Goal: Task Accomplishment & Management: Manage account settings

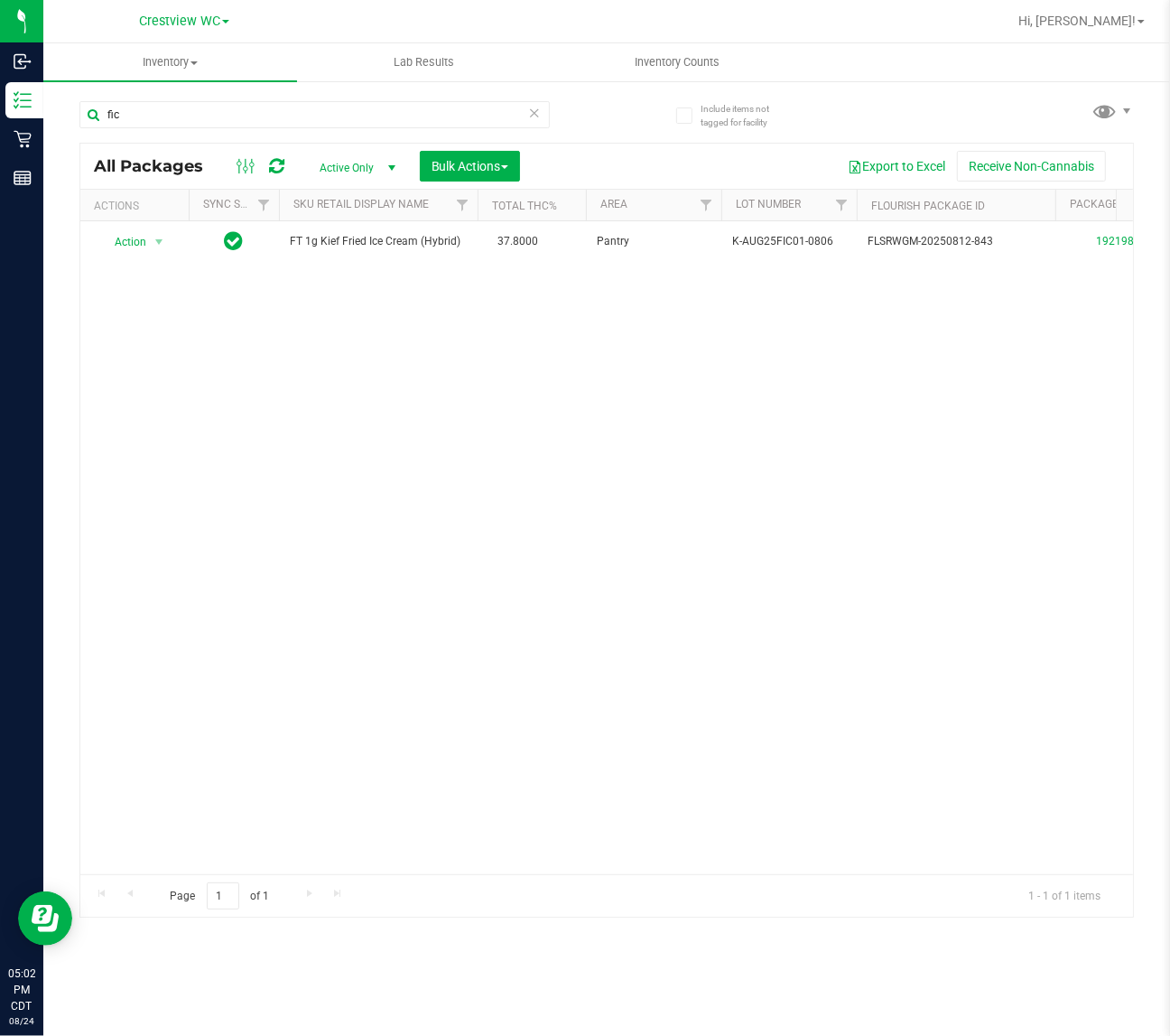
scroll to position [0, 1]
type input "f"
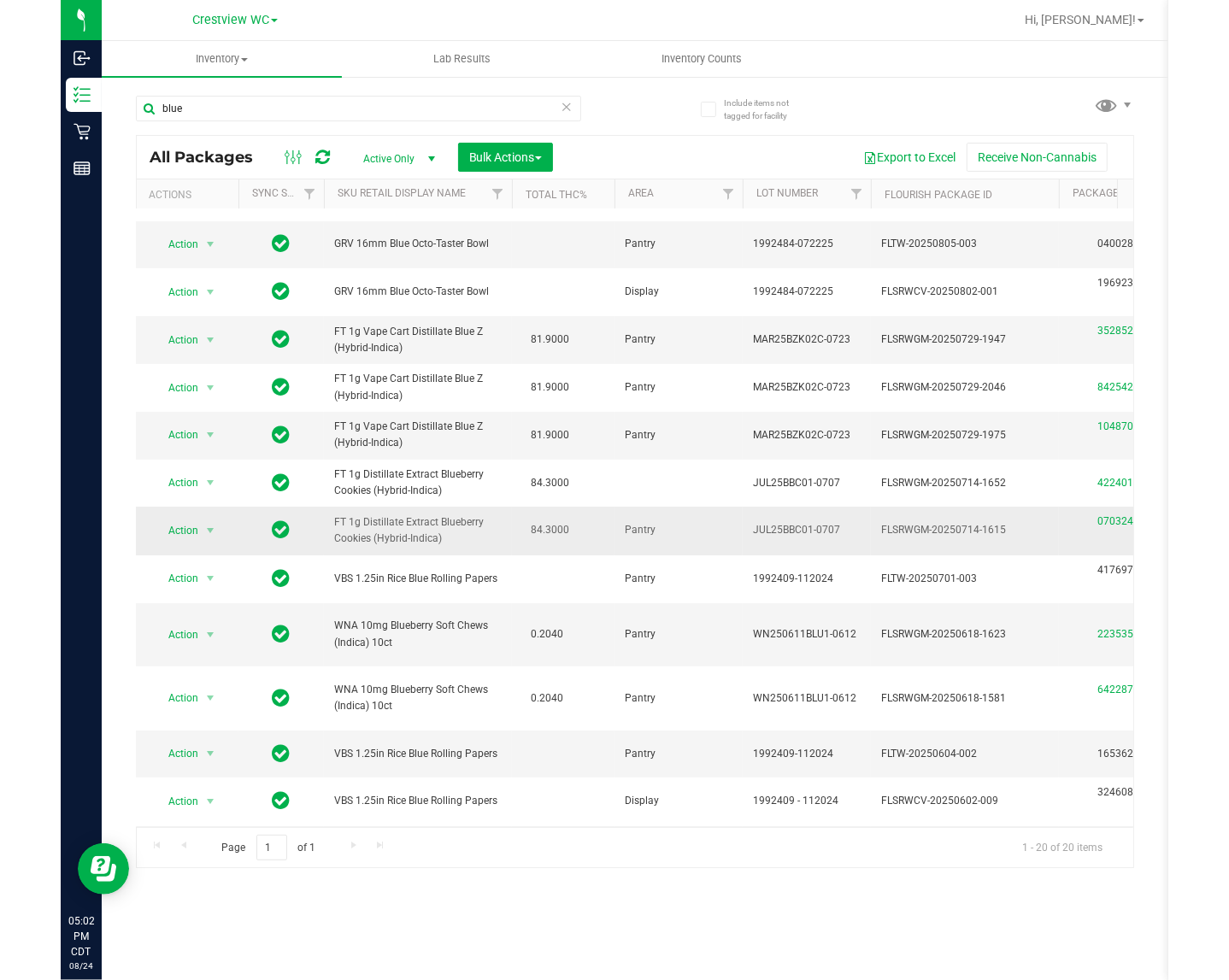
scroll to position [0, 1]
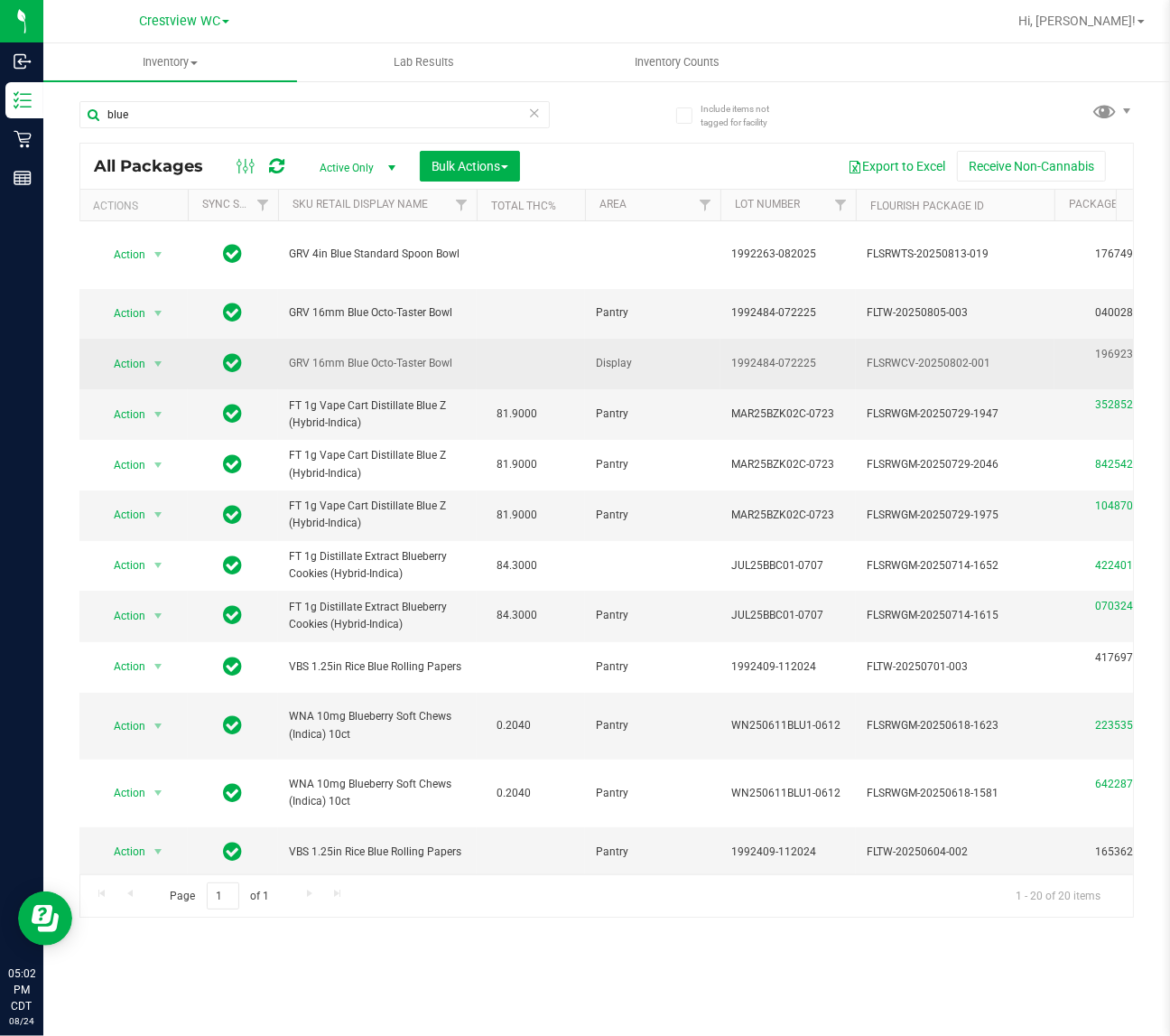
click at [471, 361] on td "GRV 16mm Blue Octo-Taster Bowl" at bounding box center [377, 363] width 198 height 51
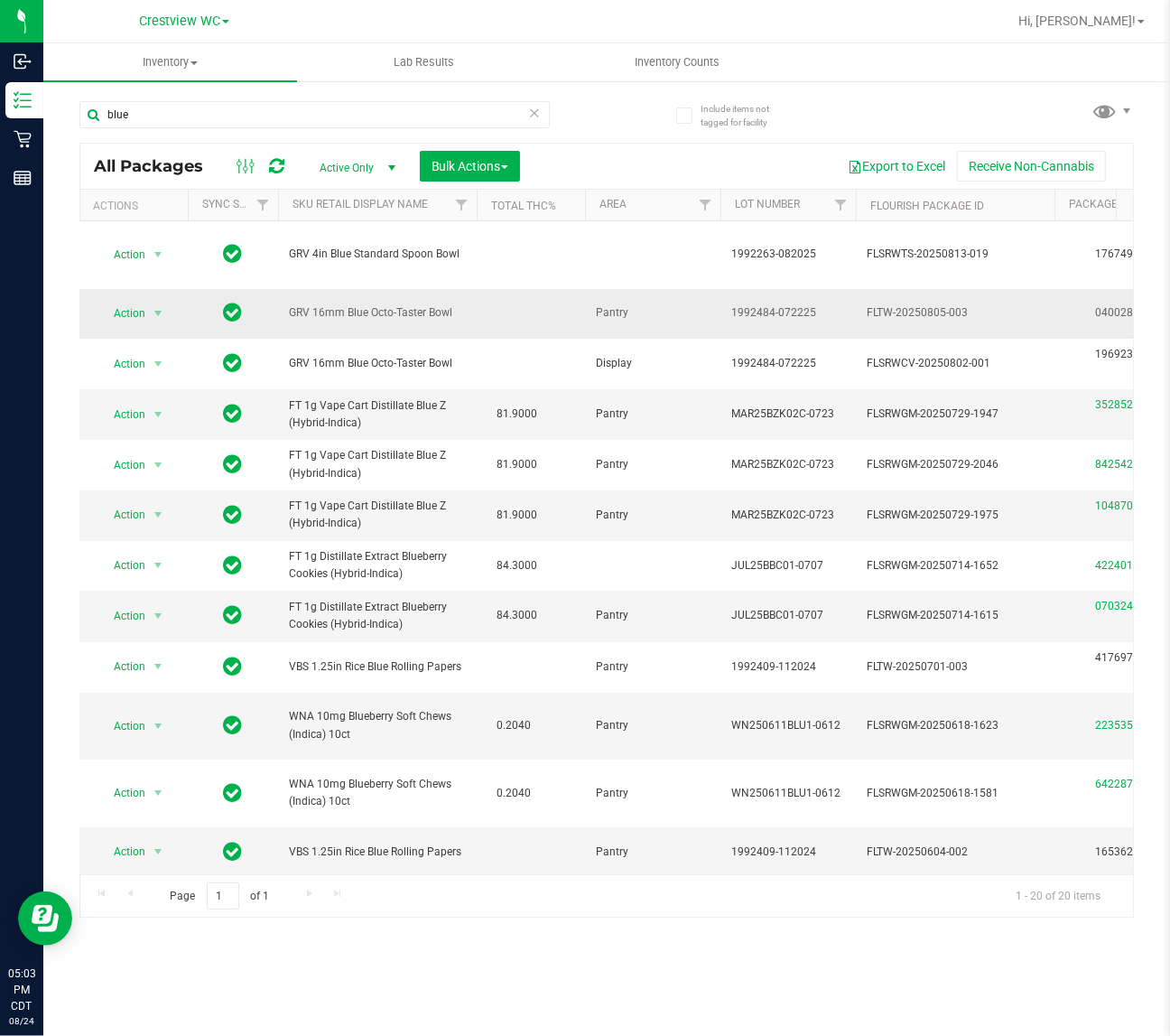
drag, startPoint x: 465, startPoint y: 307, endPoint x: 293, endPoint y: 328, distance: 173.3
click at [293, 328] on td "GRV 16mm Blue Octo-Taster Bowl" at bounding box center [377, 314] width 198 height 50
copy span "GRV 16mm Blue Octo-Taster Bowl"
click at [205, 106] on input "blue" at bounding box center [314, 114] width 471 height 27
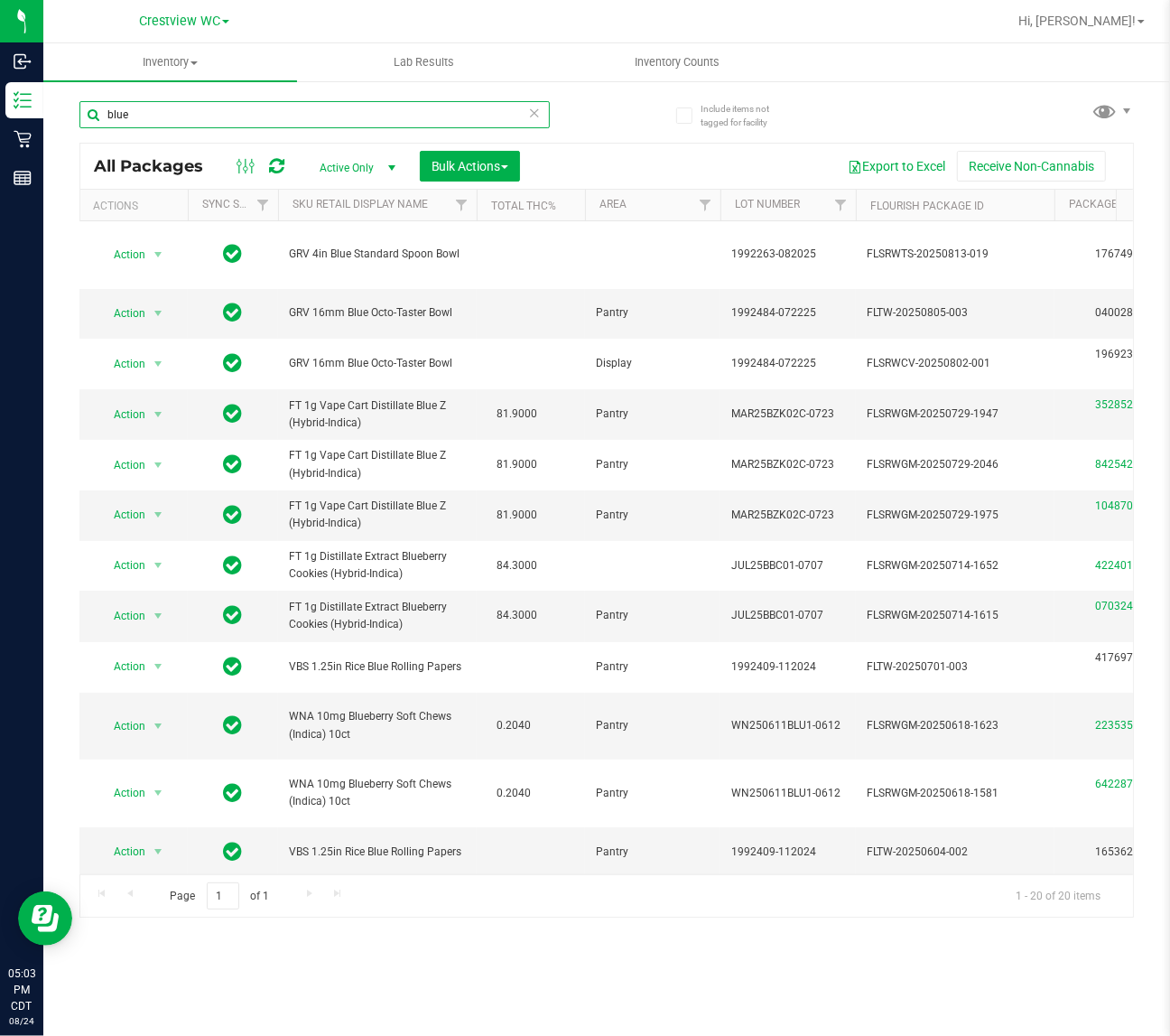
paste input "GRV 16mm Blue Octo-Taster Bowl"
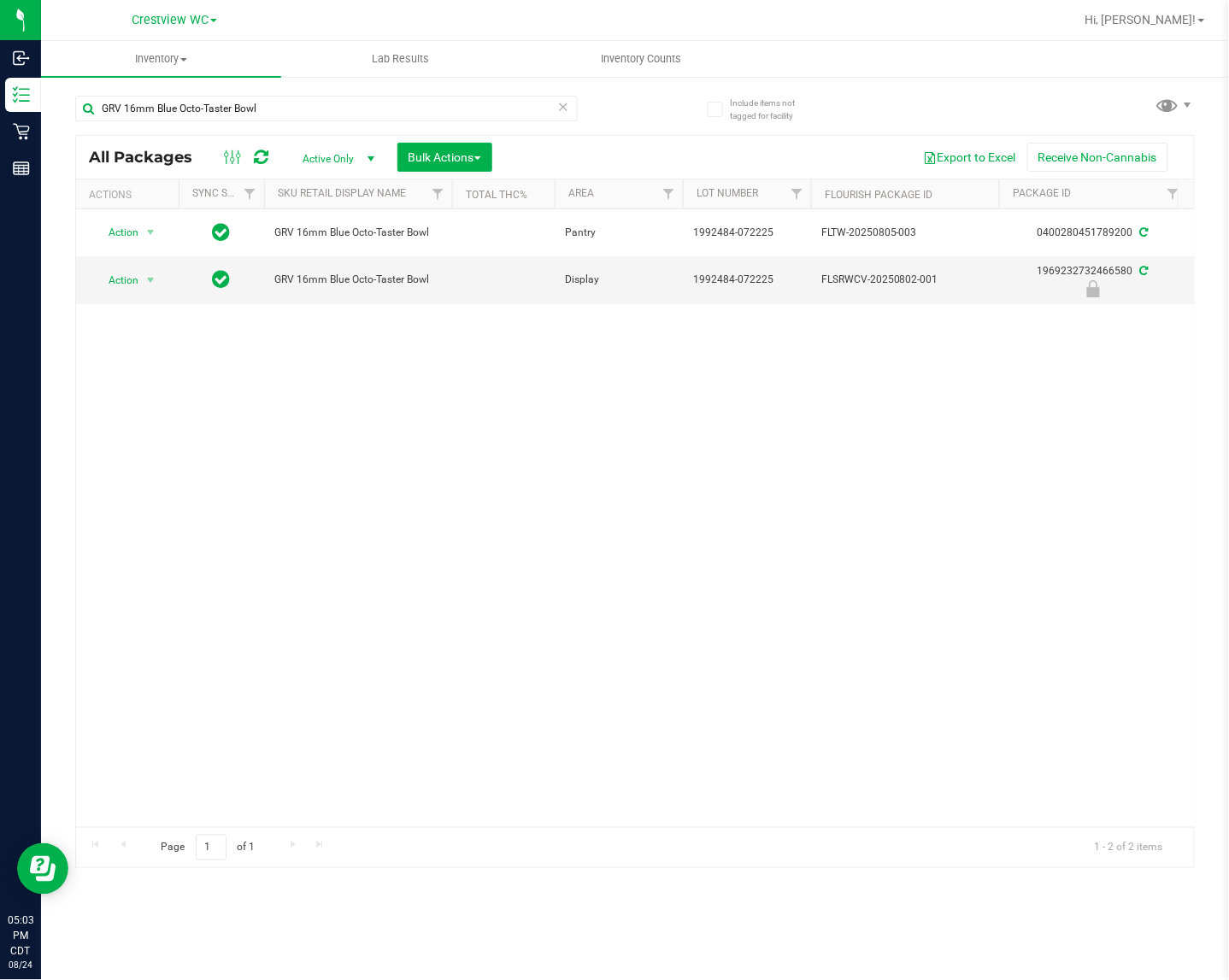
click at [141, 195] on div "Actions" at bounding box center [131, 194] width 83 height 12
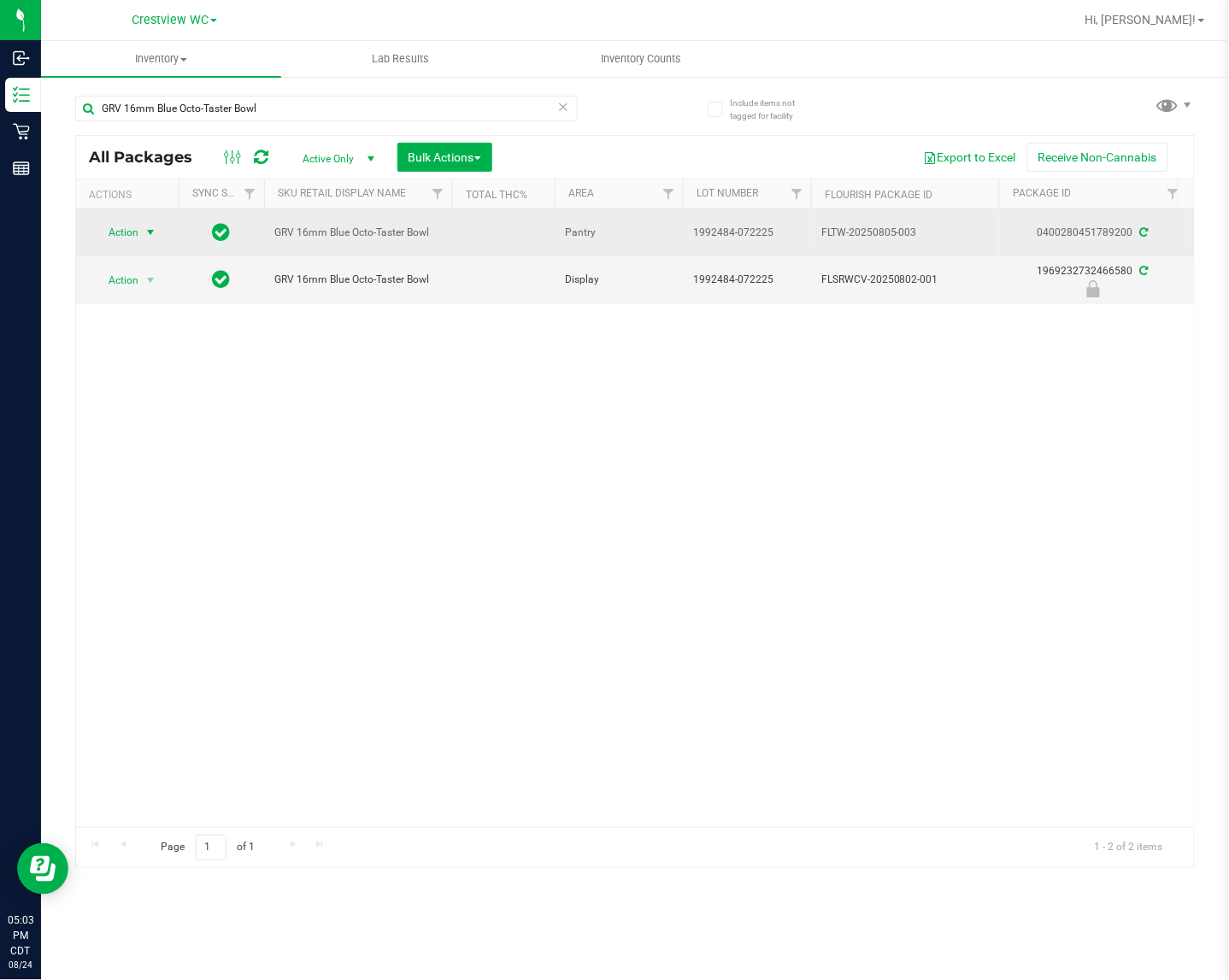
click at [145, 233] on span "select" at bounding box center [150, 232] width 14 height 14
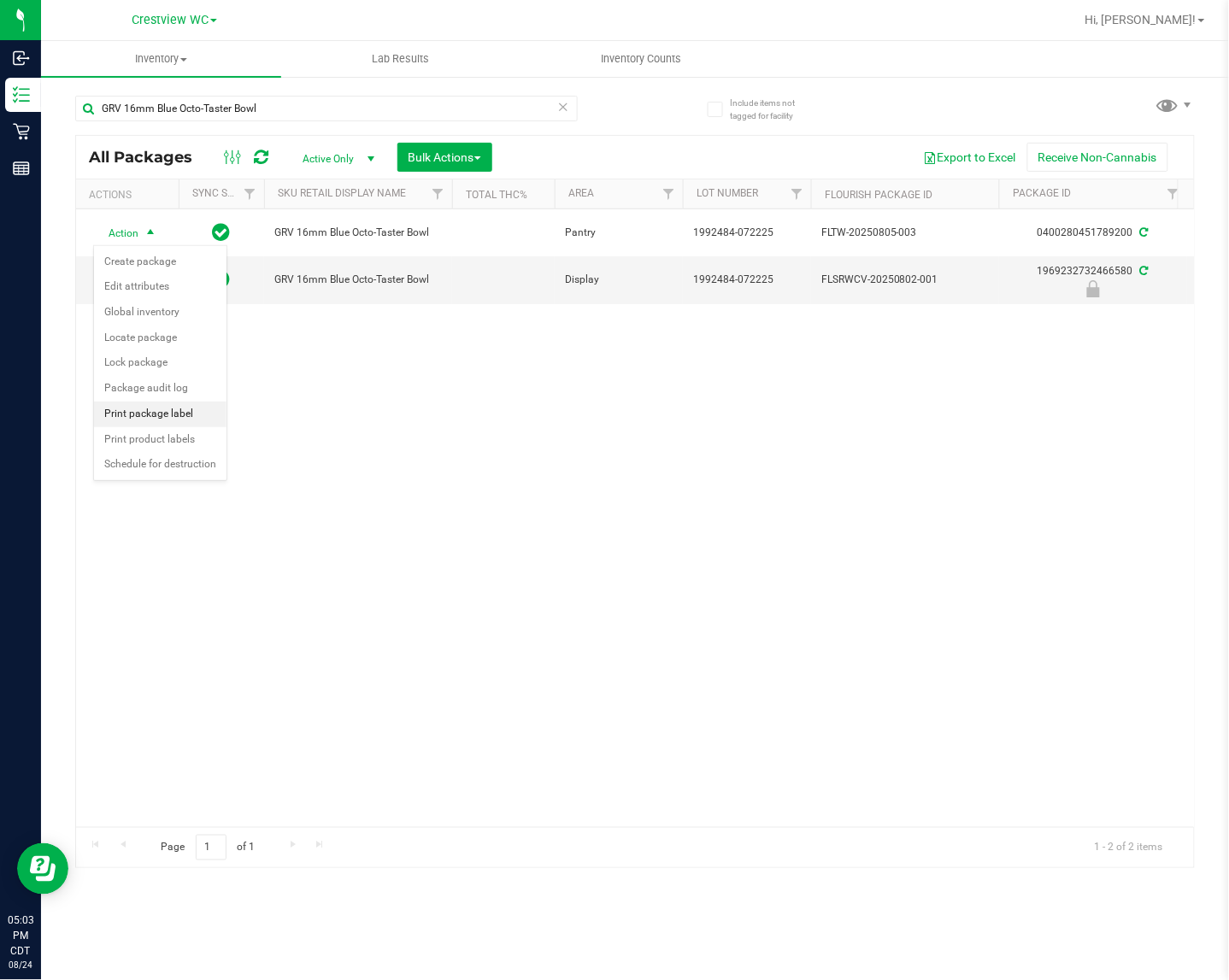
click at [162, 419] on li "Print package label" at bounding box center [160, 414] width 133 height 25
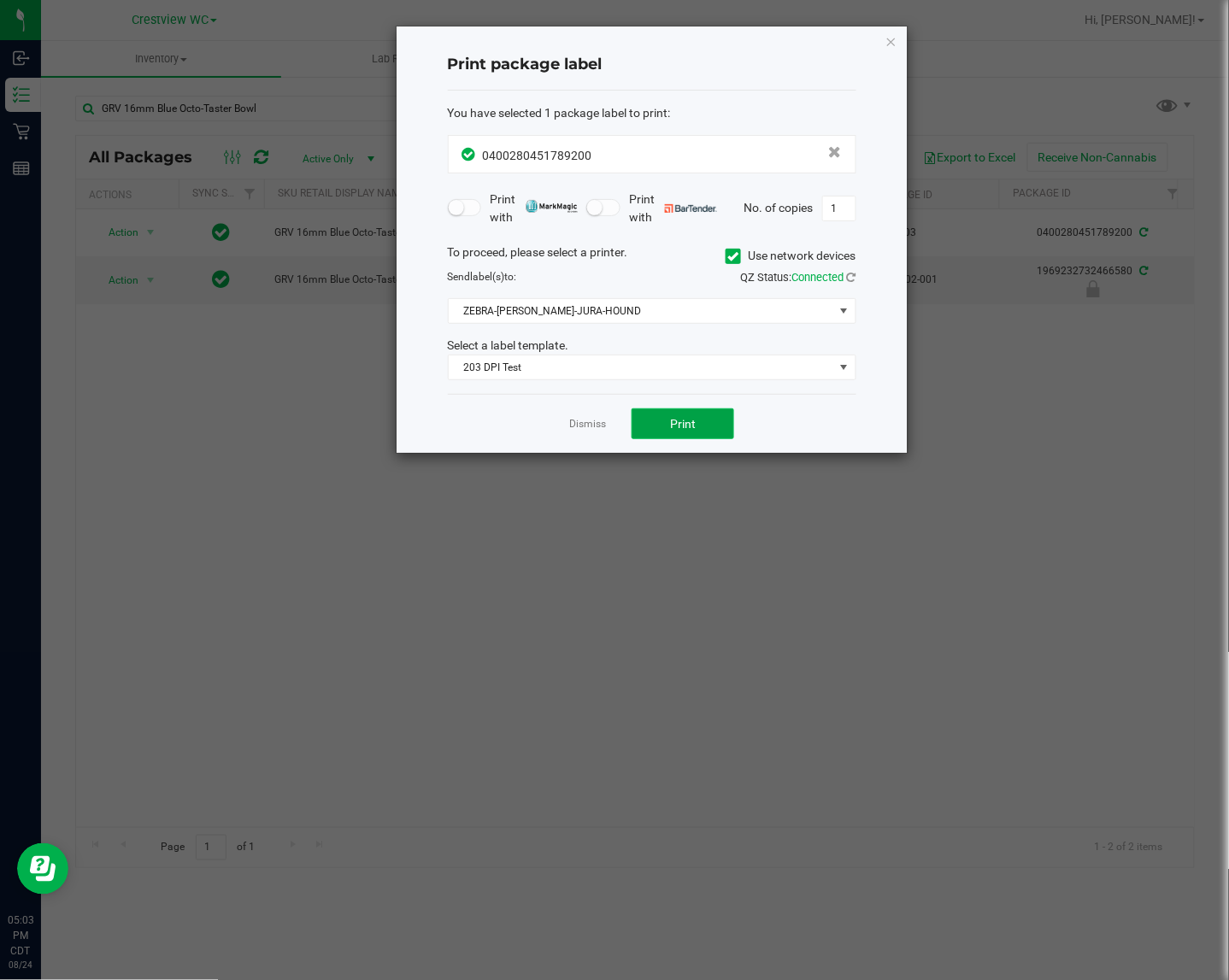
click at [720, 433] on button "Print" at bounding box center [683, 424] width 103 height 31
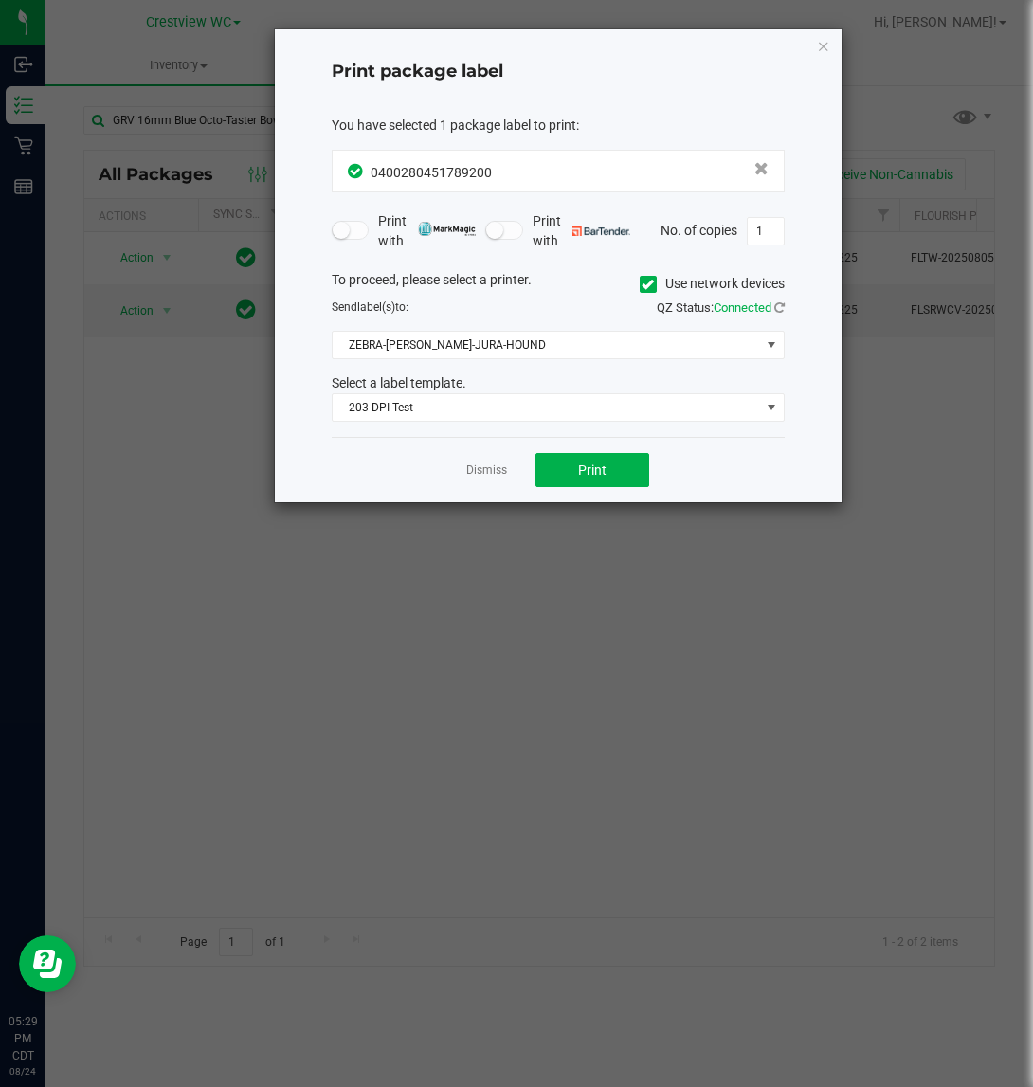
click at [831, 40] on div "Print package label You have selected 1 package label to print : 04002804517892…" at bounding box center [558, 265] width 567 height 473
click at [825, 39] on icon "button" at bounding box center [823, 45] width 13 height 23
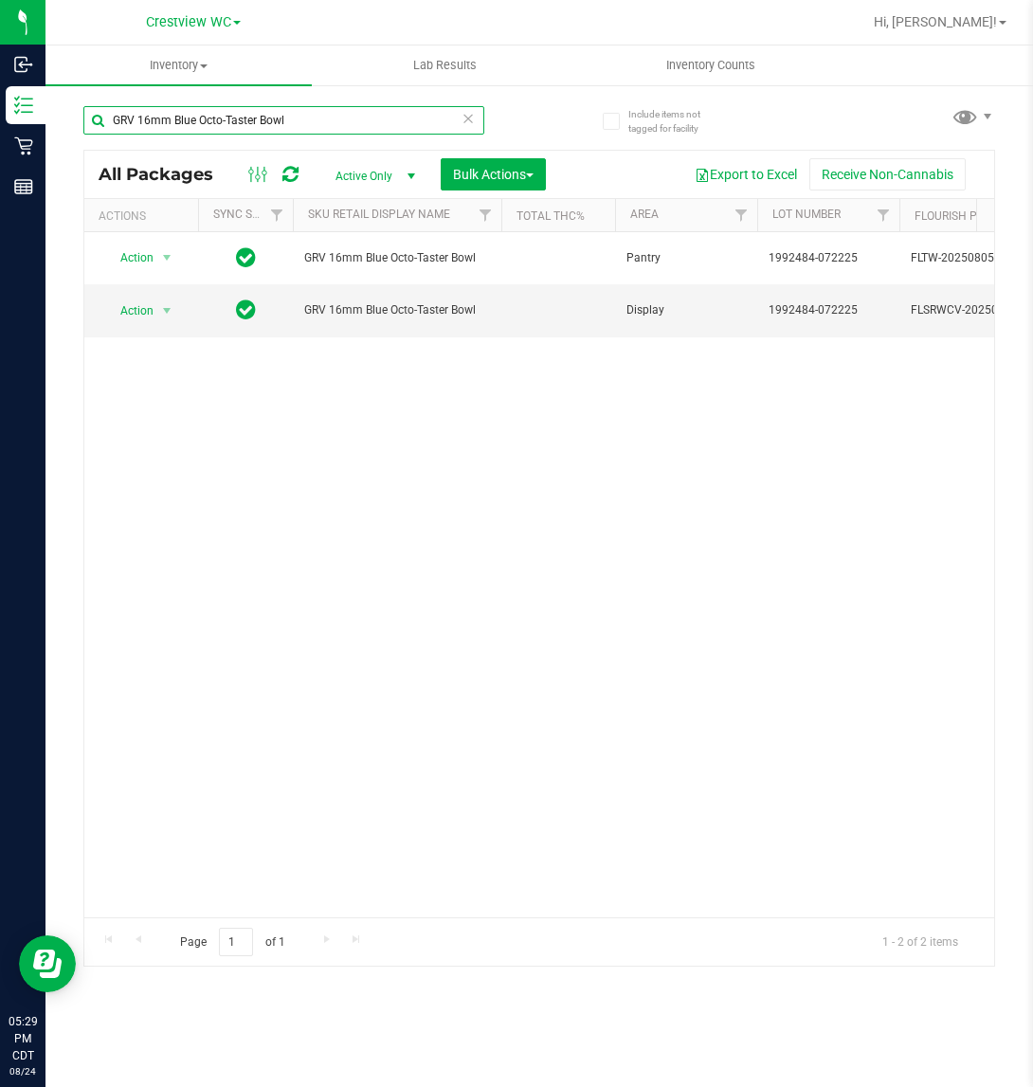
click at [363, 121] on input "GRV 16mm Blue Octo-Taster Bowl" at bounding box center [283, 120] width 401 height 28
click at [360, 121] on input "GRV 16mm Blue Octo-Taster Bowl" at bounding box center [283, 120] width 401 height 28
click at [356, 121] on input "GRV 16mm Blue Octo-Taster Bowl" at bounding box center [283, 120] width 401 height 28
click at [355, 121] on input "GRV 16mm Blue Octo-Taster Bowl" at bounding box center [283, 120] width 401 height 28
click at [344, 126] on input "GRV 16mm Blue Octo-Taster Bowl" at bounding box center [283, 120] width 401 height 28
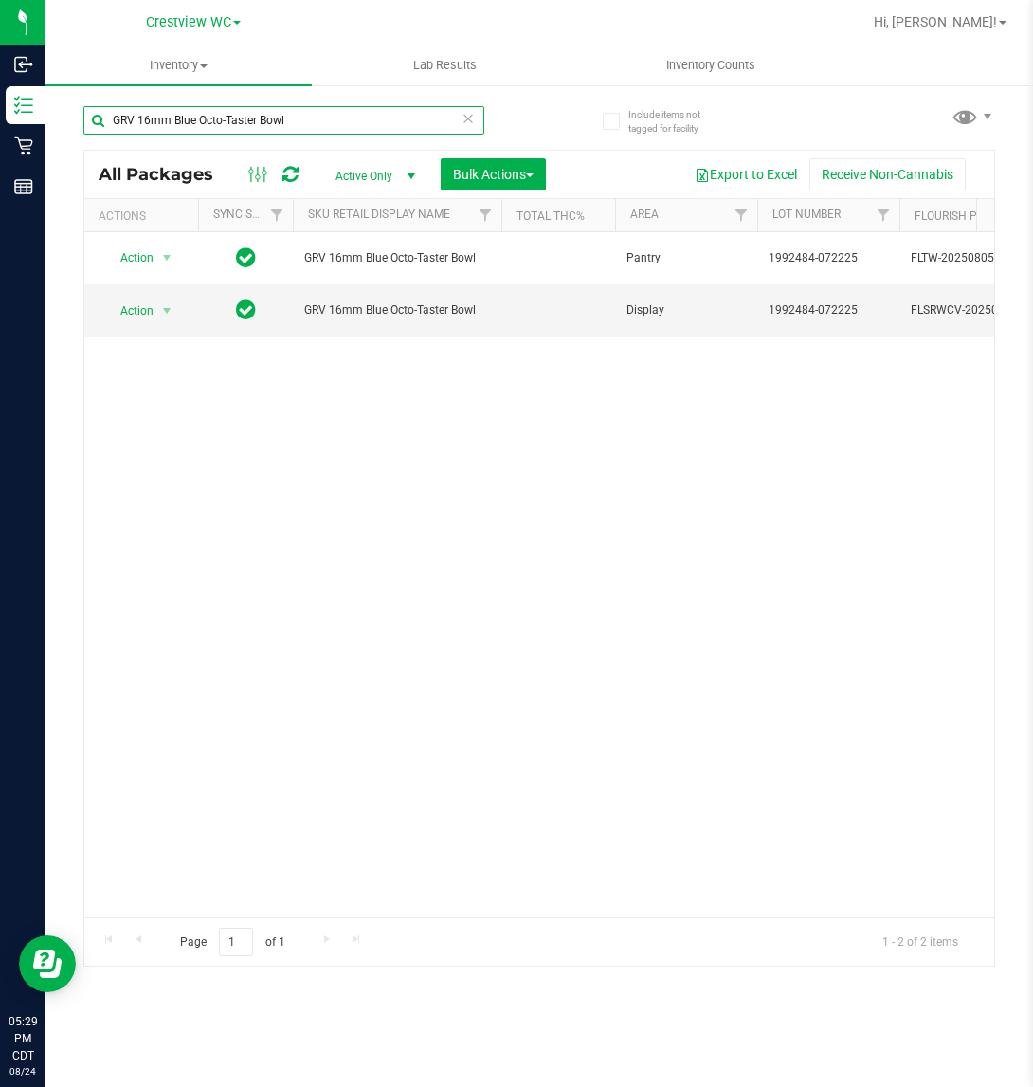
click at [344, 126] on input "GRV 16mm Blue Octo-Taster Bowl" at bounding box center [283, 120] width 401 height 28
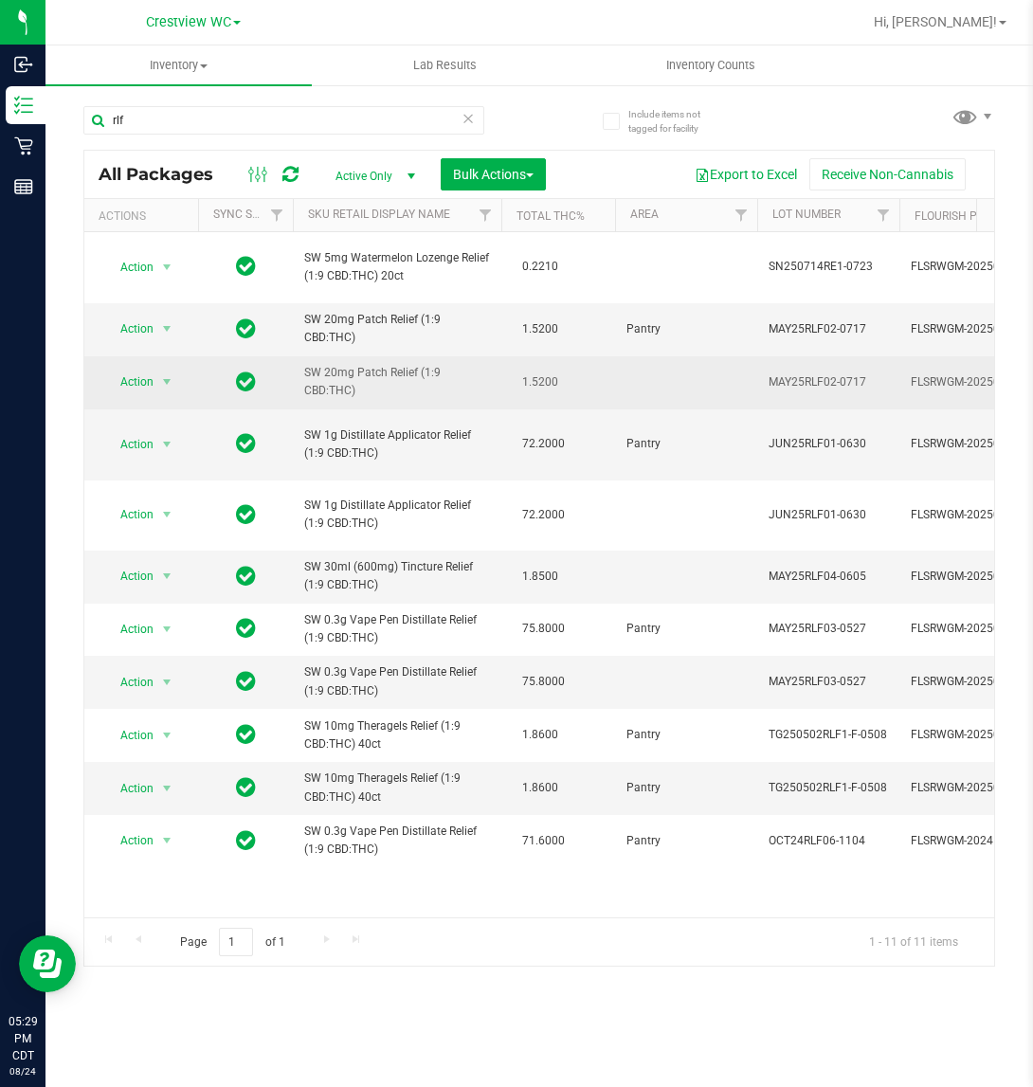
drag, startPoint x: 371, startPoint y: 400, endPoint x: 296, endPoint y: 381, distance: 77.2
click at [296, 381] on td "SW 20mg Patch Relief (1:9 CBD:THC)" at bounding box center [397, 382] width 208 height 53
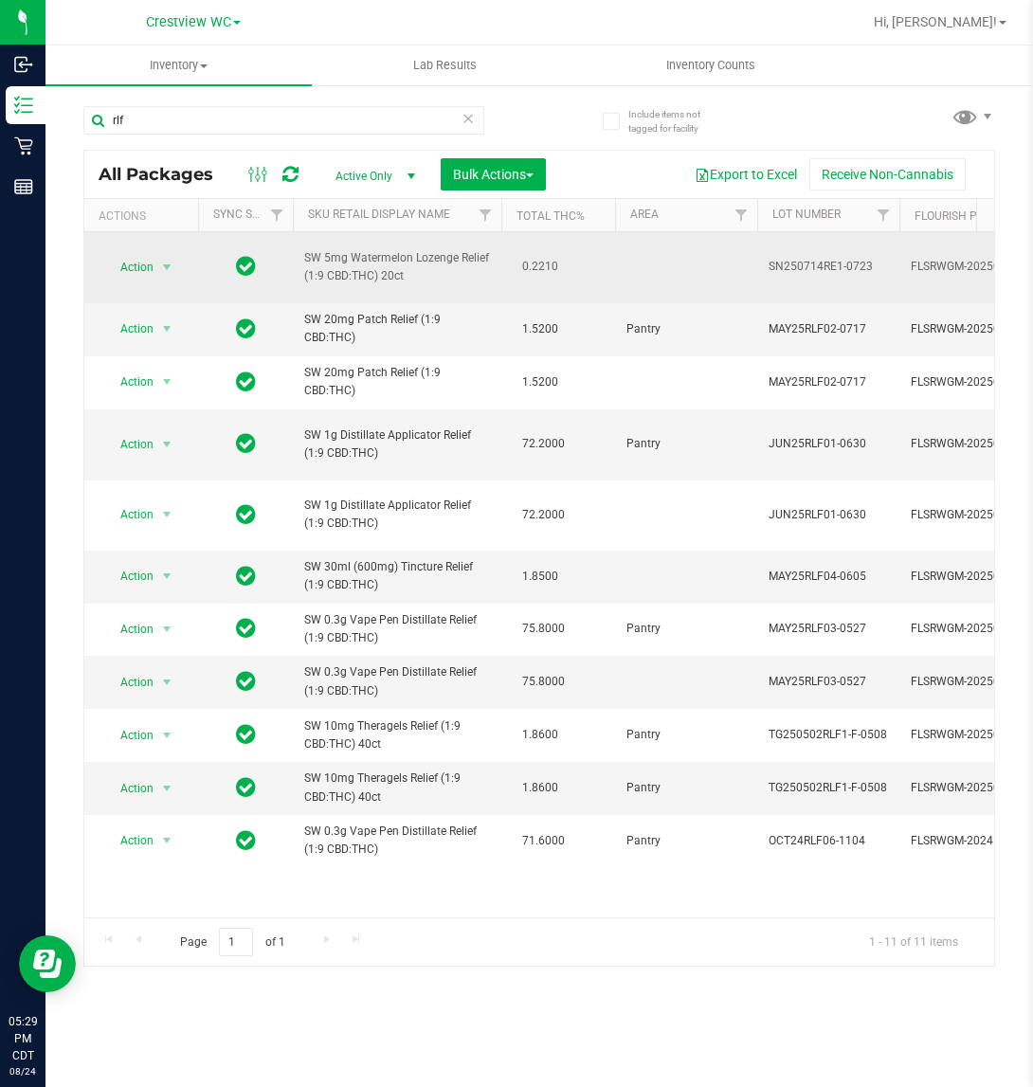
copy span "SW 20mg Patch Relief (1:9 CBD:THC)"
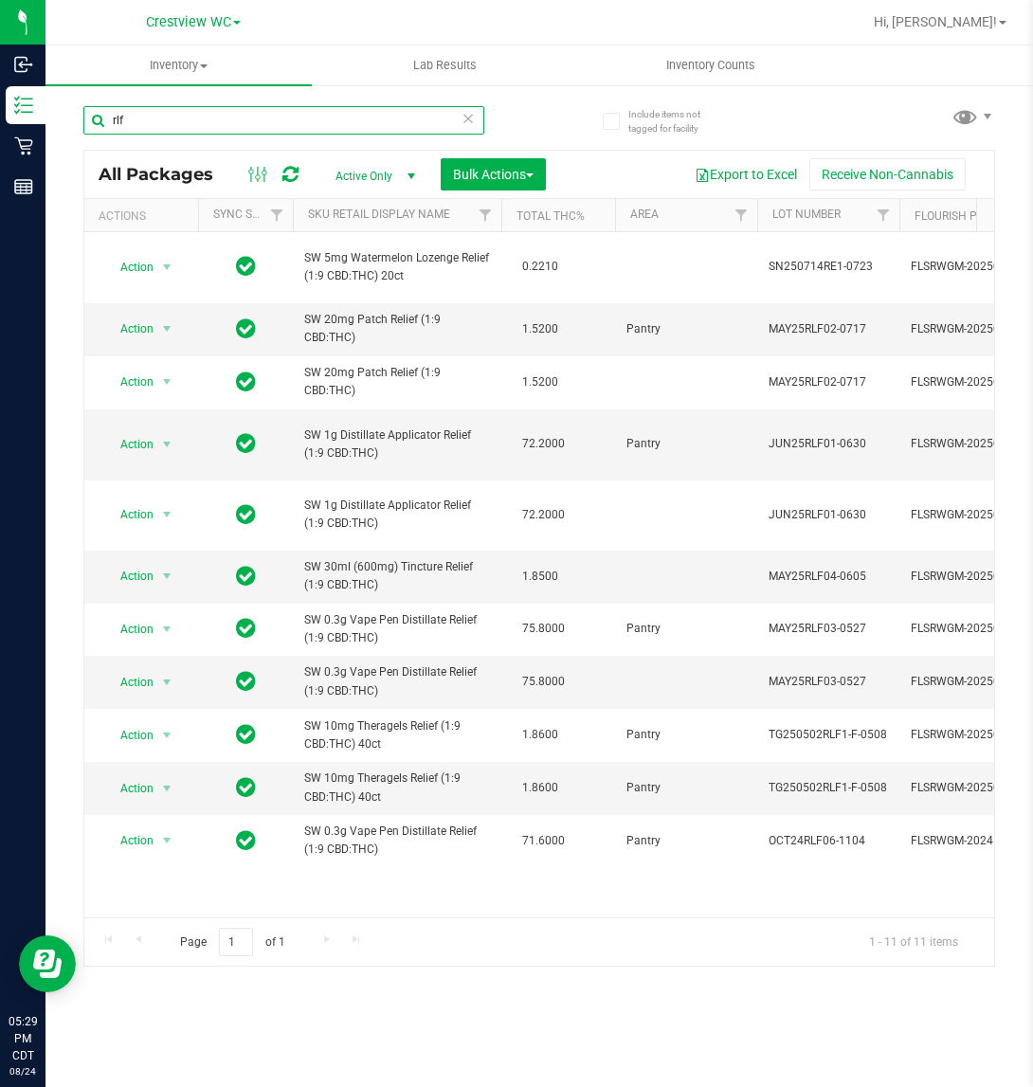
click at [272, 118] on input "rlf" at bounding box center [283, 120] width 401 height 28
paste input "SW 20mg Patch Relief (1:9 CBD:THC)"
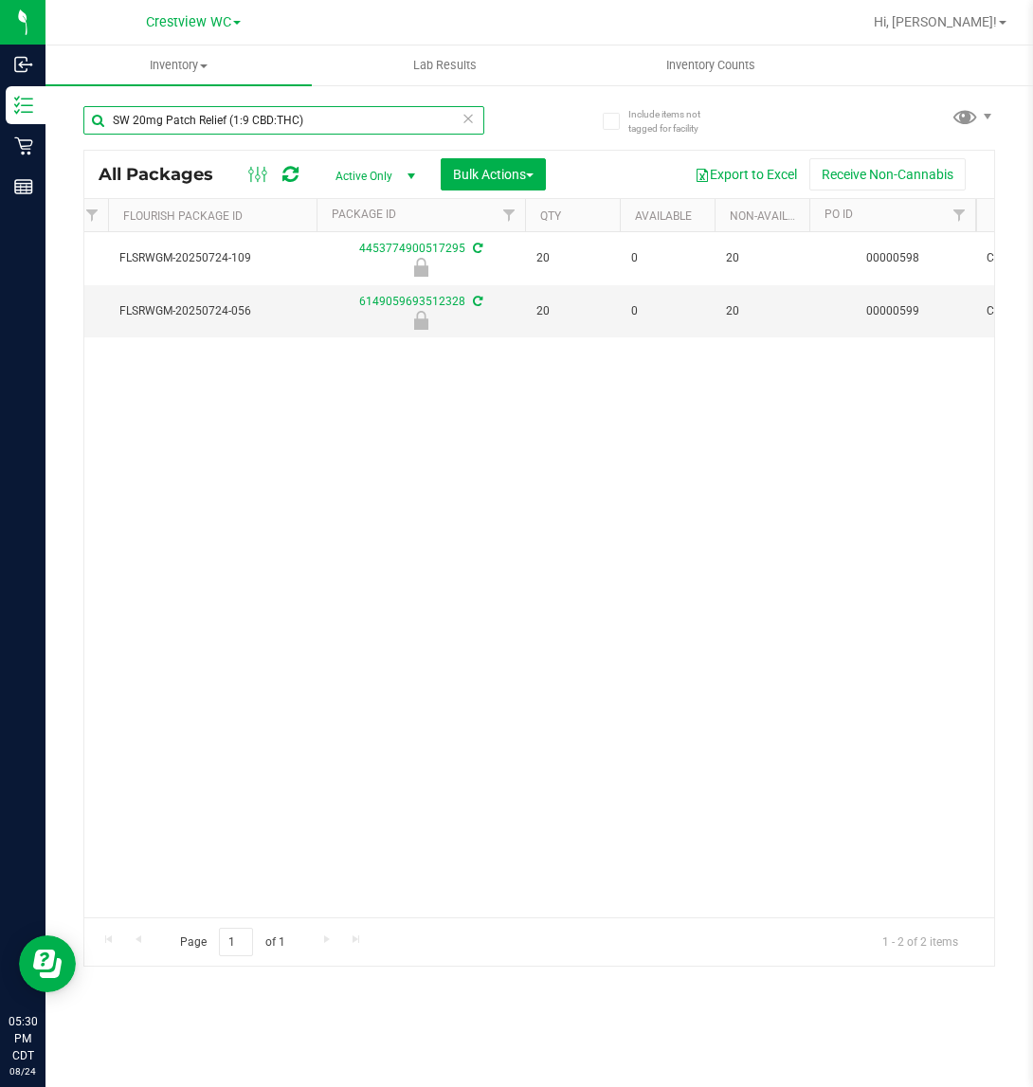
scroll to position [0, 808]
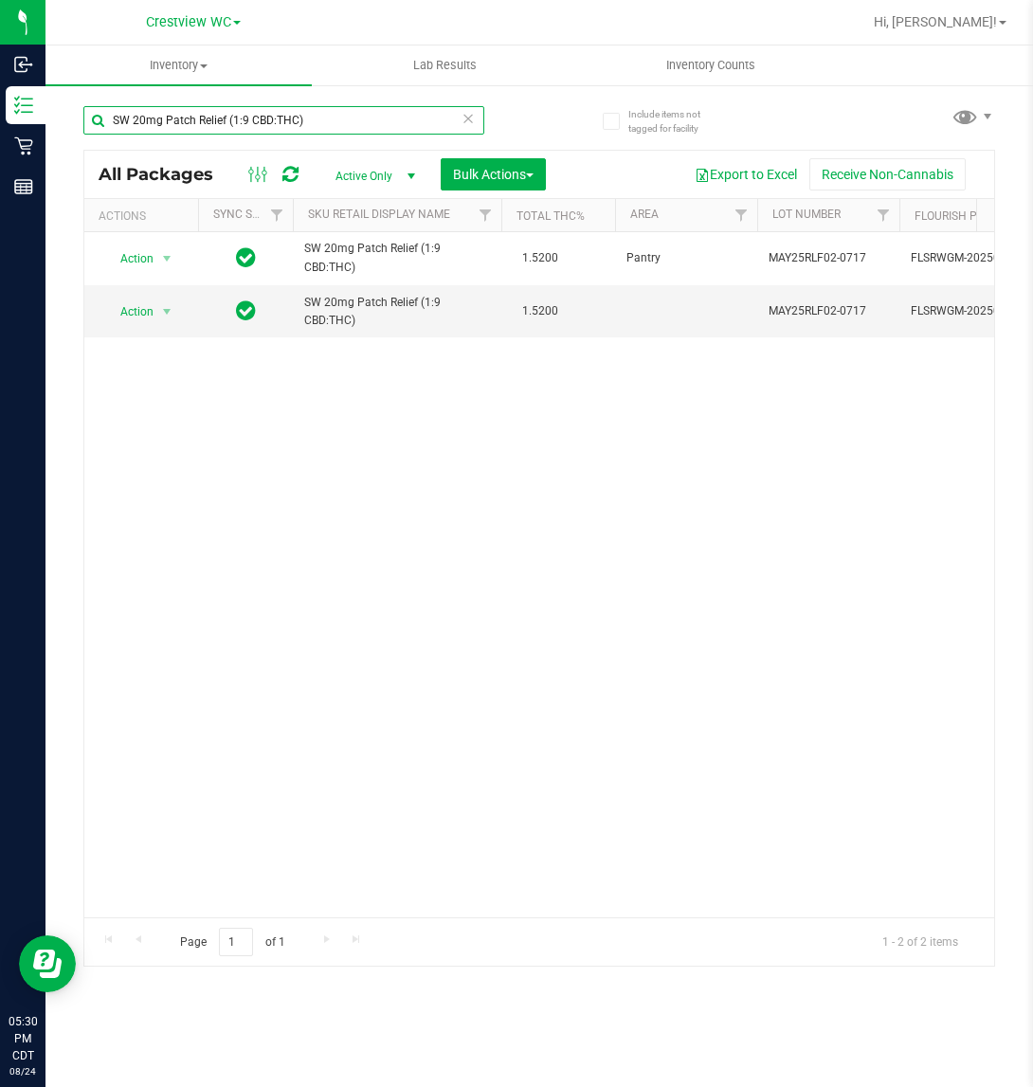
type input "SW 20mg Patch Relief (1:9 CBD:THC)"
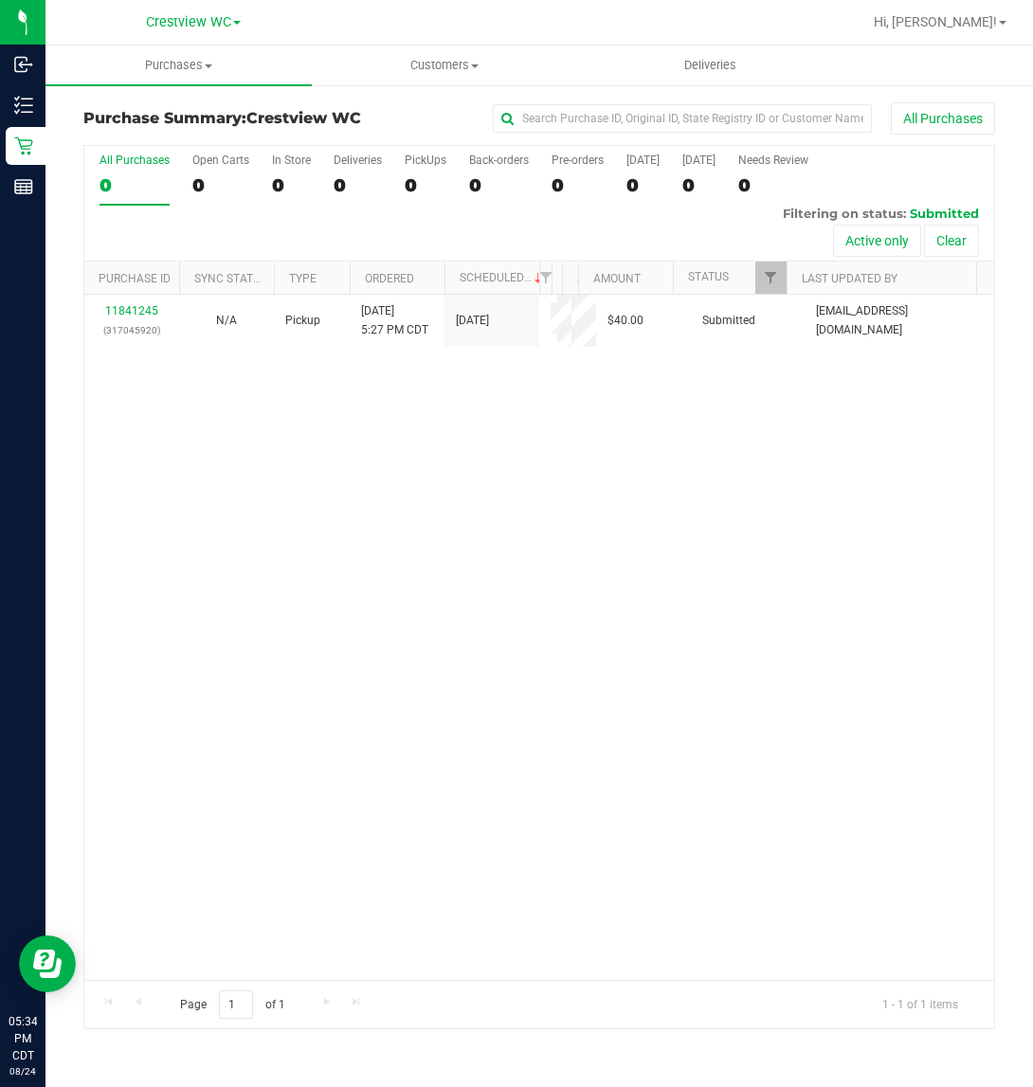
click at [280, 465] on div "11841245 (317045920) N/A Pickup [DATE] 5:27 PM CDT 8/24/2025 $40.00 Submitted […" at bounding box center [539, 637] width 910 height 685
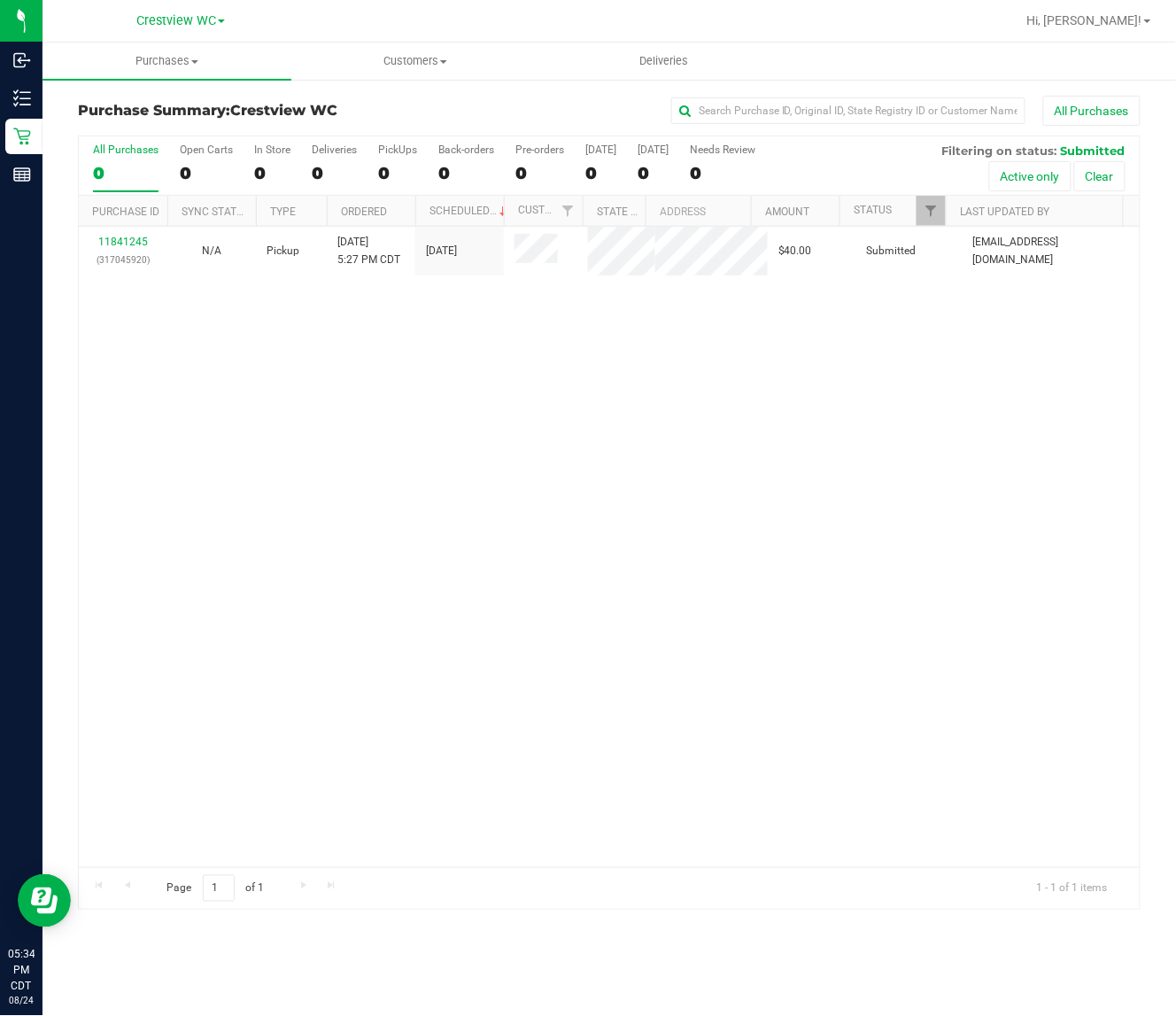
click at [291, 506] on div "11841245 (317045920) N/A Pickup [DATE] 5:27 PM CDT 8/24/2025 $40.00 Submitted […" at bounding box center [609, 547] width 1061 height 640
click at [965, 102] on button "All Purchases" at bounding box center [1092, 110] width 97 height 30
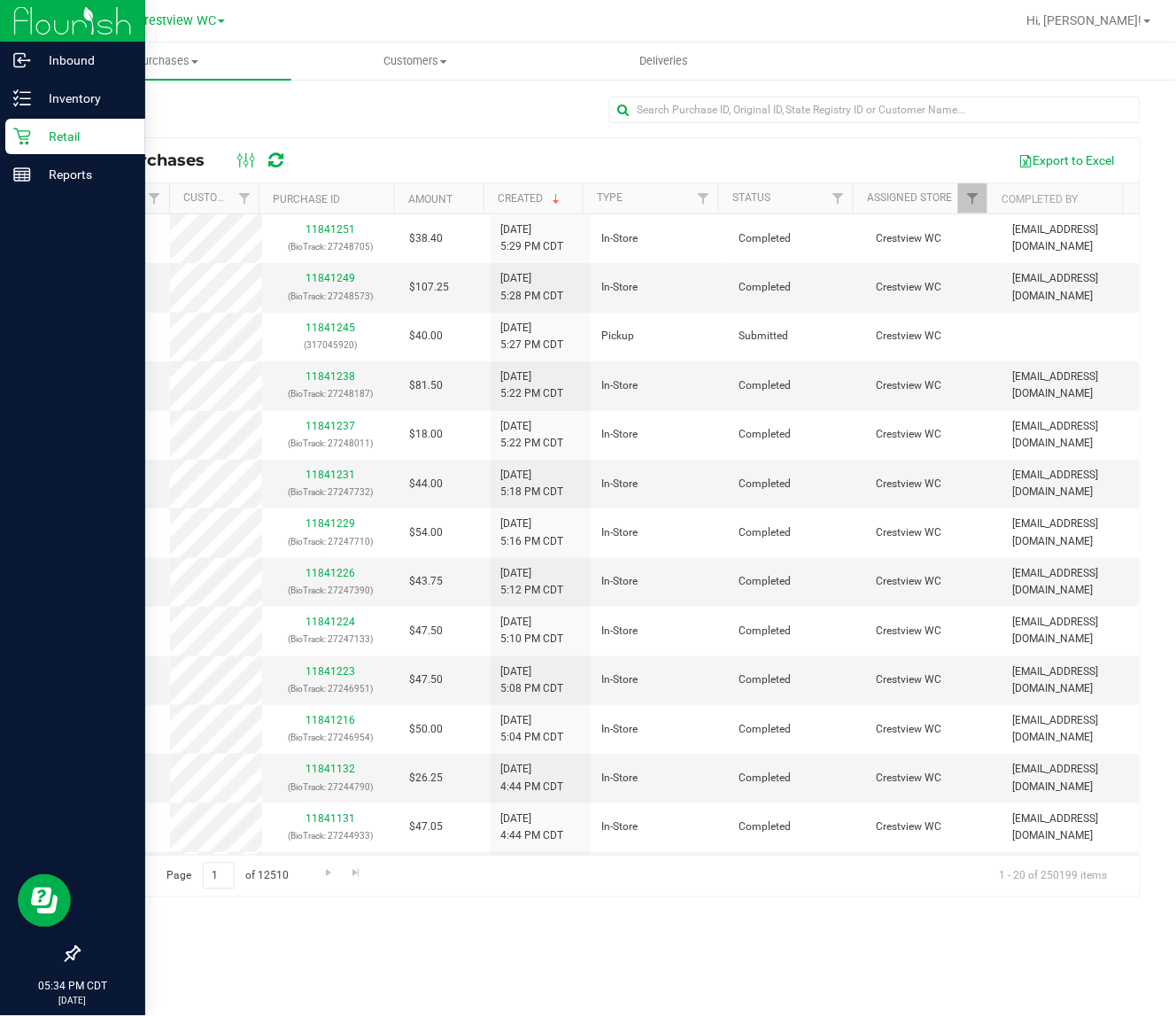
click at [40, 135] on p "Retail" at bounding box center [84, 136] width 107 height 21
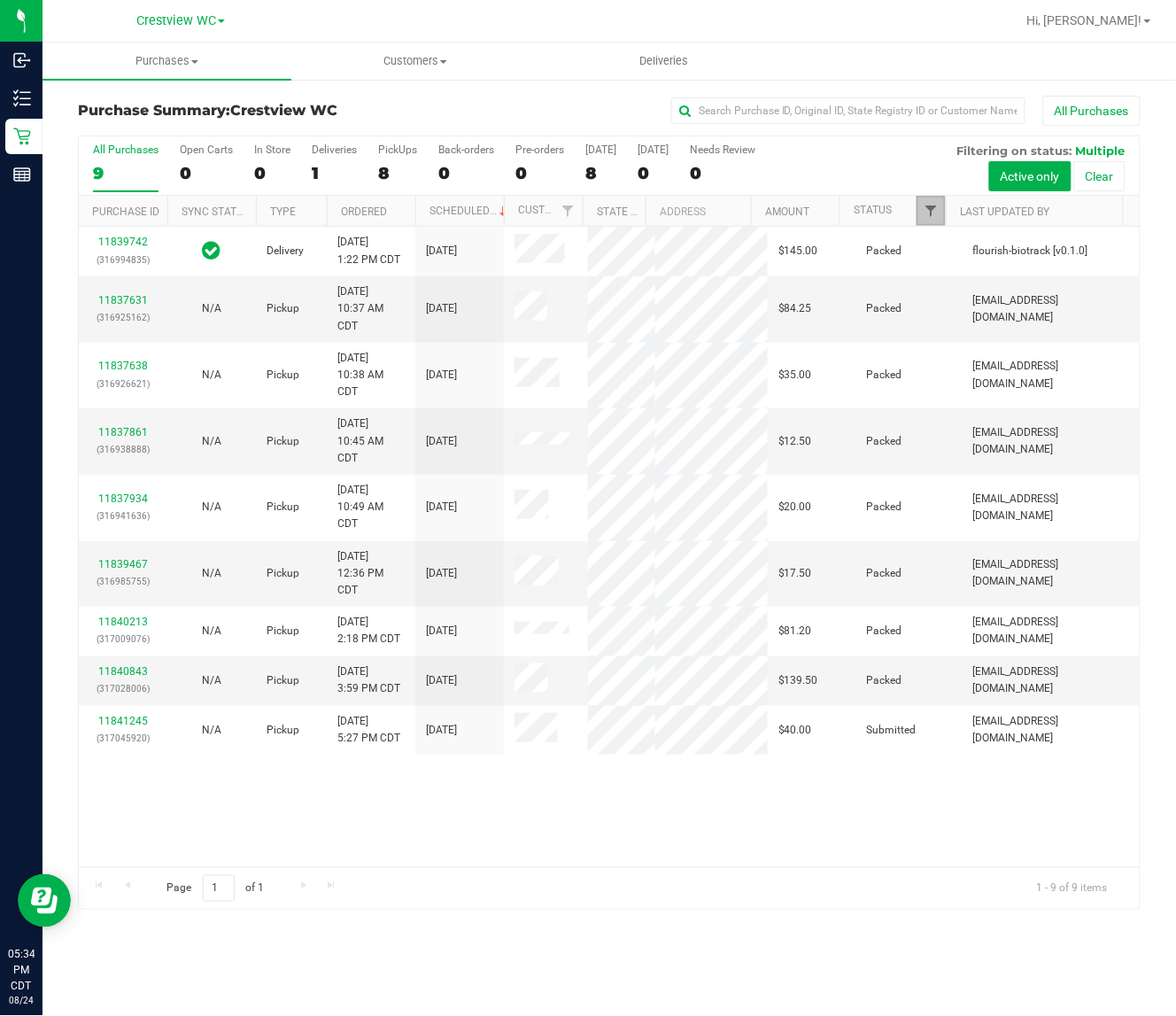
click at [935, 208] on span "Filter" at bounding box center [930, 210] width 14 height 14
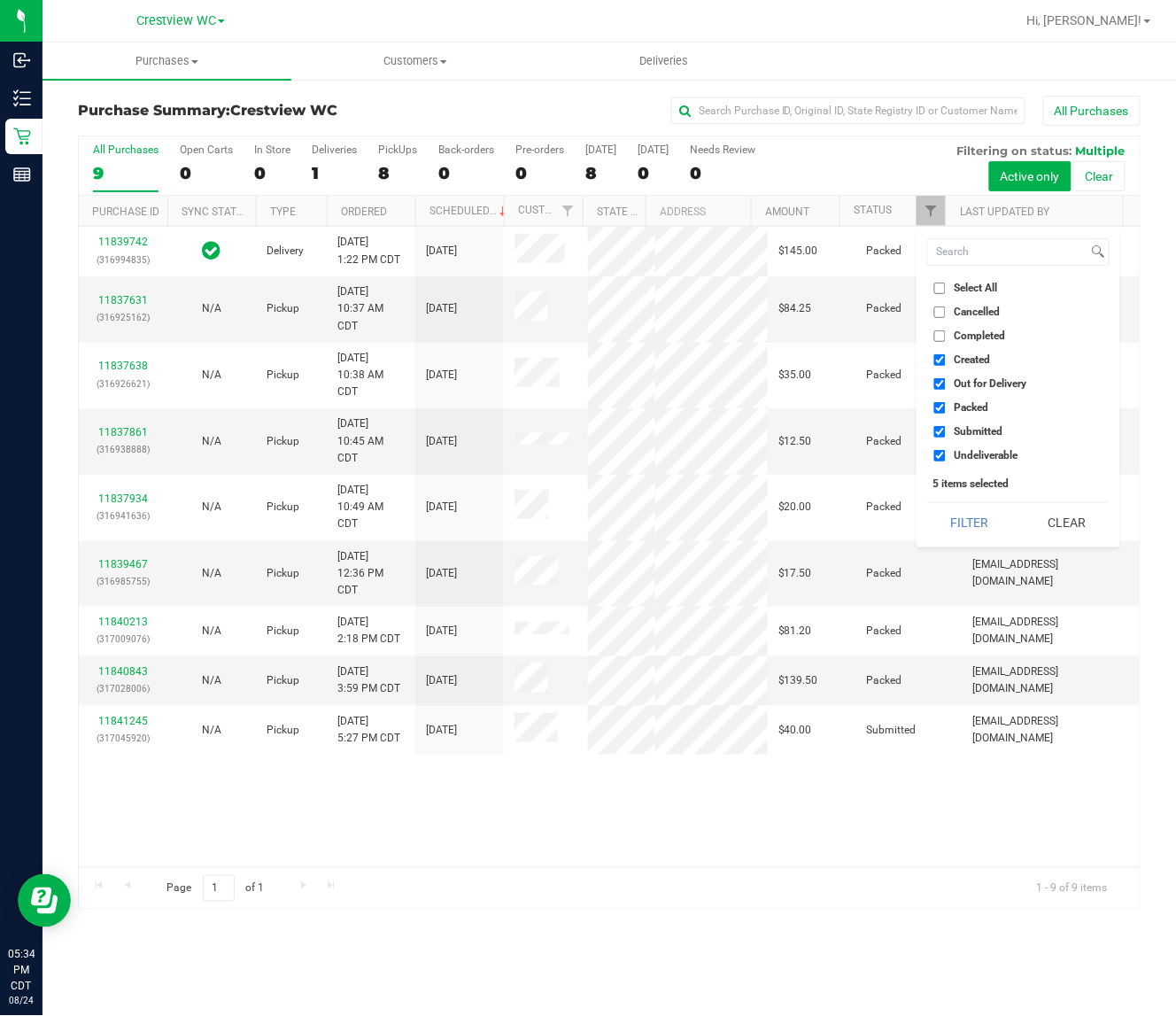
click at [965, 359] on span "Created" at bounding box center [972, 359] width 36 height 10
click at [946, 359] on input "Created" at bounding box center [940, 360] width 11 height 11
checkbox input "false"
click at [965, 388] on span "Out for Delivery" at bounding box center [991, 383] width 73 height 10
click at [946, 388] on input "Out for Delivery" at bounding box center [940, 384] width 11 height 11
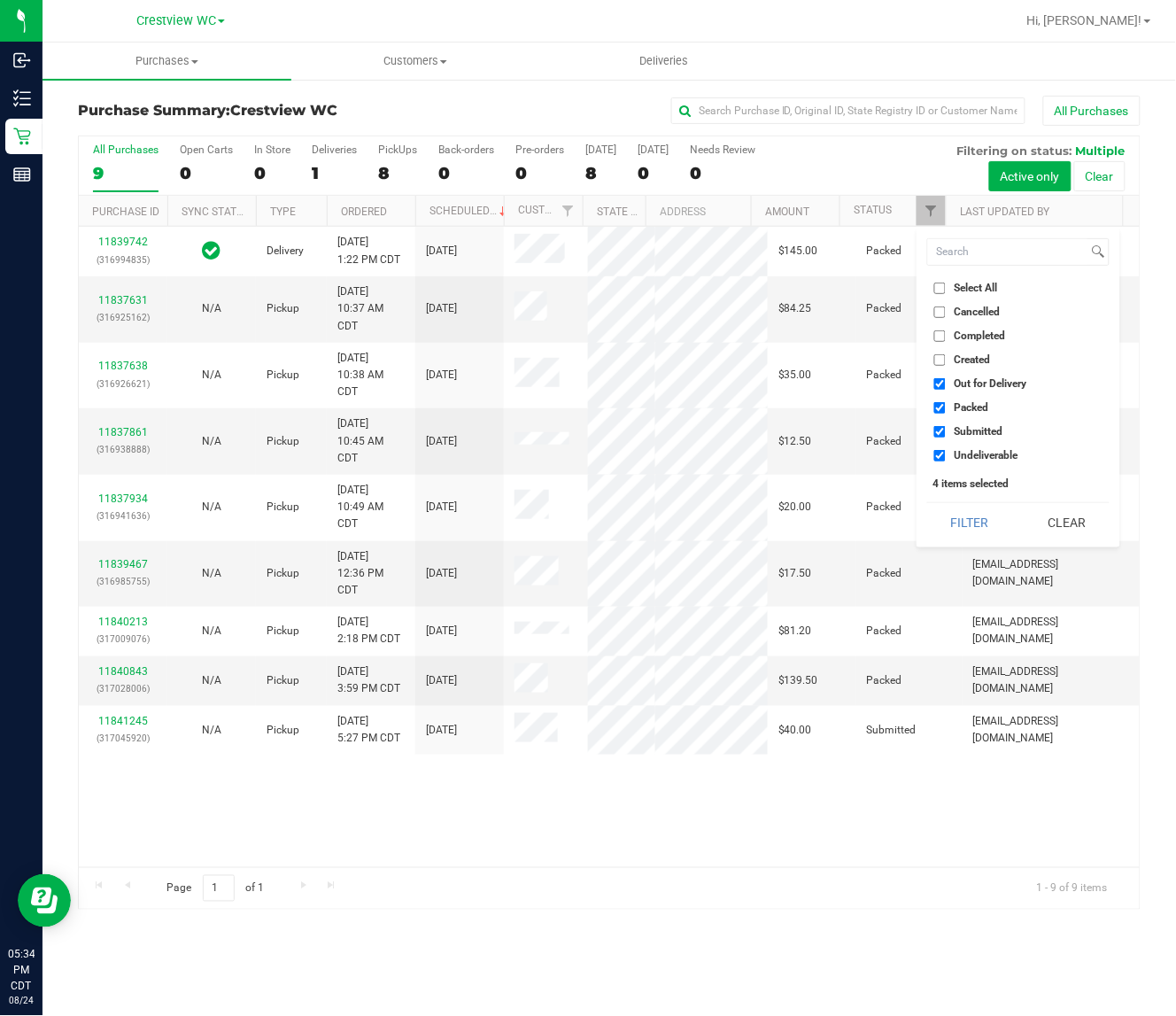
checkbox input "false"
click at [965, 408] on span "Packed" at bounding box center [971, 407] width 35 height 10
click at [946, 408] on input "Packed" at bounding box center [940, 408] width 11 height 11
checkbox input "false"
click at [958, 450] on span "Undeliverable" at bounding box center [986, 454] width 64 height 10
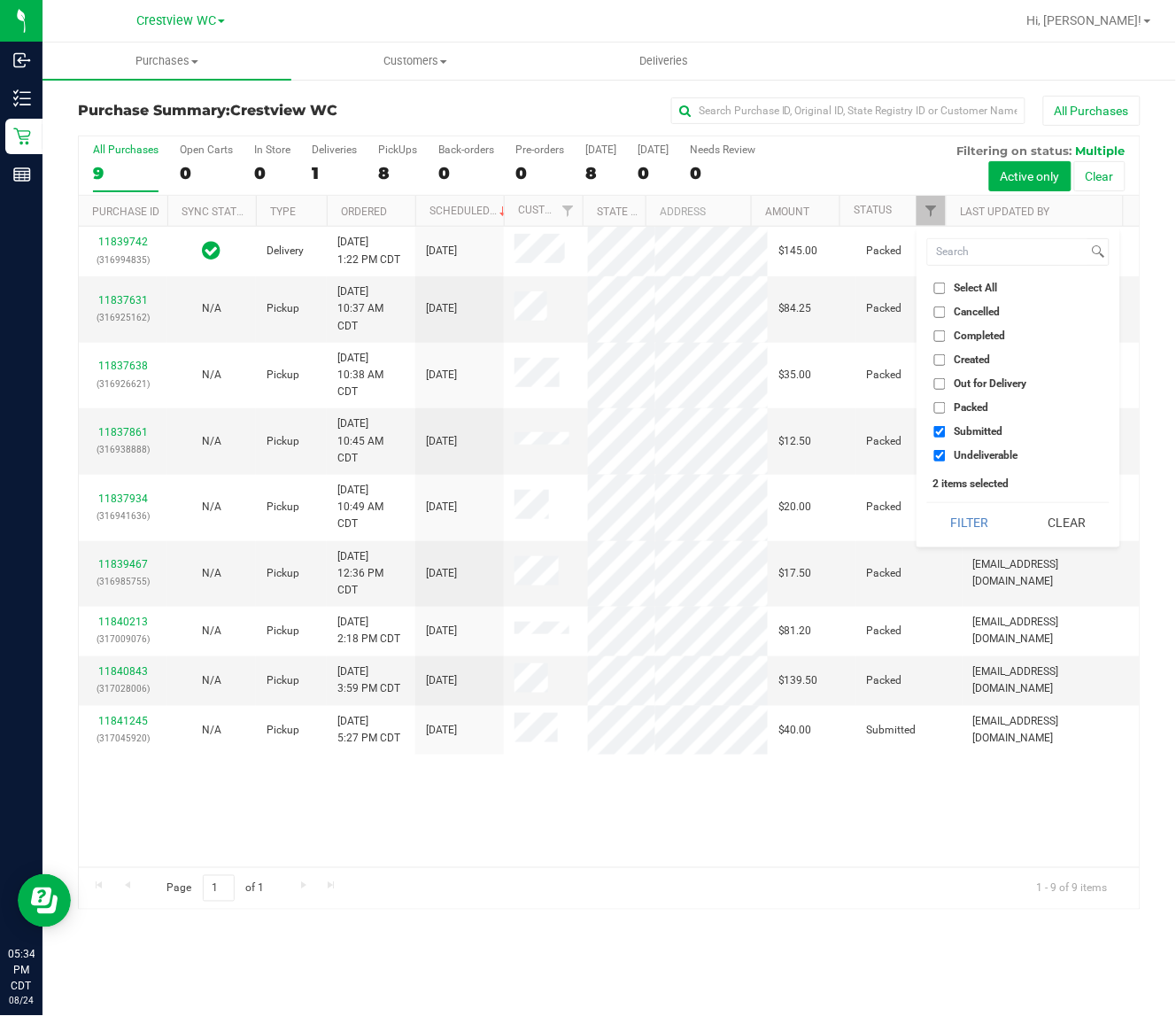
click at [946, 450] on input "Undeliverable" at bounding box center [940, 455] width 11 height 11
checkbox input "false"
click at [948, 520] on button "Filter" at bounding box center [969, 522] width 85 height 39
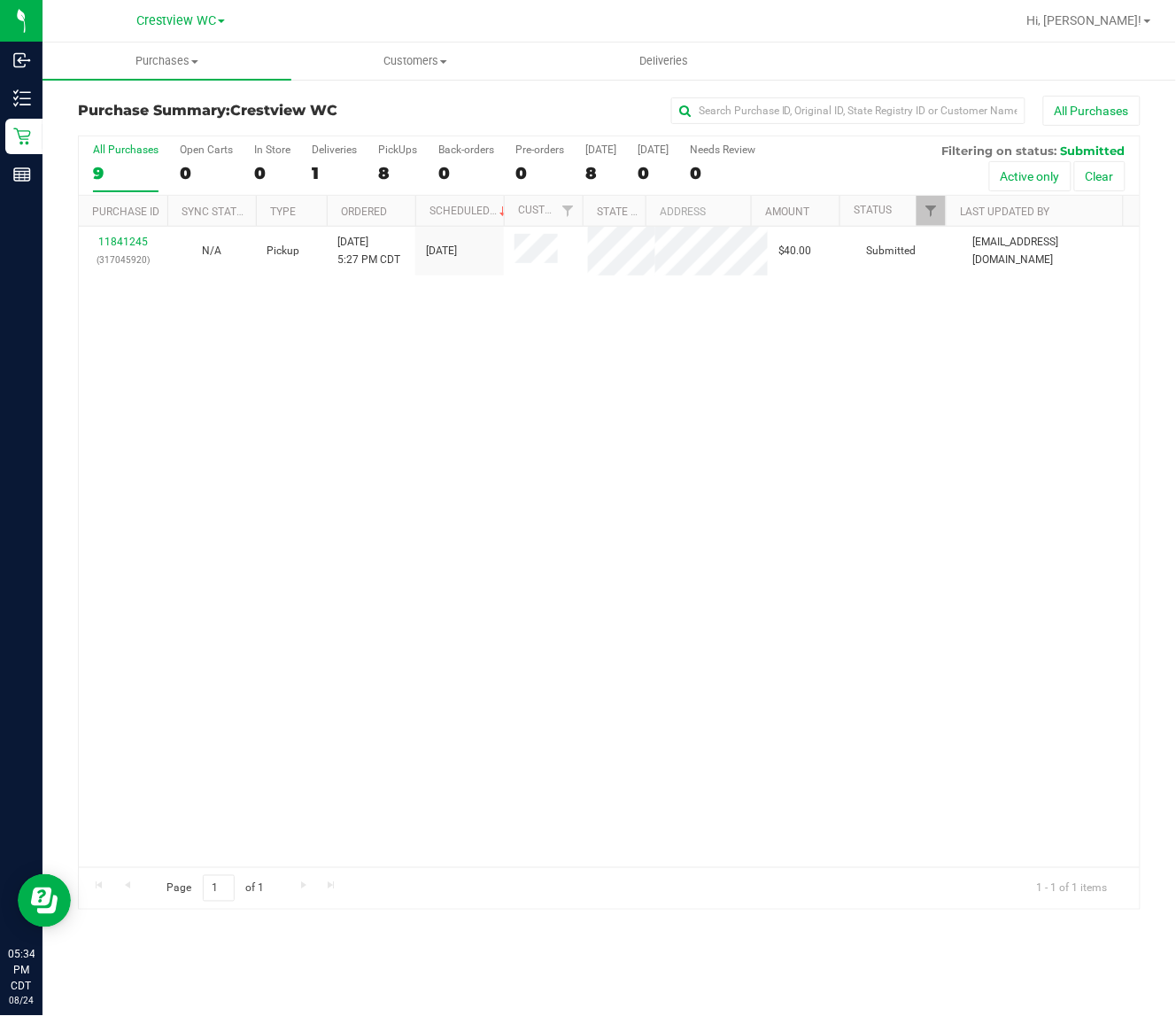
click at [469, 499] on div "11841245 (317045920) N/A Pickup 8/24/2025 5:27 PM CDT 8/24/2025 $40.00 Submitte…" at bounding box center [609, 547] width 1061 height 640
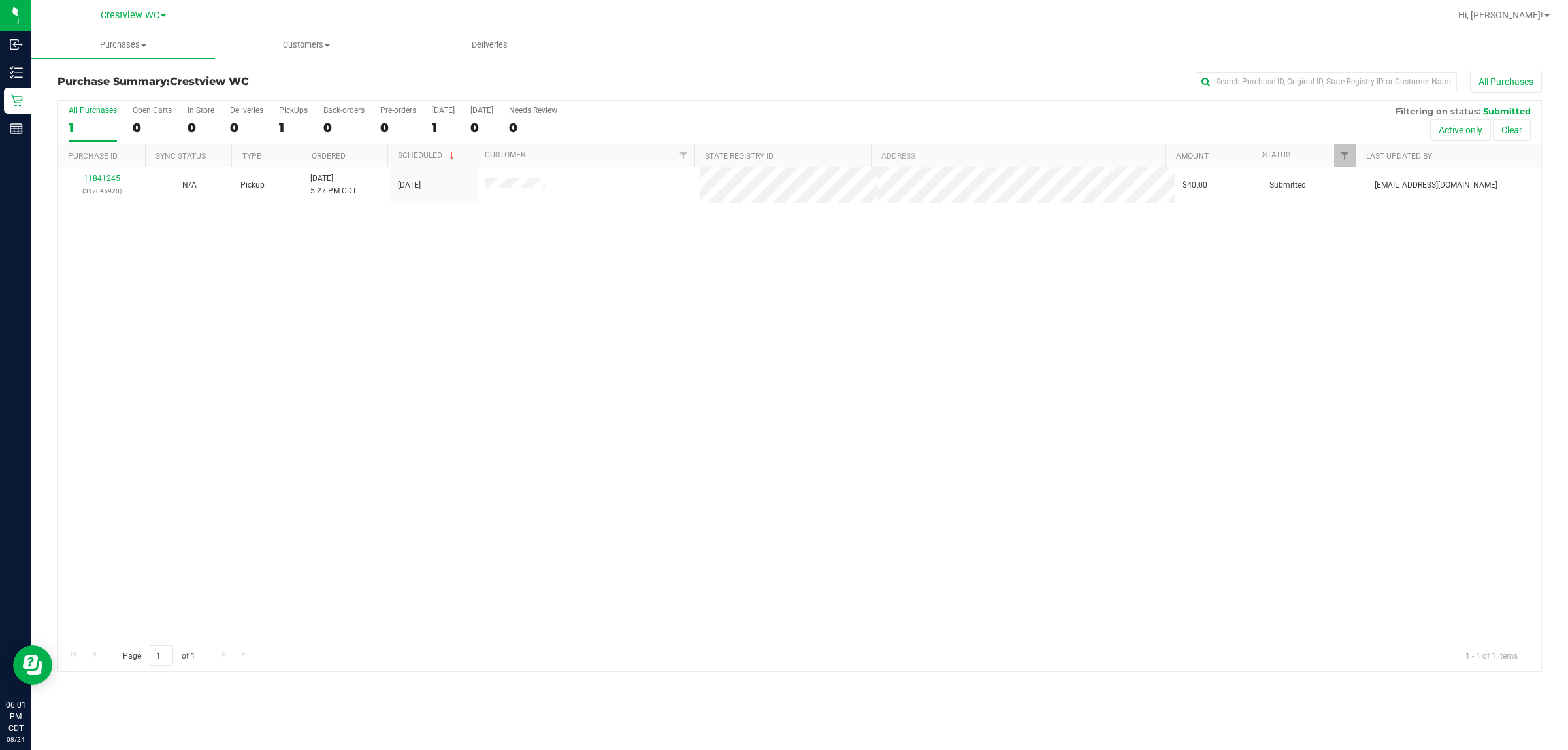
click at [380, 317] on div "11841245 (317045920) N/A Pickup 8/24/2025 5:27 PM CDT 8/24/2025 $40.00 Submitte…" at bounding box center [799, 403] width 1483 height 472
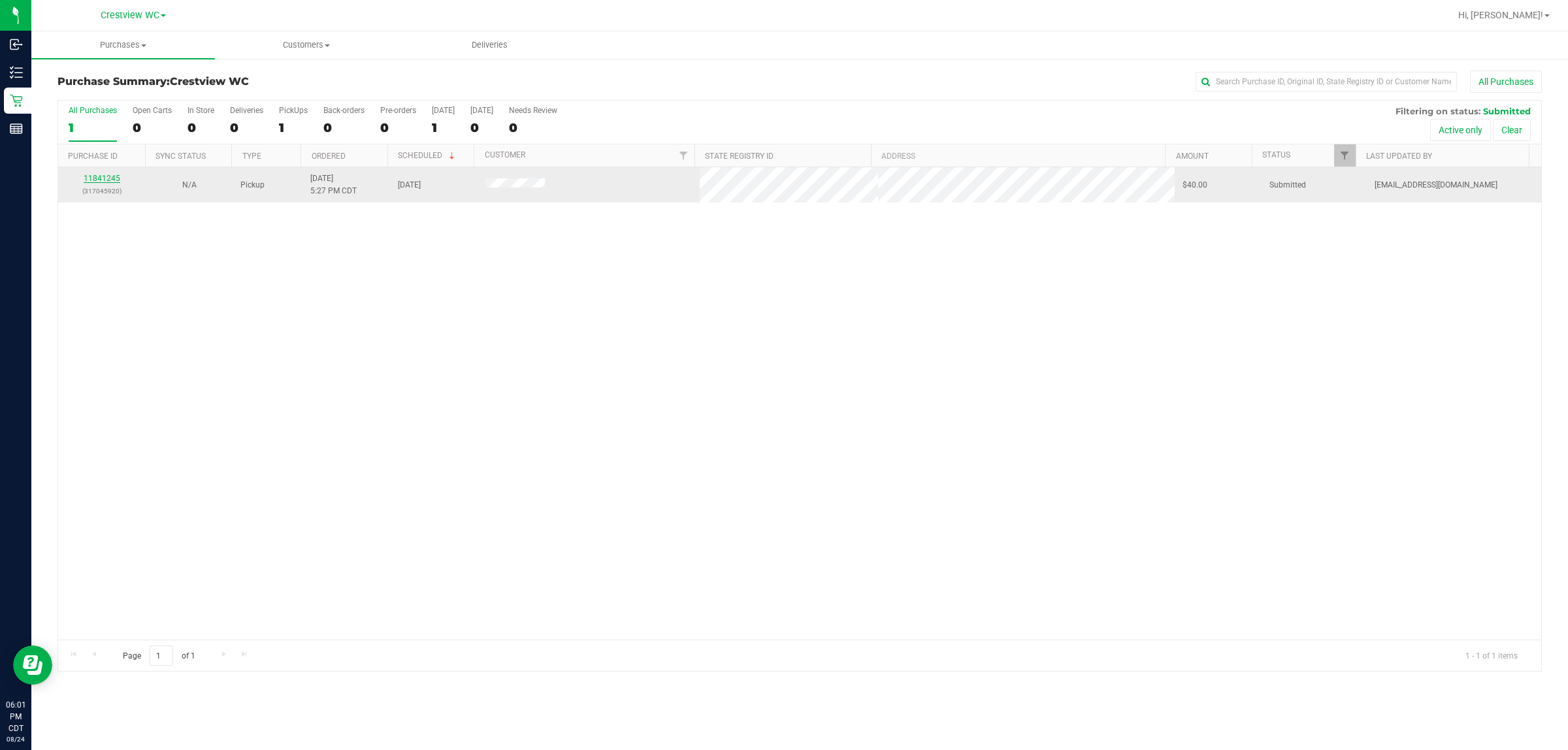
click at [102, 181] on link "11841245" at bounding box center [101, 178] width 37 height 9
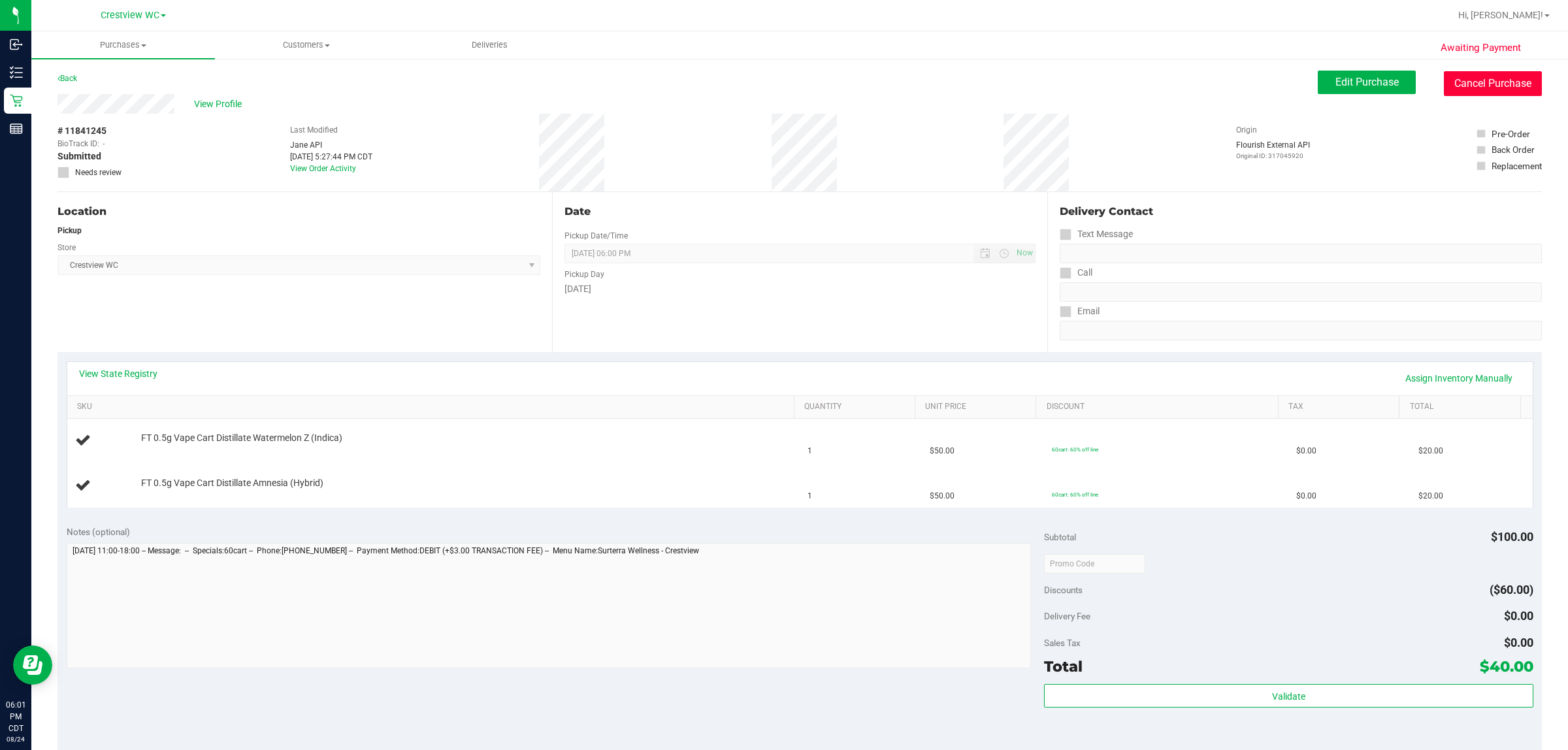
click at [712, 72] on button "Cancel Purchase" at bounding box center [1493, 83] width 98 height 25
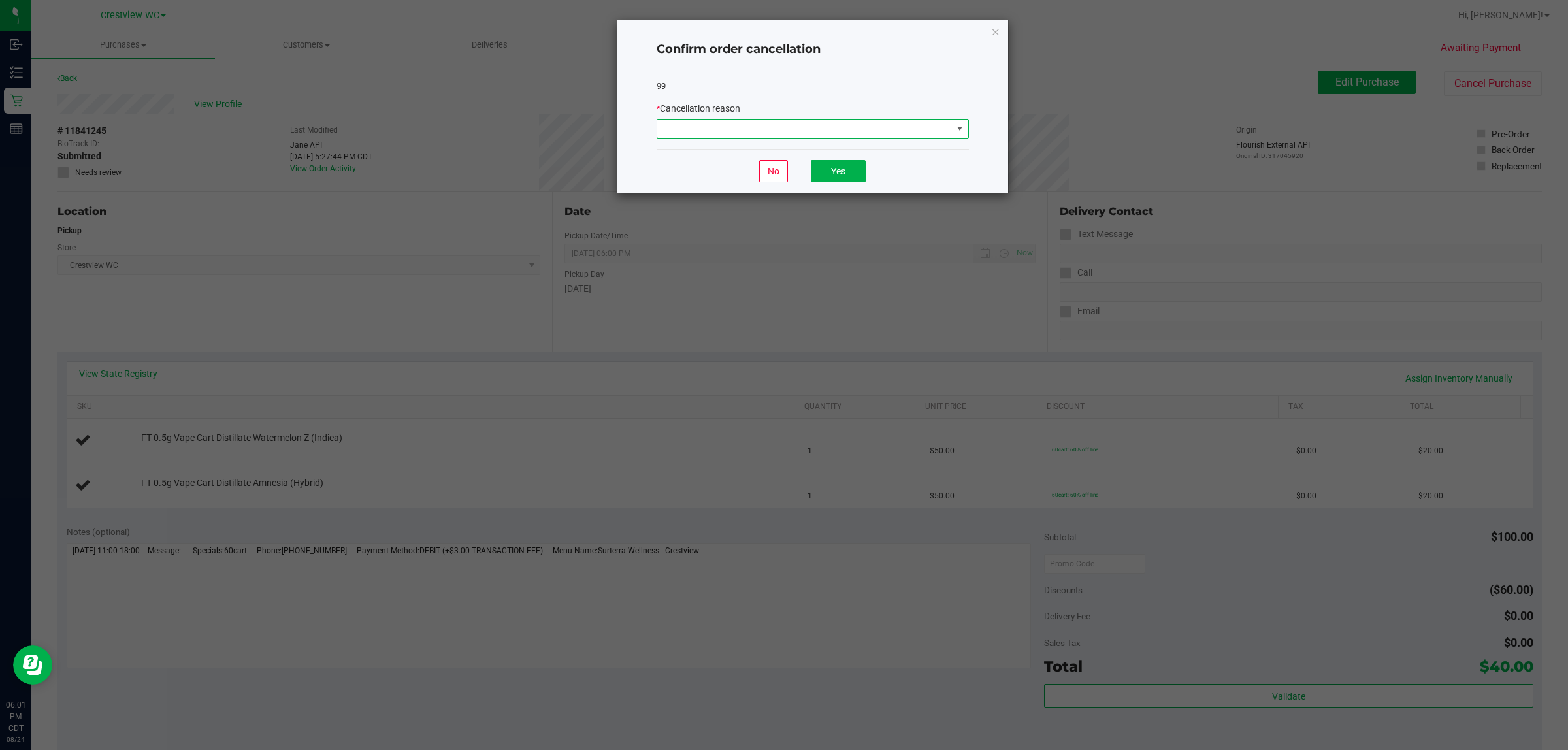
click at [712, 130] on span at bounding box center [804, 128] width 294 height 19
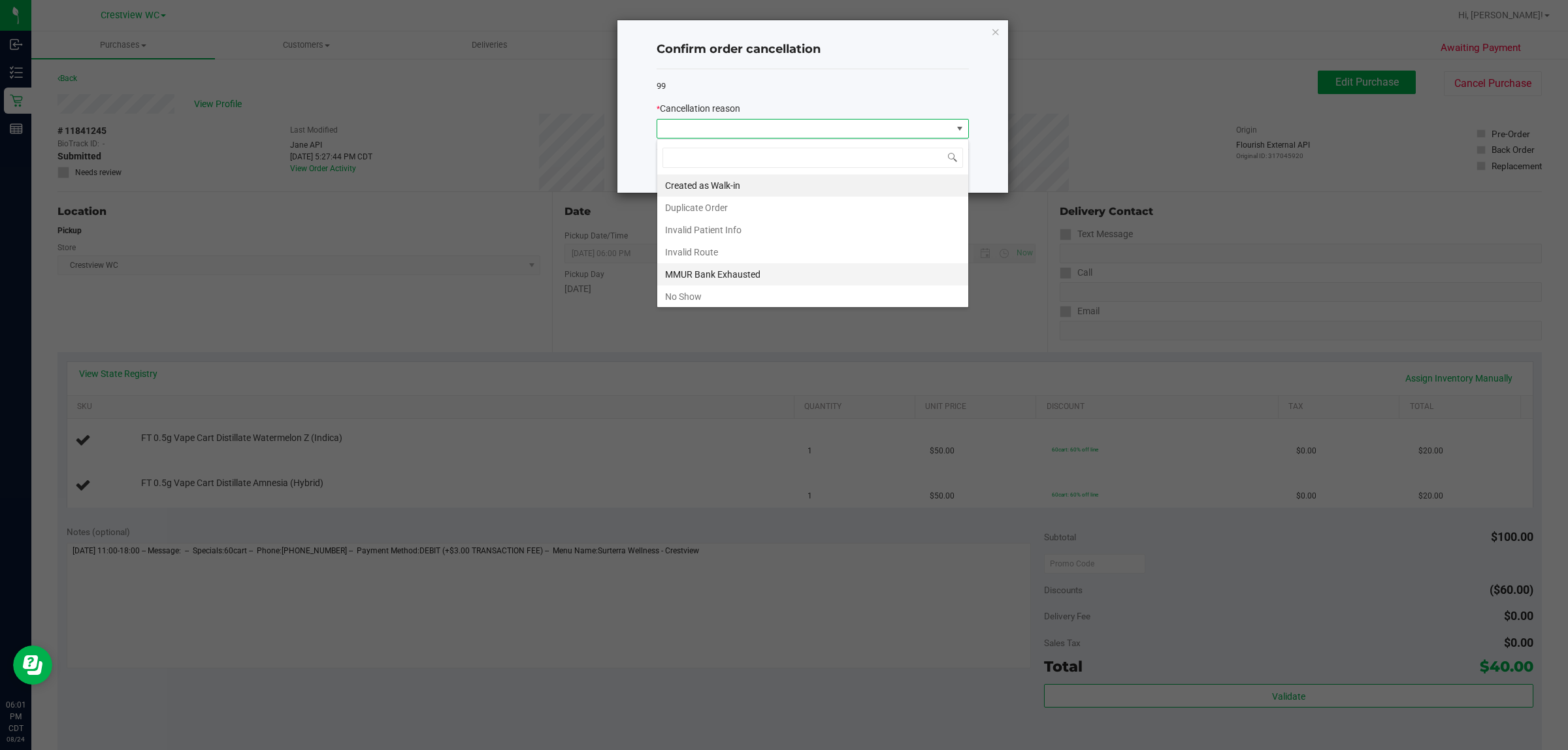
scroll to position [20, 312]
click at [686, 296] on li "No Show" at bounding box center [812, 296] width 311 height 22
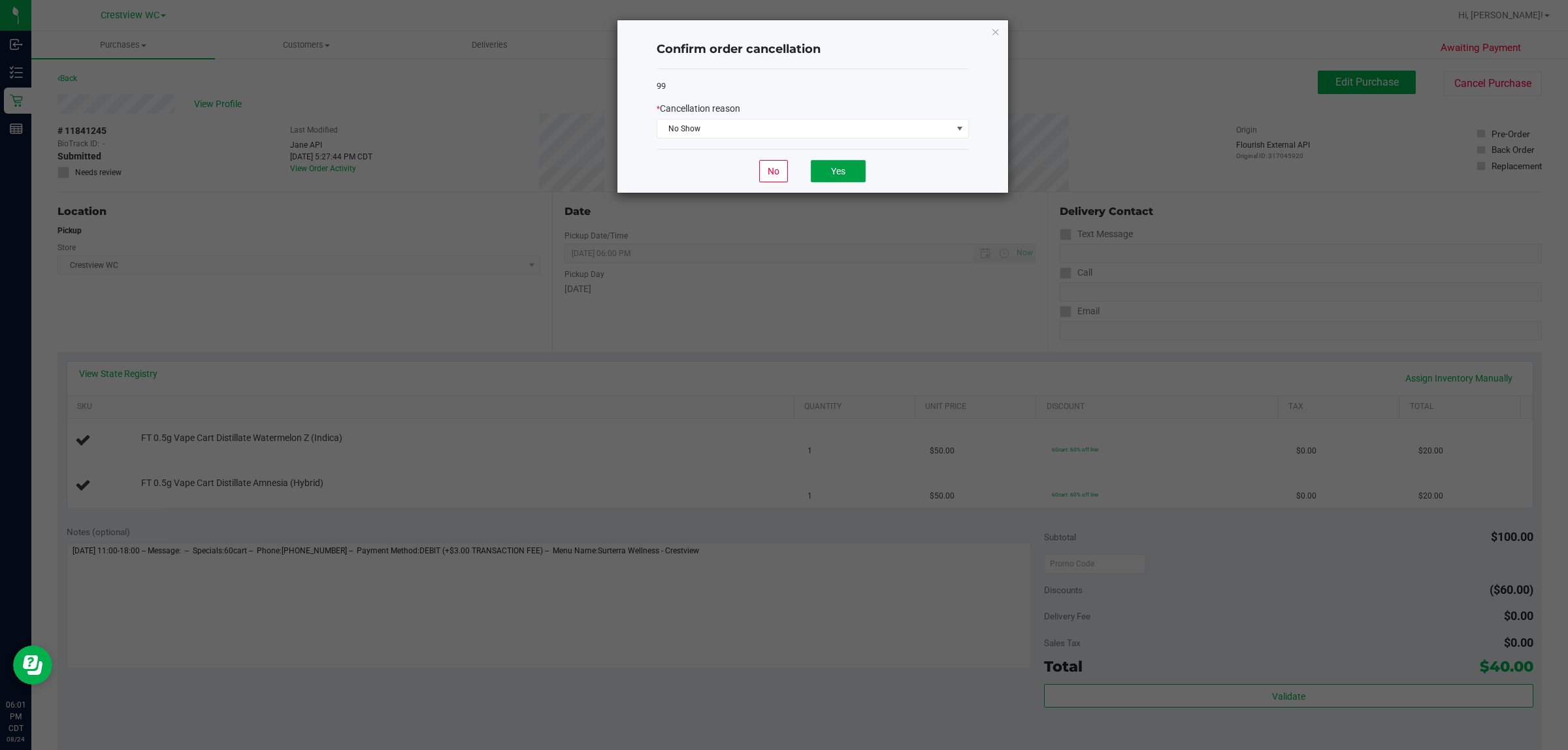
click at [712, 174] on button "Yes" at bounding box center [838, 171] width 55 height 22
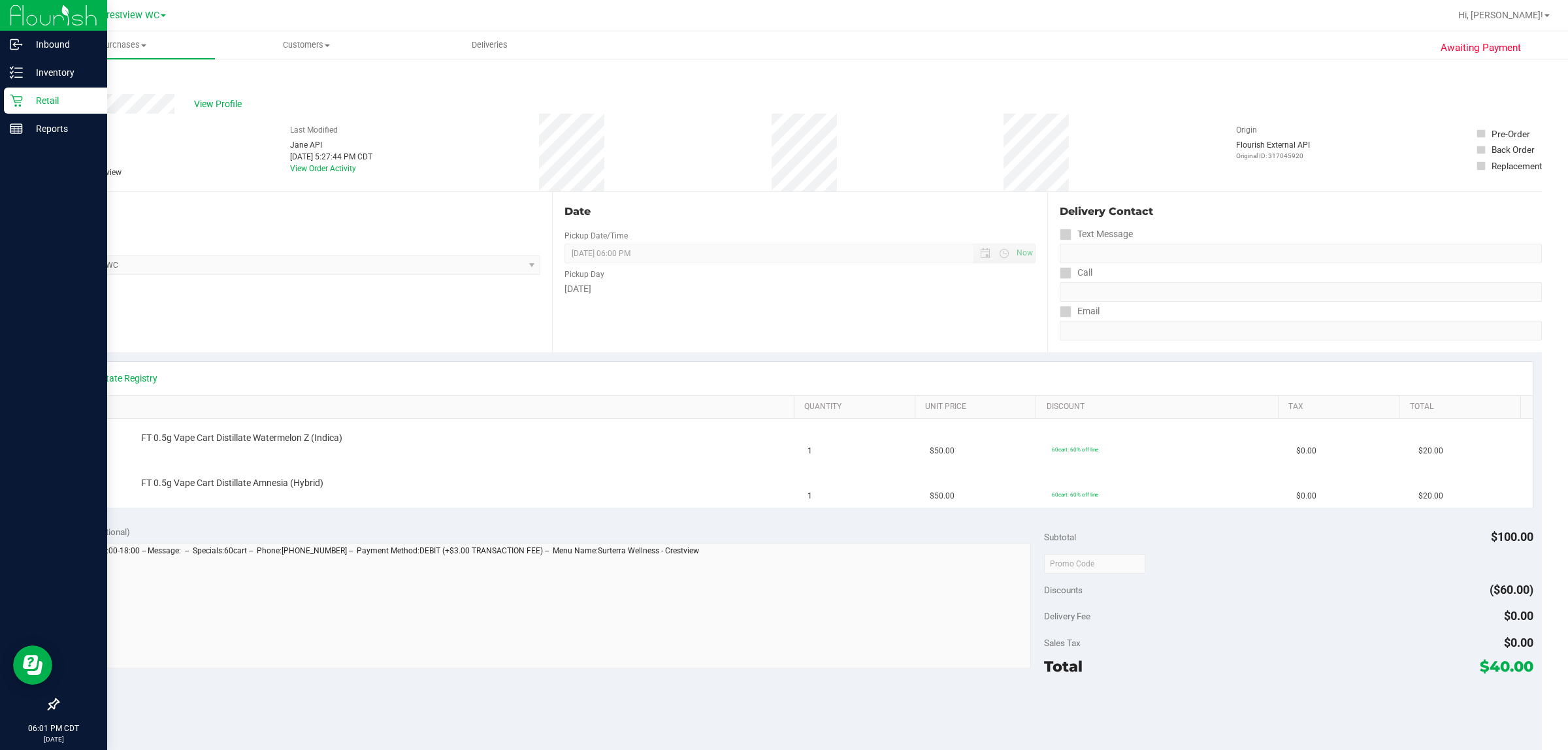
click at [30, 100] on p "Retail" at bounding box center [62, 101] width 79 height 16
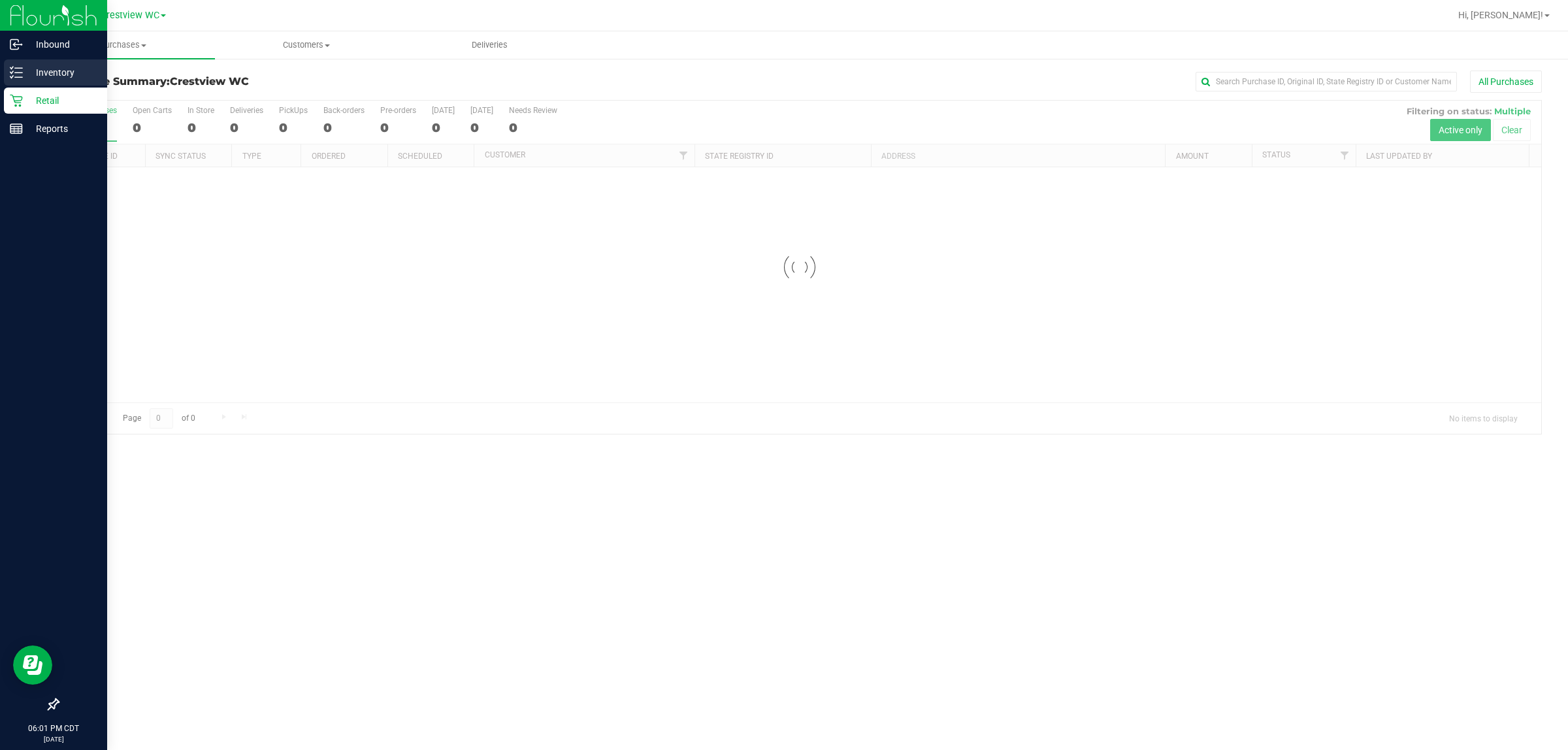
click at [43, 77] on p "Inventory" at bounding box center [62, 72] width 79 height 16
click at [43, 70] on p "Inventory" at bounding box center [62, 72] width 79 height 16
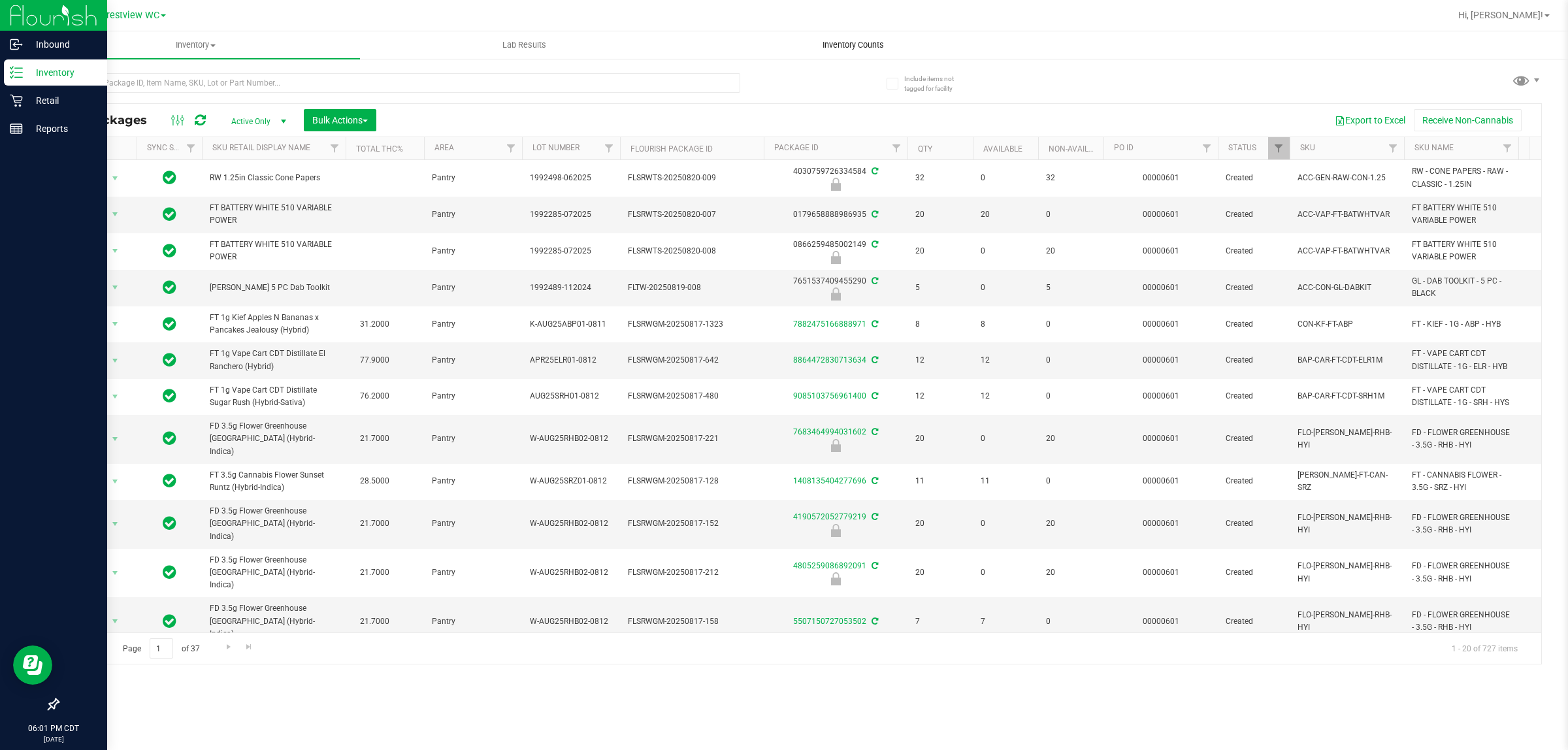
click at [712, 43] on span "Inventory Counts" at bounding box center [853, 45] width 97 height 12
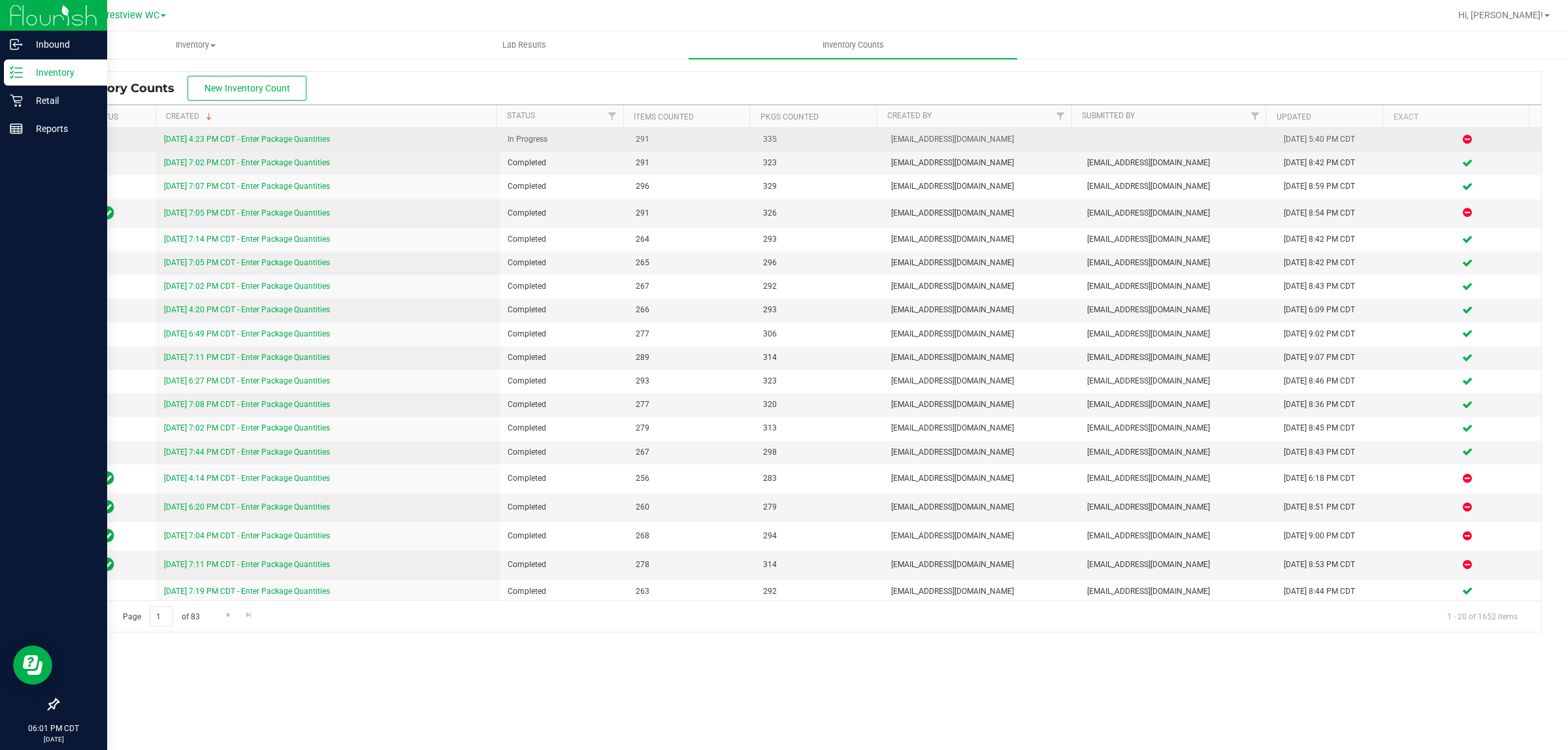
click at [294, 141] on link "8/24/25 4:23 PM CDT - Enter Package Quantities" at bounding box center [247, 139] width 166 height 9
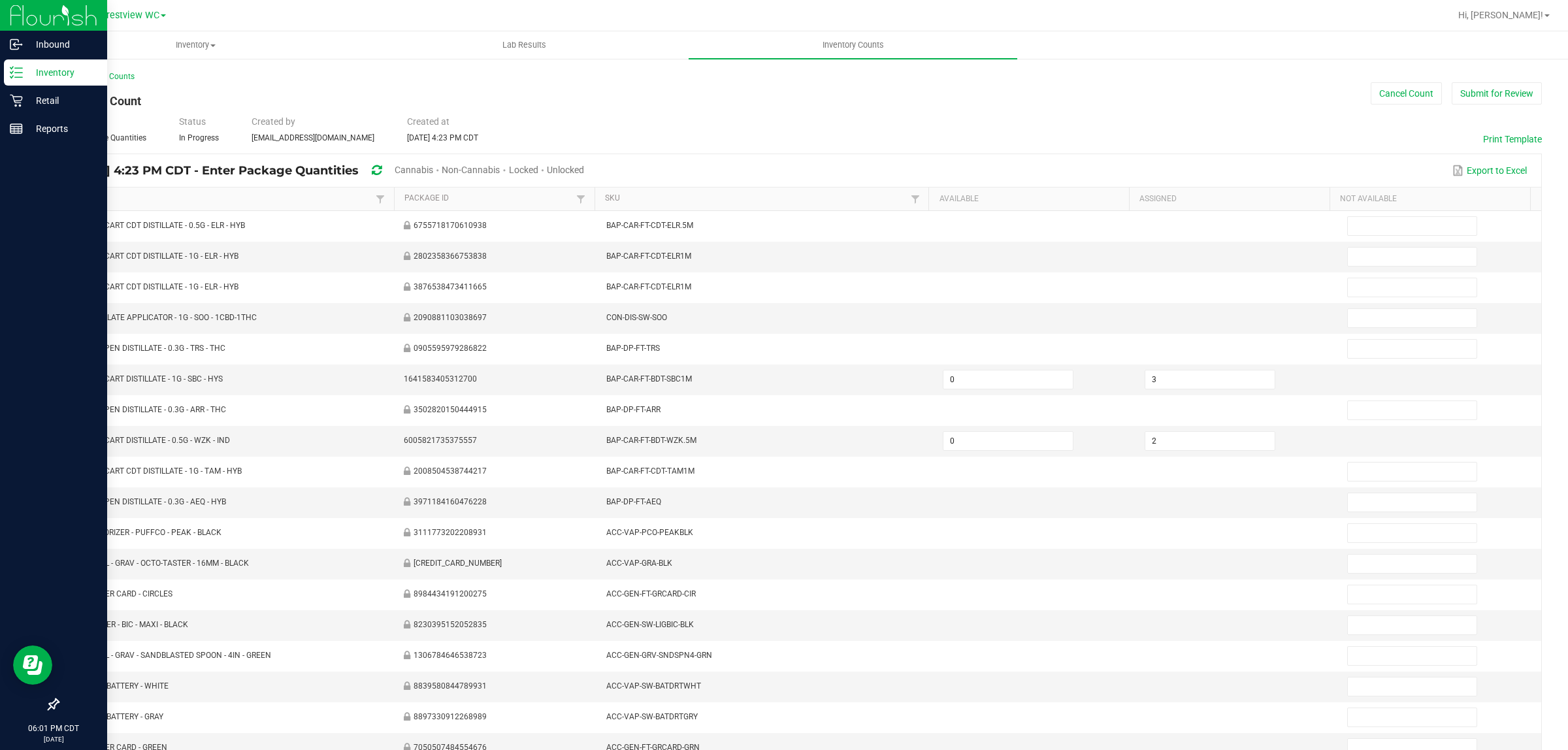
click at [584, 172] on span "Unlocked" at bounding box center [565, 170] width 37 height 10
type input "10"
type input "0"
type input "9"
type input "0"
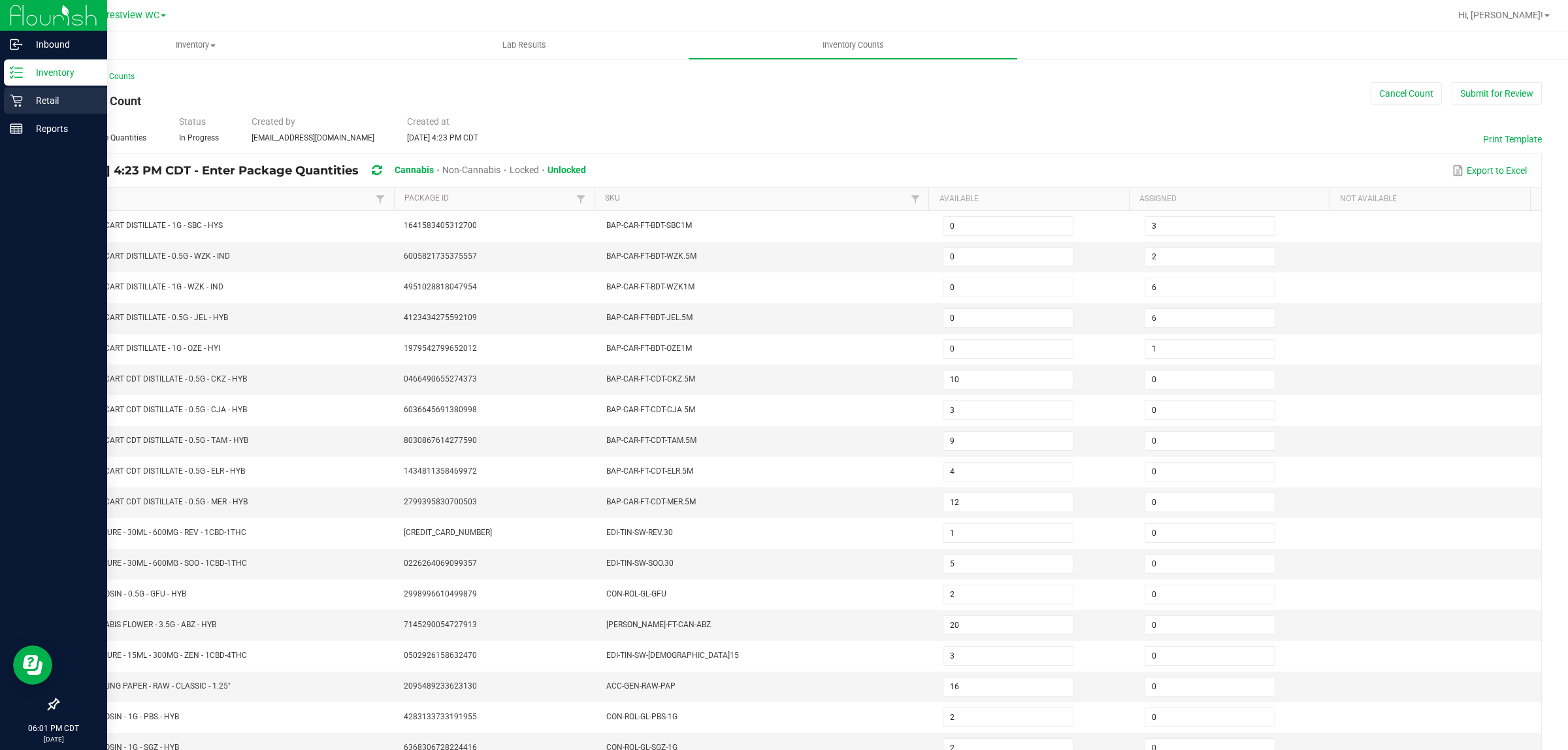
click at [26, 106] on p "Retail" at bounding box center [62, 101] width 79 height 16
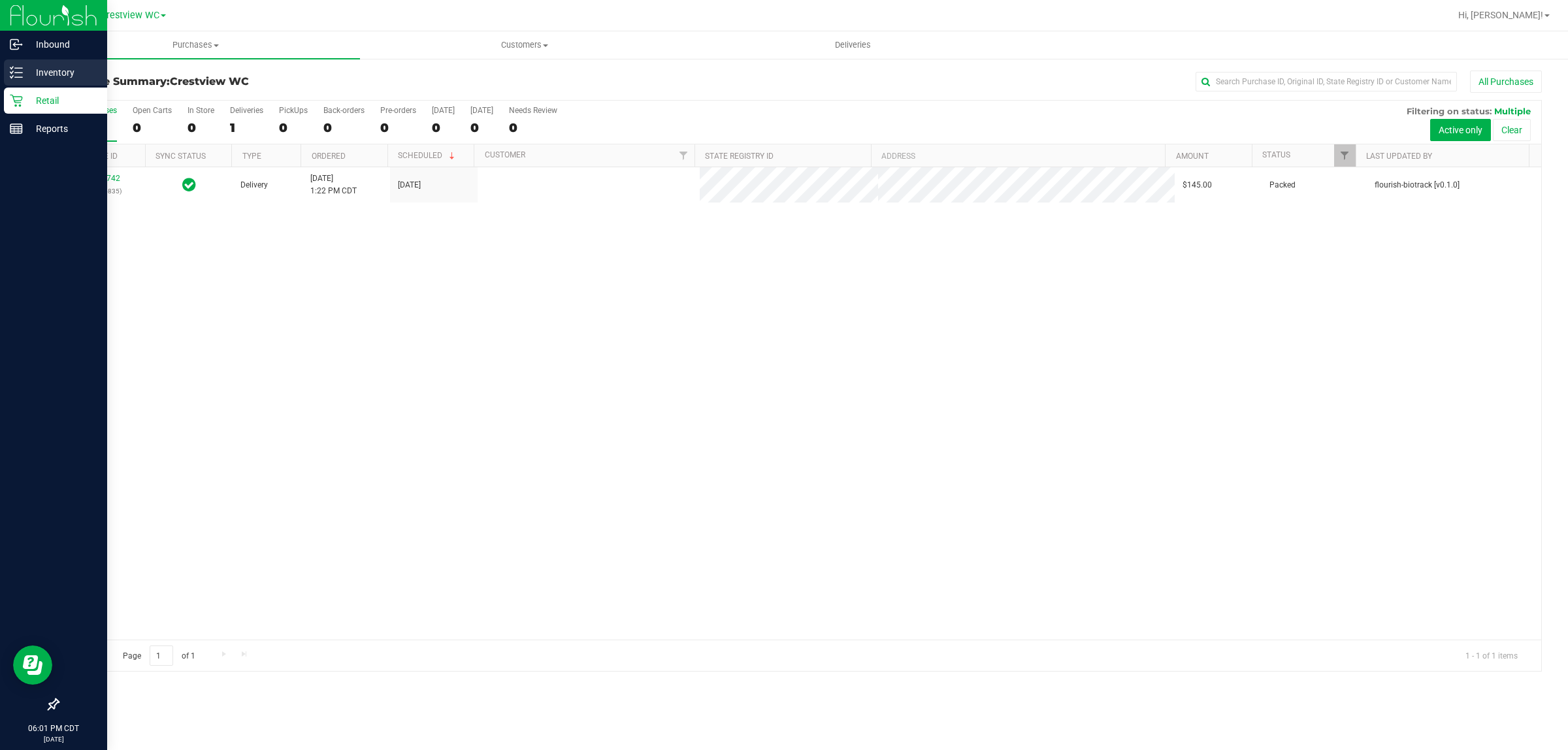
click at [27, 68] on p "Inventory" at bounding box center [62, 72] width 79 height 16
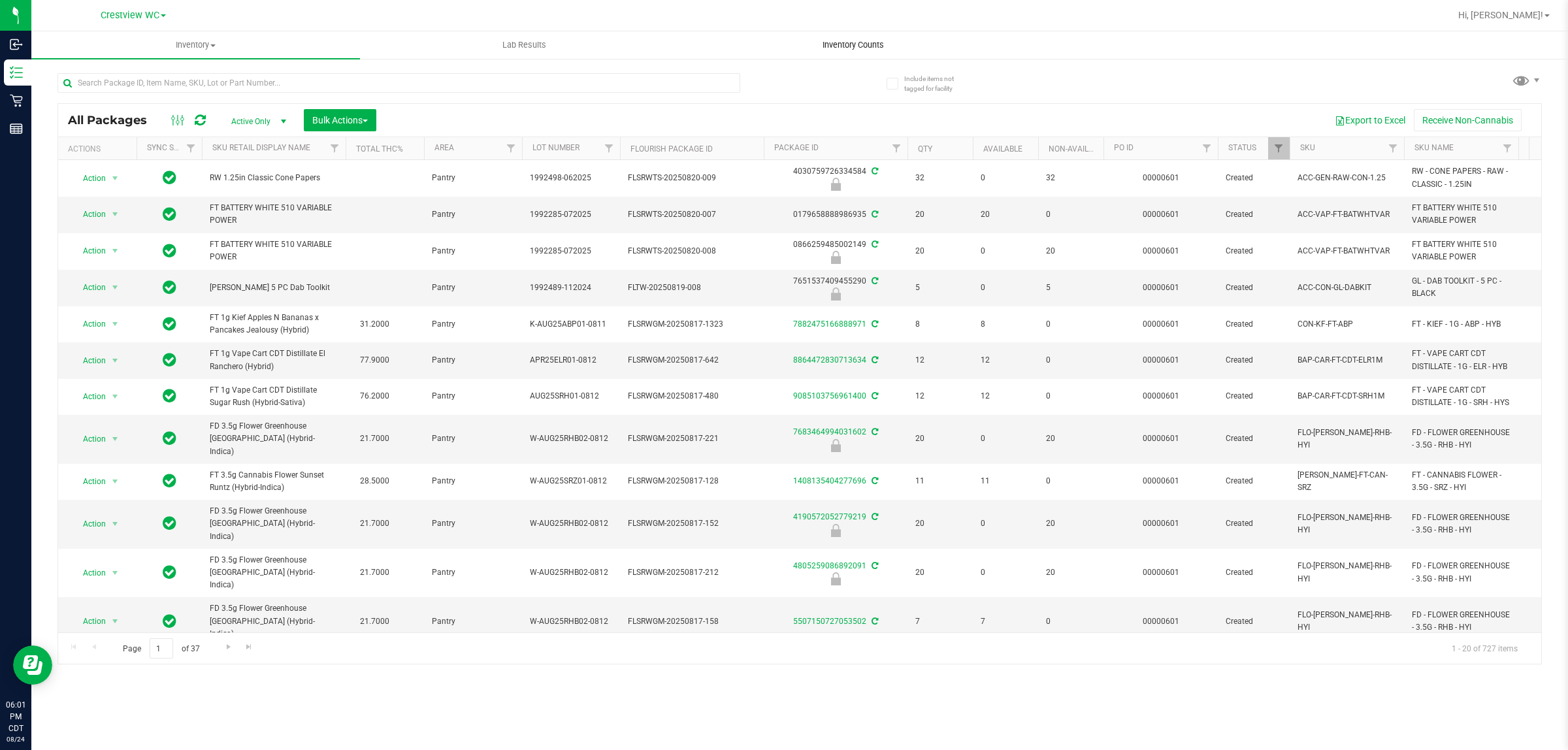
click at [712, 43] on span "Inventory Counts" at bounding box center [853, 45] width 97 height 12
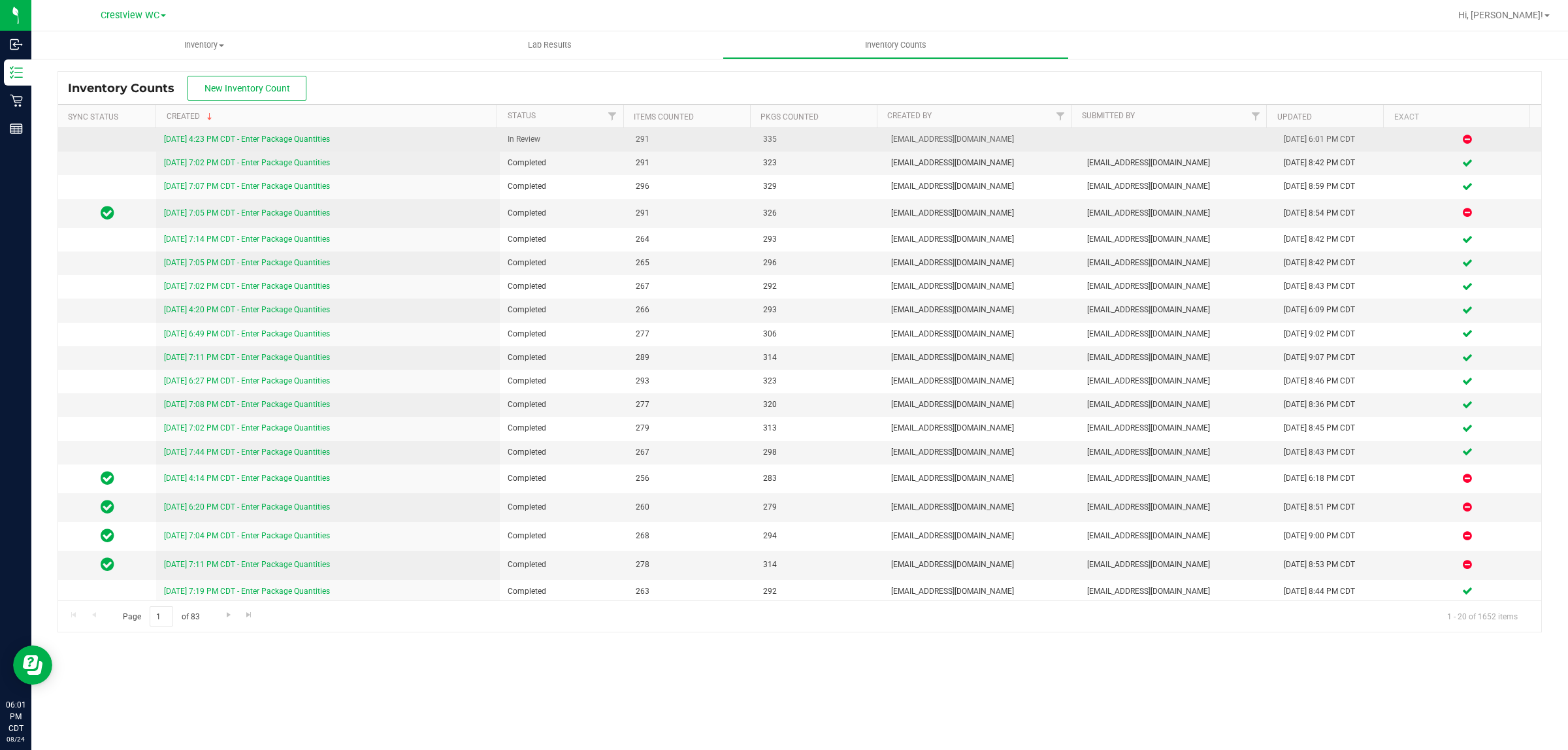
click at [239, 142] on link "[DATE] 4:23 PM CDT - Enter Package Quantities" at bounding box center [247, 139] width 166 height 9
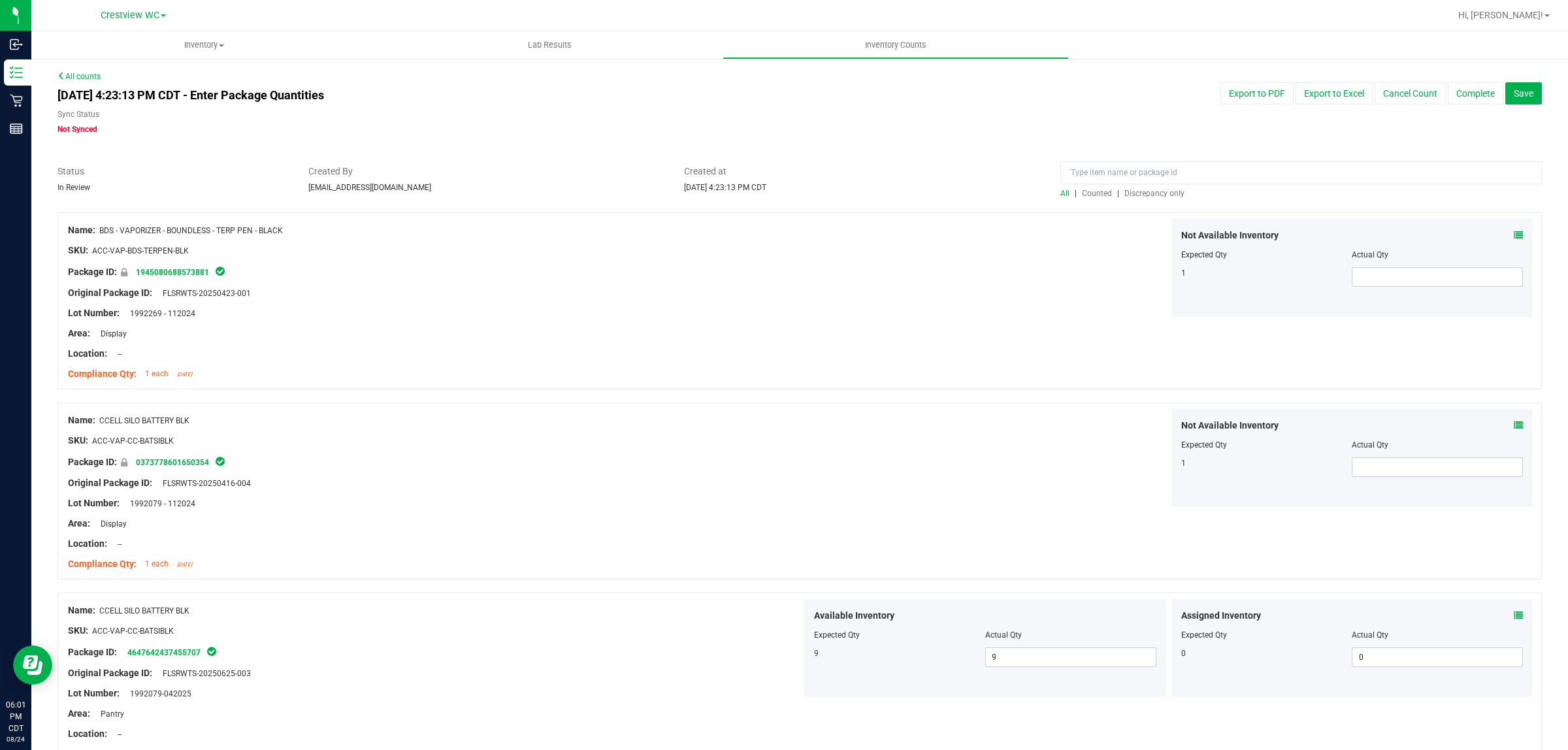
click at [1158, 193] on span "Discrepancy only" at bounding box center [1154, 193] width 60 height 9
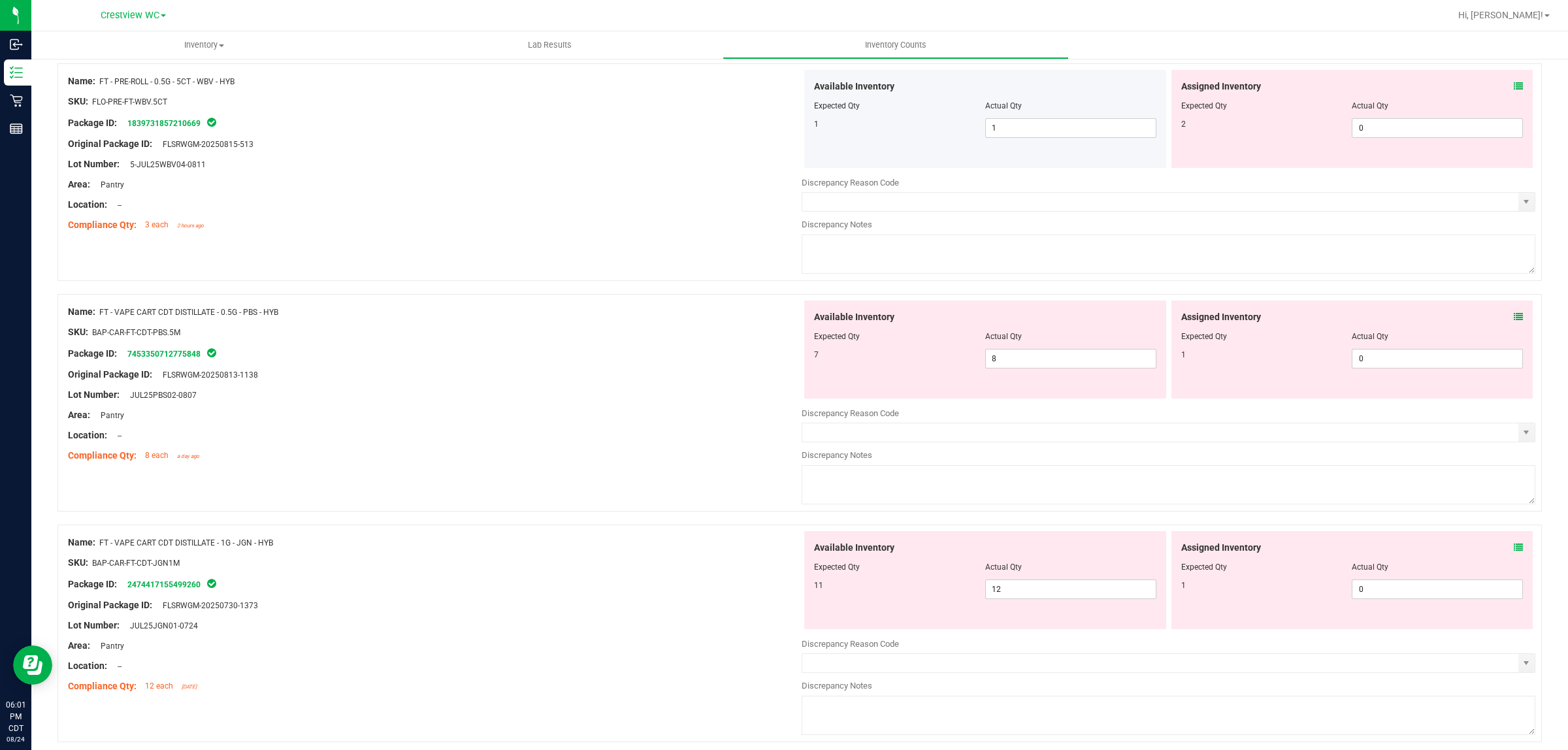
scroll to position [4136, 0]
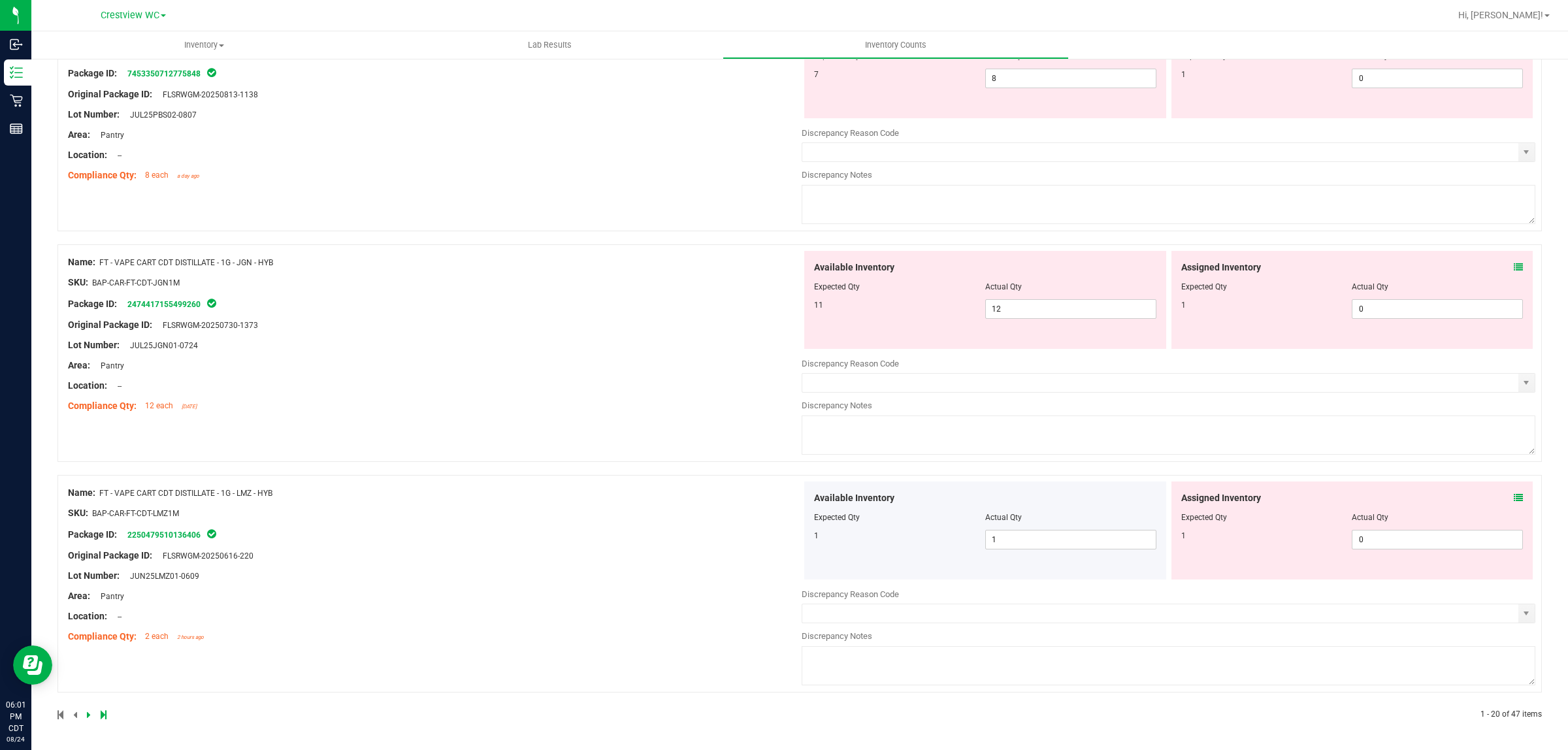
click at [101, 716] on icon at bounding box center [103, 714] width 6 height 8
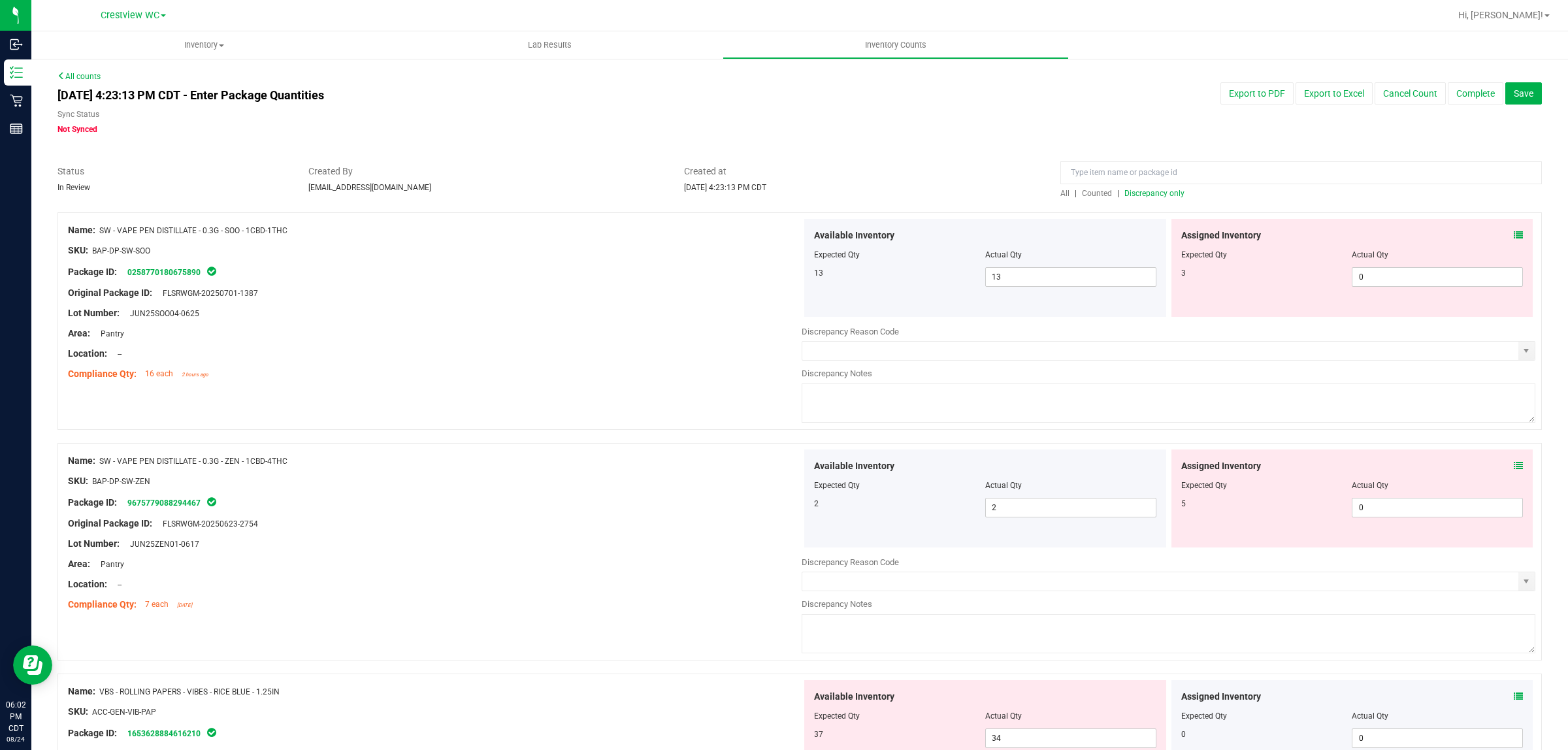
click at [1514, 236] on icon at bounding box center [1518, 235] width 9 height 9
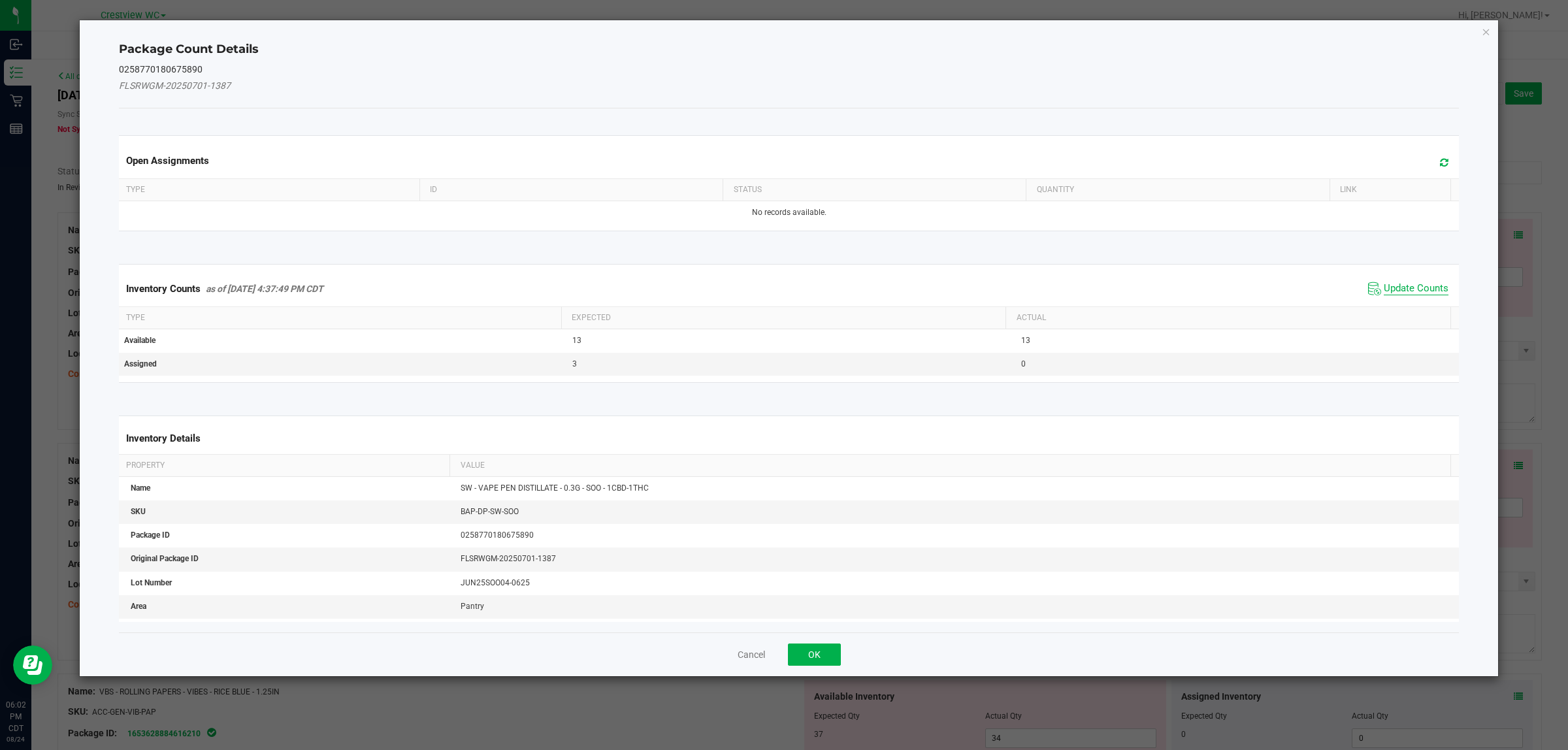
click at [1415, 286] on span "Update Counts" at bounding box center [1416, 288] width 65 height 13
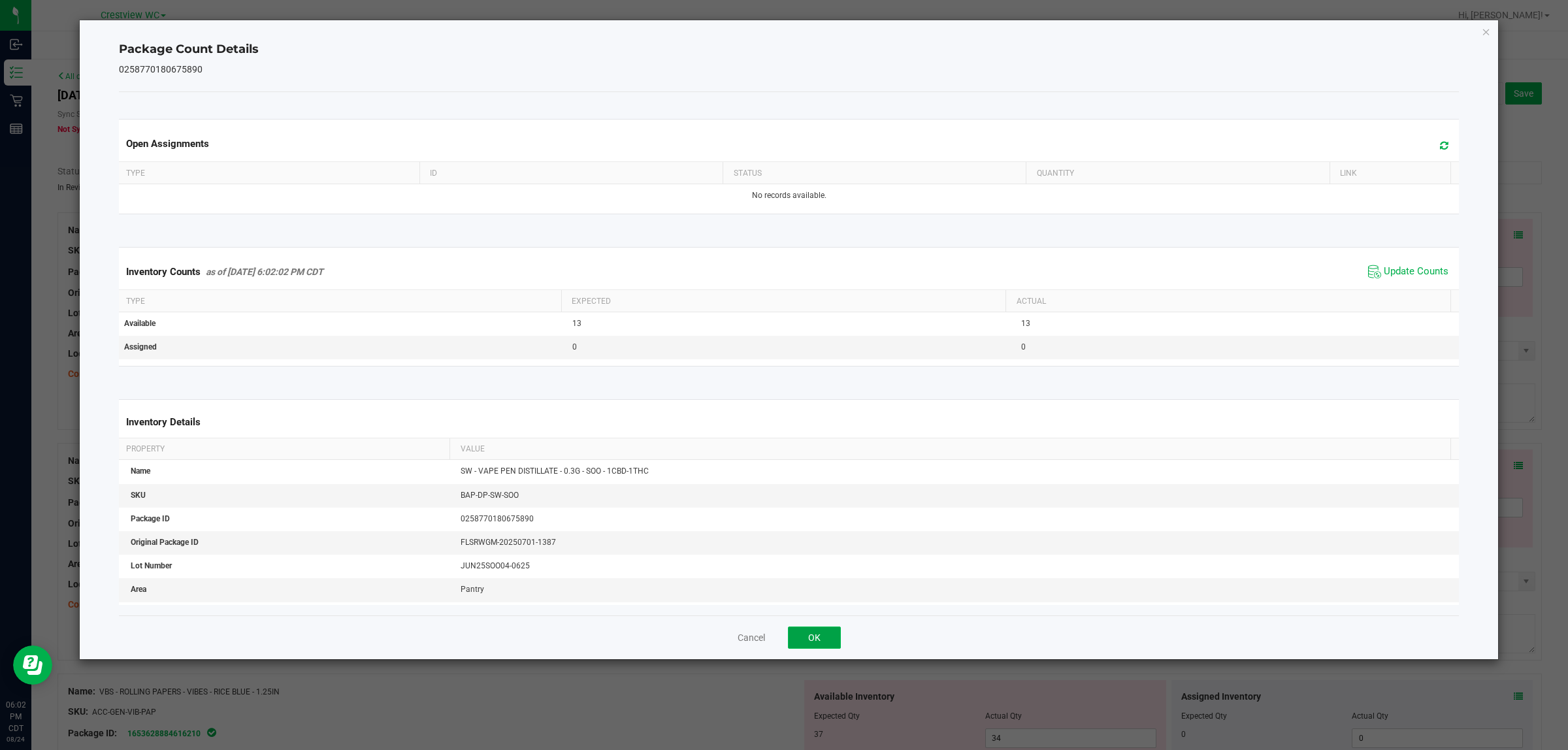
click at [814, 643] on button "OK" at bounding box center [814, 638] width 53 height 22
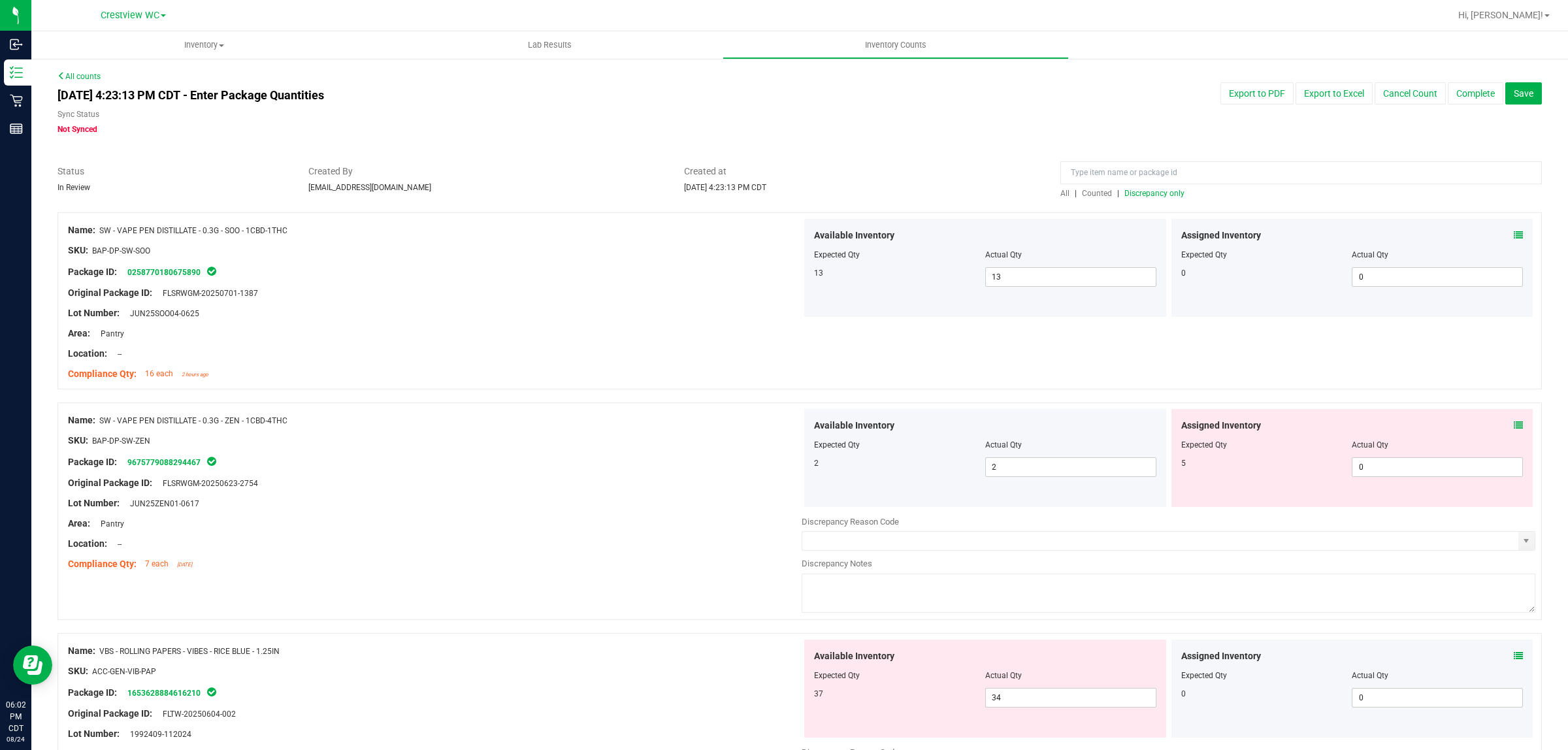
click at [1514, 425] on icon at bounding box center [1518, 425] width 9 height 9
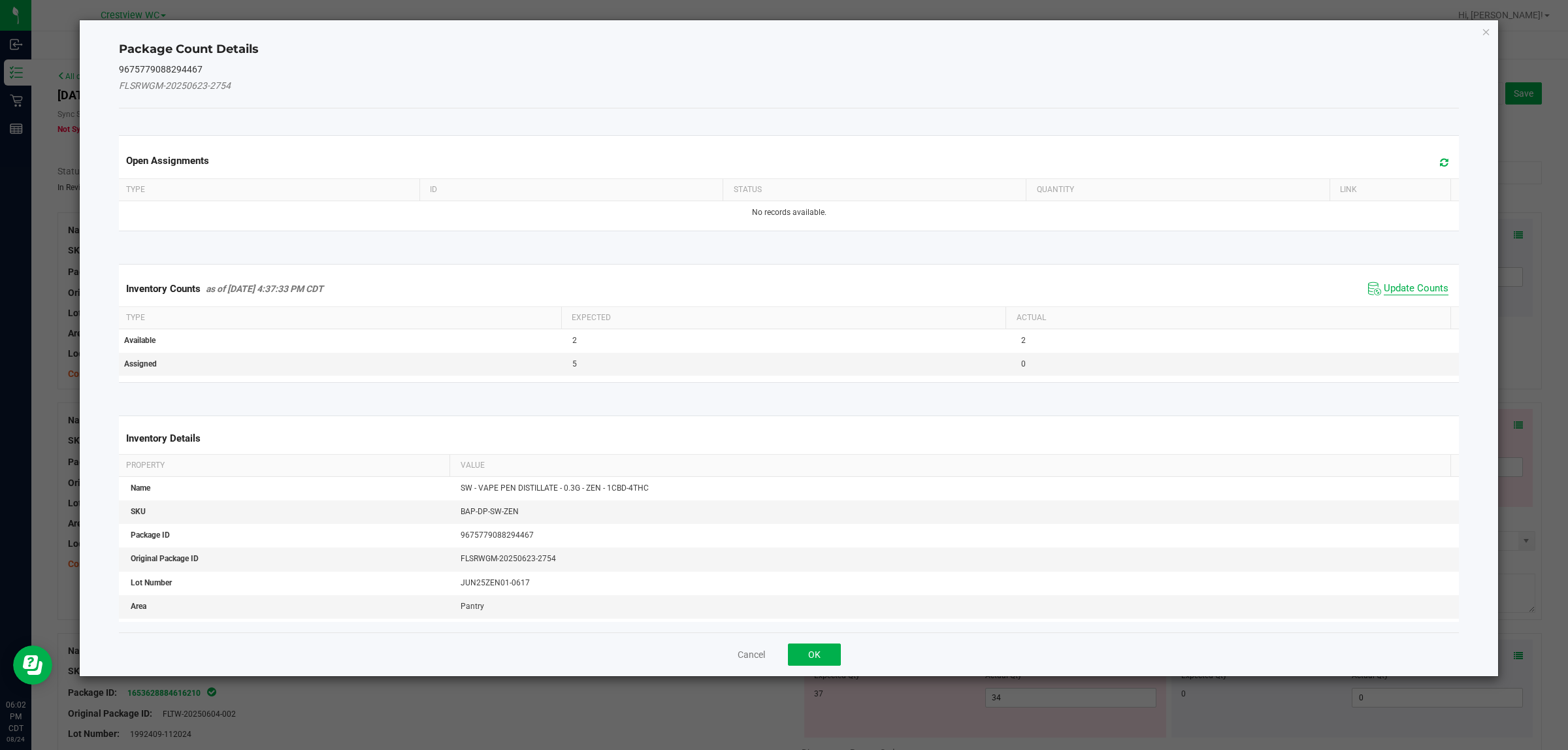
click at [1410, 285] on span "Update Counts" at bounding box center [1416, 288] width 65 height 13
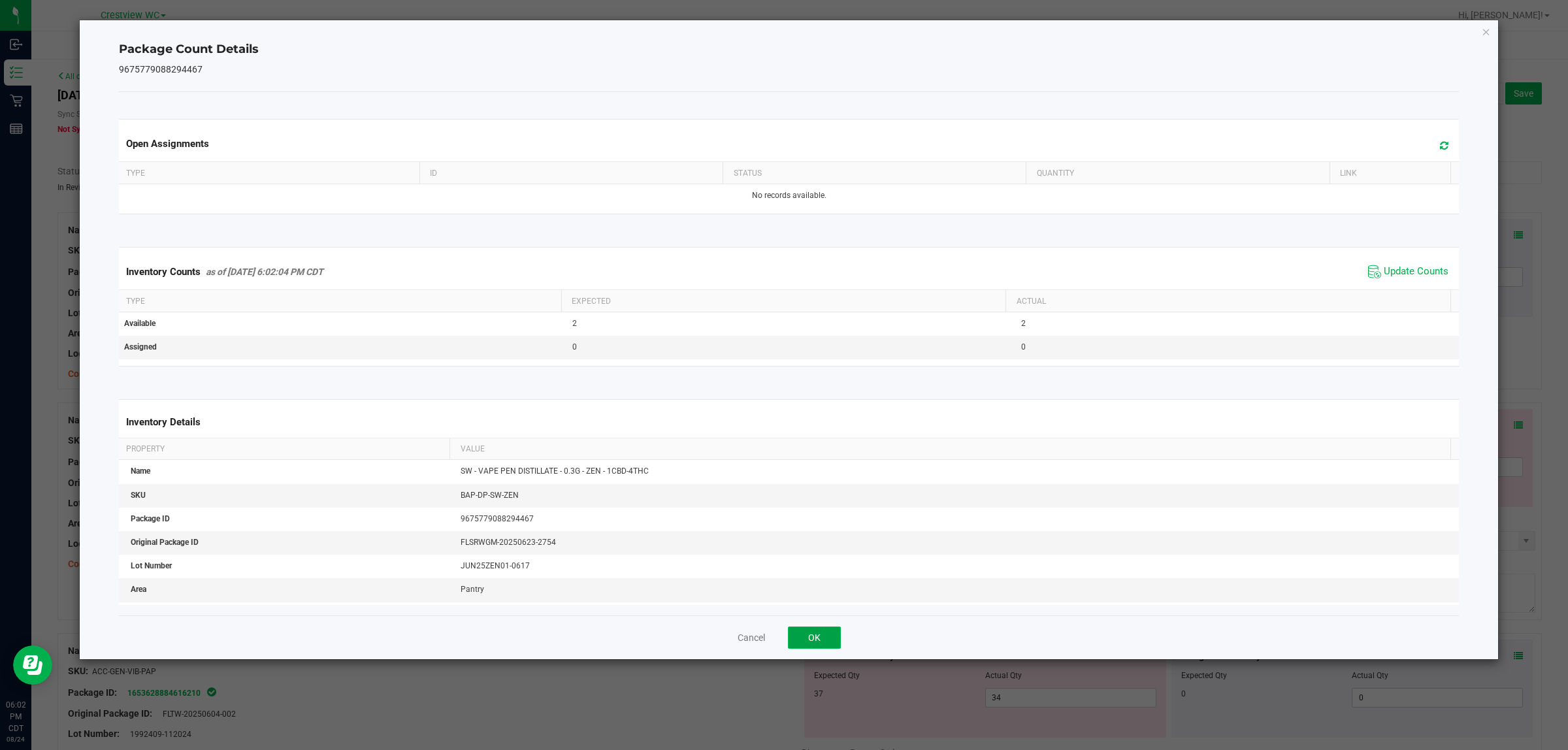
click at [814, 638] on button "OK" at bounding box center [814, 638] width 53 height 22
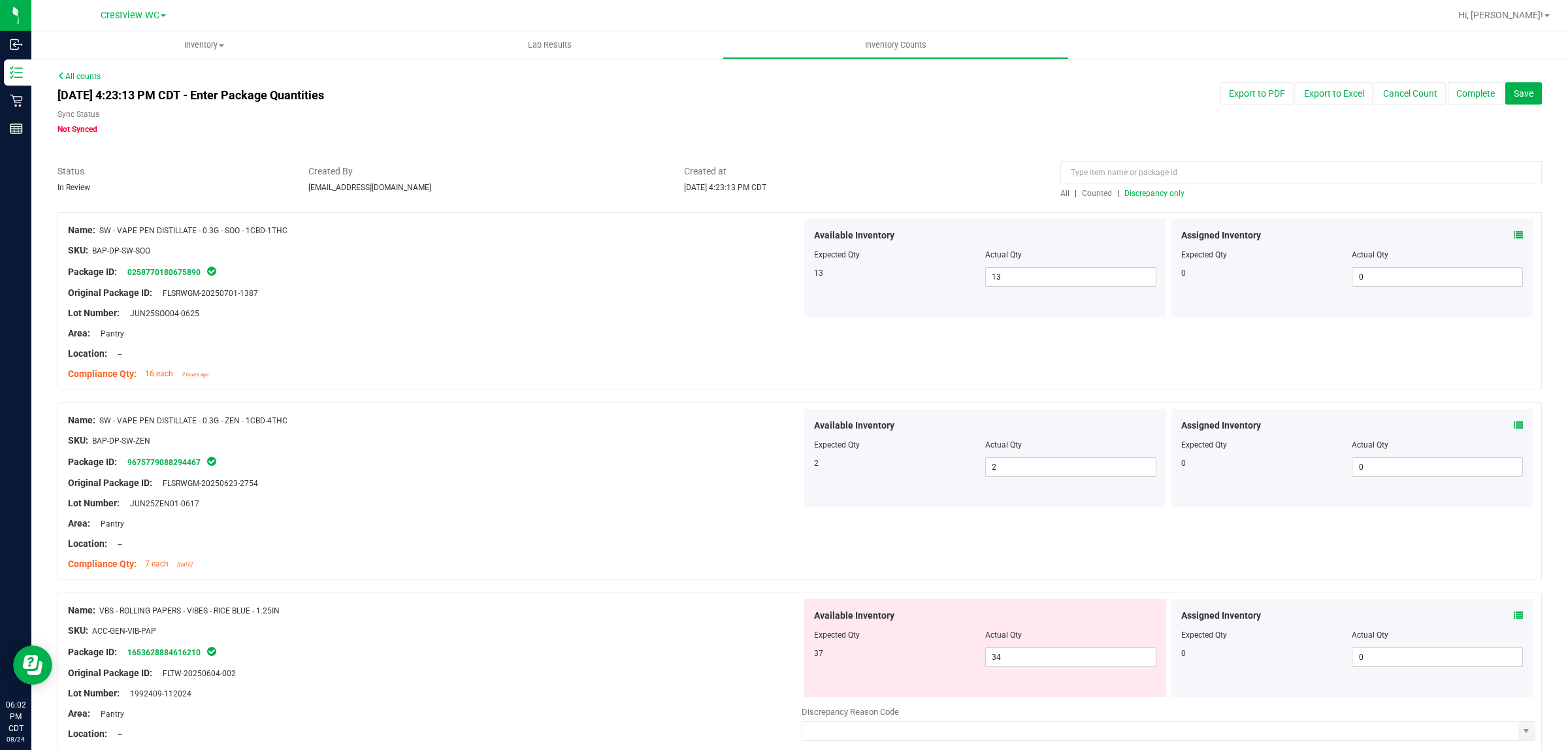
click at [1514, 619] on icon at bounding box center [1518, 615] width 9 height 9
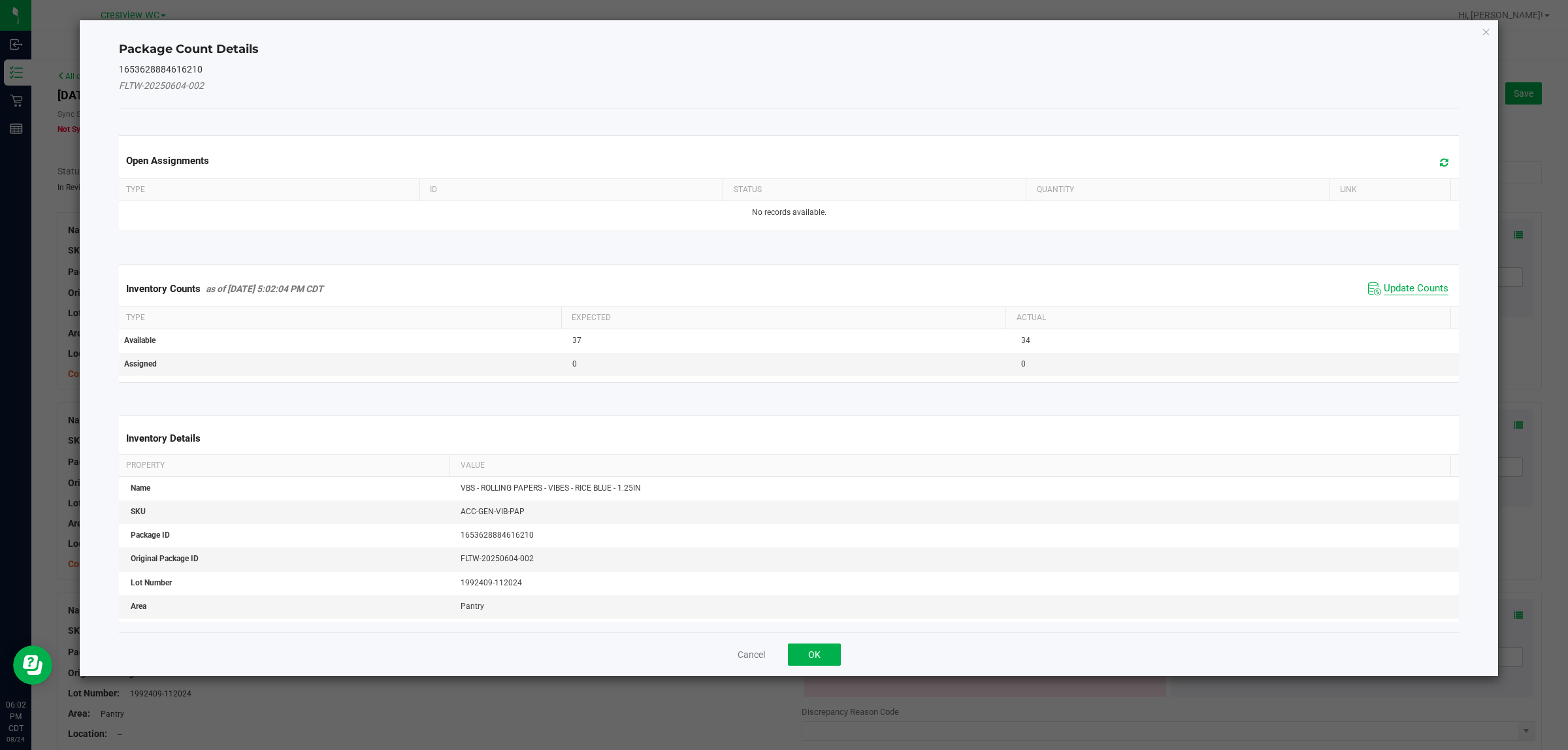
click at [1409, 288] on span "Update Counts" at bounding box center [1416, 288] width 65 height 13
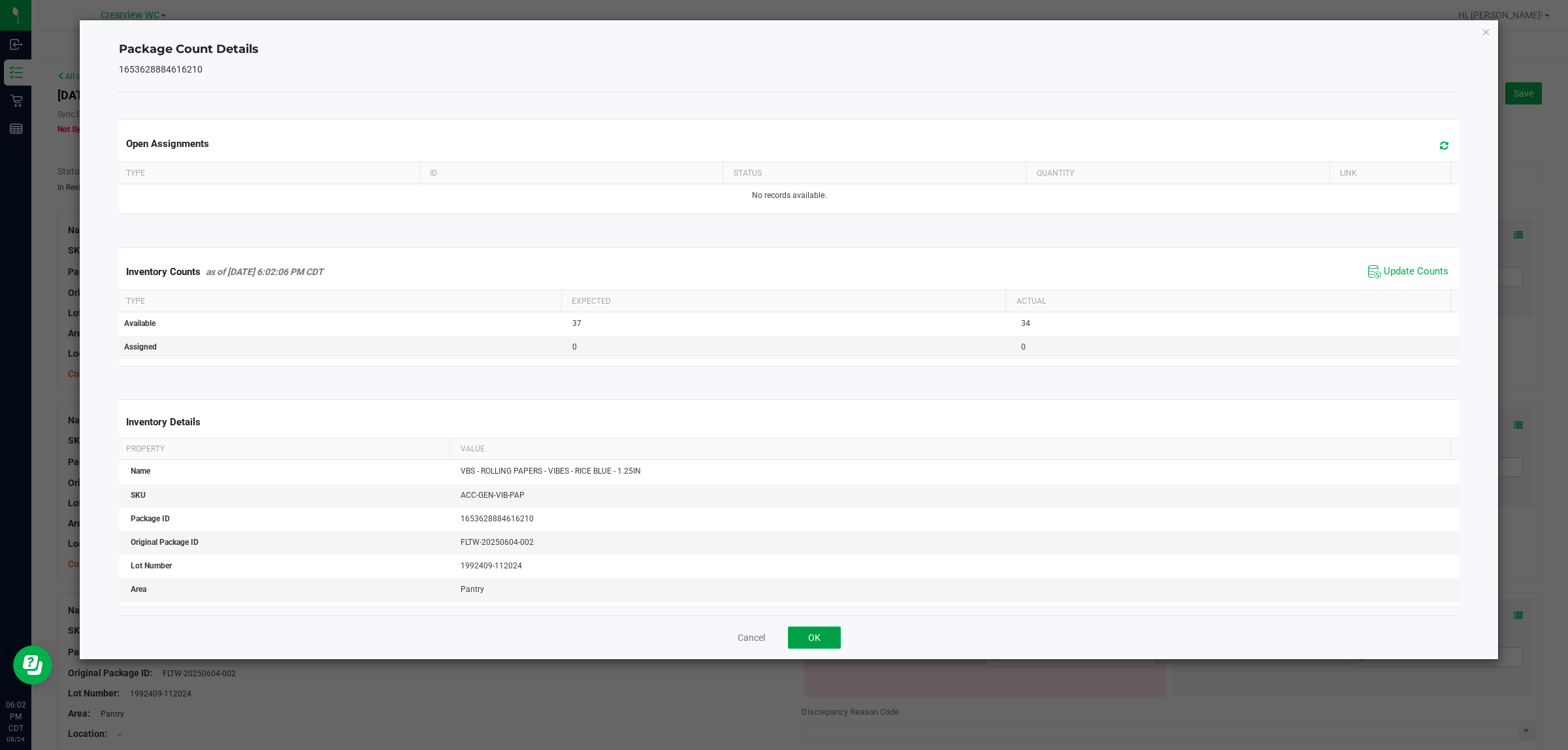
click at [814, 638] on button "OK" at bounding box center [814, 638] width 53 height 22
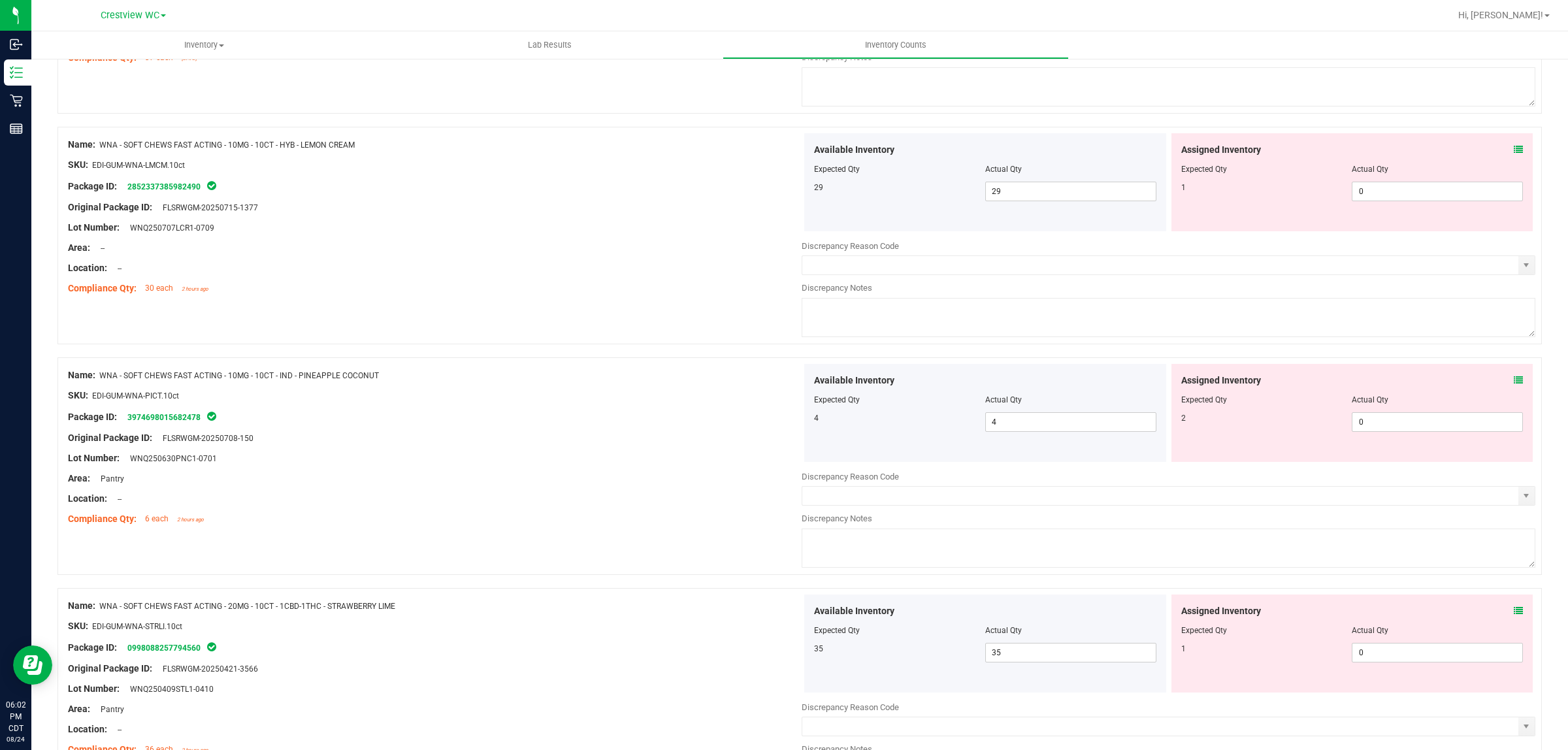
scroll to position [709, 0]
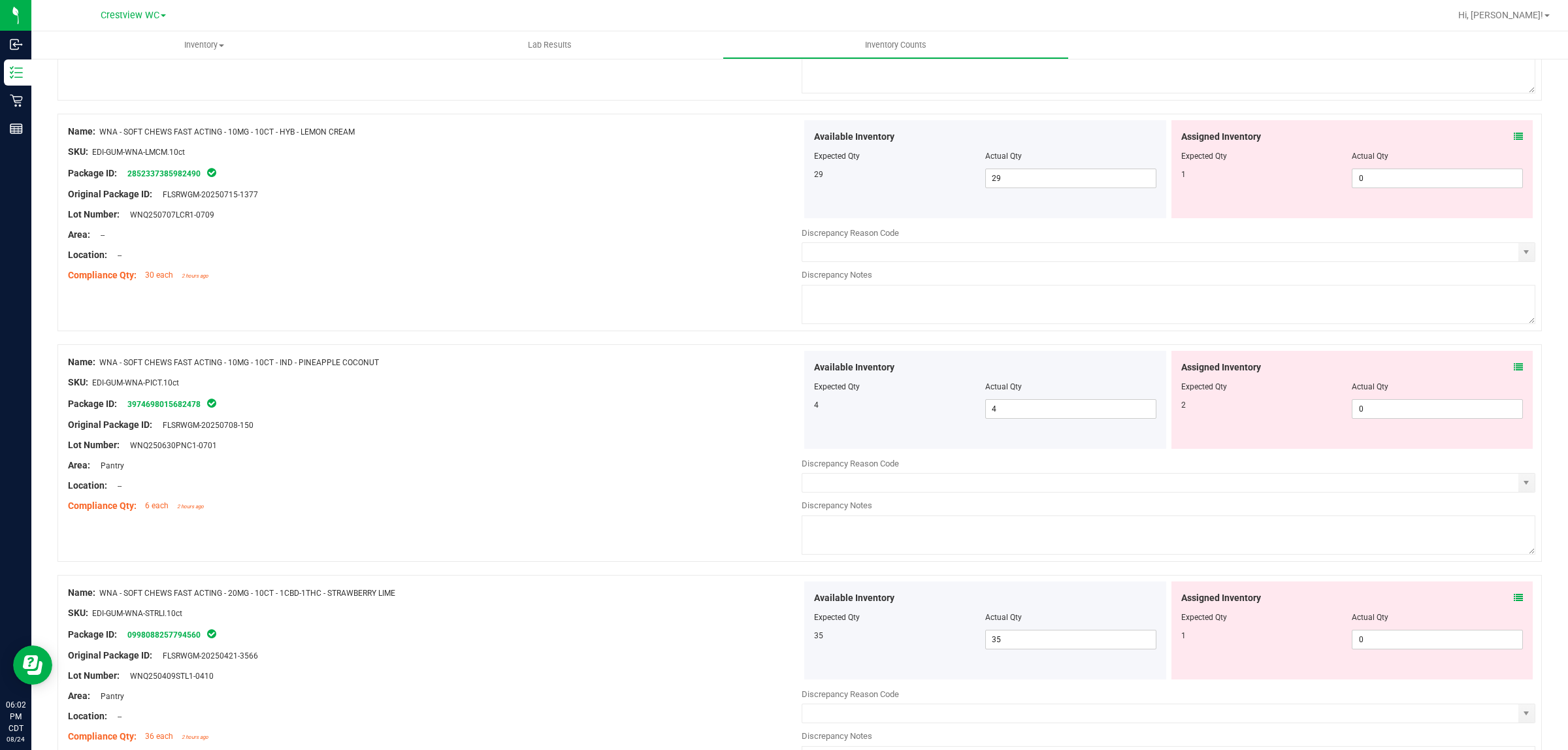
click at [1514, 137] on icon at bounding box center [1518, 136] width 9 height 9
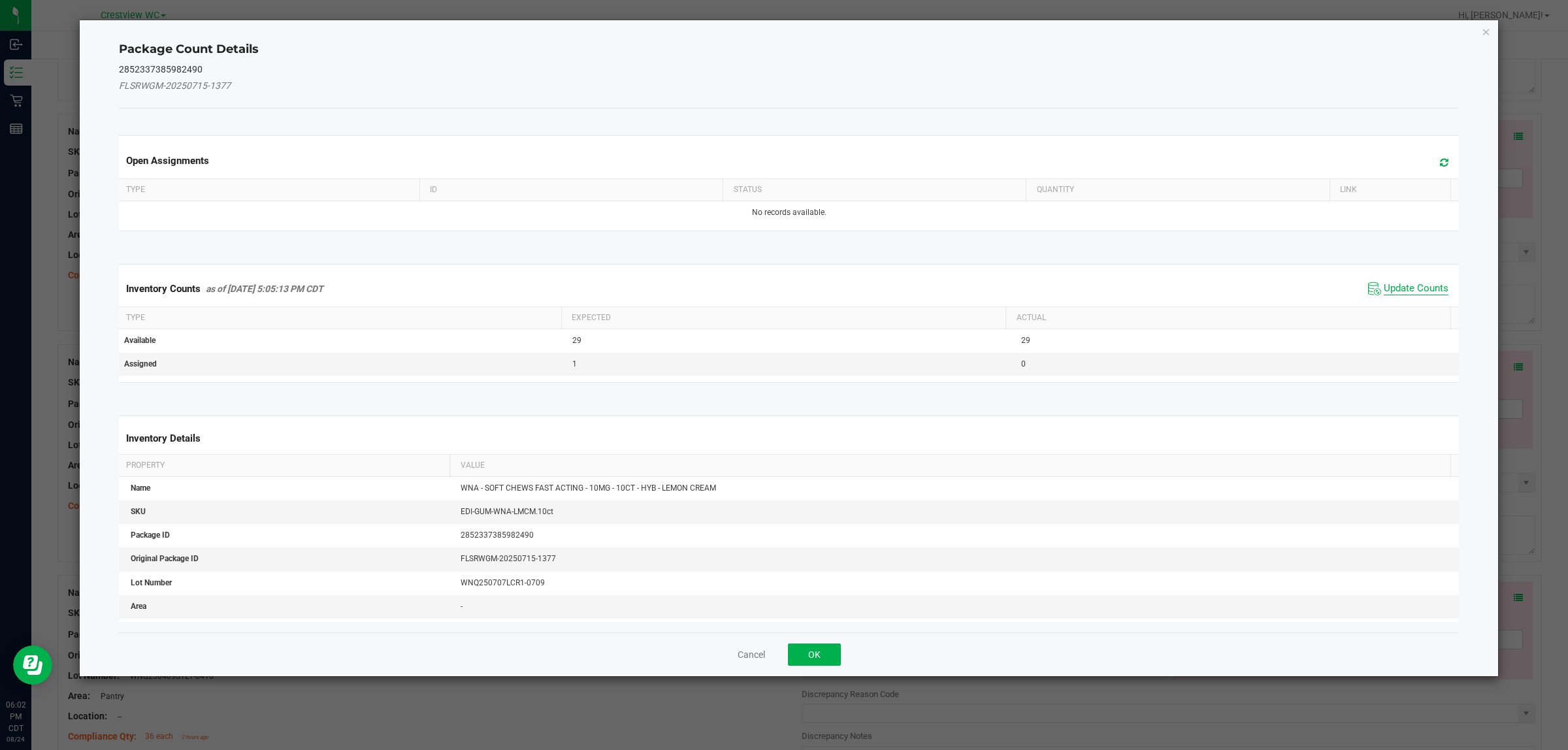
click at [1416, 288] on span "Update Counts" at bounding box center [1416, 288] width 65 height 13
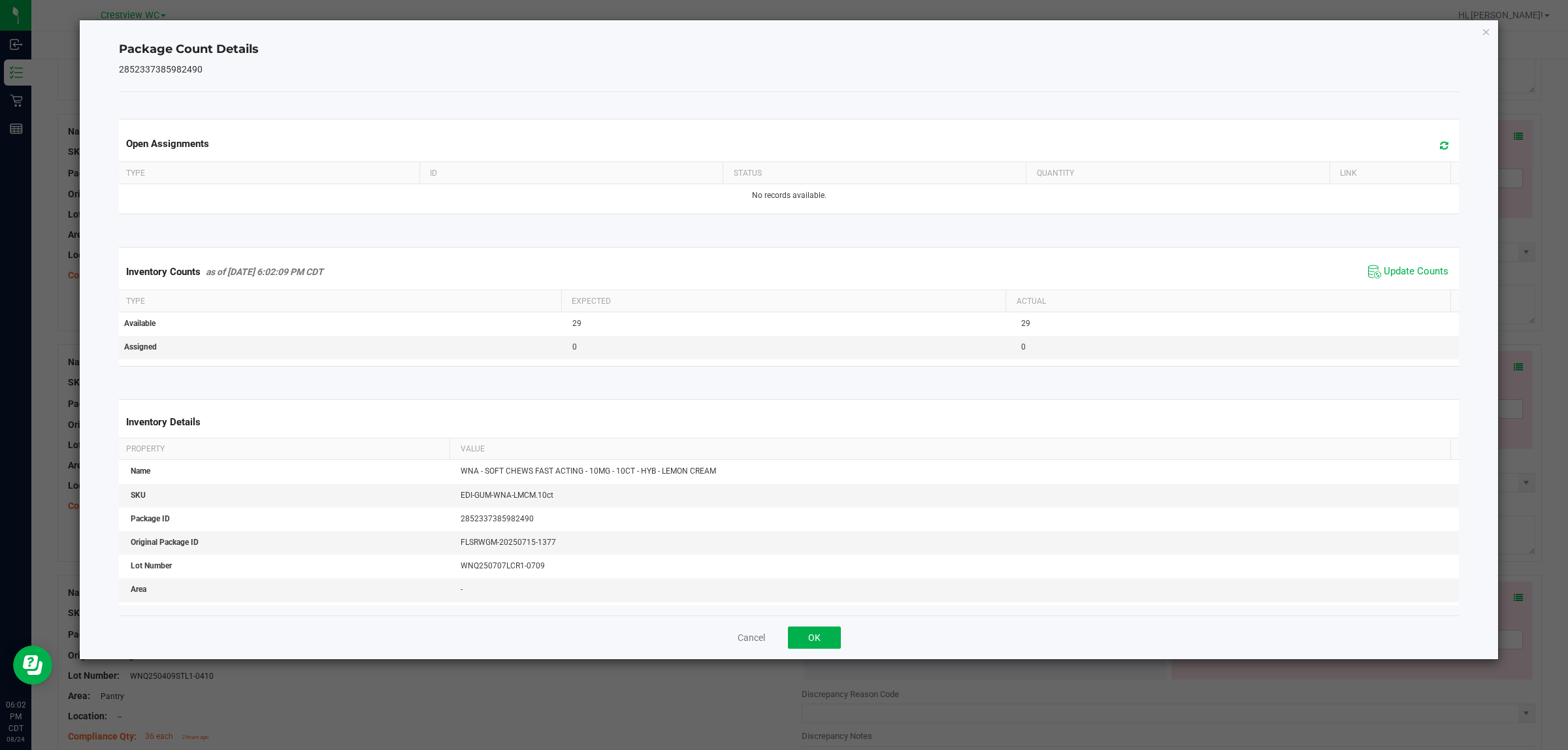
click at [818, 664] on ngb-modal-window "Package Count Details 2852337385982490 Open Assignments Type ID Status Quantity…" at bounding box center [789, 375] width 1578 height 750
click at [814, 640] on button "OK" at bounding box center [814, 638] width 53 height 22
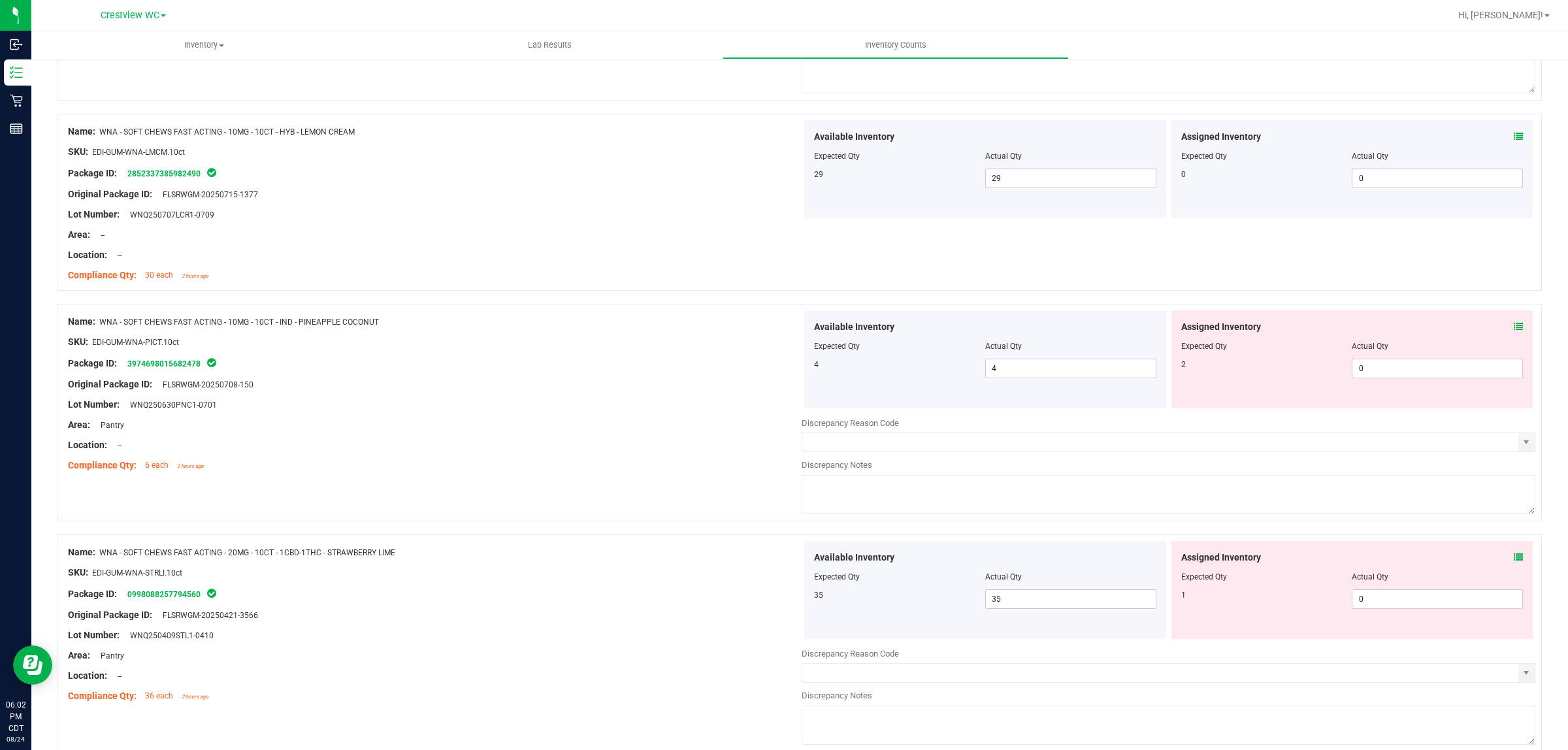
click at [1514, 329] on icon at bounding box center [1518, 326] width 9 height 9
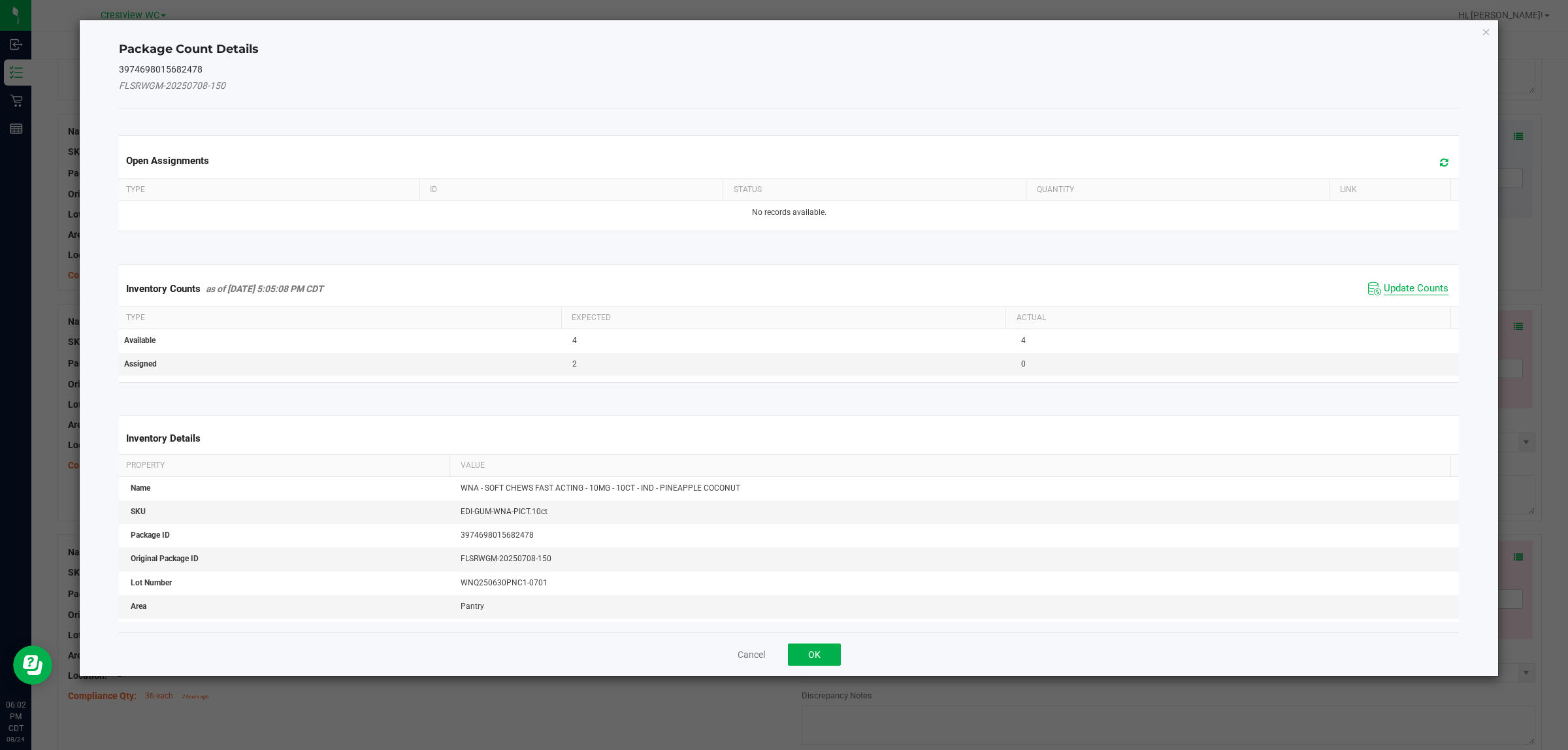
click at [1405, 287] on span "Update Counts" at bounding box center [1416, 288] width 65 height 13
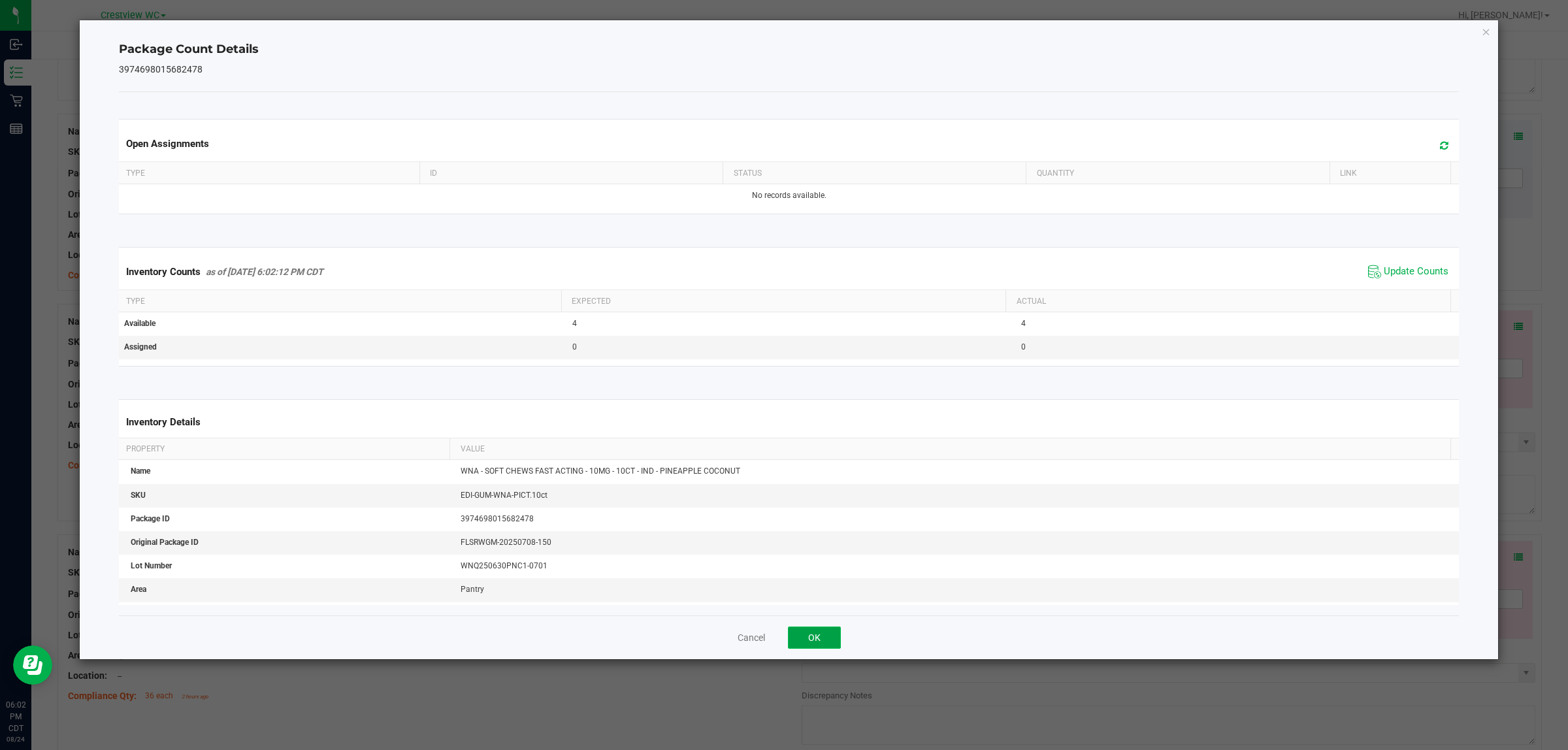
click at [814, 640] on button "OK" at bounding box center [814, 638] width 53 height 22
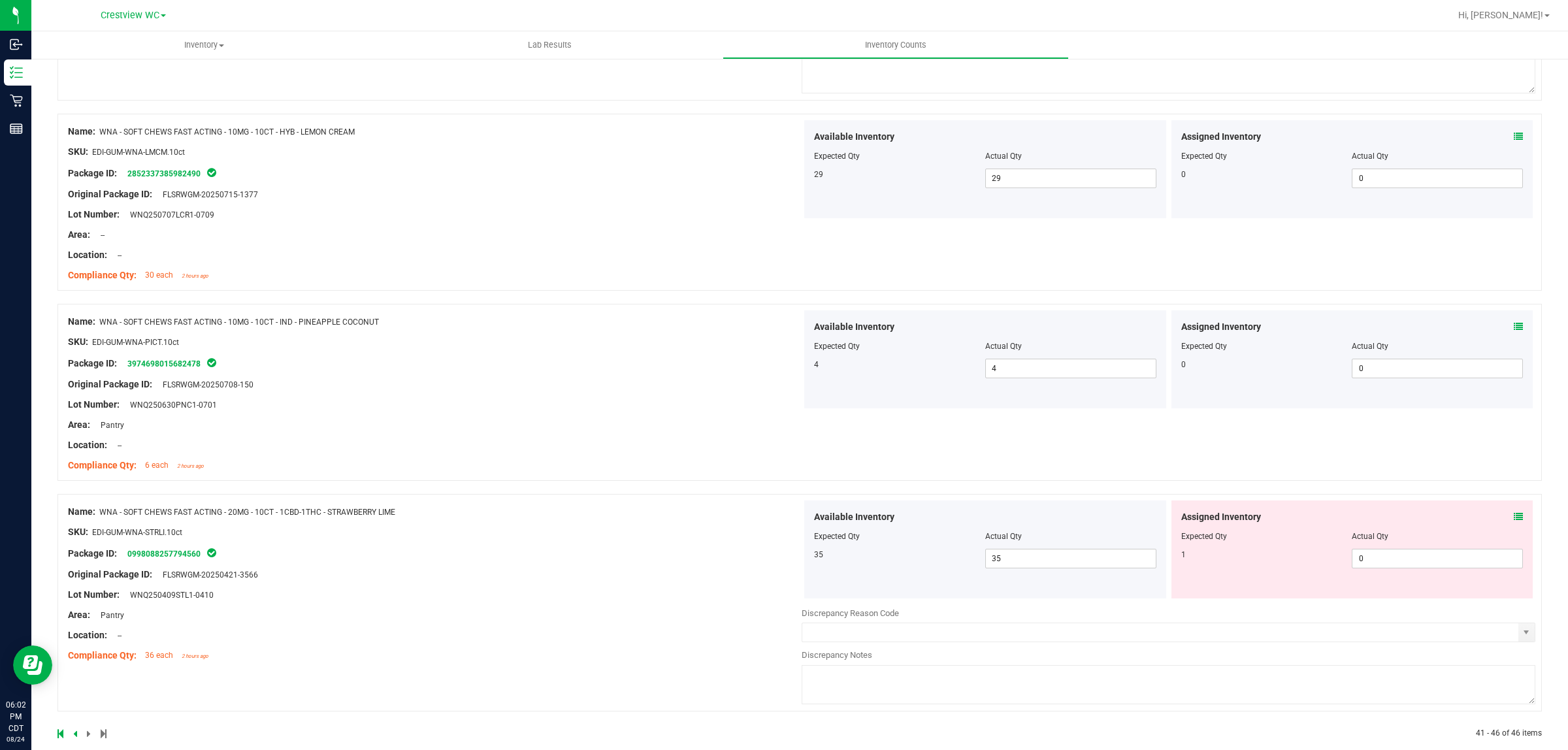
click at [1514, 518] on icon at bounding box center [1518, 516] width 9 height 9
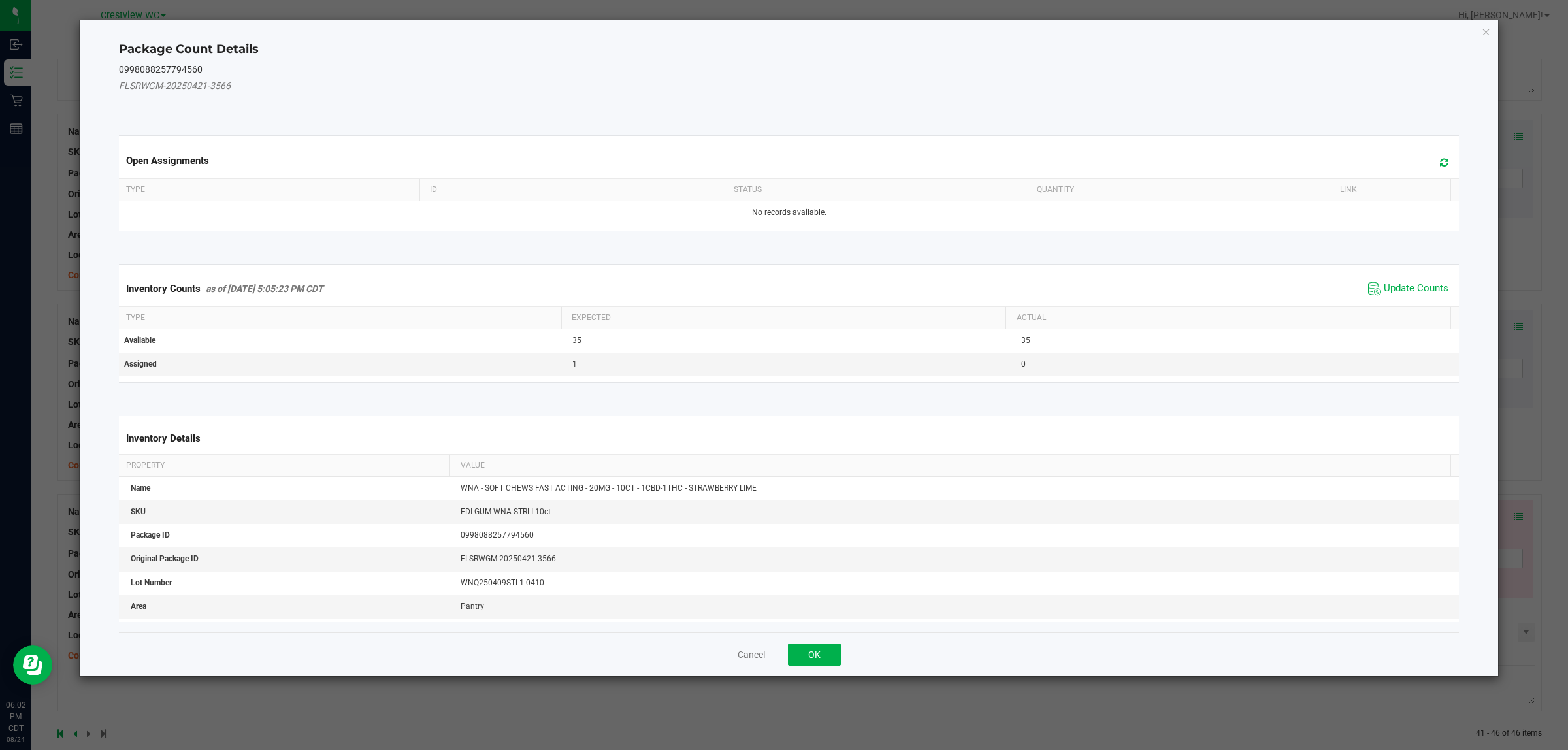
click at [1410, 282] on span "Update Counts" at bounding box center [1416, 288] width 65 height 13
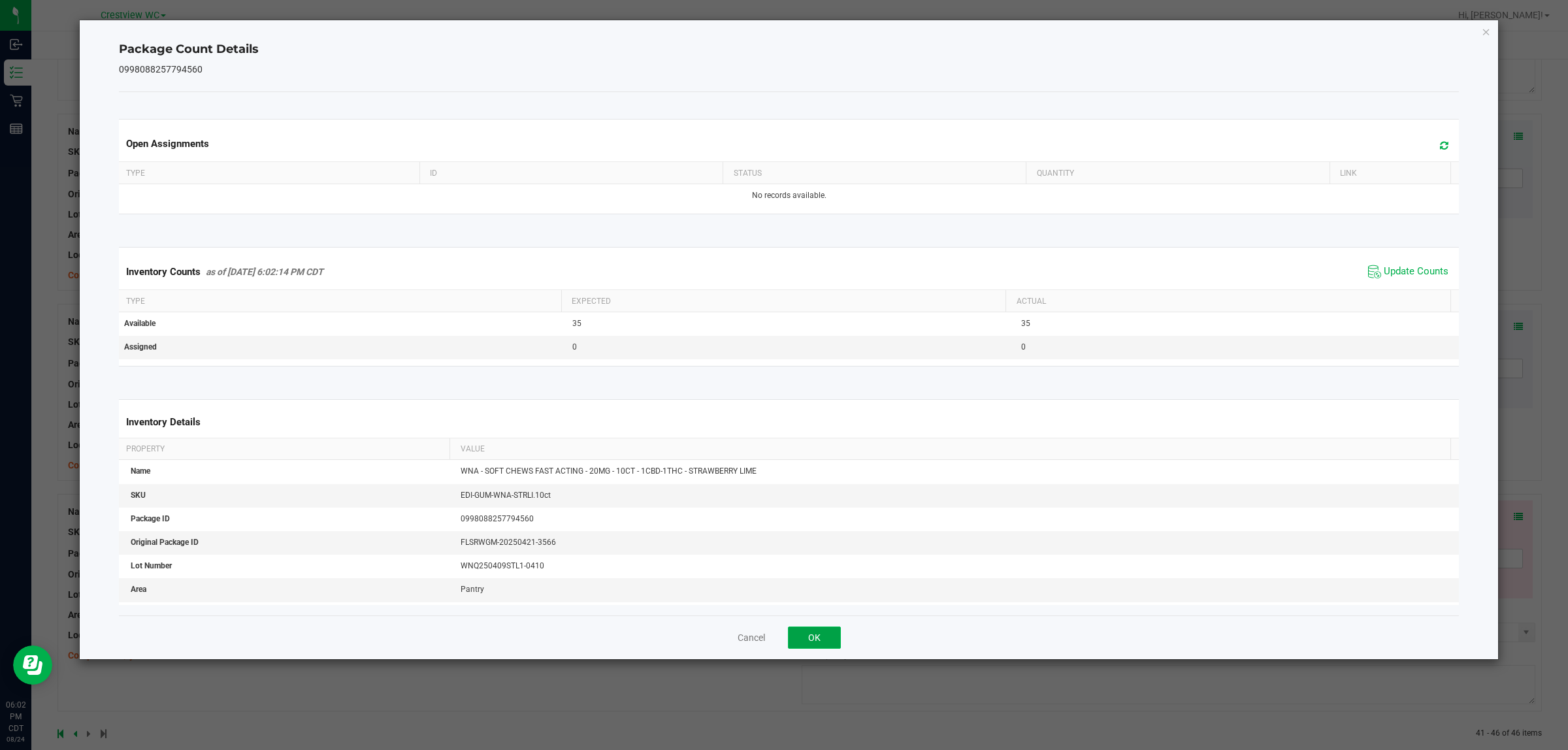
click at [810, 648] on button "OK" at bounding box center [814, 638] width 53 height 22
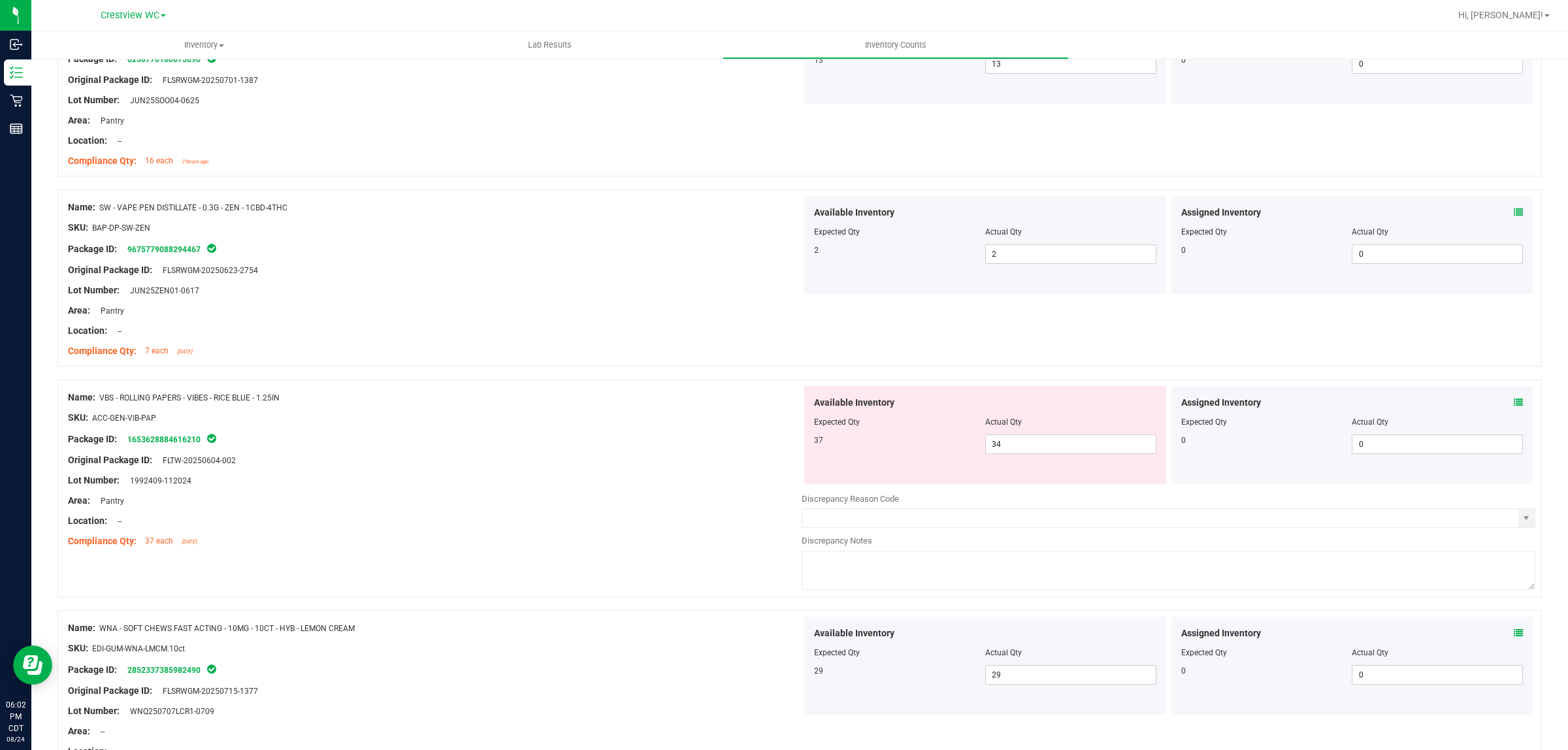
scroll to position [0, 0]
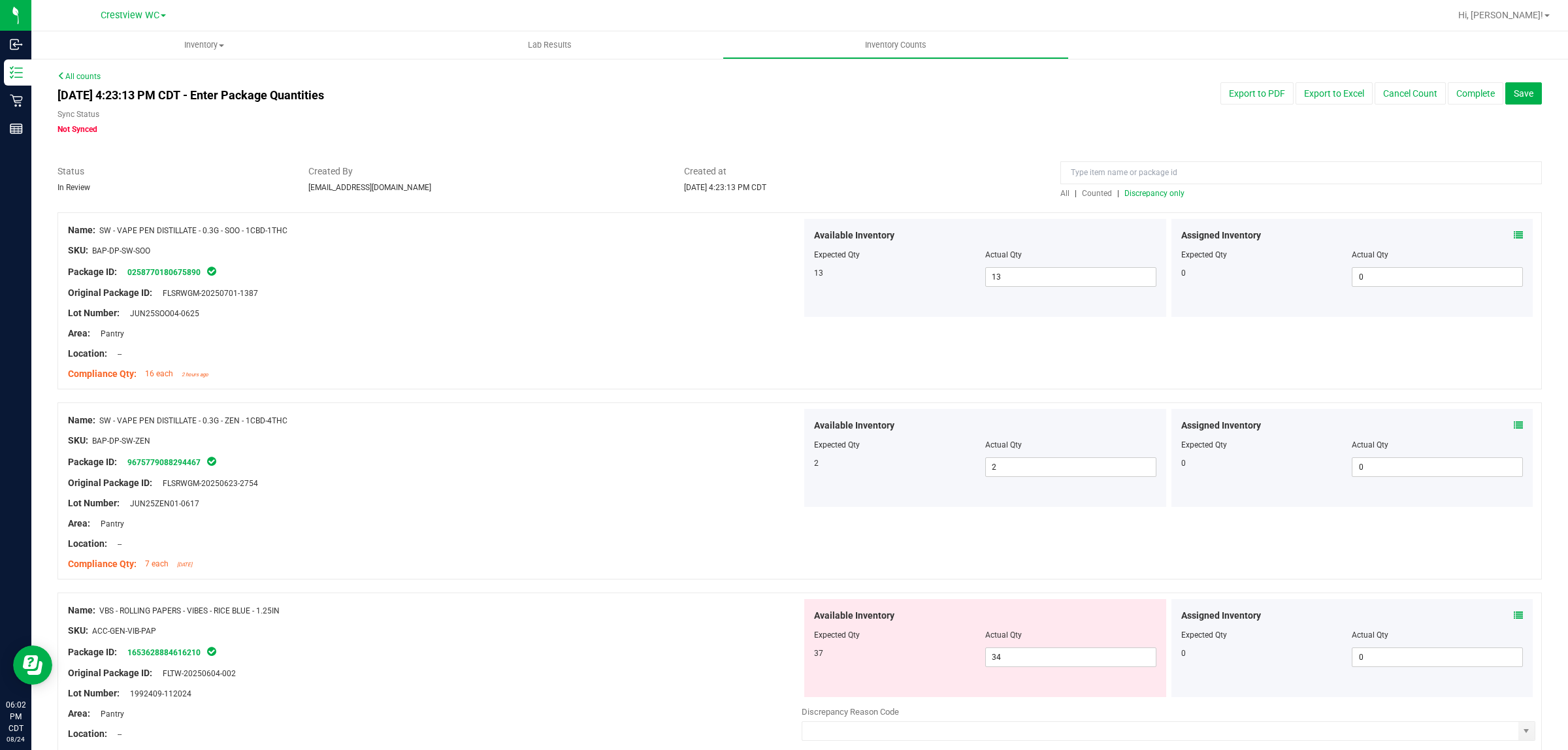
click at [1152, 193] on span "Discrepancy only" at bounding box center [1154, 193] width 60 height 9
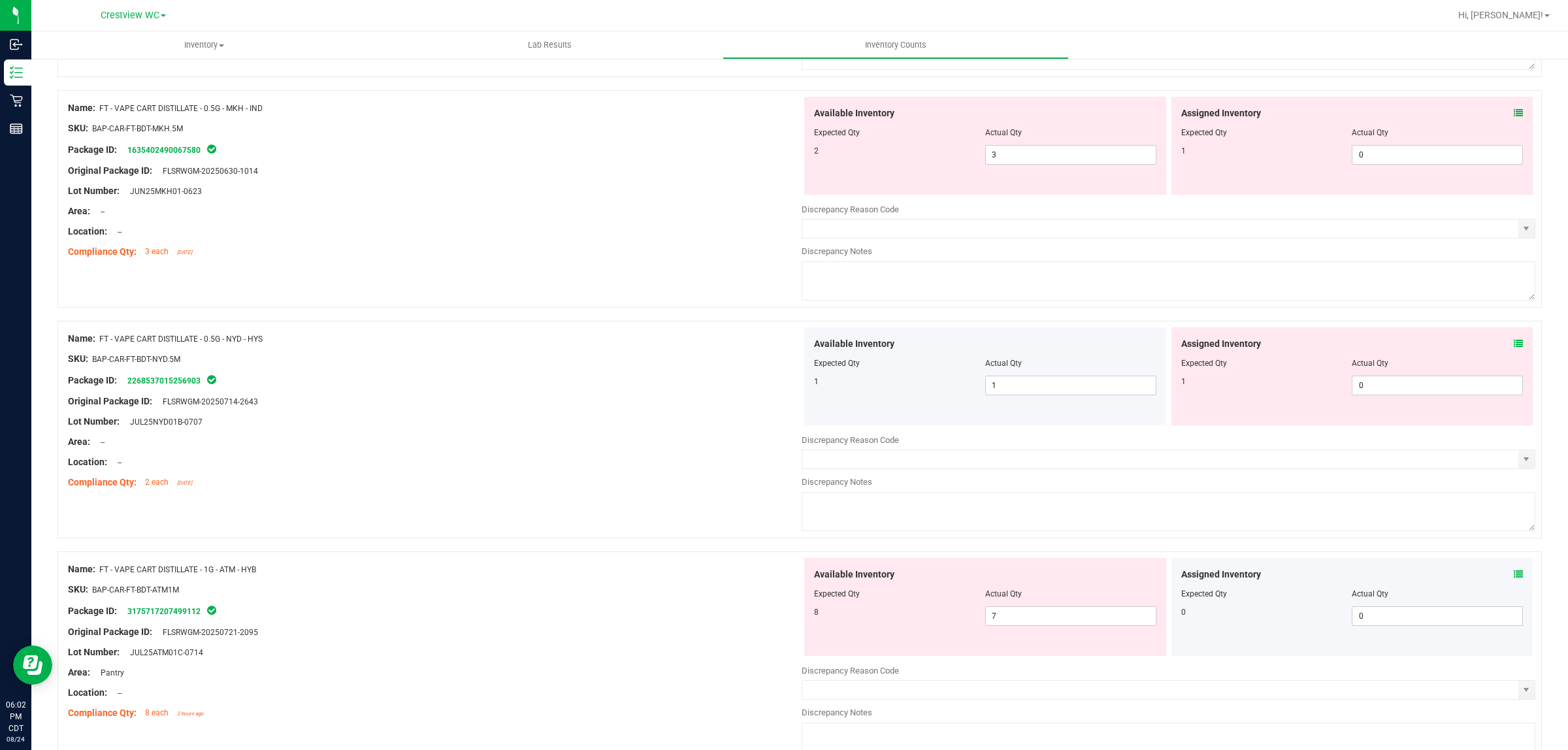
scroll to position [4136, 0]
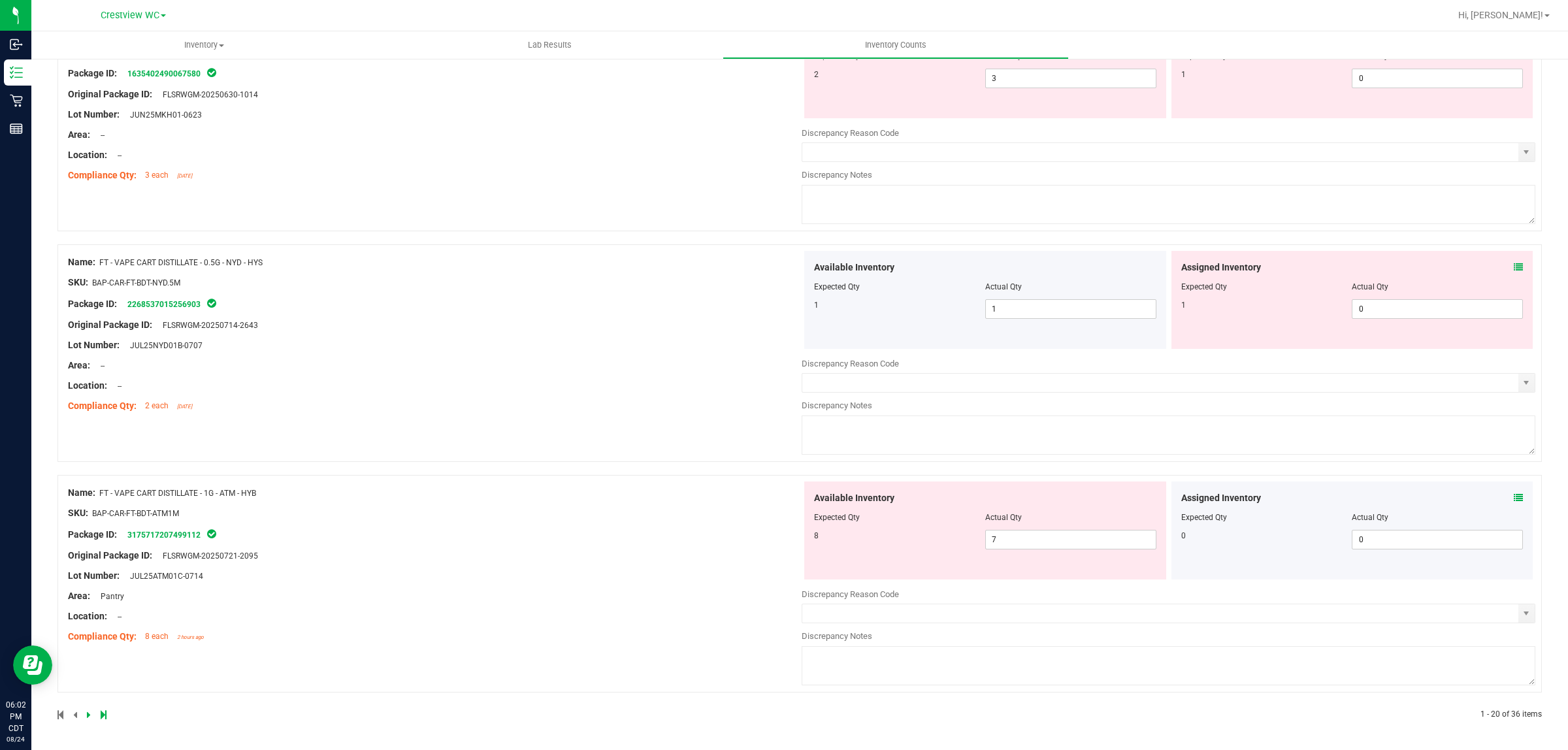
click at [103, 716] on icon at bounding box center [103, 714] width 6 height 8
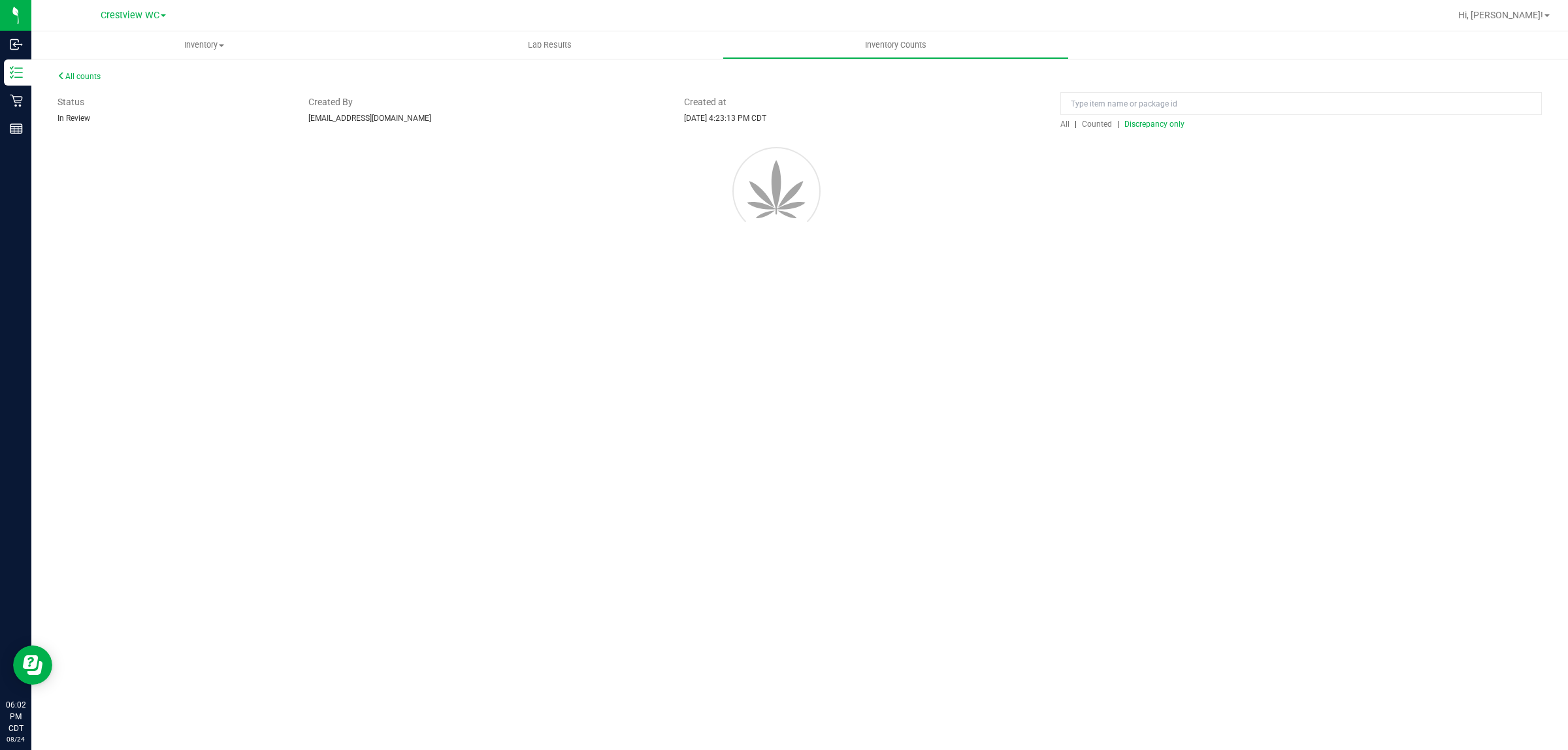
scroll to position [0, 0]
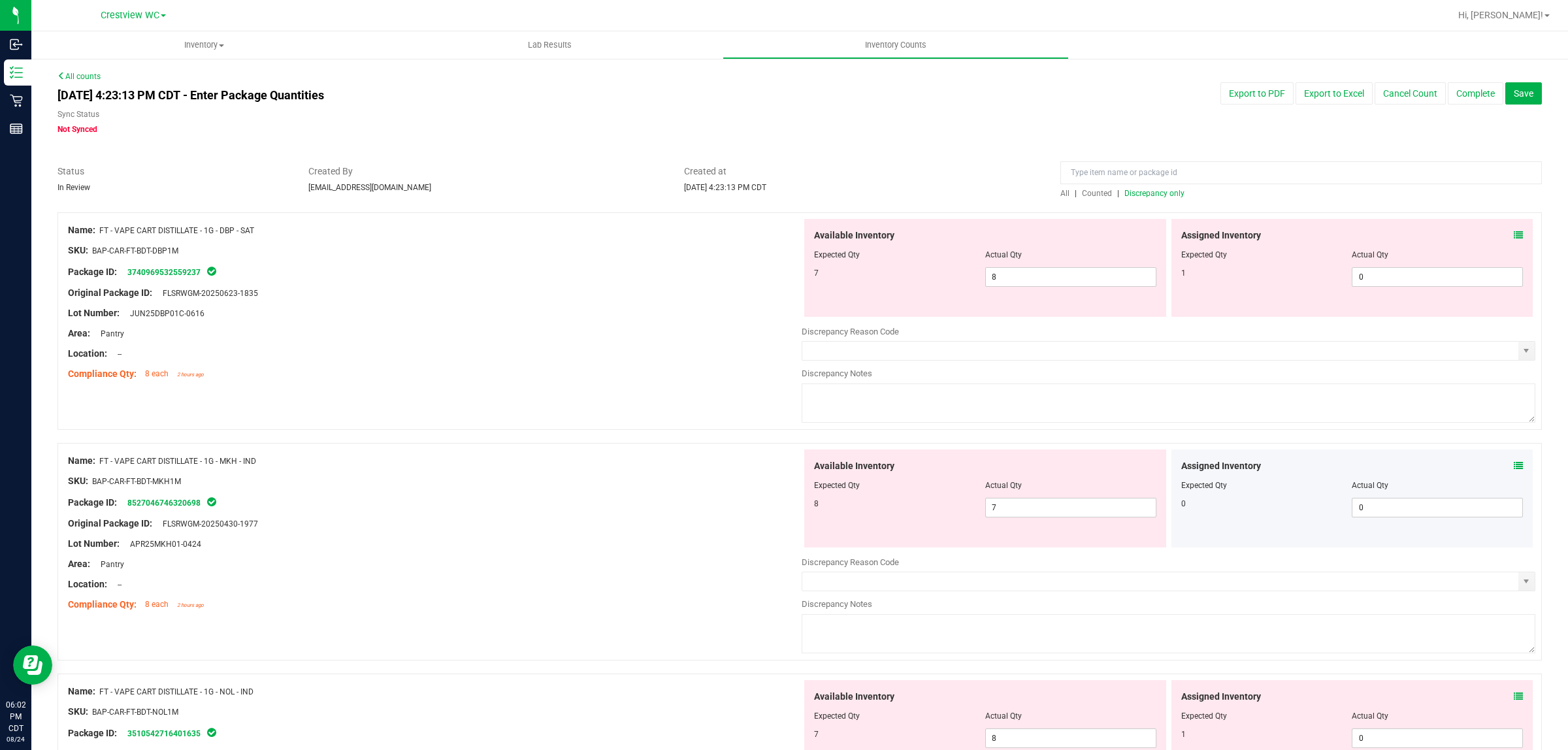
click at [1514, 239] on icon at bounding box center [1518, 235] width 9 height 9
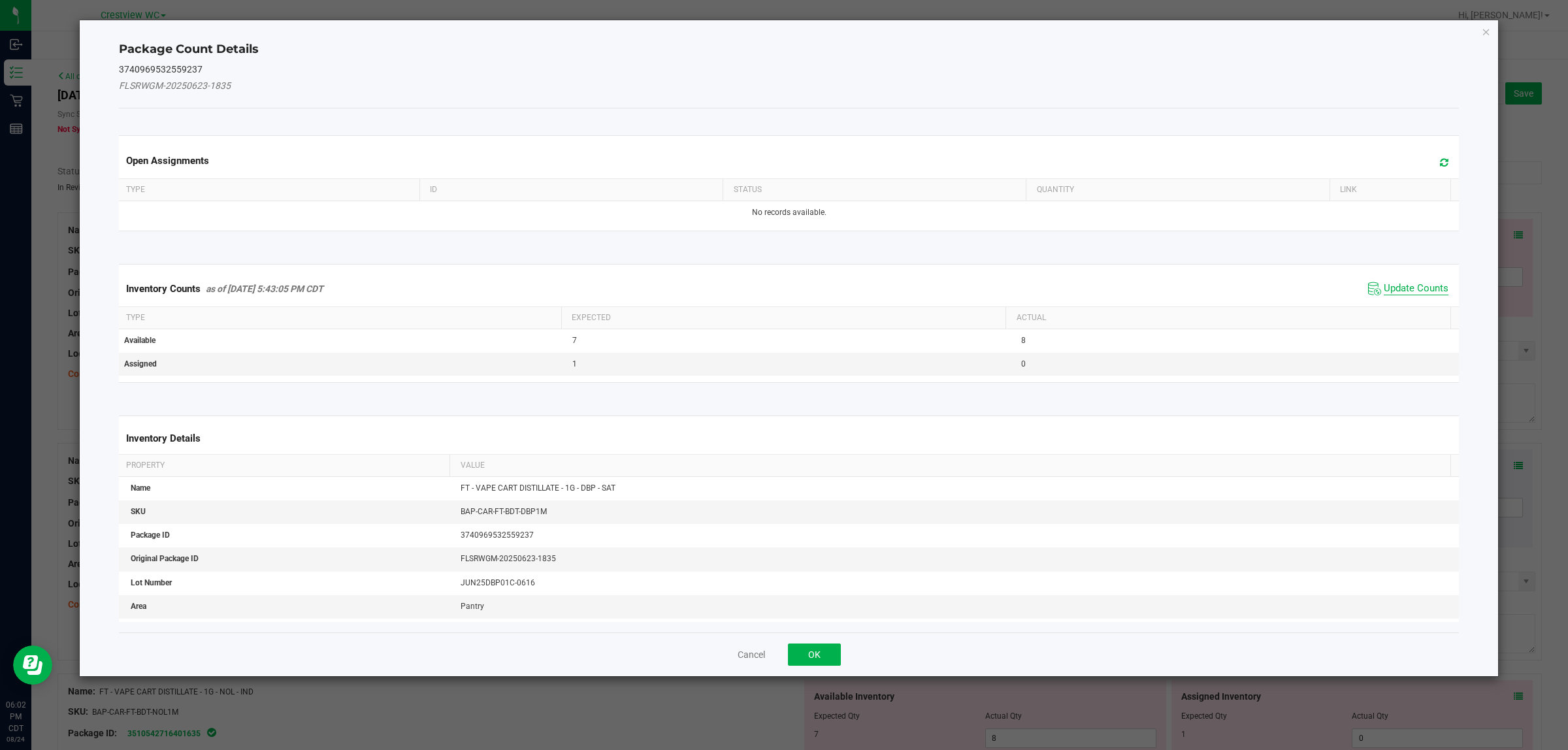
click at [1425, 283] on span "Update Counts" at bounding box center [1416, 288] width 65 height 13
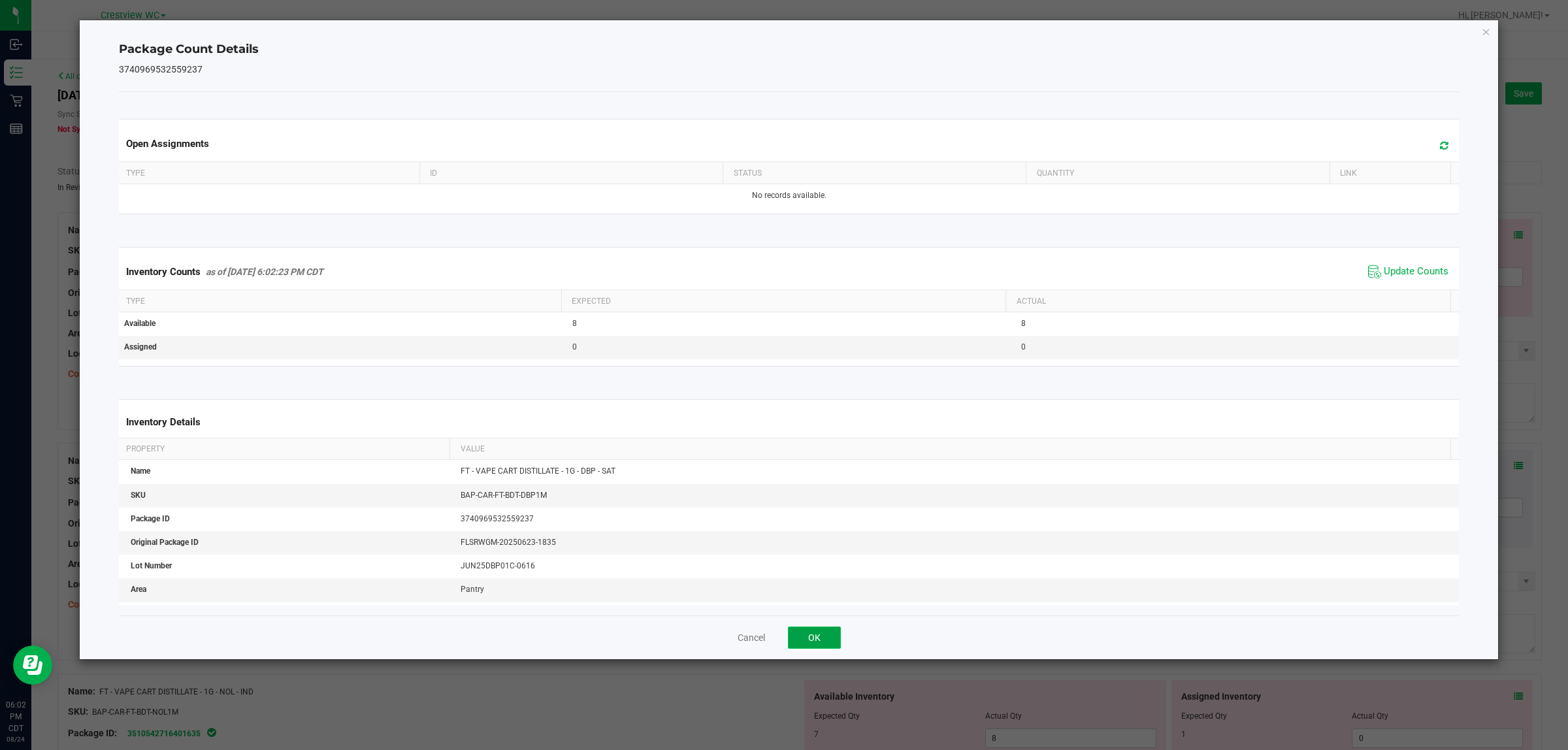
click at [814, 639] on button "OK" at bounding box center [814, 638] width 53 height 22
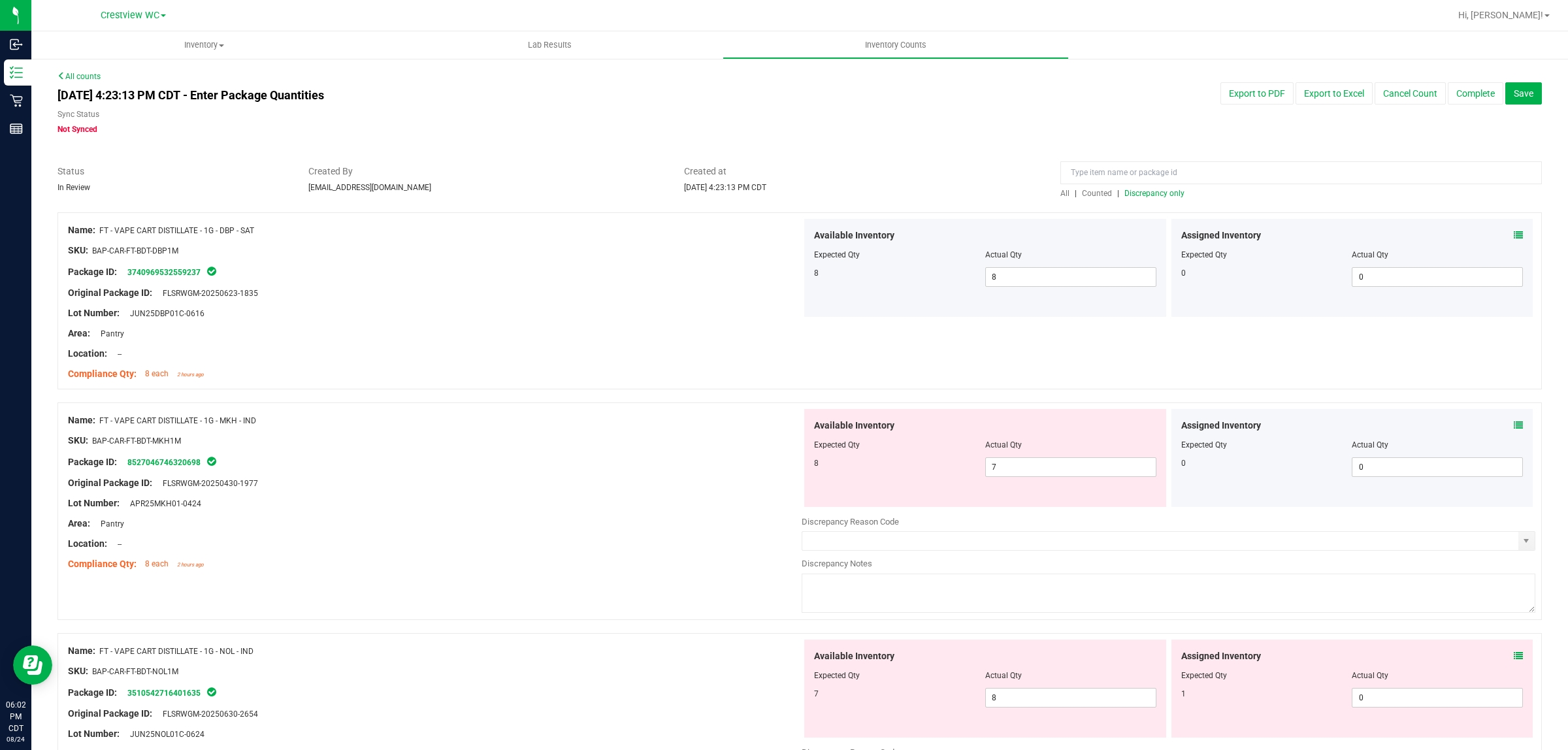
click at [1514, 425] on icon at bounding box center [1518, 425] width 9 height 9
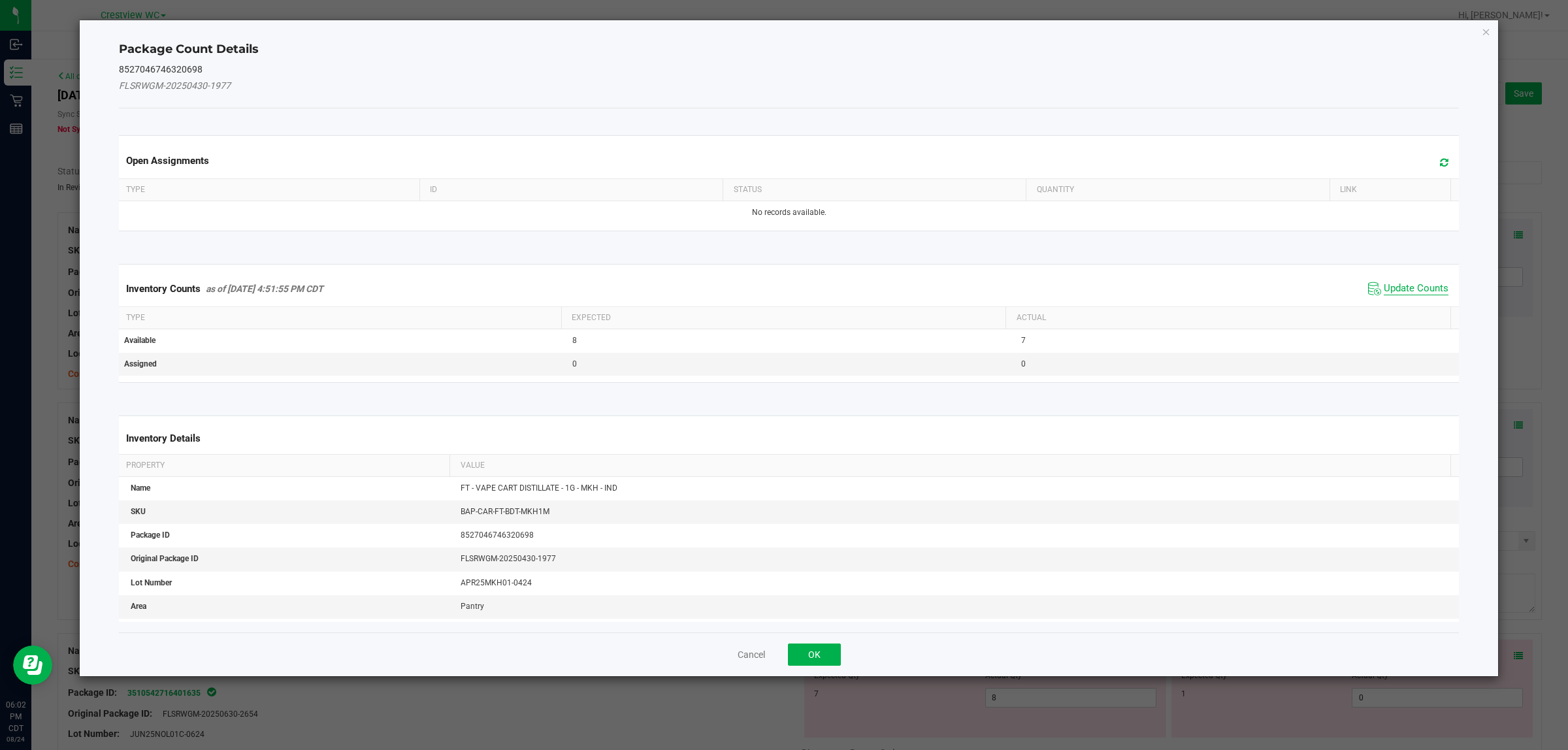
click at [1410, 290] on span "Update Counts" at bounding box center [1416, 288] width 65 height 13
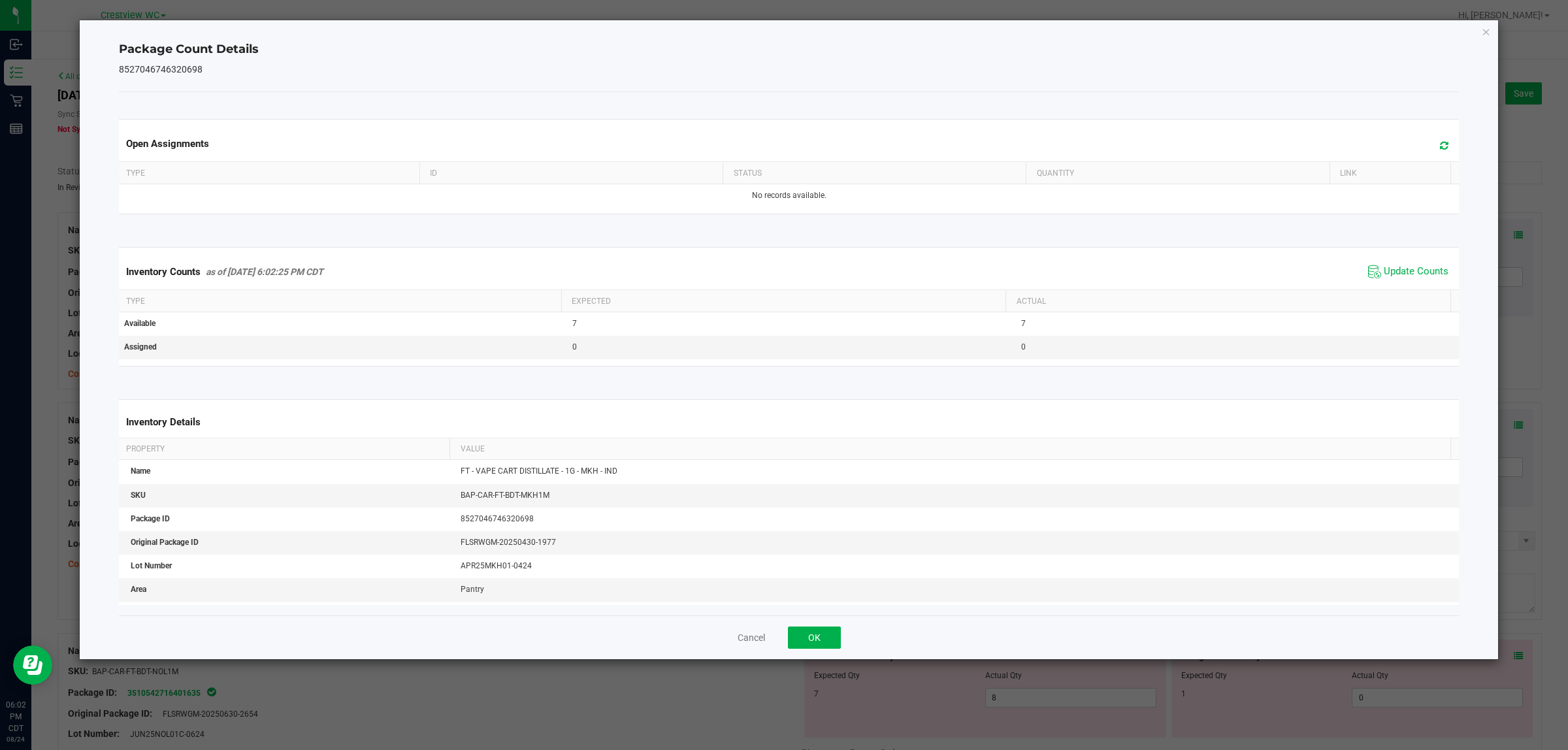
click at [814, 671] on ngb-modal-window "Package Count Details 8527046746320698 Open Assignments Type ID Status Quantity…" at bounding box center [789, 375] width 1578 height 750
click at [814, 638] on button "OK" at bounding box center [814, 638] width 53 height 22
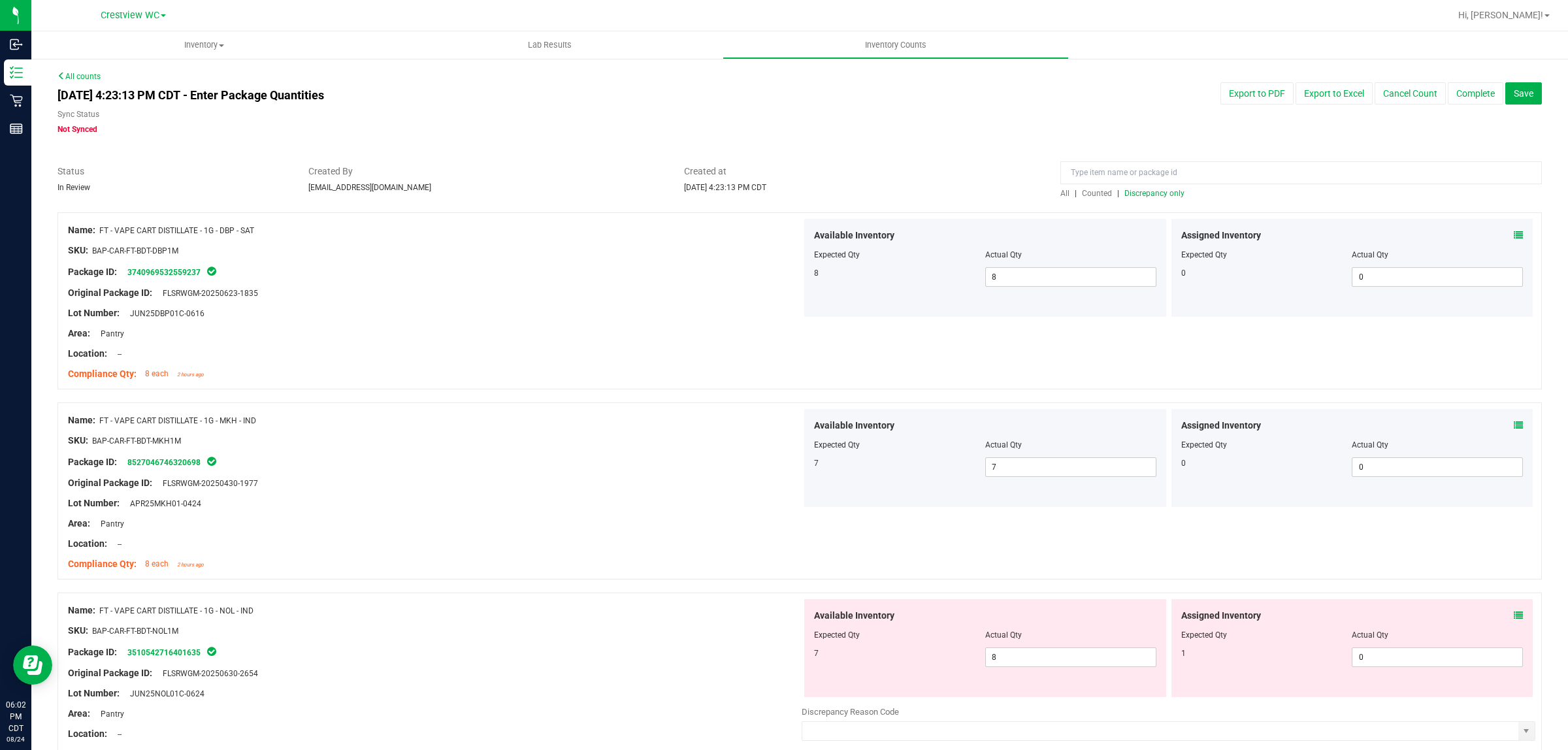
click at [1514, 616] on icon at bounding box center [1518, 615] width 9 height 9
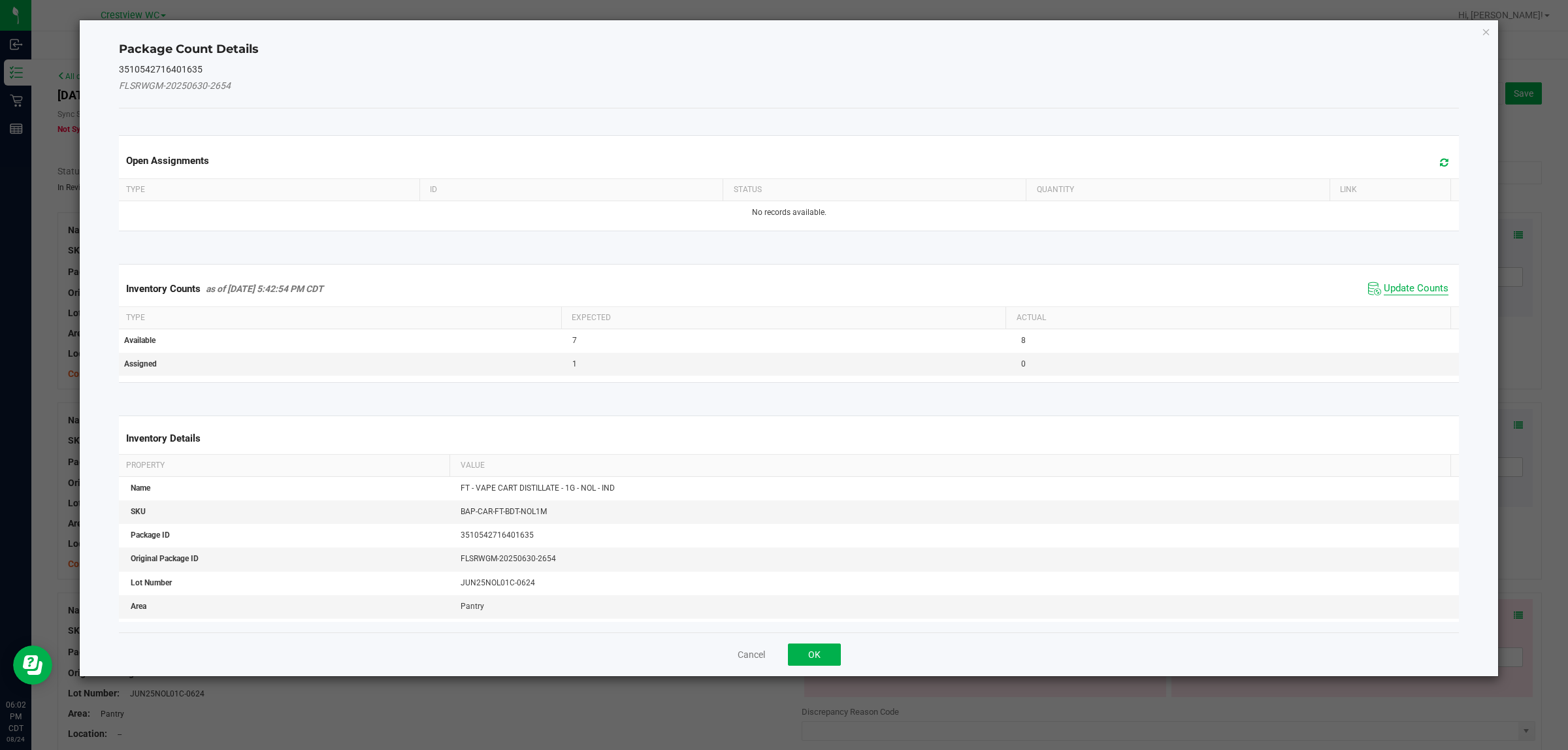
click at [1406, 283] on span "Update Counts" at bounding box center [1416, 288] width 65 height 13
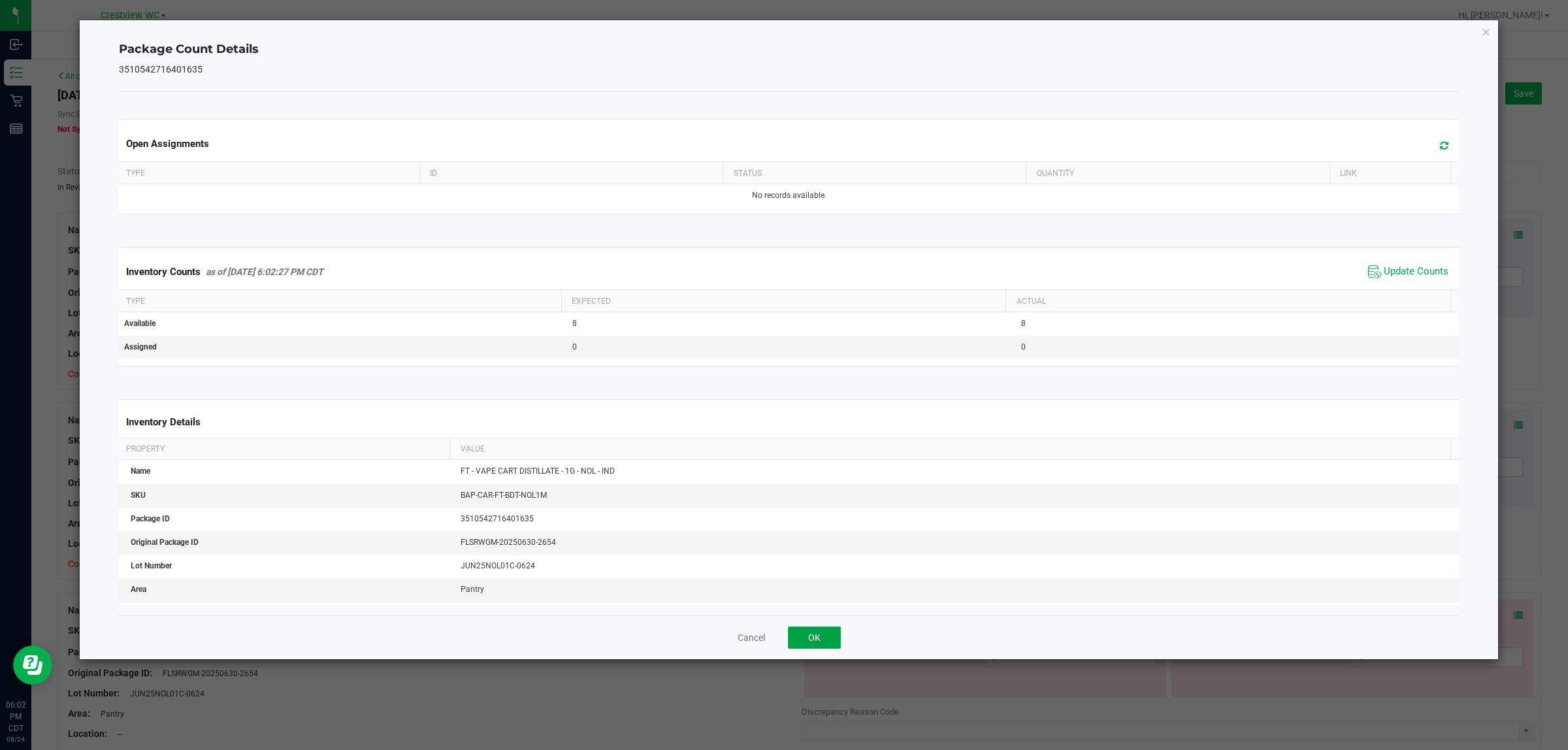
click at [814, 638] on button "OK" at bounding box center [814, 638] width 53 height 22
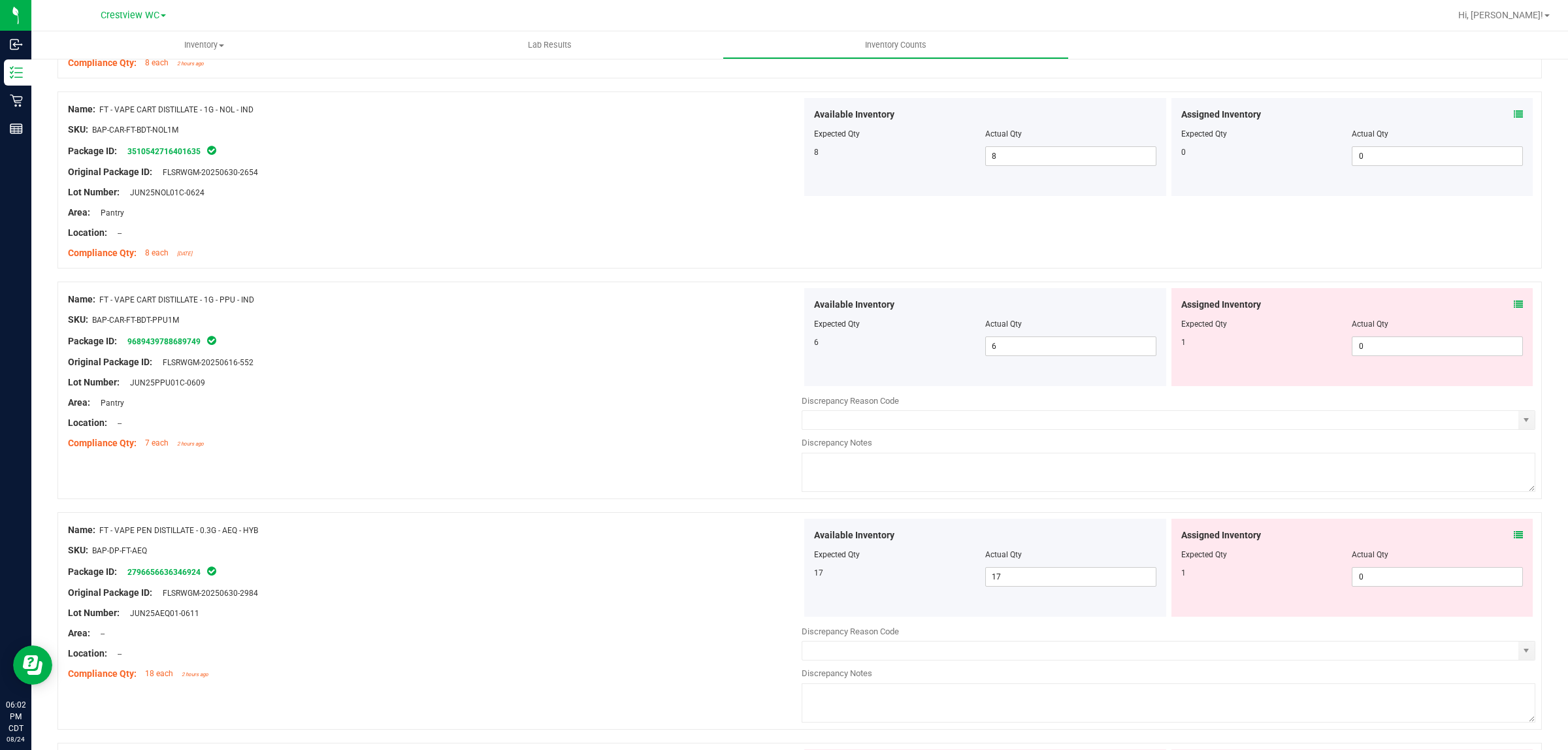
scroll to position [504, 0]
click at [1514, 297] on icon at bounding box center [1518, 301] width 9 height 9
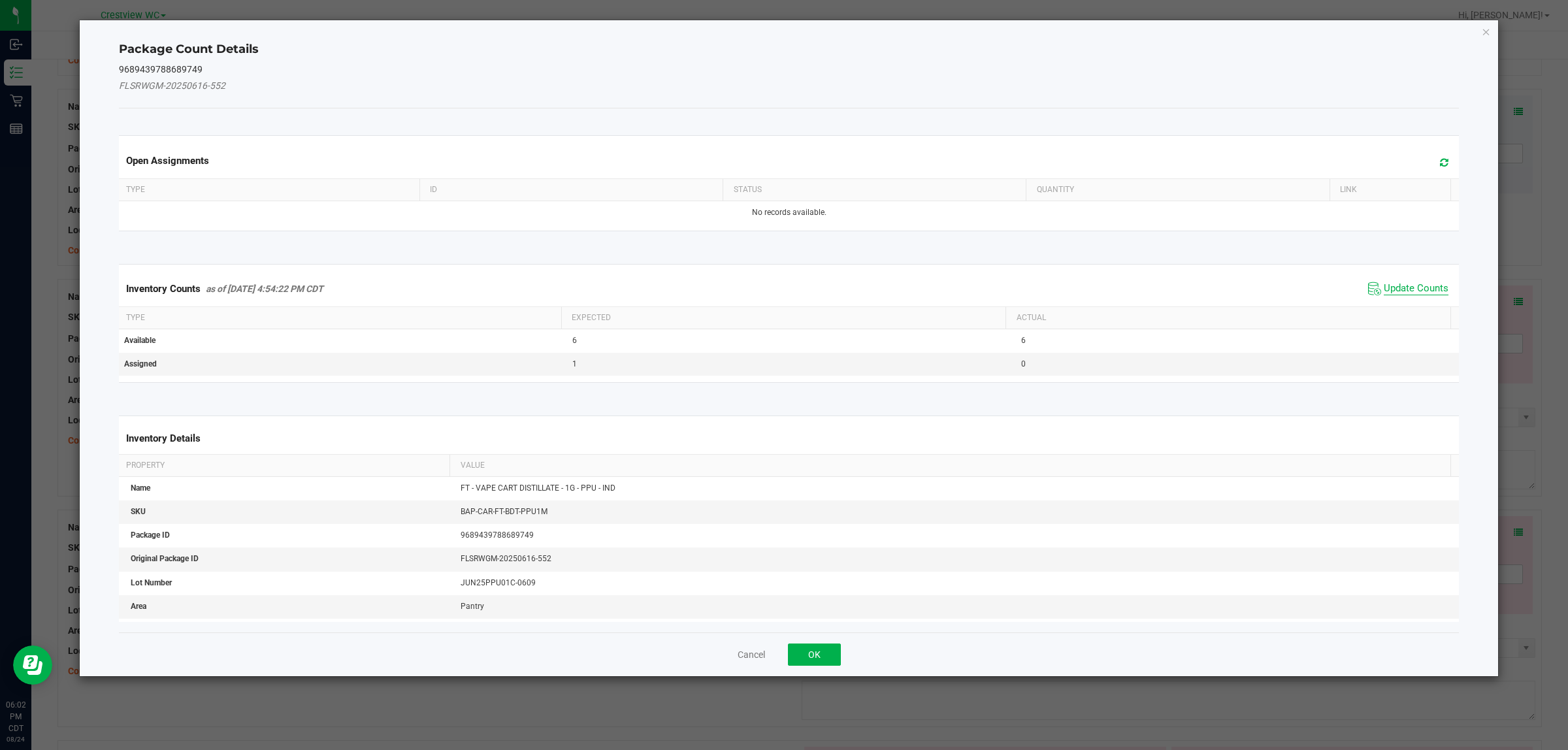
click at [1408, 288] on span "Update Counts" at bounding box center [1416, 288] width 65 height 13
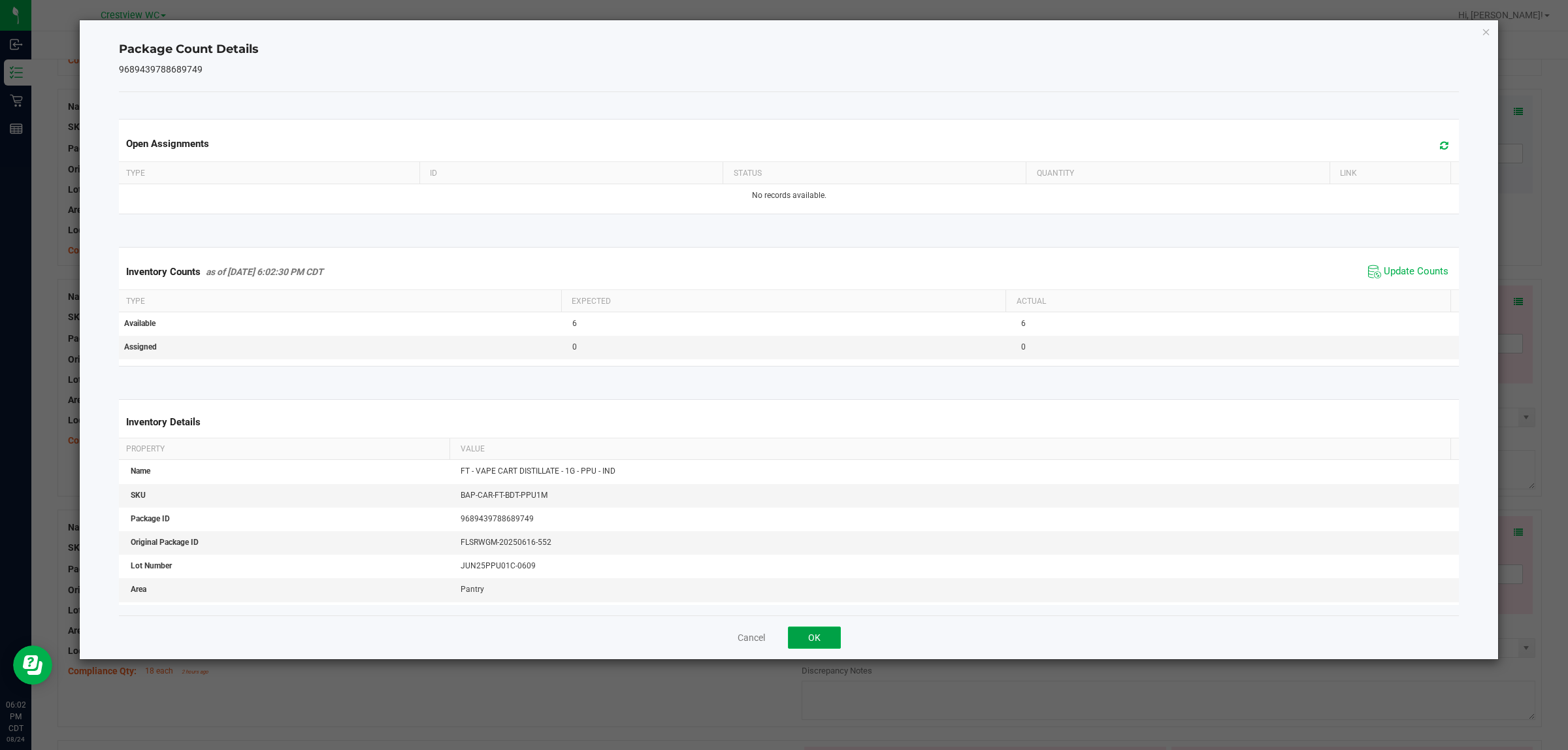
click at [815, 644] on button "OK" at bounding box center [814, 638] width 53 height 22
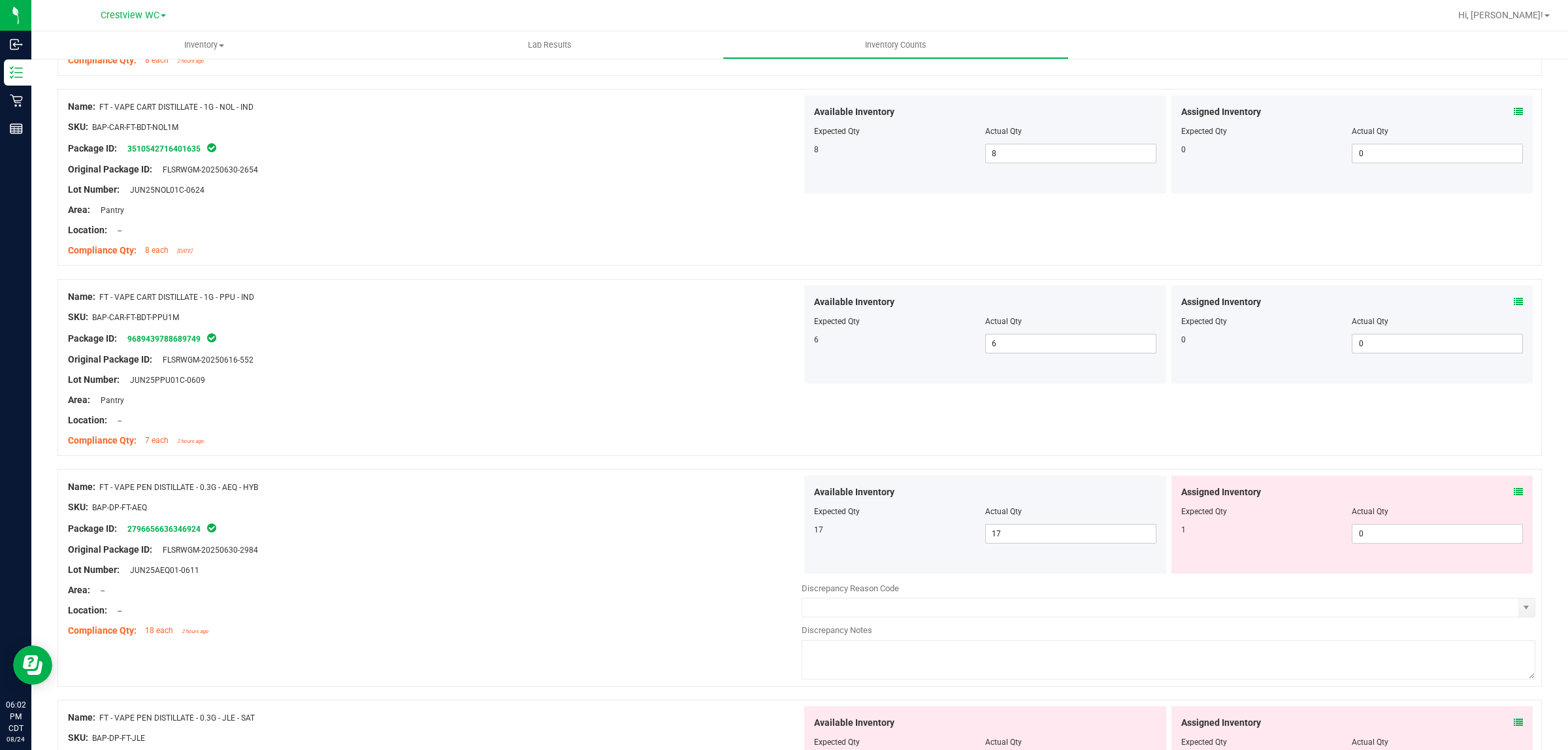
click at [1514, 492] on icon at bounding box center [1518, 491] width 9 height 9
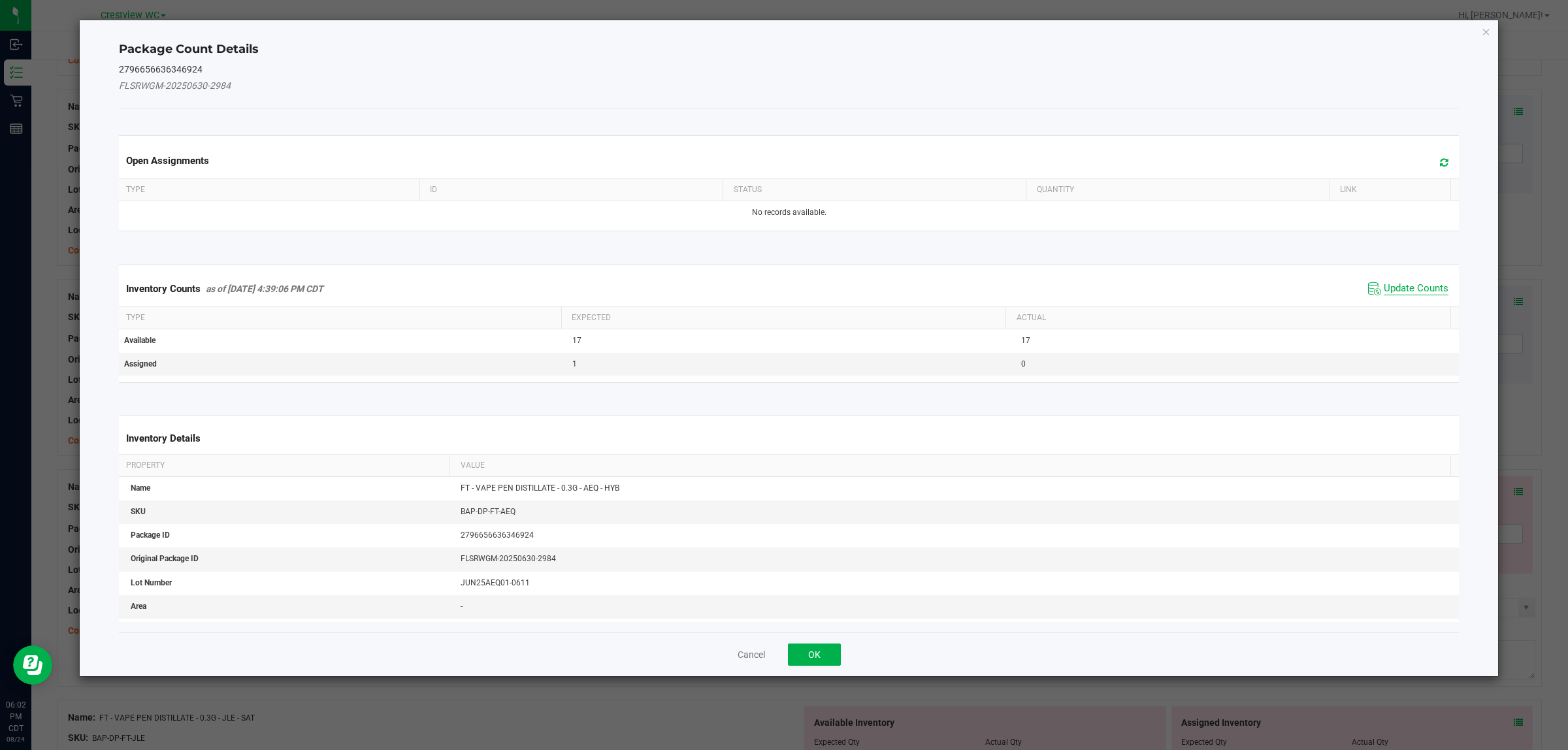
click at [1413, 290] on span "Update Counts" at bounding box center [1416, 288] width 65 height 13
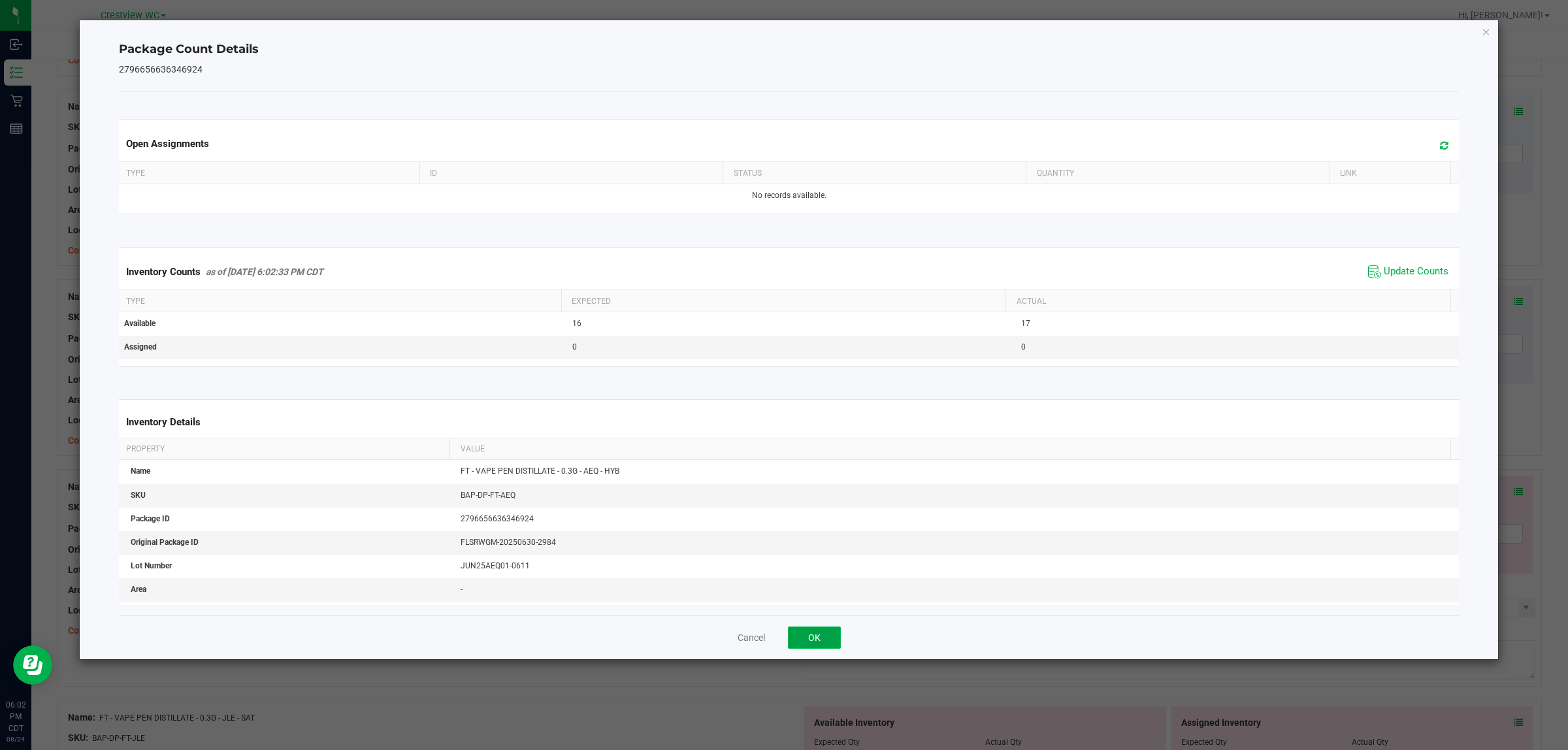
click at [814, 640] on button "OK" at bounding box center [814, 638] width 53 height 22
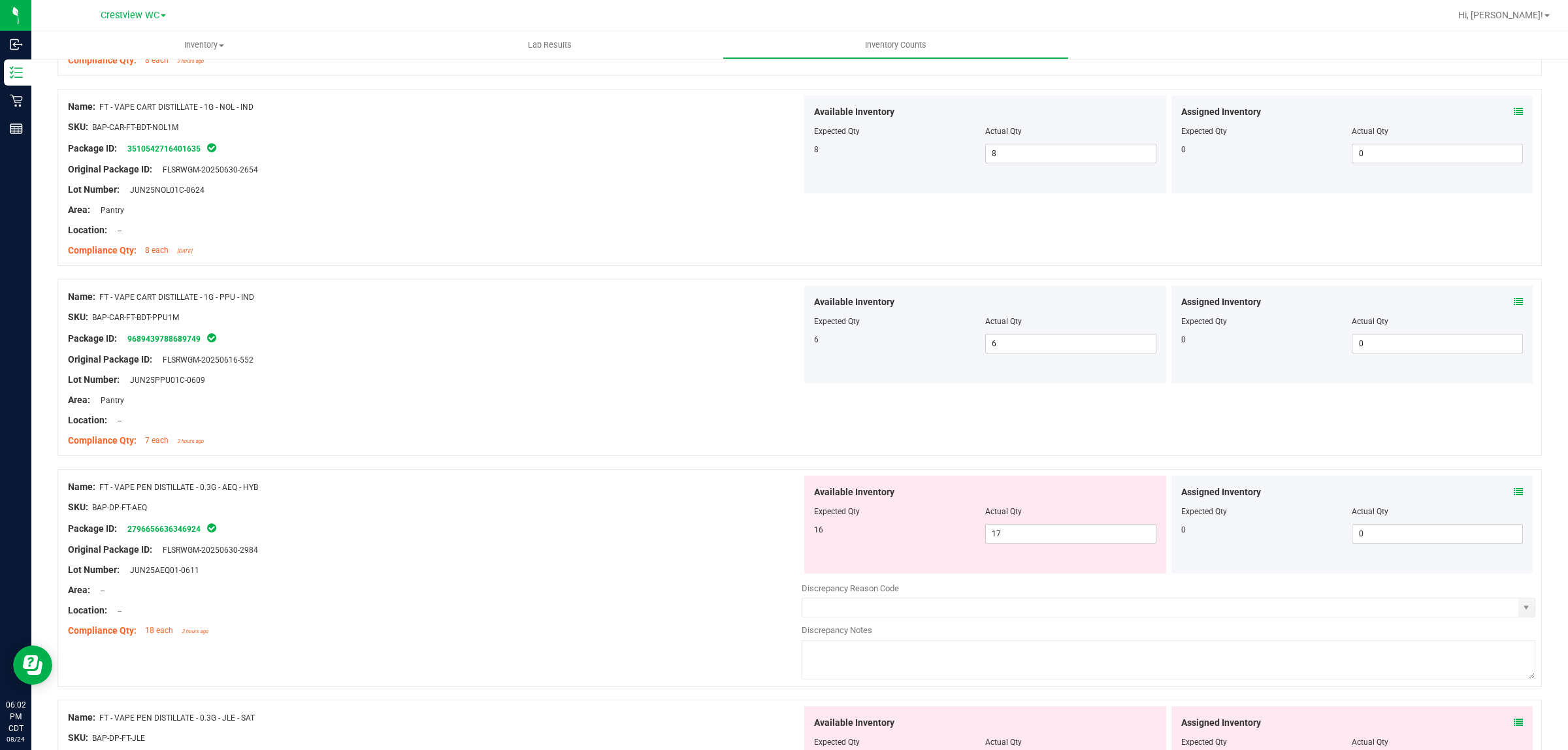
click at [1514, 718] on span at bounding box center [1518, 723] width 9 height 14
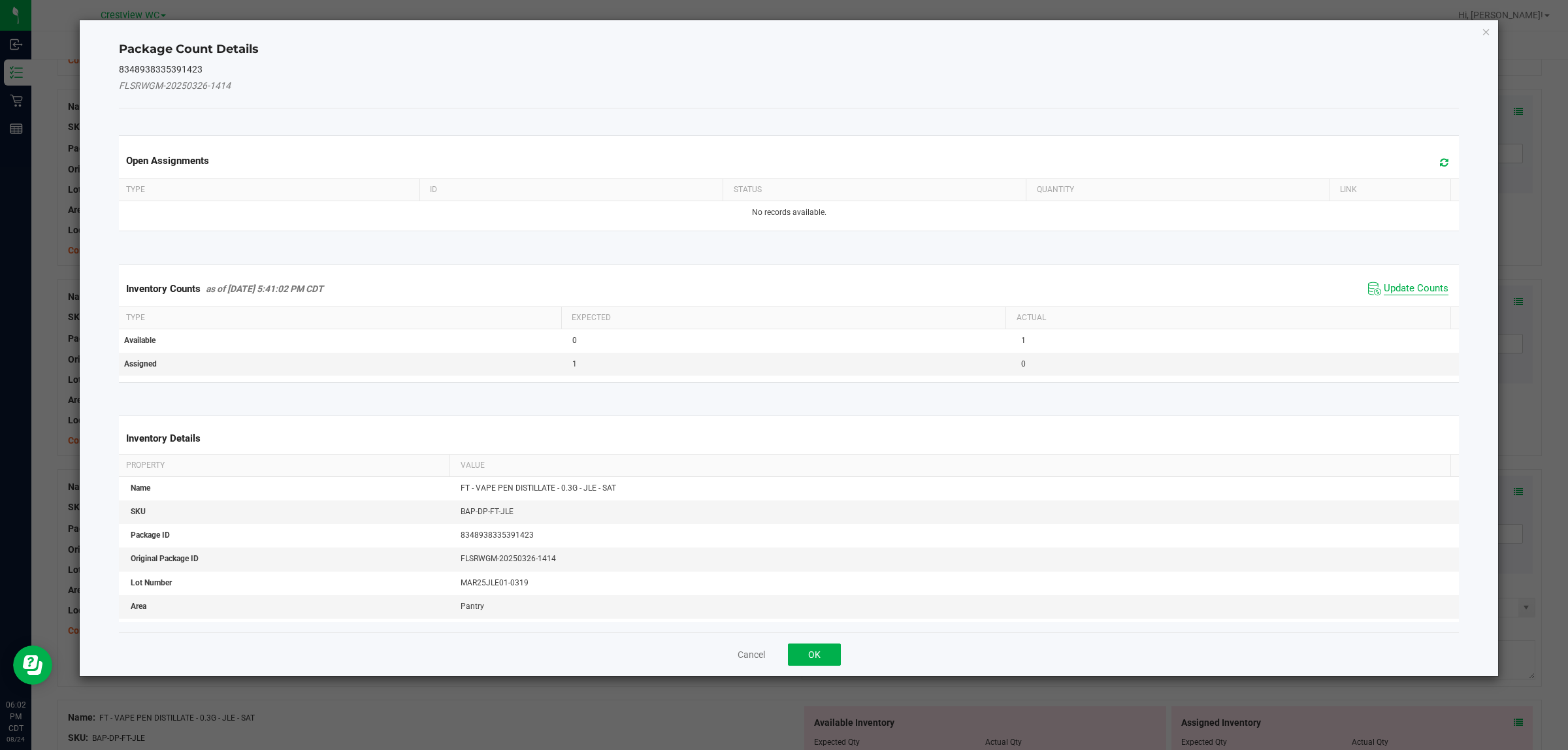
click at [1391, 283] on span "Update Counts" at bounding box center [1416, 288] width 65 height 13
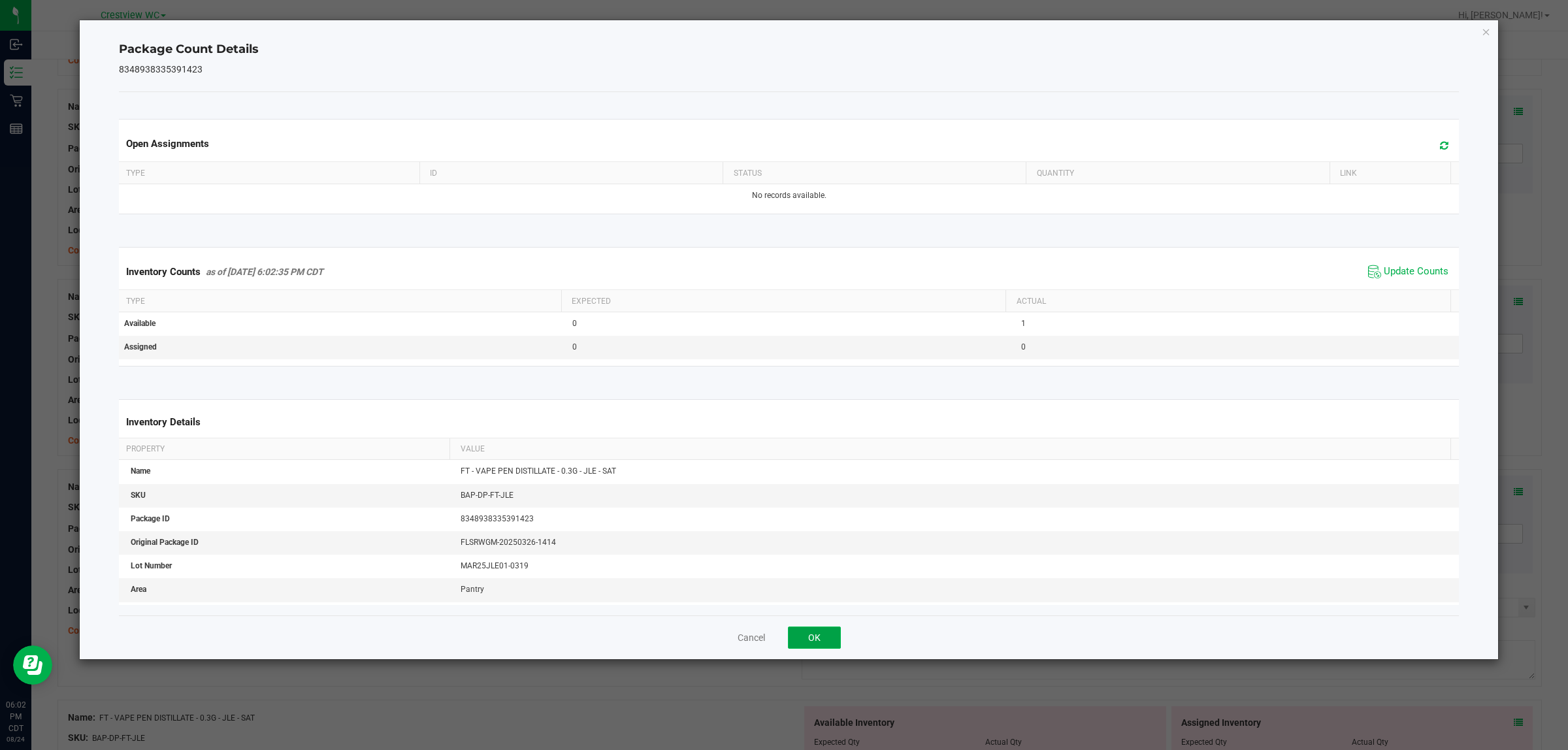
click at [814, 638] on button "OK" at bounding box center [814, 638] width 53 height 22
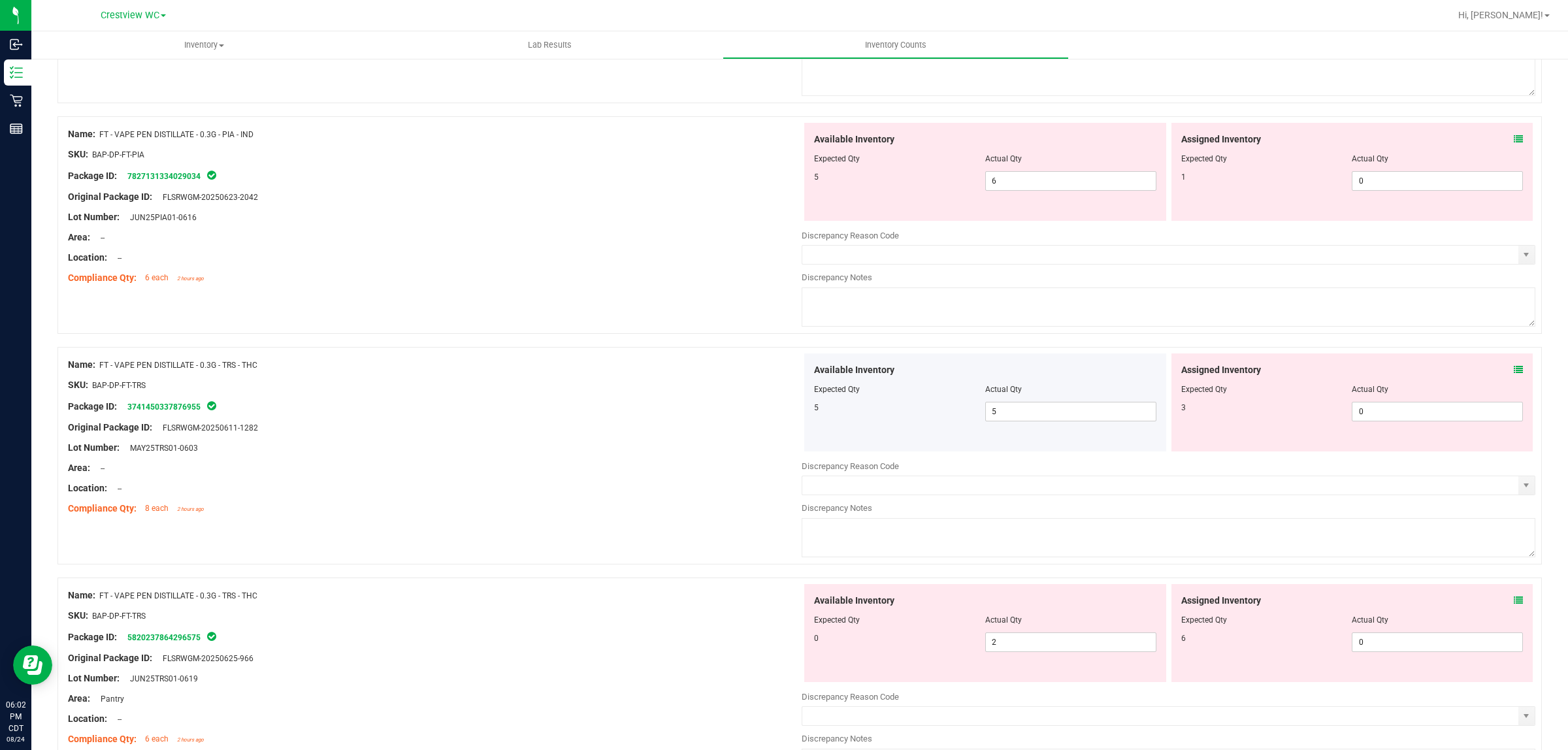
scroll to position [1320, 0]
click at [1514, 134] on icon at bounding box center [1518, 136] width 9 height 9
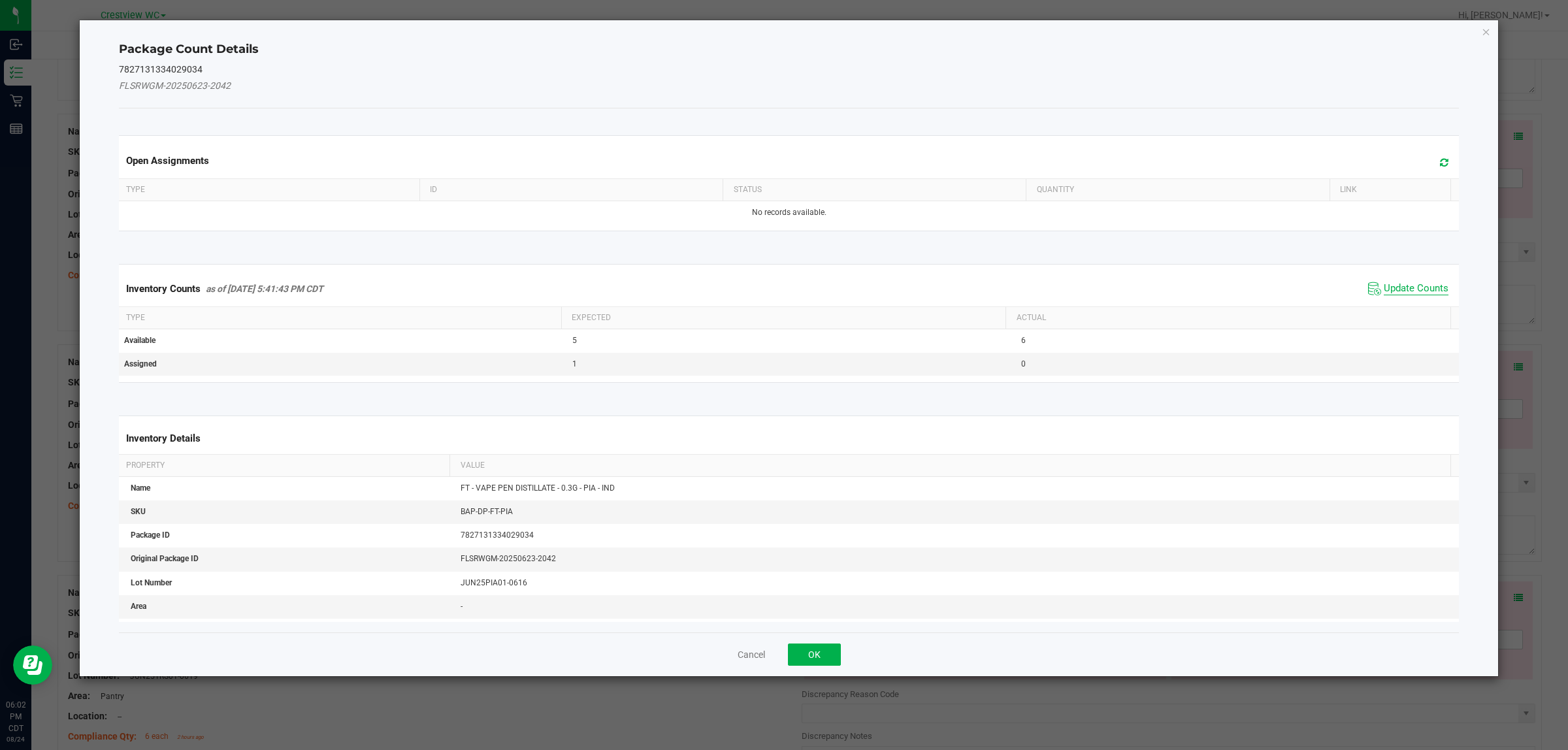
click at [1416, 285] on span "Update Counts" at bounding box center [1416, 288] width 65 height 13
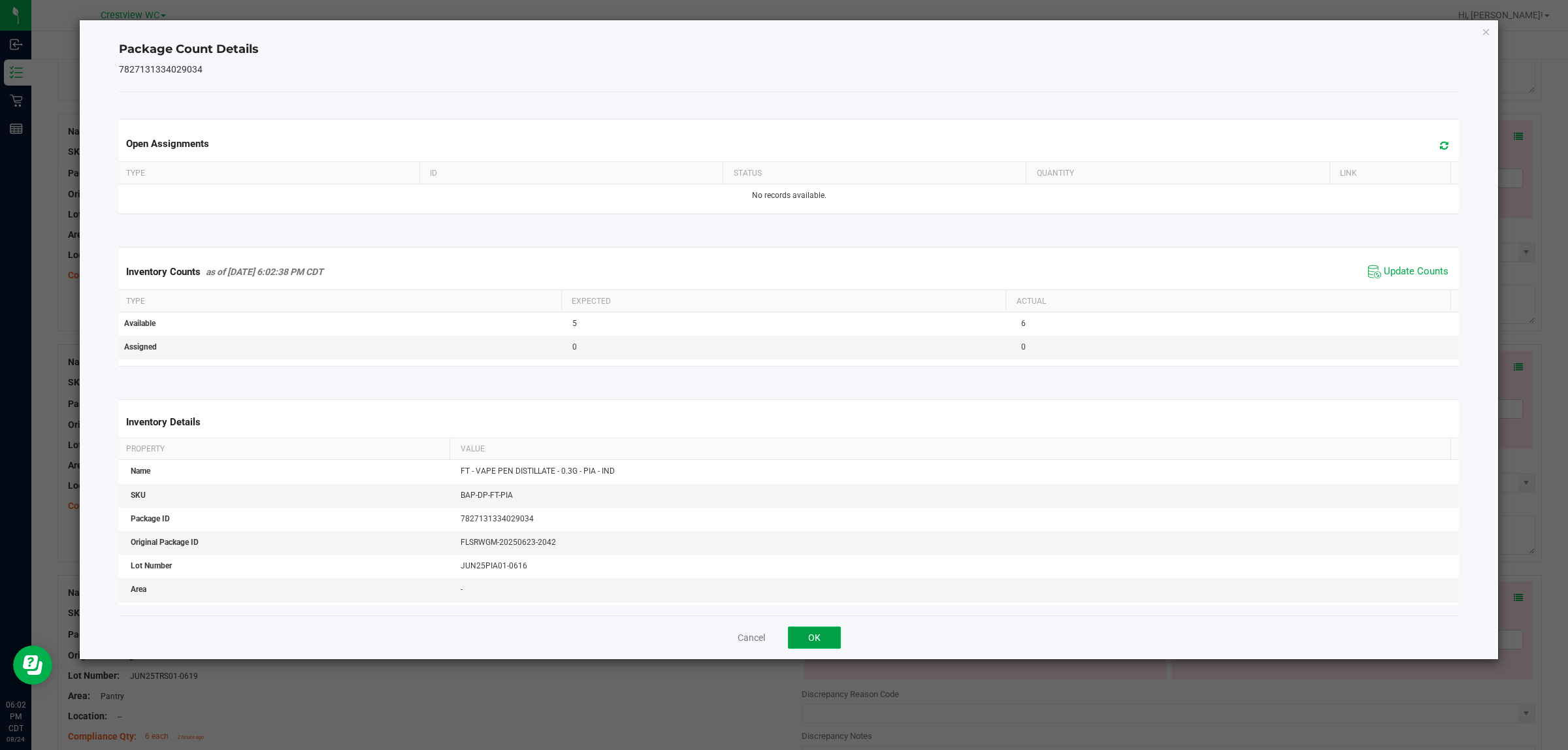
click at [812, 642] on button "OK" at bounding box center [814, 638] width 53 height 22
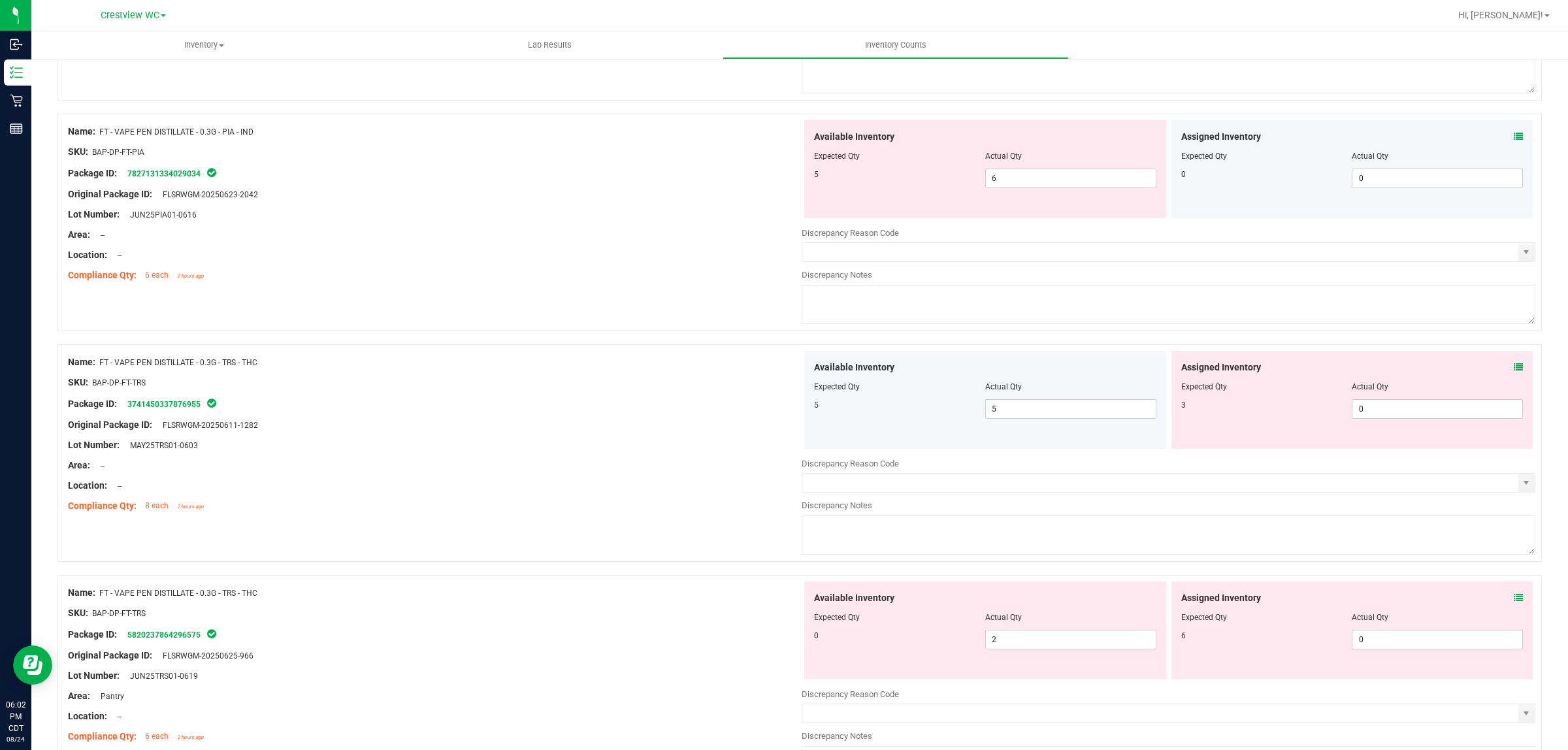
click at [1514, 371] on icon at bounding box center [1518, 367] width 9 height 9
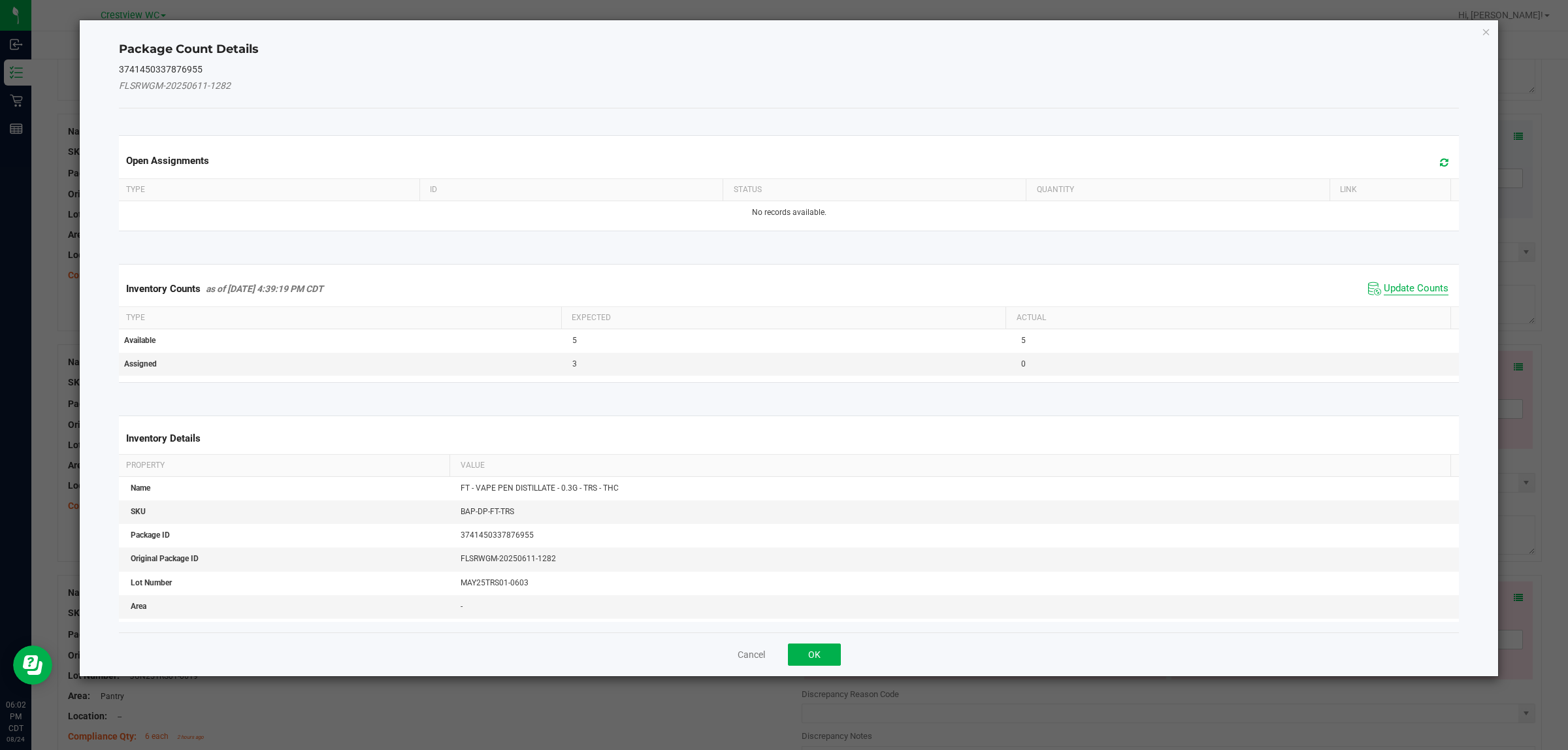
click at [1394, 285] on span "Update Counts" at bounding box center [1416, 288] width 65 height 13
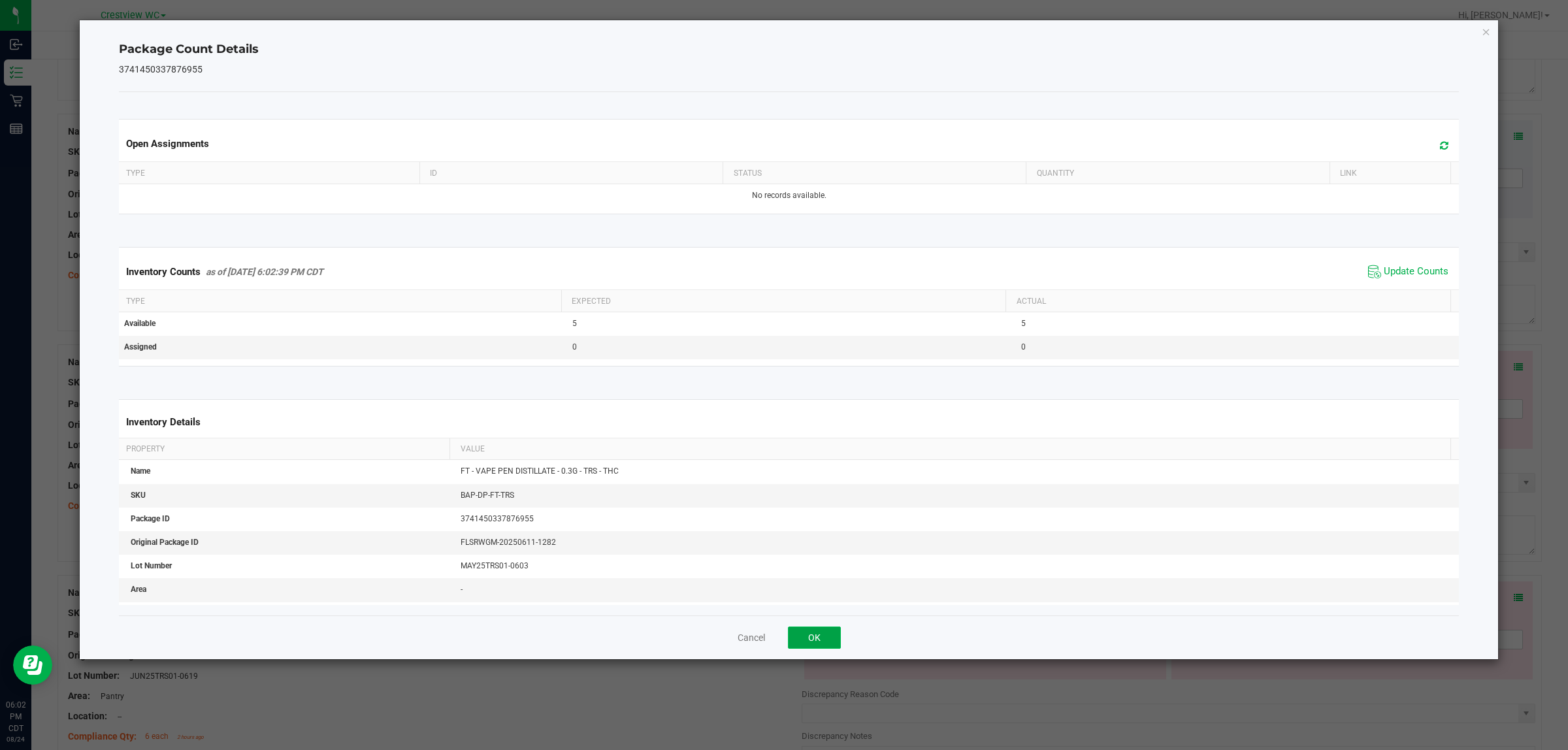
click at [810, 638] on button "OK" at bounding box center [814, 638] width 53 height 22
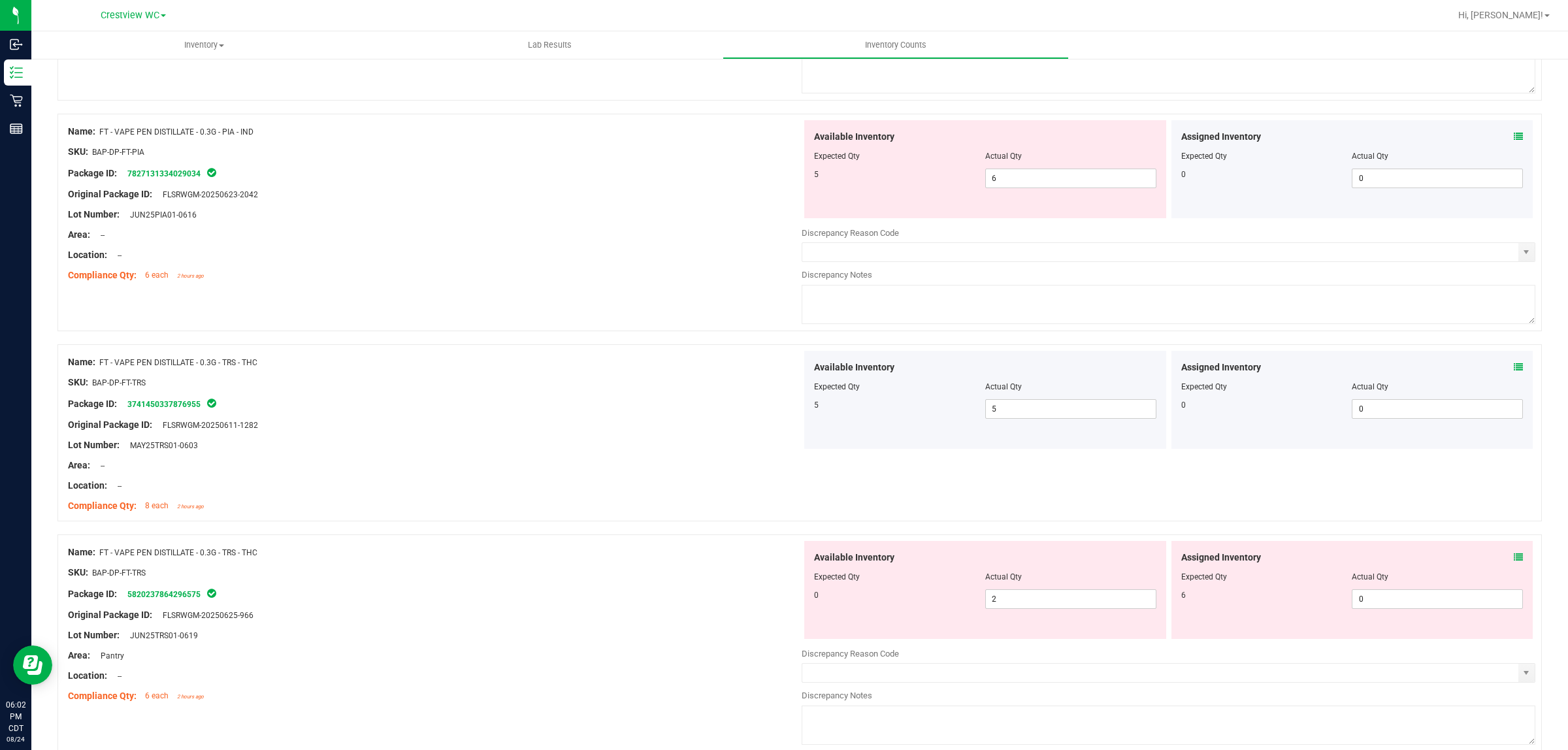
click at [1514, 562] on icon at bounding box center [1518, 557] width 9 height 9
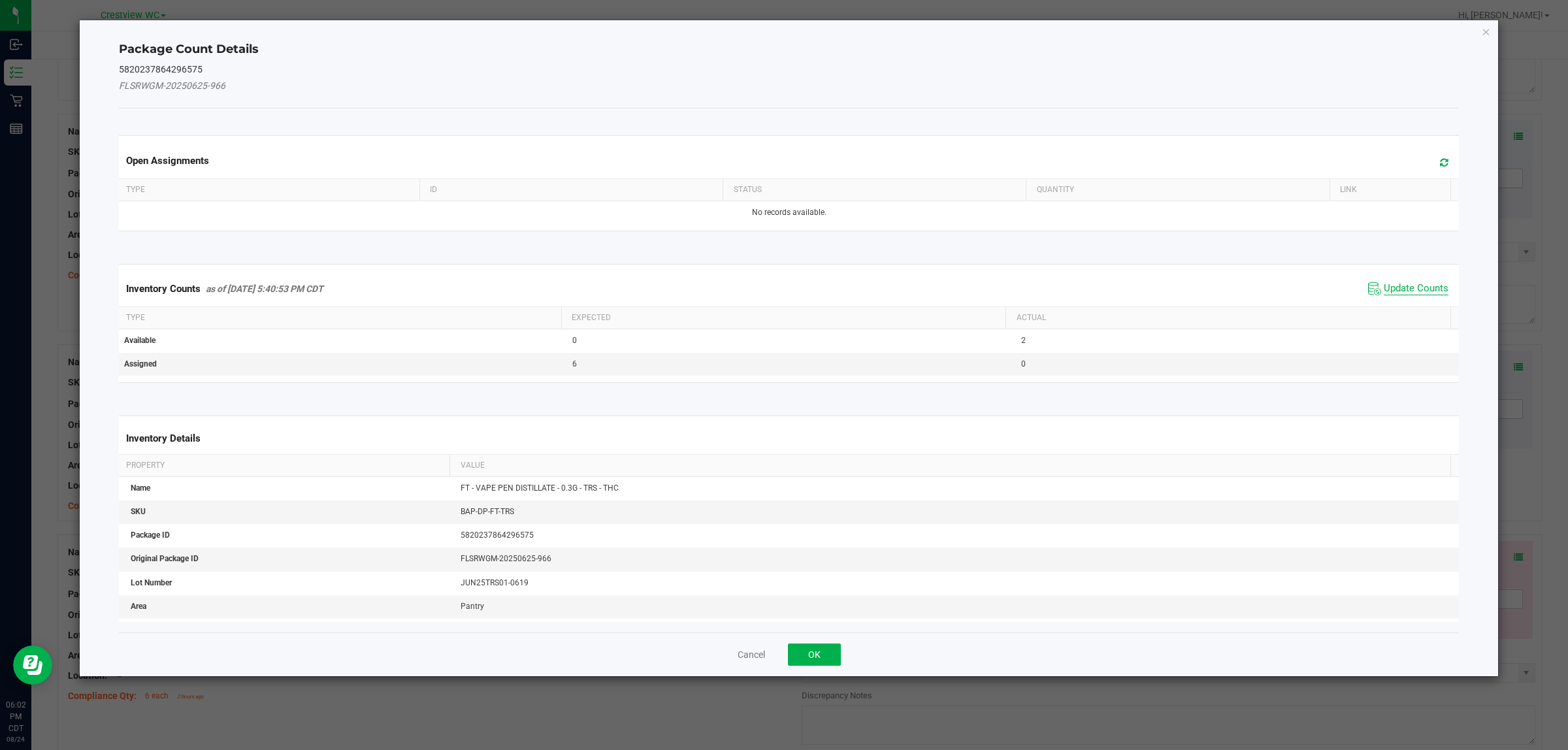
click at [1418, 283] on span "Update Counts" at bounding box center [1416, 288] width 65 height 13
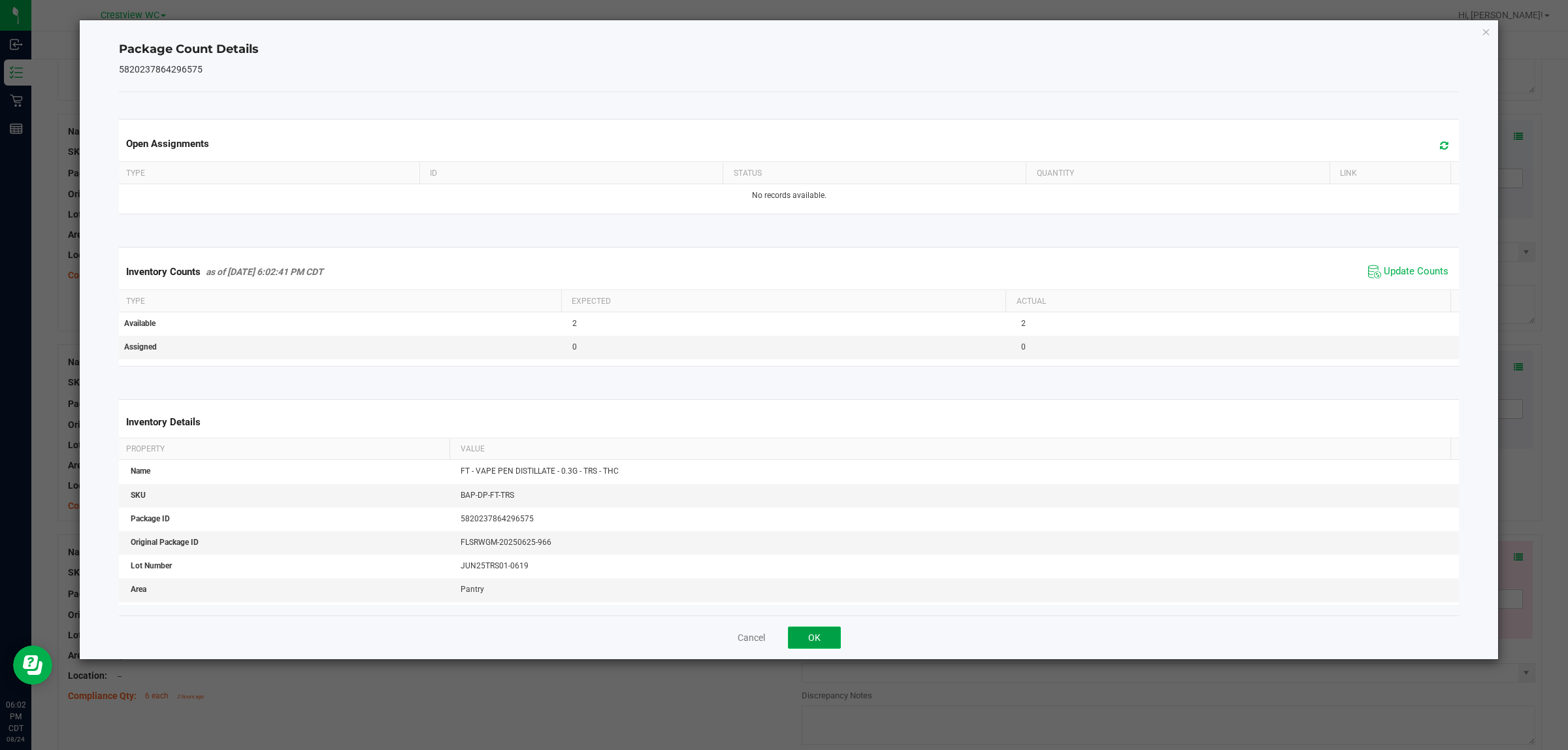
click at [799, 631] on button "OK" at bounding box center [814, 638] width 53 height 22
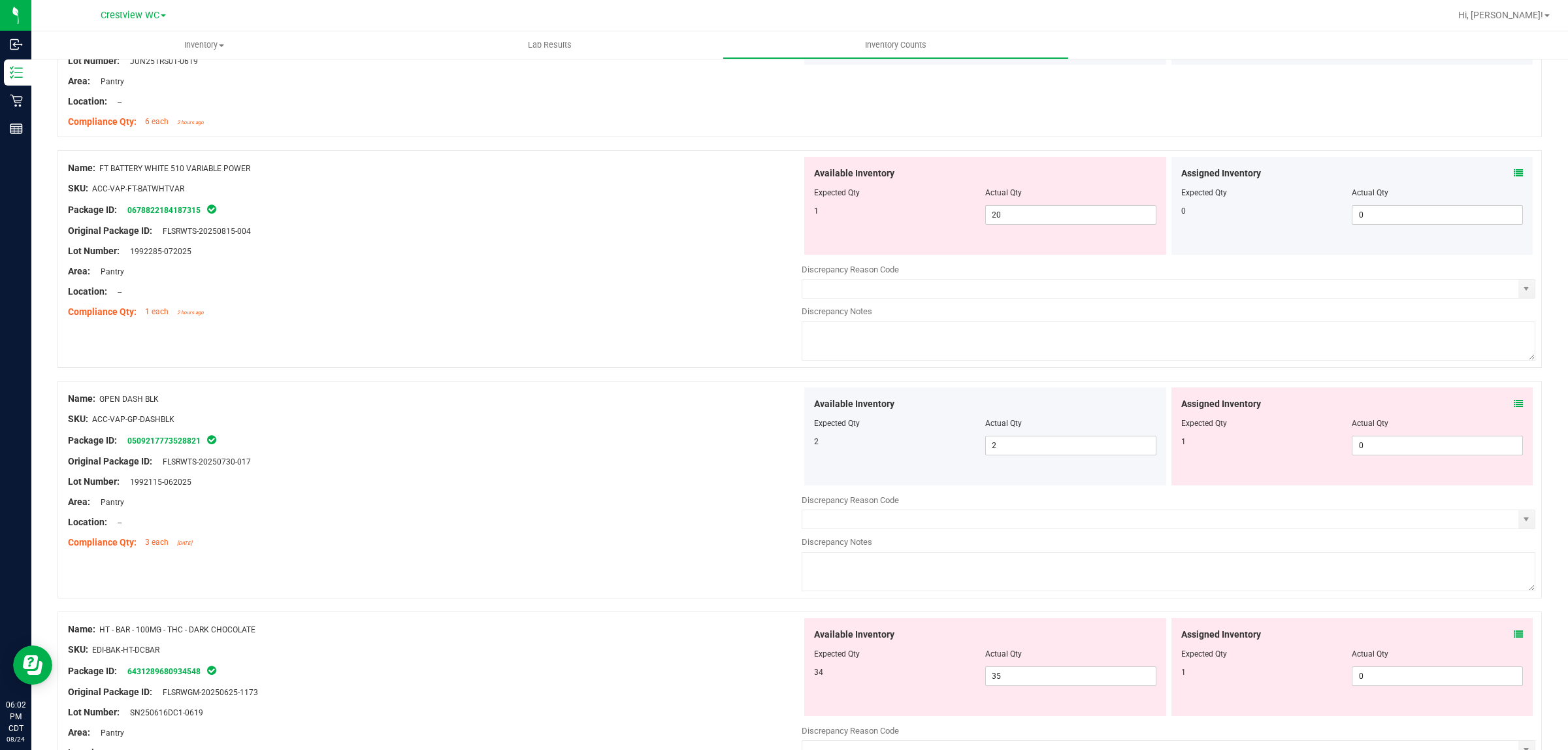
scroll to position [1899, 0]
click at [1514, 171] on icon at bounding box center [1518, 168] width 9 height 9
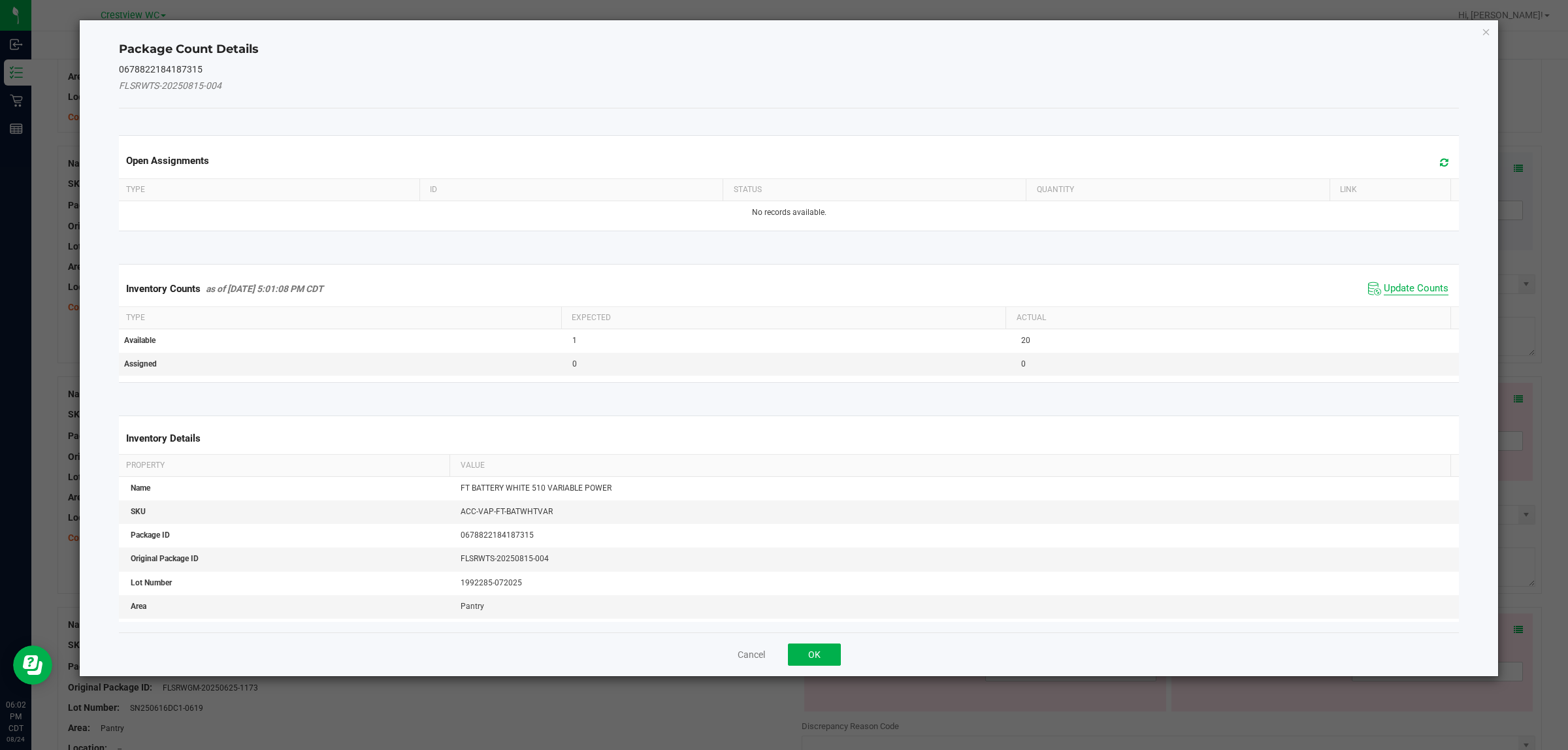
click at [1433, 285] on span "Update Counts" at bounding box center [1416, 288] width 65 height 13
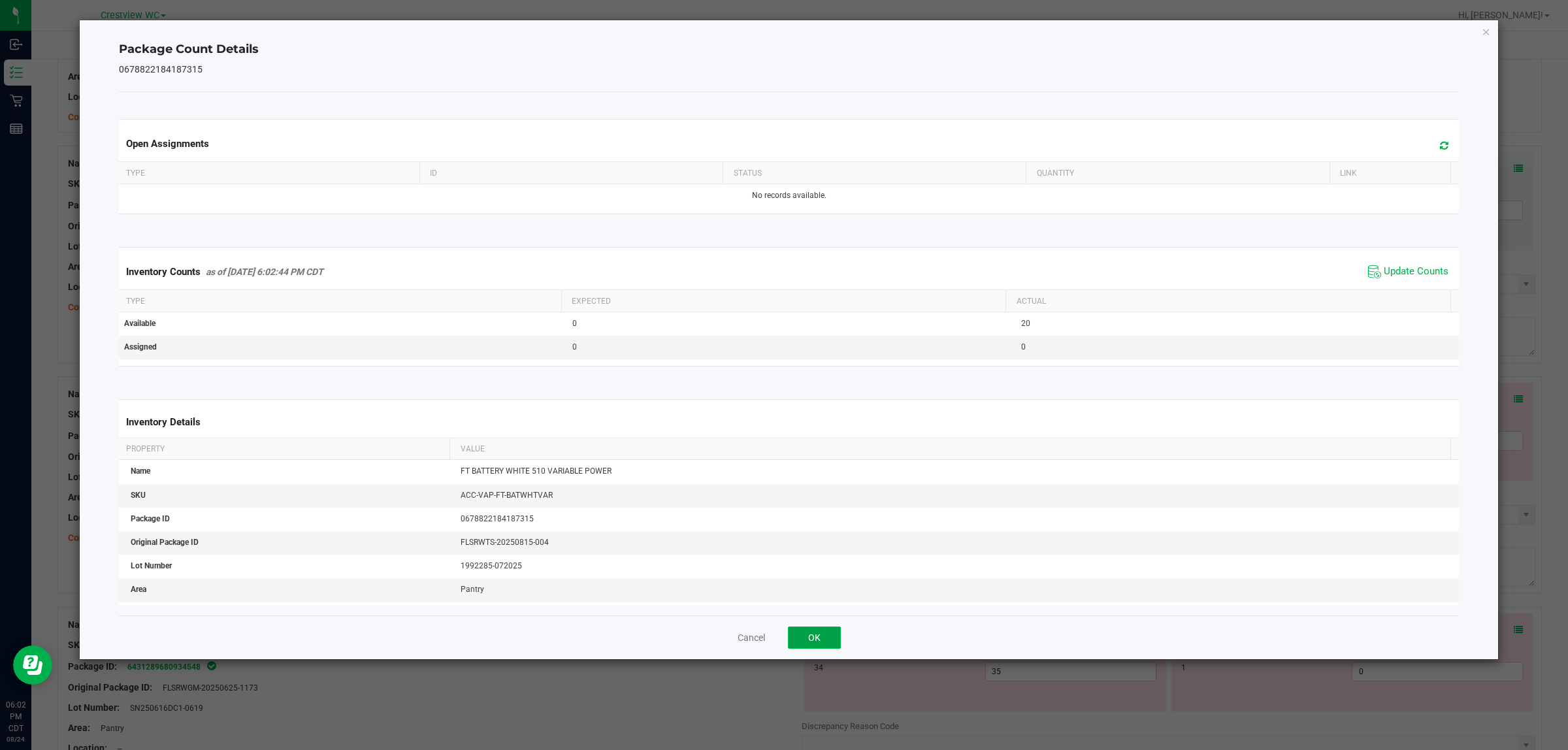
click at [811, 634] on button "OK" at bounding box center [814, 638] width 53 height 22
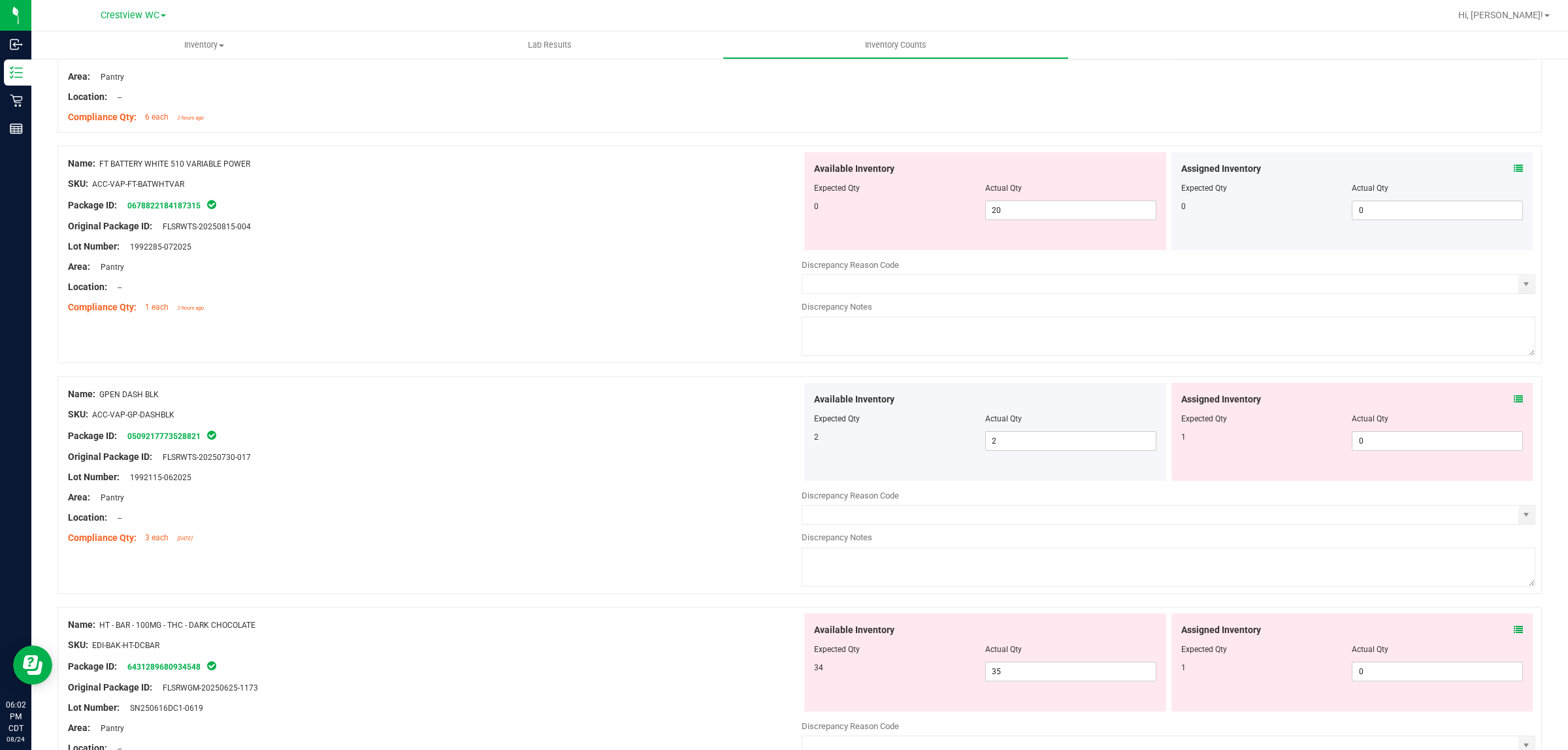
click at [1514, 404] on icon at bounding box center [1518, 398] width 9 height 9
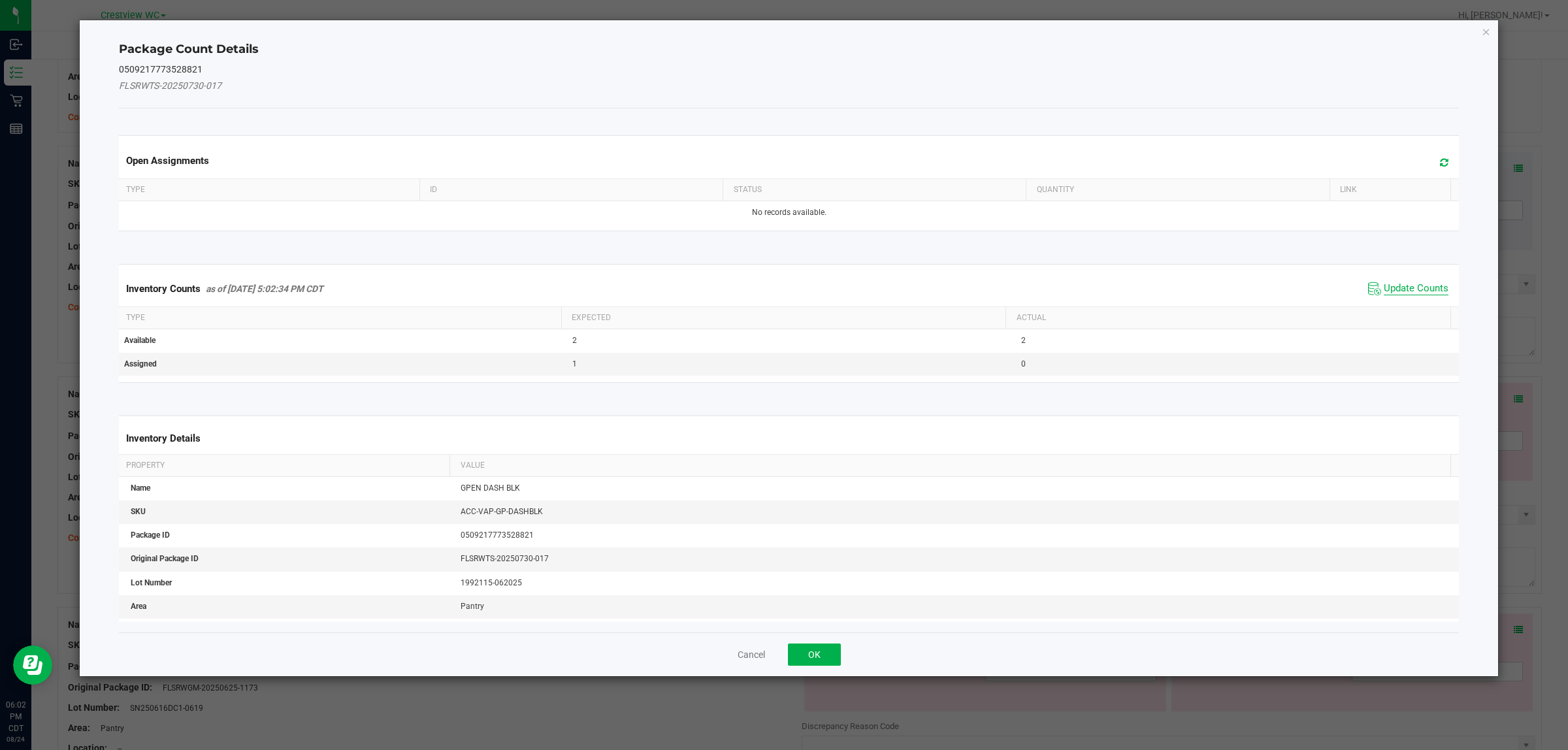
click at [1402, 292] on span "Update Counts" at bounding box center [1416, 288] width 65 height 13
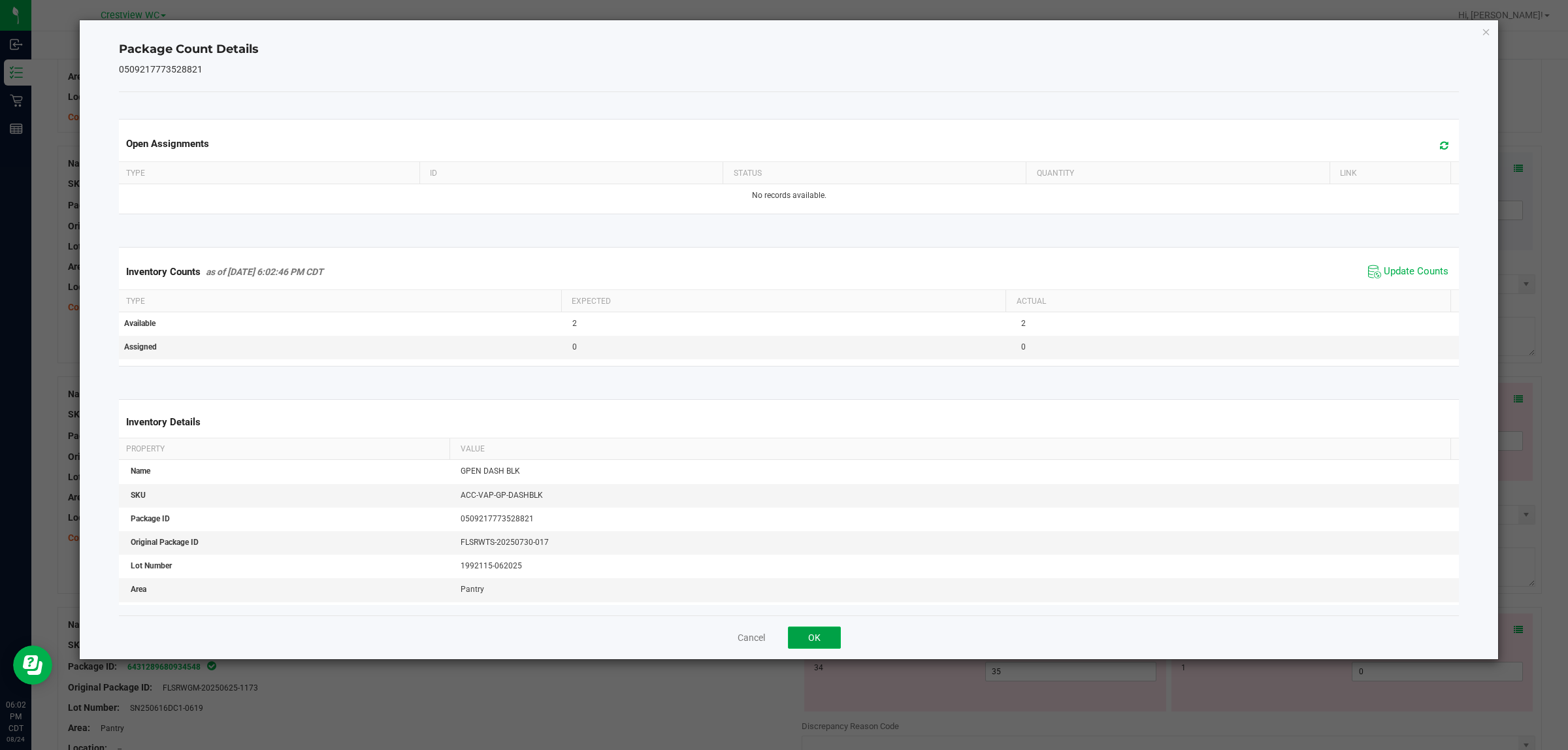
click at [807, 641] on button "OK" at bounding box center [814, 638] width 53 height 22
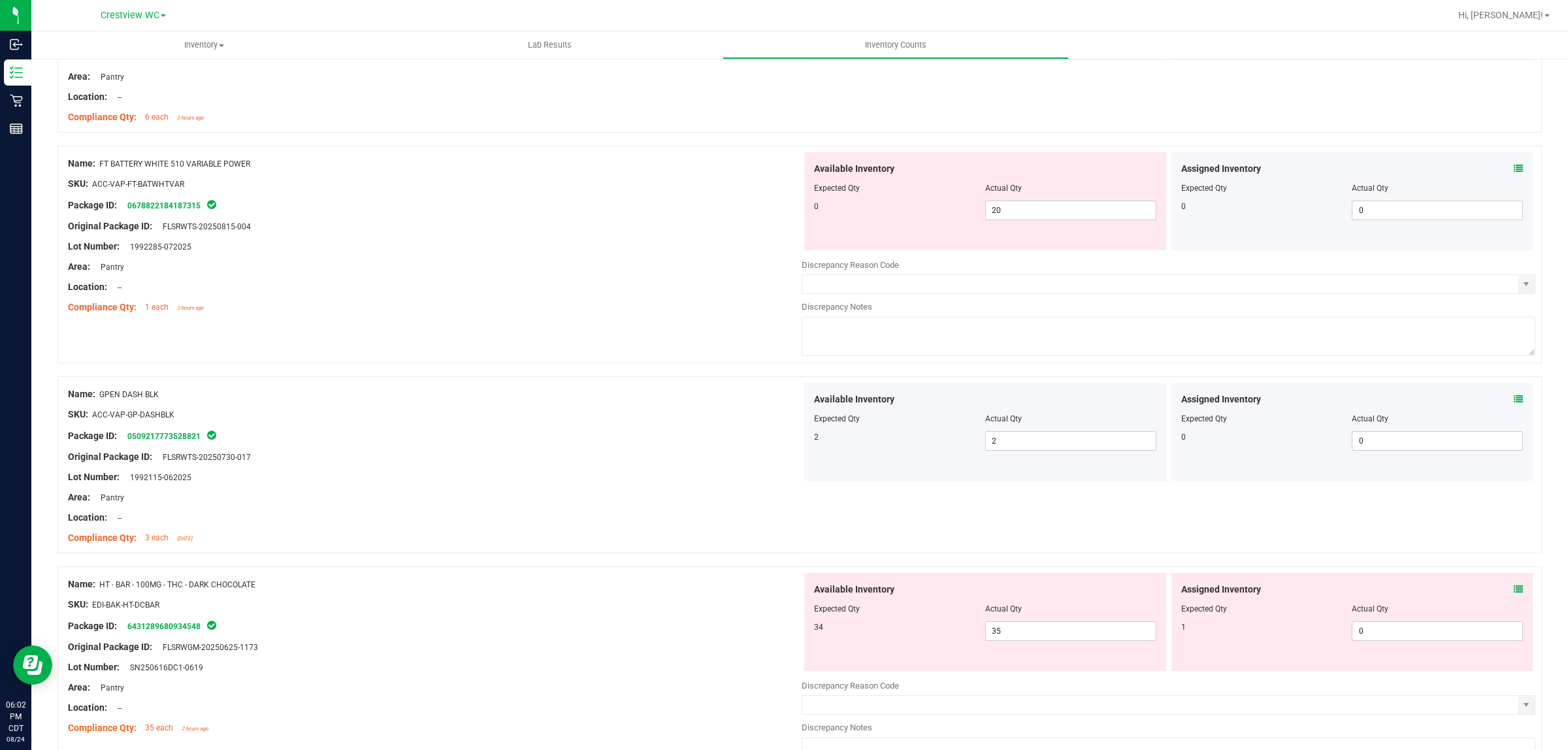
click at [1514, 594] on icon at bounding box center [1518, 589] width 9 height 9
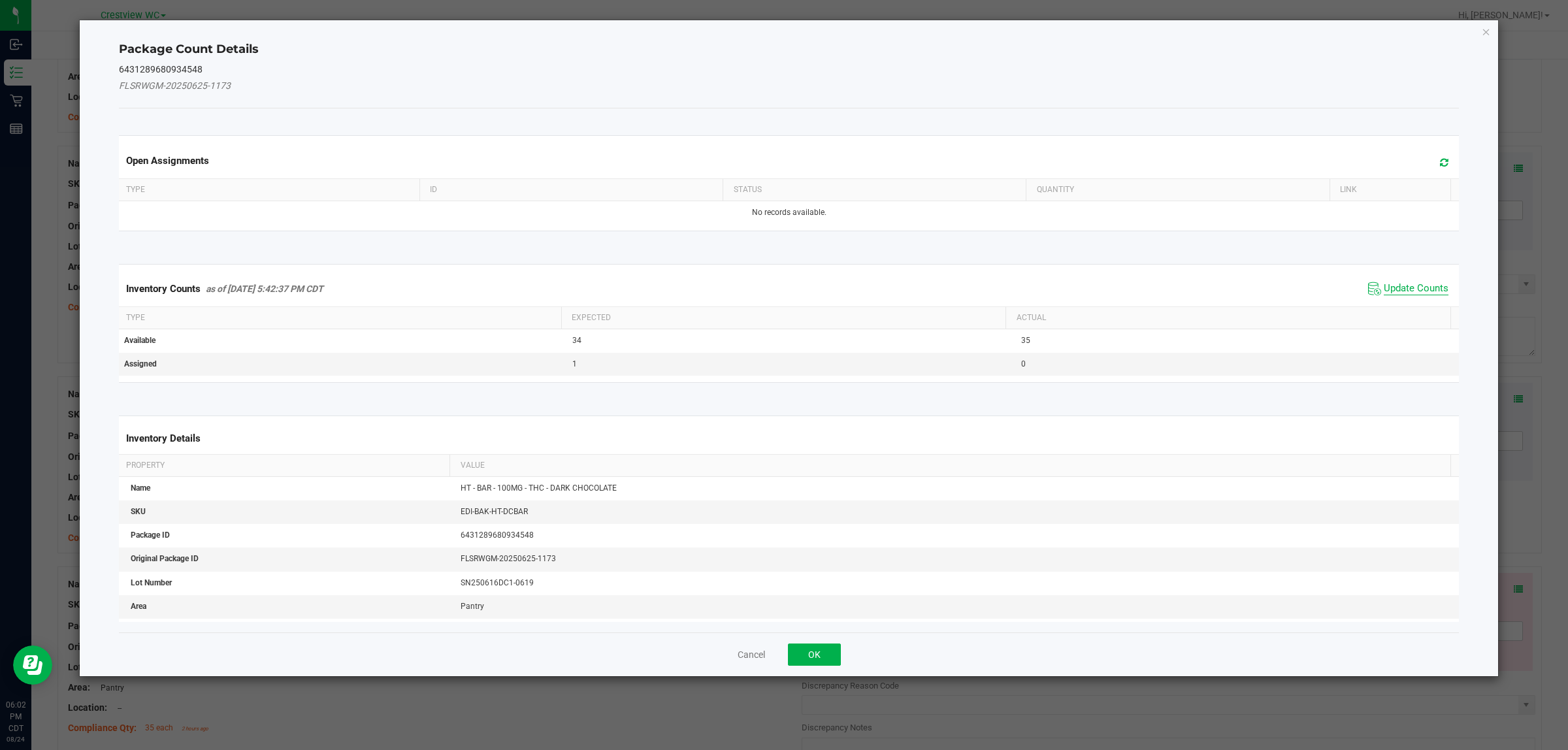
click at [1412, 288] on span "Update Counts" at bounding box center [1416, 288] width 65 height 13
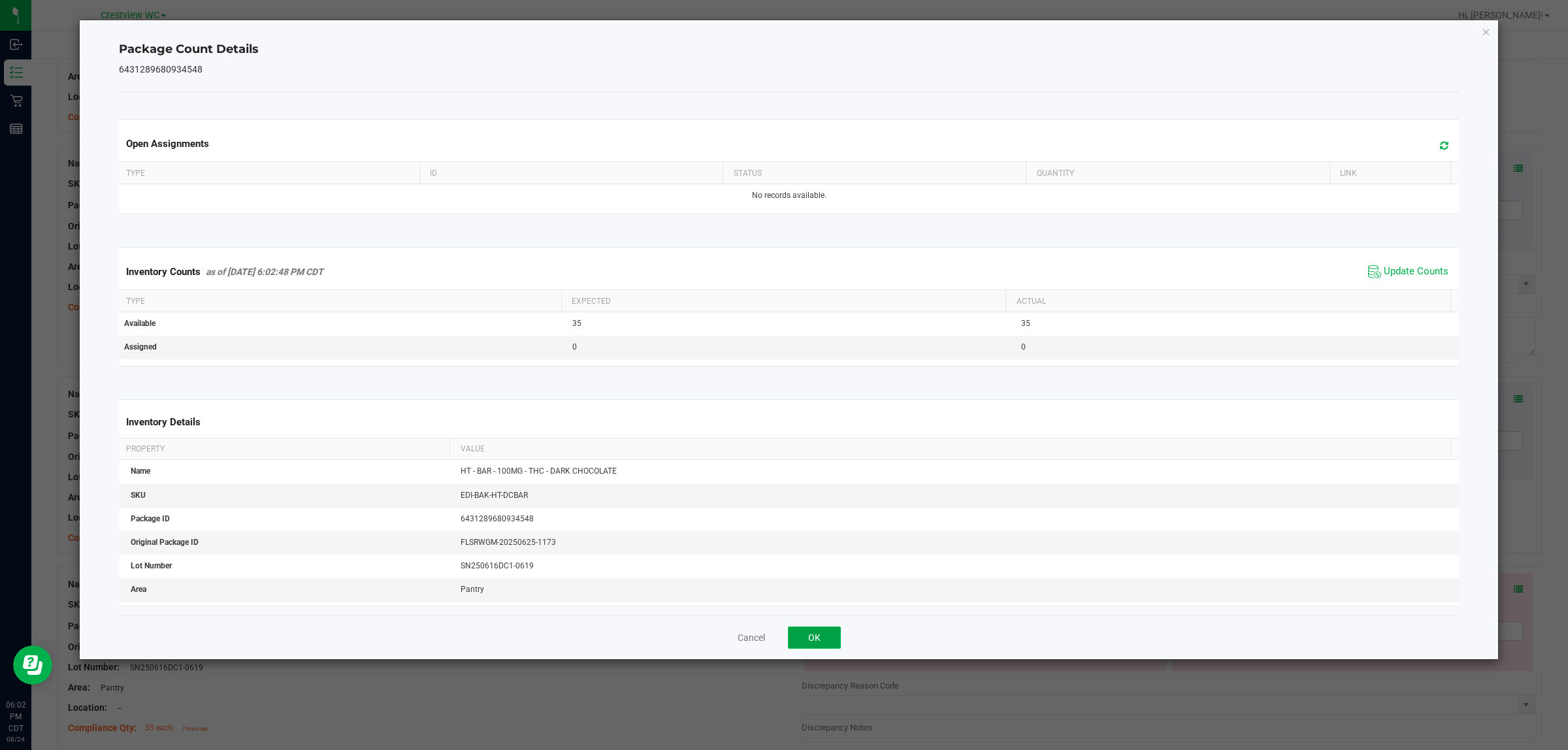
click at [814, 638] on button "OK" at bounding box center [814, 638] width 53 height 22
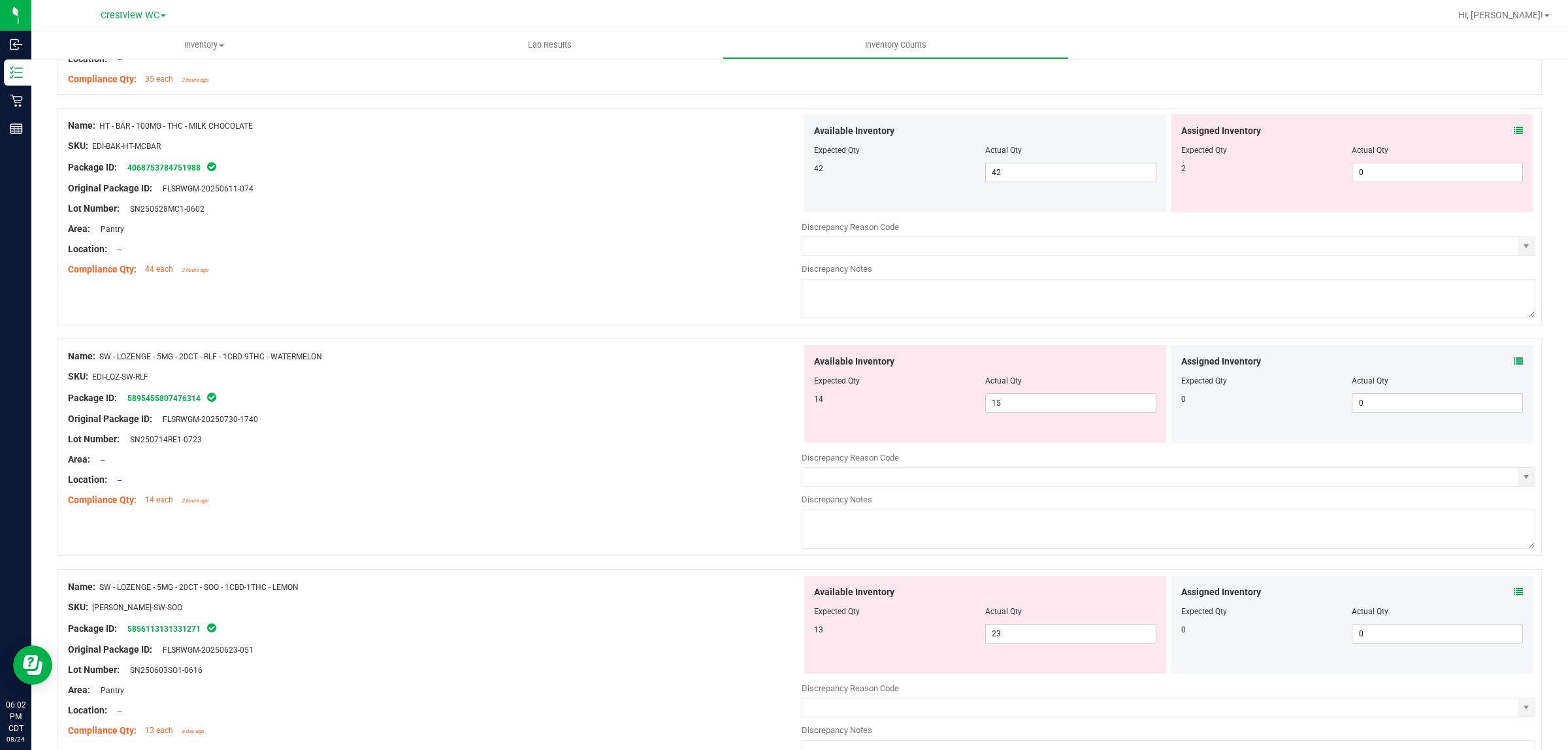
scroll to position [2546, 0]
click at [1514, 136] on icon at bounding box center [1518, 132] width 9 height 9
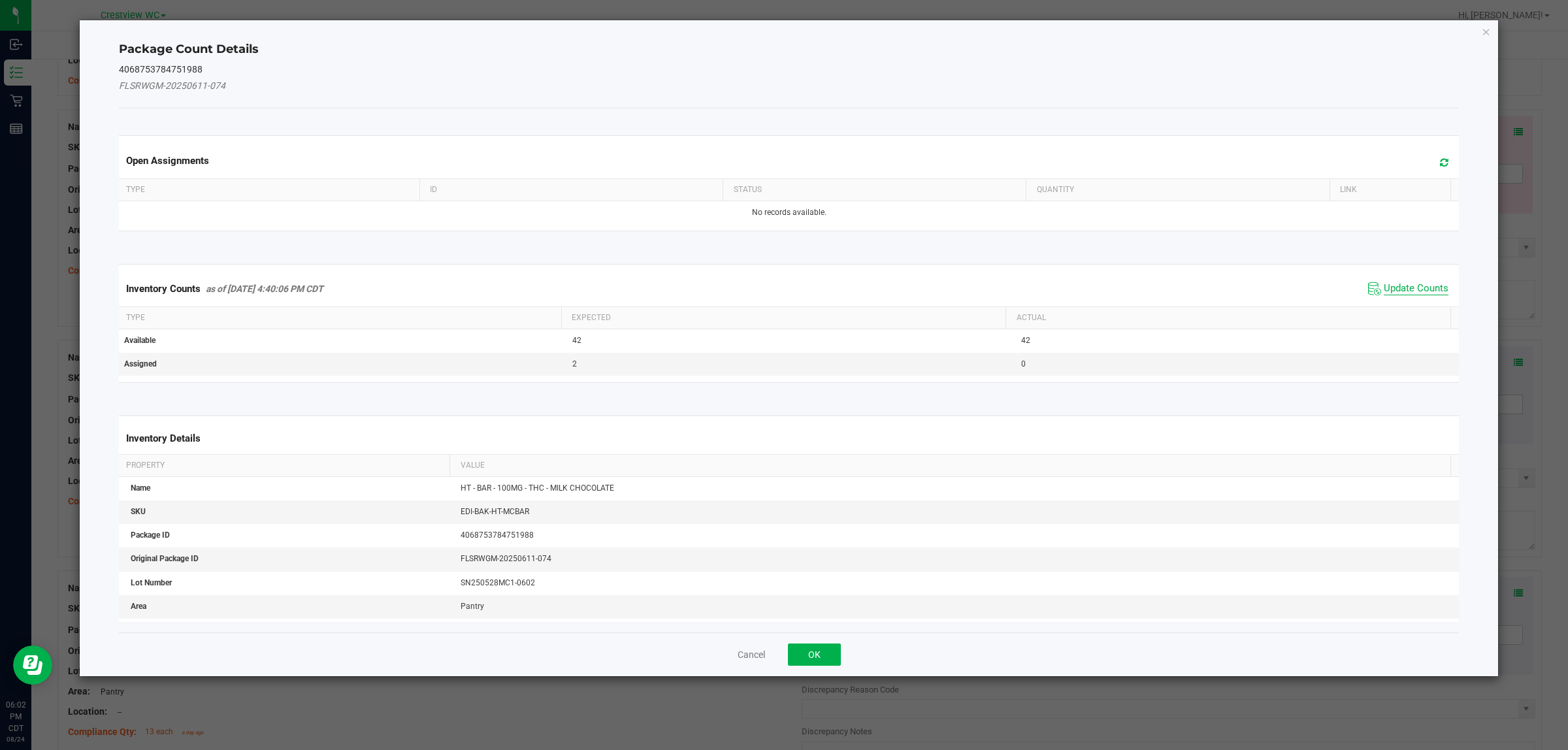
click at [1425, 284] on span "Update Counts" at bounding box center [1416, 288] width 65 height 13
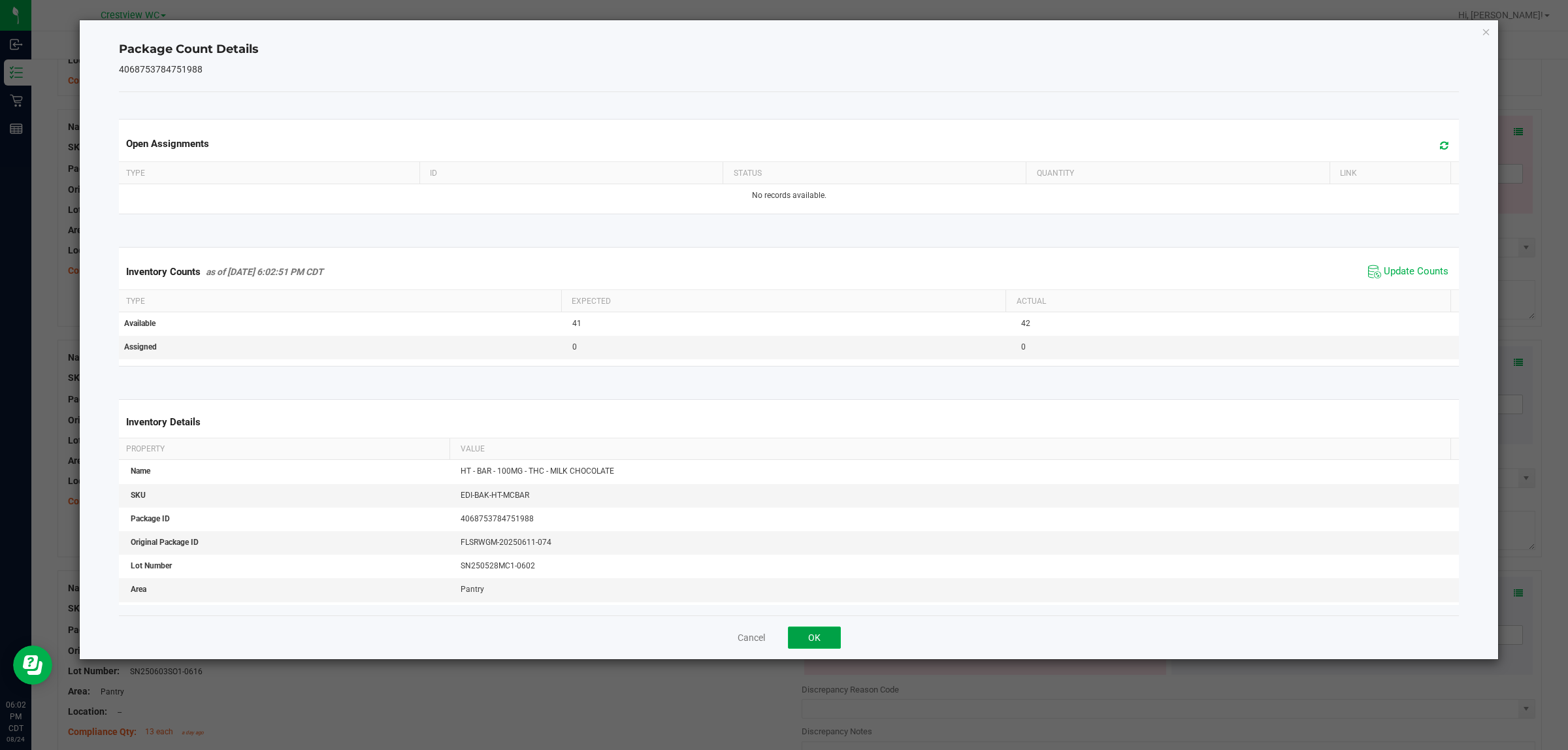
click at [798, 644] on button "OK" at bounding box center [814, 638] width 53 height 22
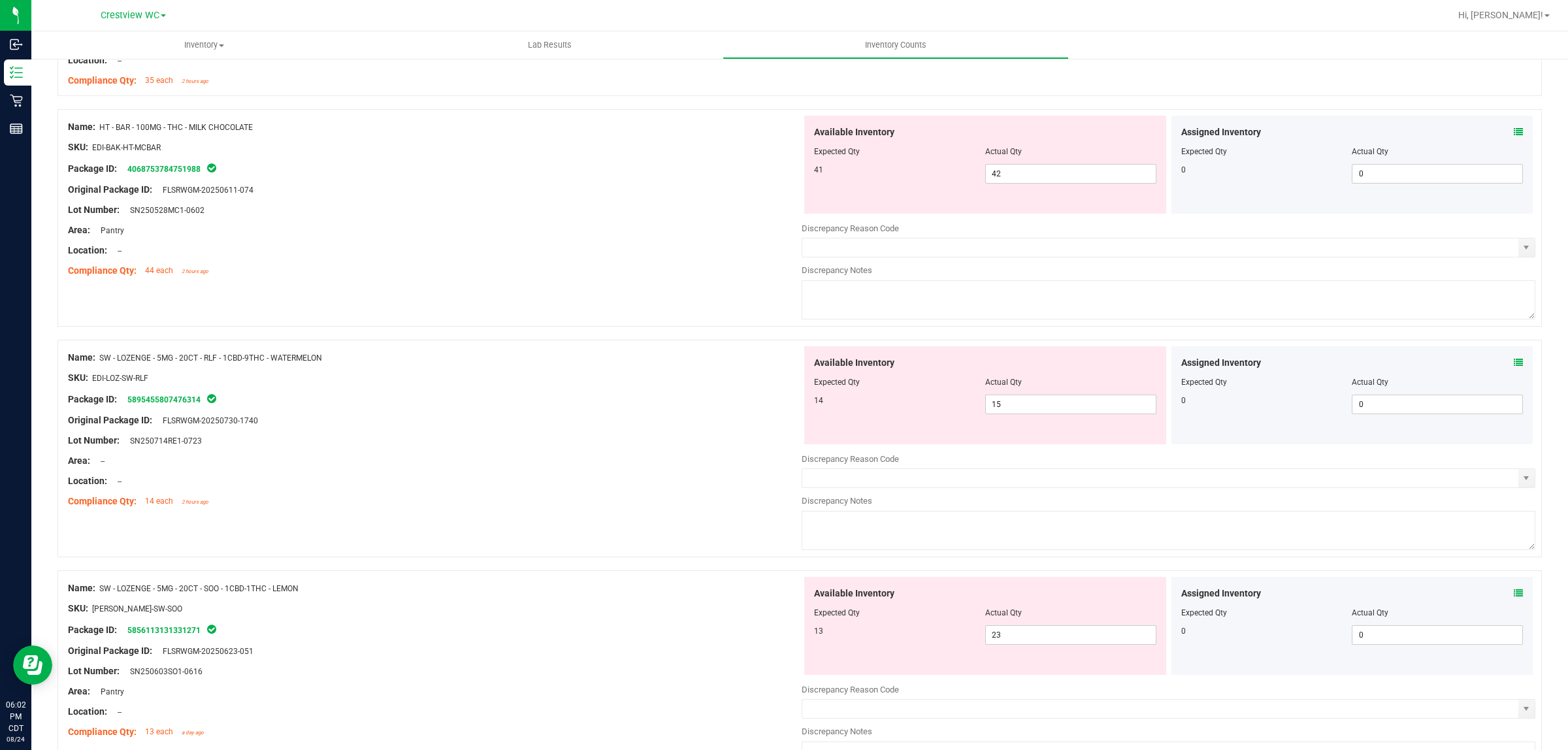
click at [1514, 367] on icon at bounding box center [1518, 362] width 9 height 9
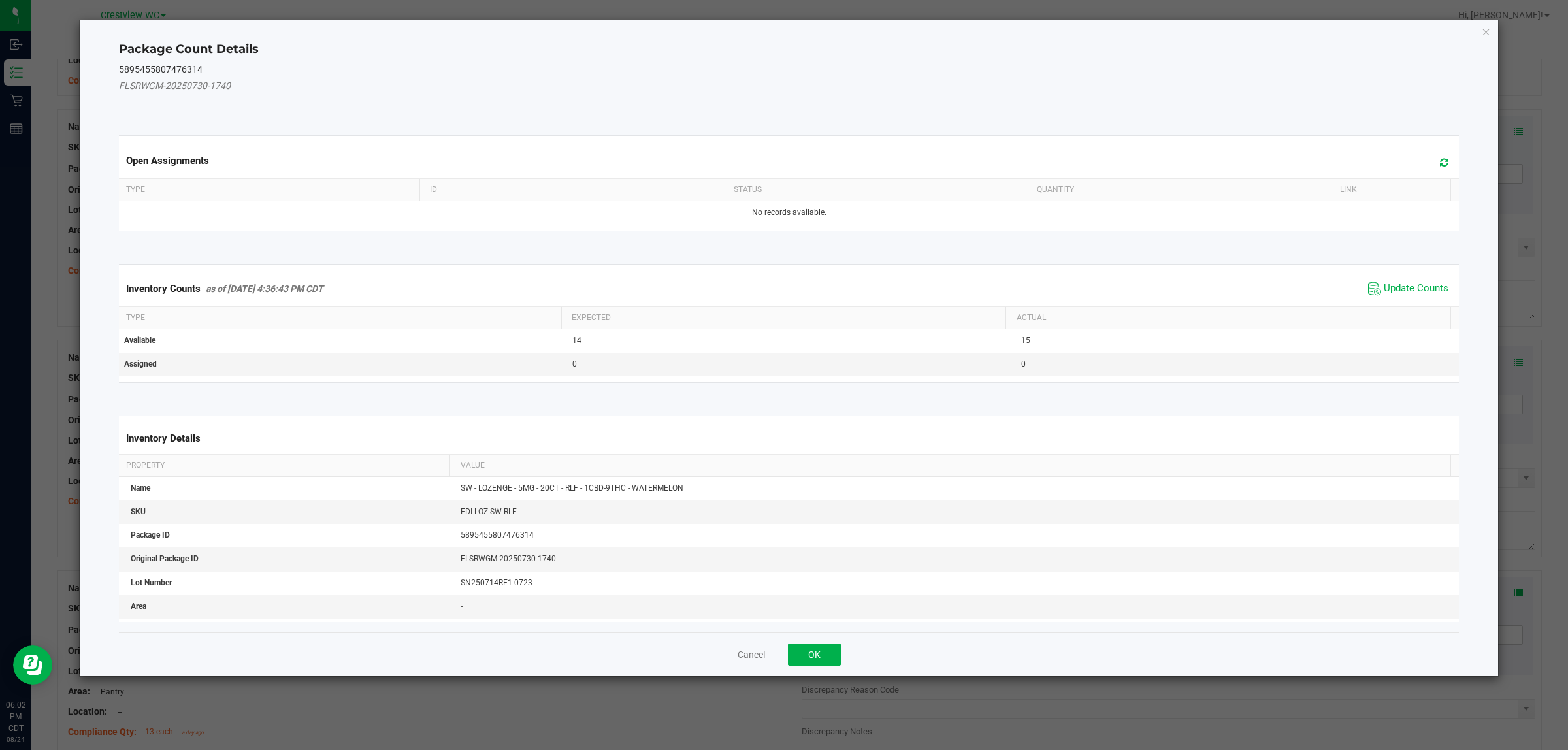
click at [1406, 287] on span "Update Counts" at bounding box center [1416, 288] width 65 height 13
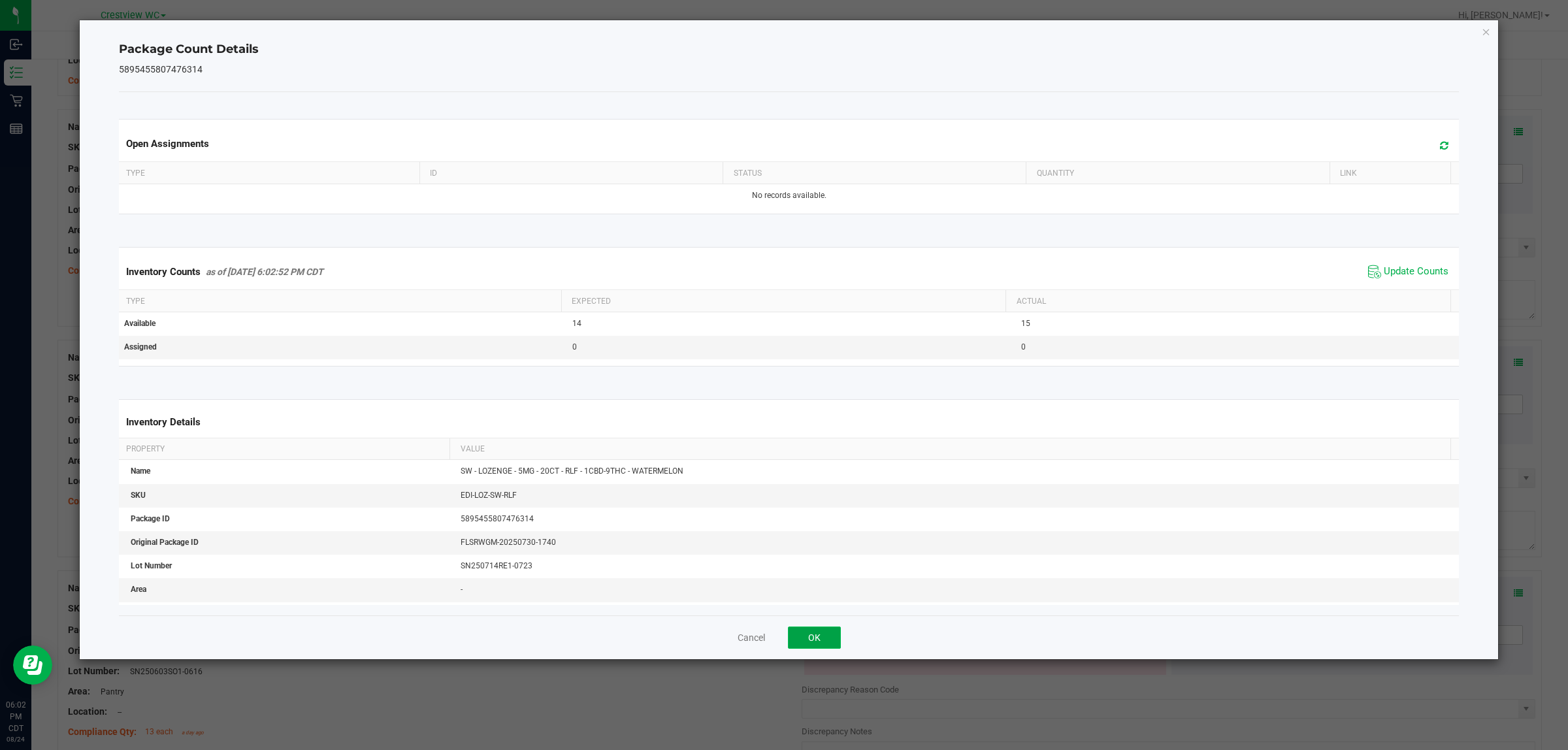
click at [805, 637] on button "OK" at bounding box center [814, 638] width 53 height 22
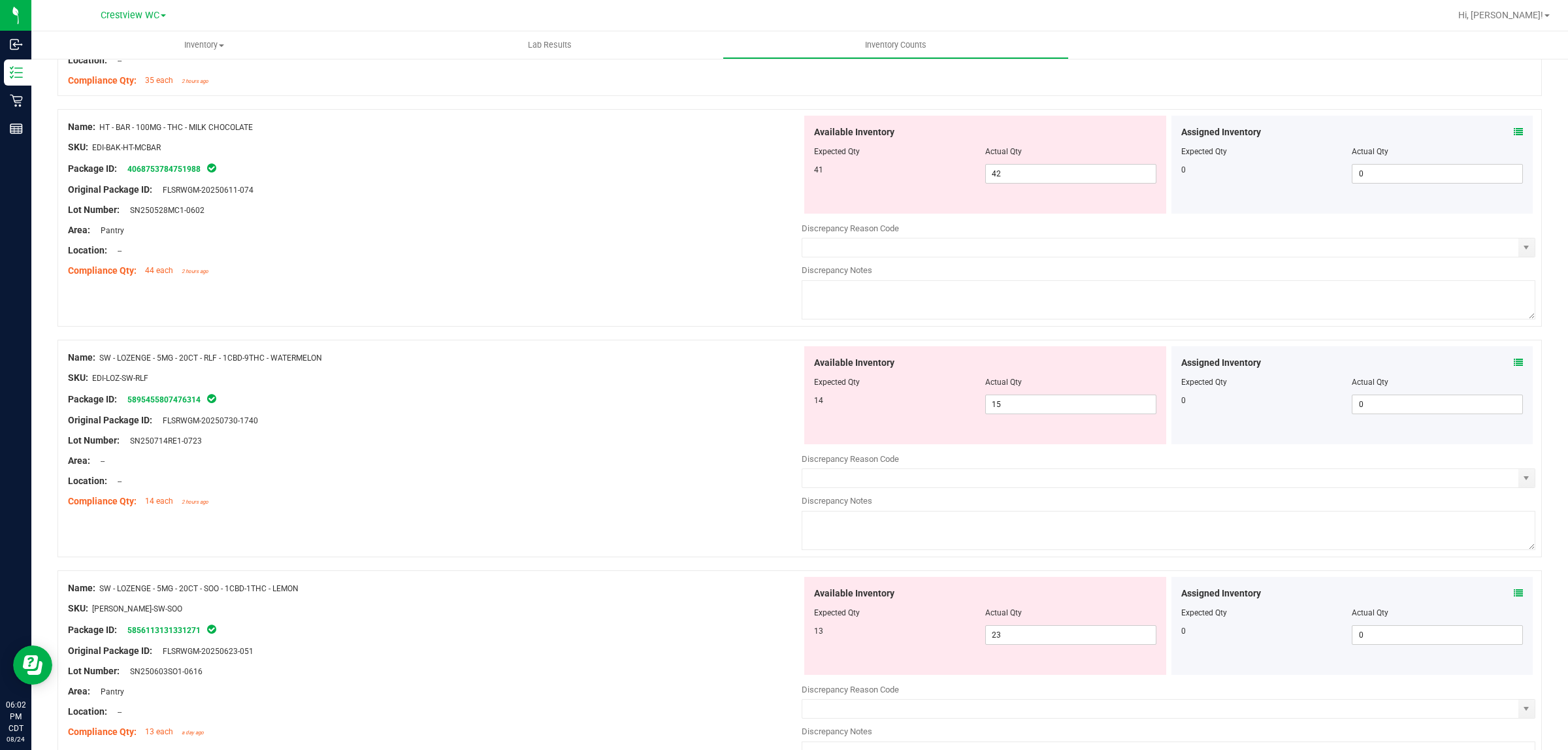
click at [1514, 598] on icon at bounding box center [1518, 593] width 9 height 9
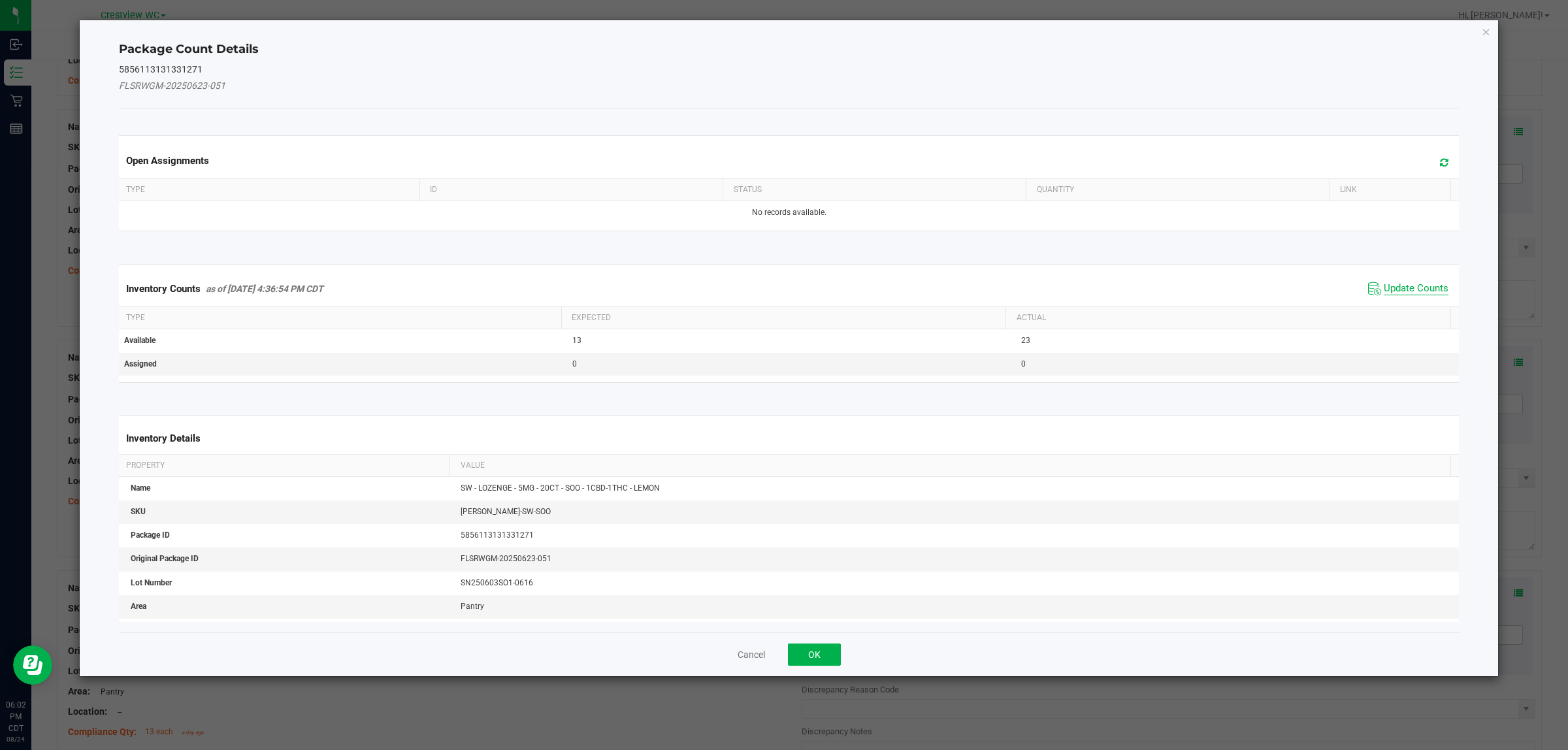
click at [1403, 289] on span "Update Counts" at bounding box center [1416, 288] width 65 height 13
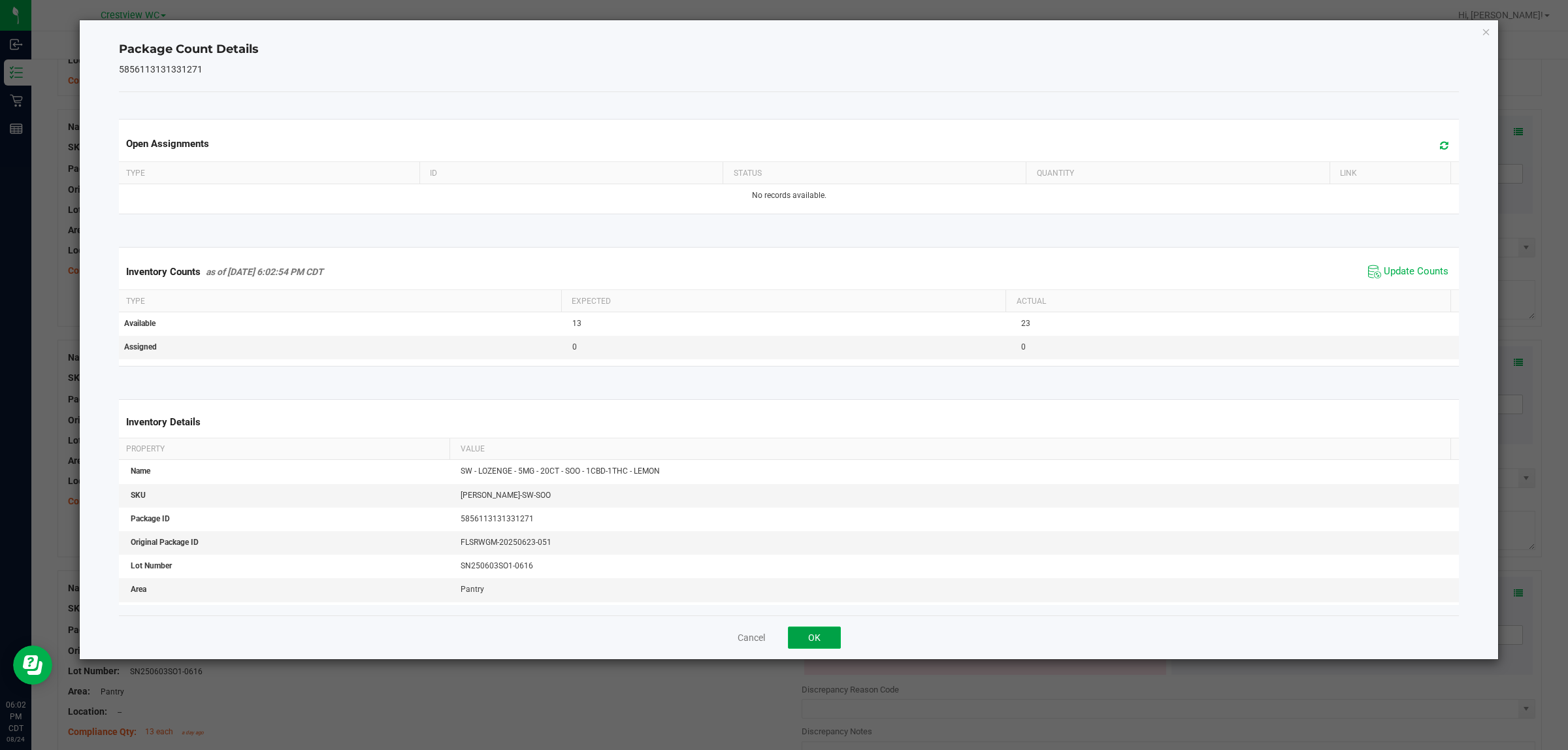
click at [814, 639] on button "OK" at bounding box center [814, 638] width 53 height 22
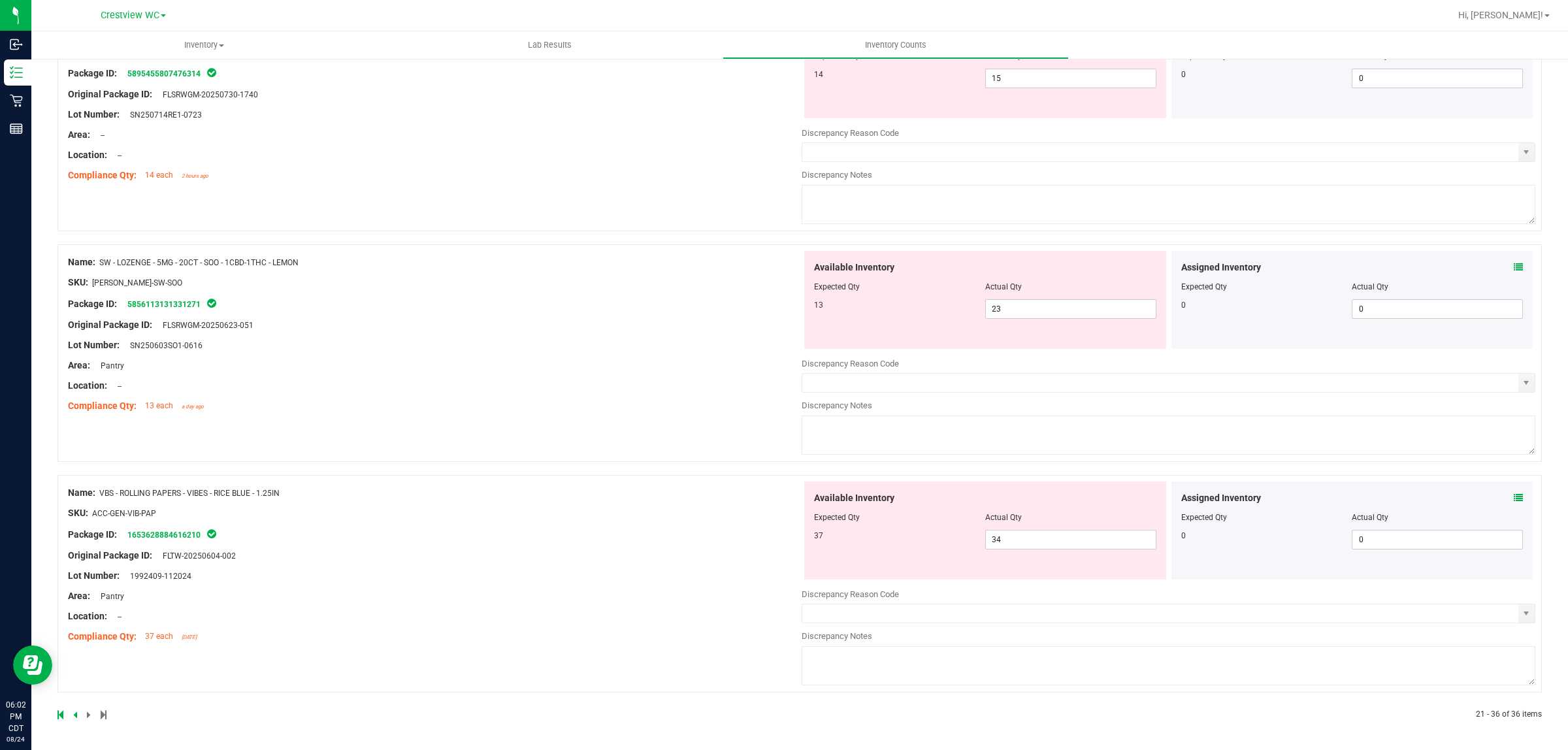
scroll to position [2881, 0]
click at [1514, 500] on icon at bounding box center [1518, 497] width 9 height 9
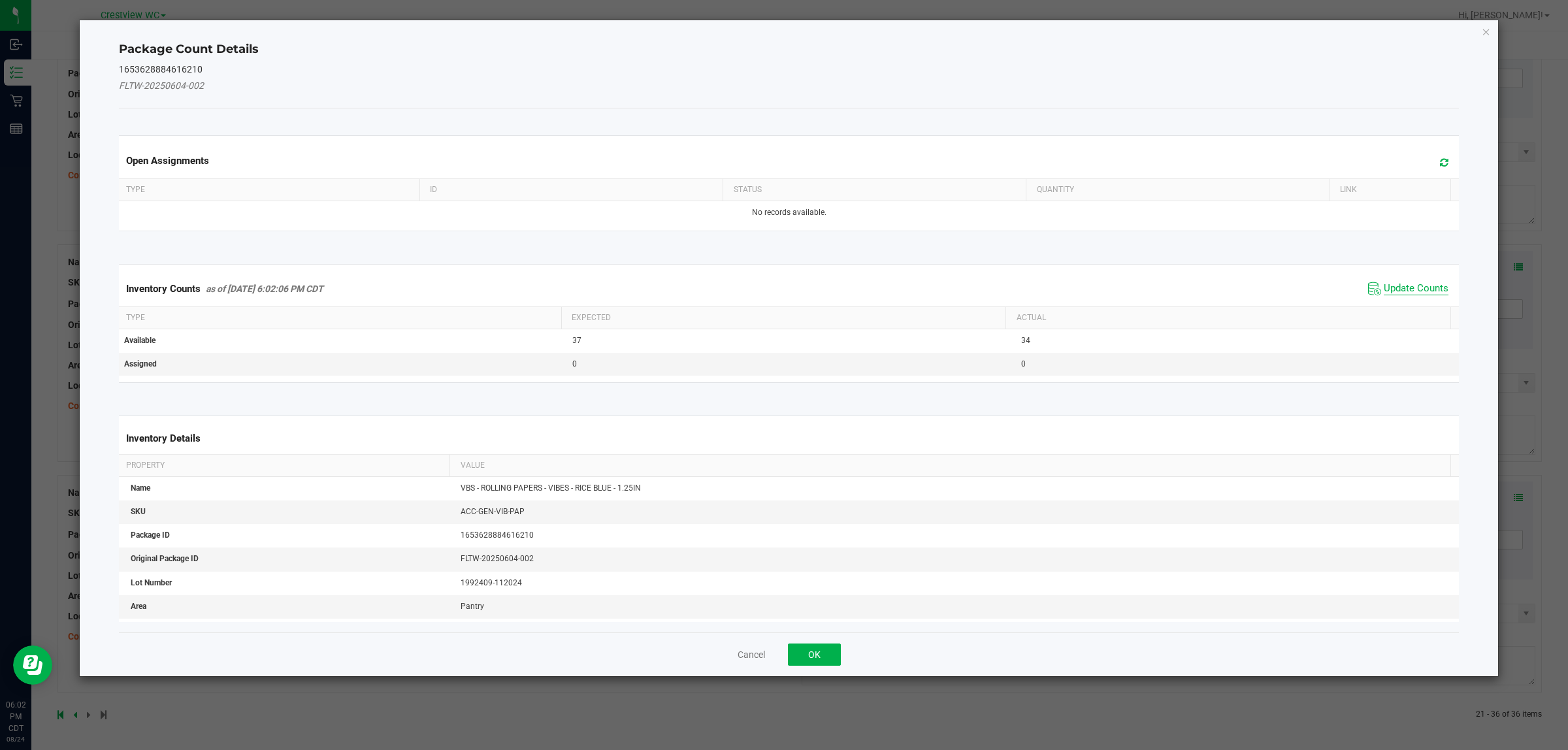
click at [1393, 293] on span "Update Counts" at bounding box center [1416, 288] width 65 height 13
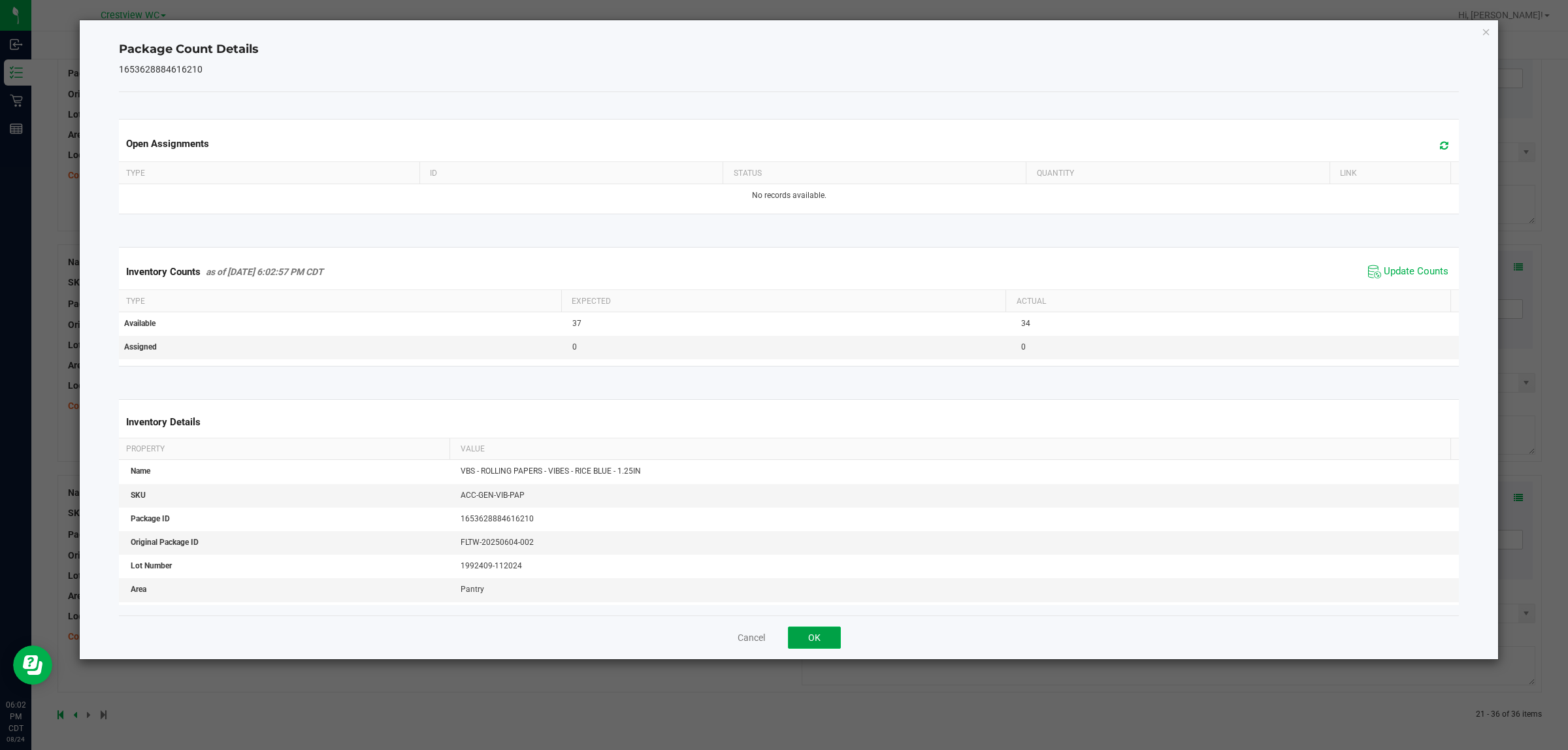
click at [812, 641] on button "OK" at bounding box center [814, 638] width 53 height 22
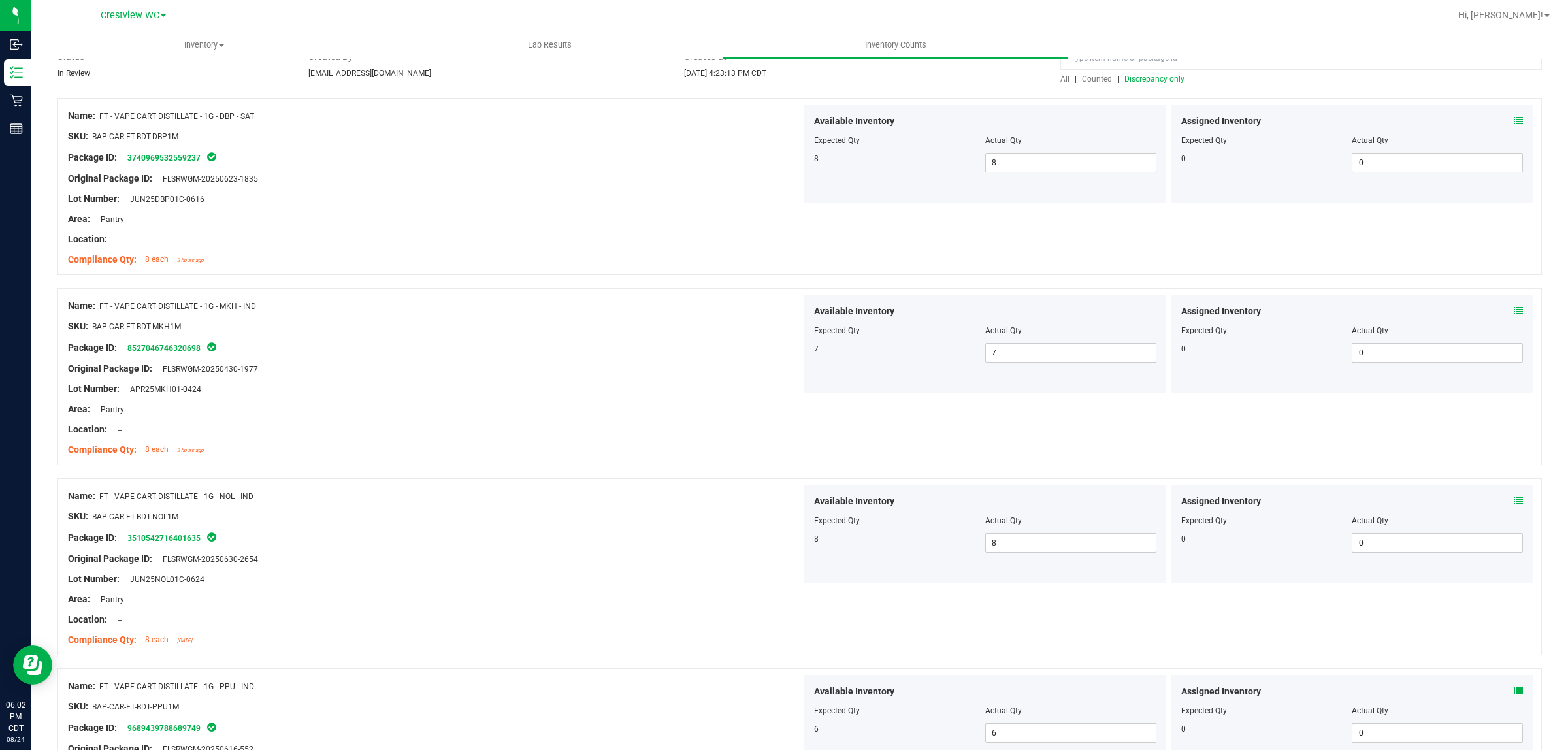
scroll to position [0, 0]
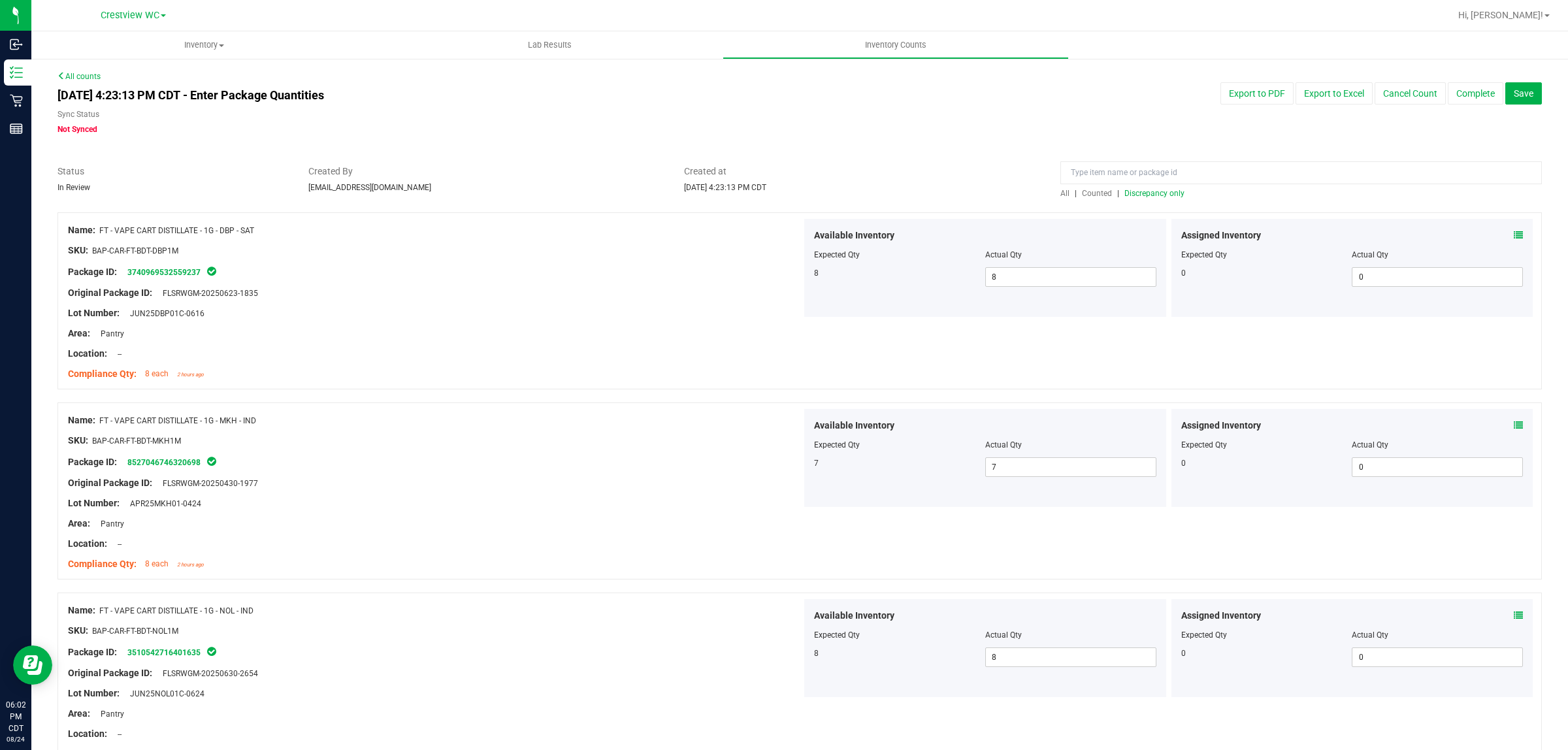
click at [1152, 194] on span "Discrepancy only" at bounding box center [1154, 193] width 60 height 9
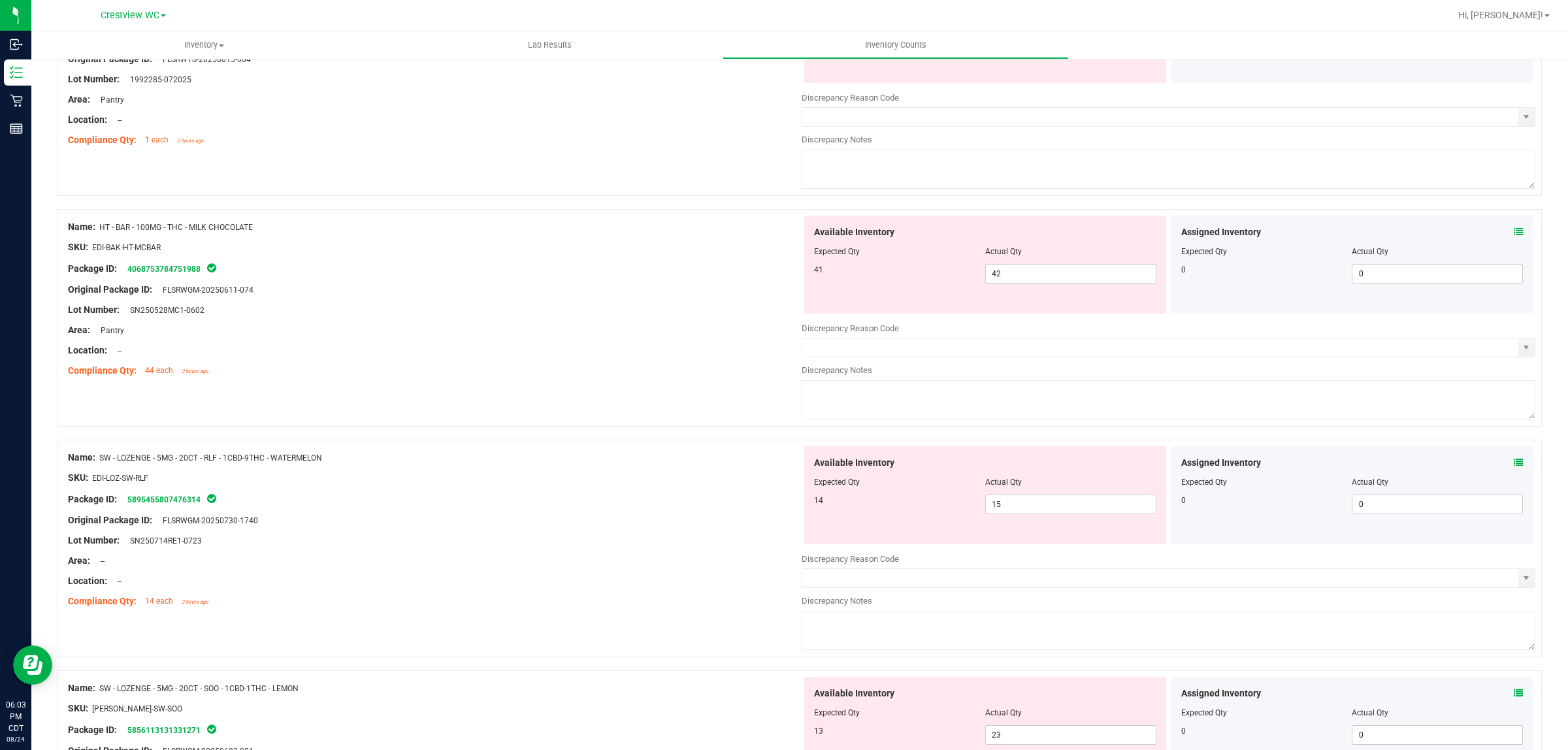
scroll to position [4136, 0]
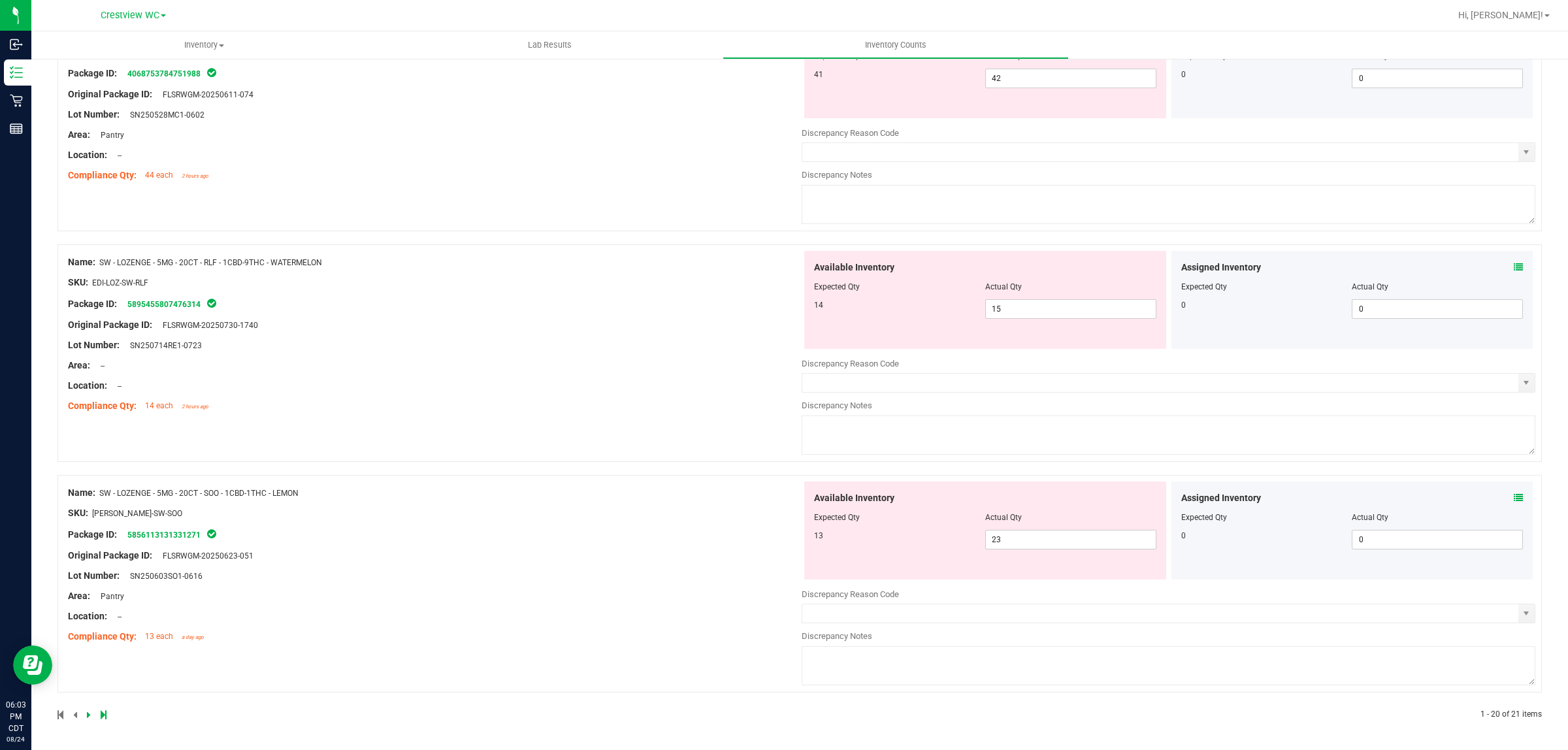
click at [103, 713] on icon at bounding box center [103, 714] width 6 height 8
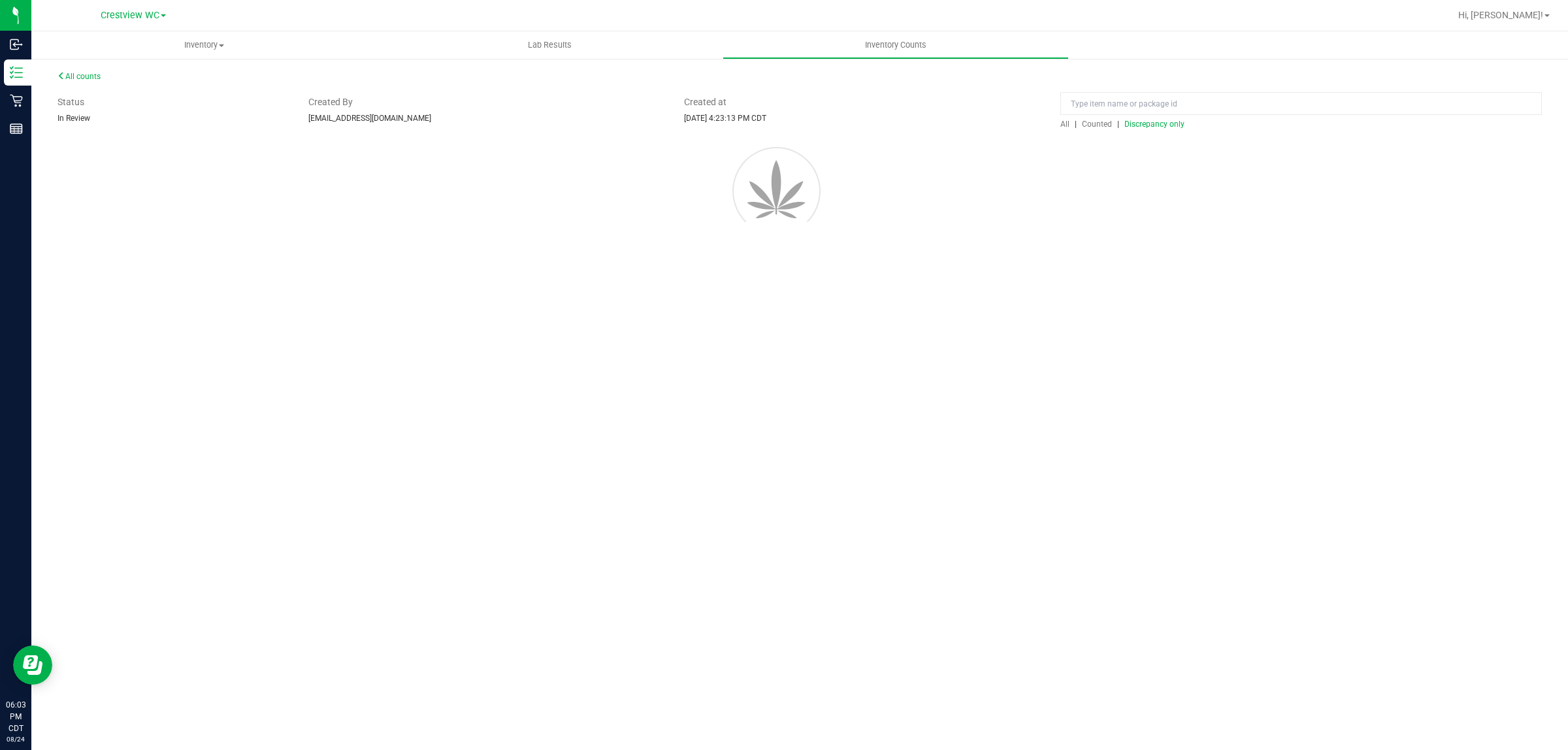
scroll to position [0, 0]
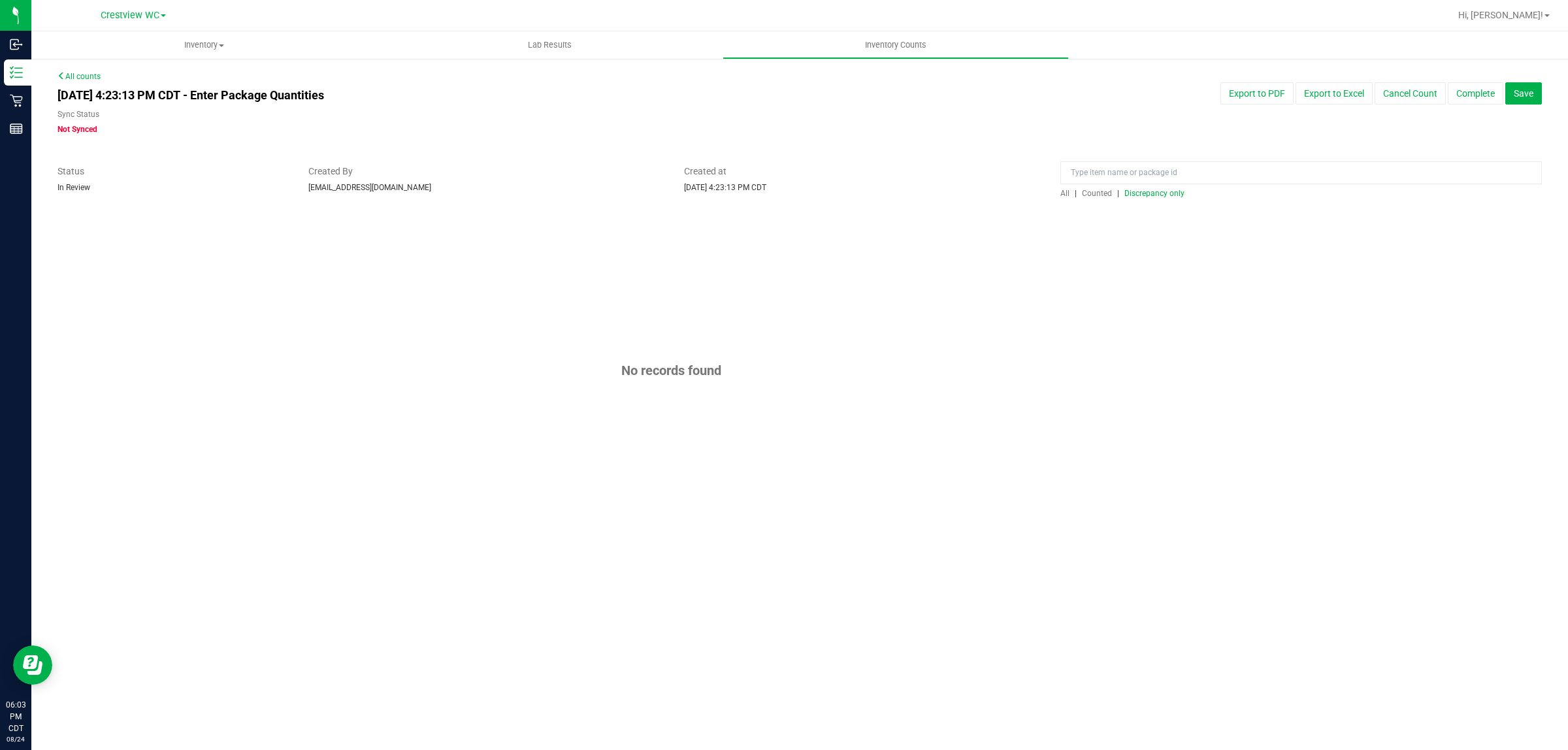
click at [1158, 193] on span "Discrepancy only" at bounding box center [1154, 193] width 60 height 9
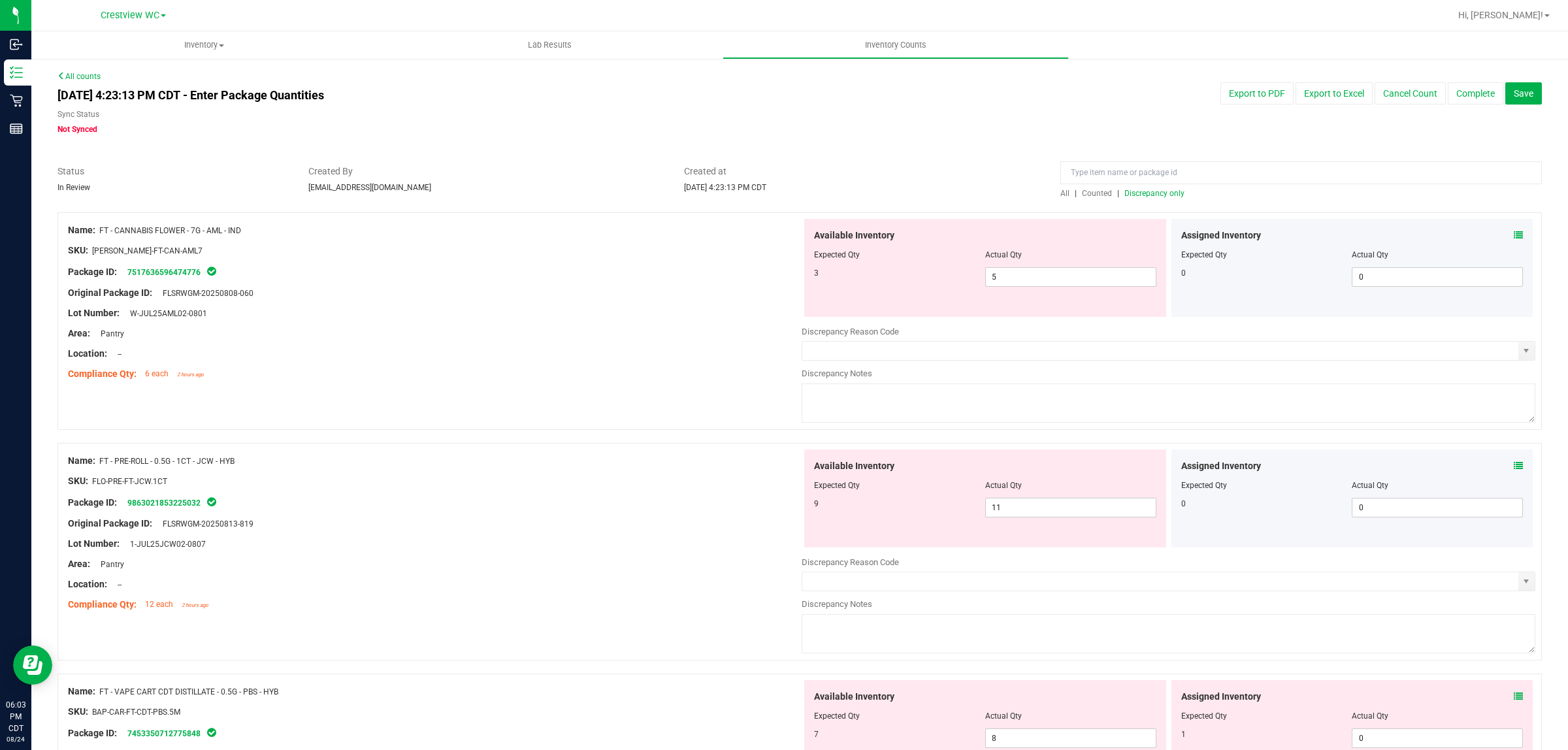
click at [1514, 234] on icon at bounding box center [1518, 235] width 9 height 9
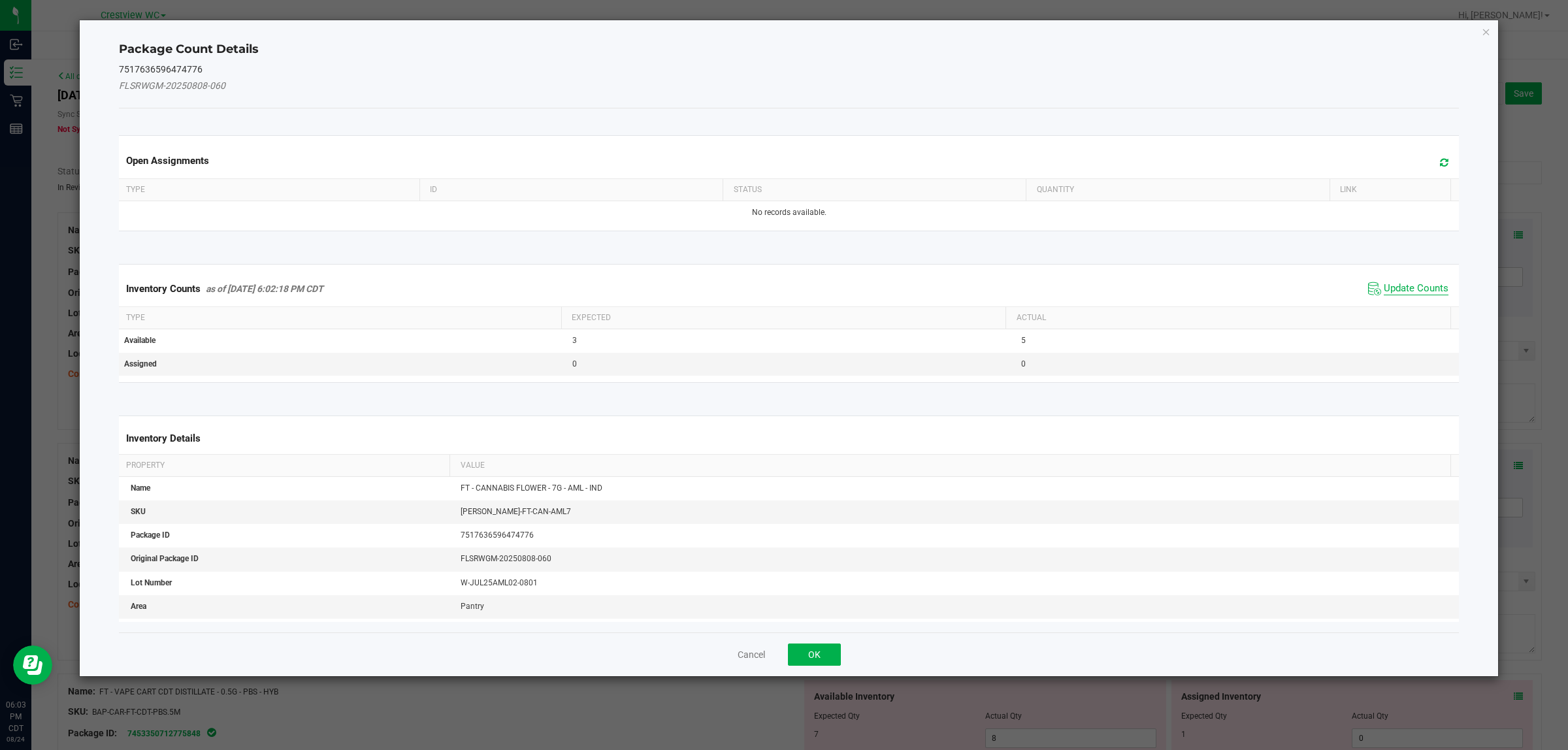
click at [1422, 283] on span "Update Counts" at bounding box center [1416, 288] width 65 height 13
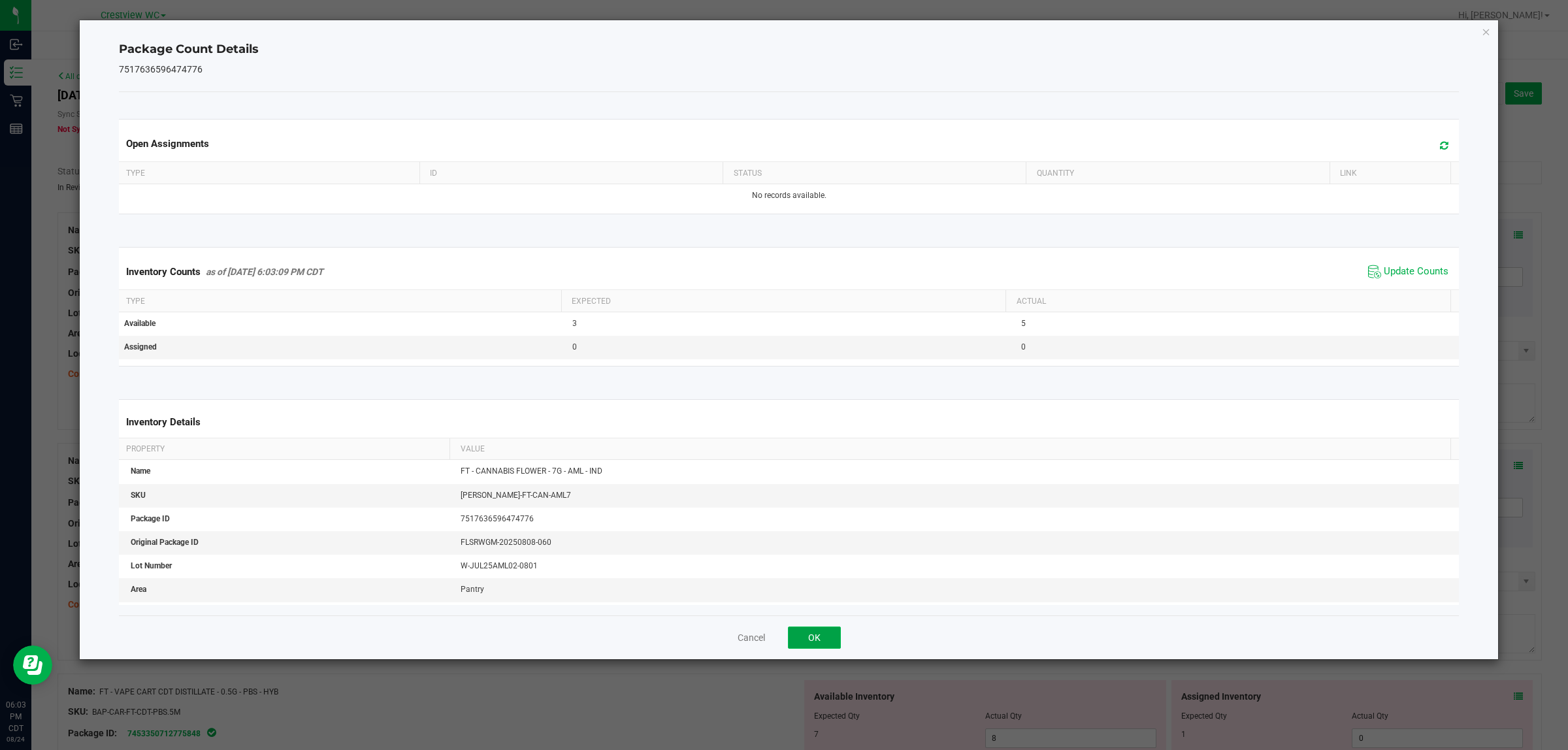
click at [824, 638] on button "OK" at bounding box center [814, 638] width 53 height 22
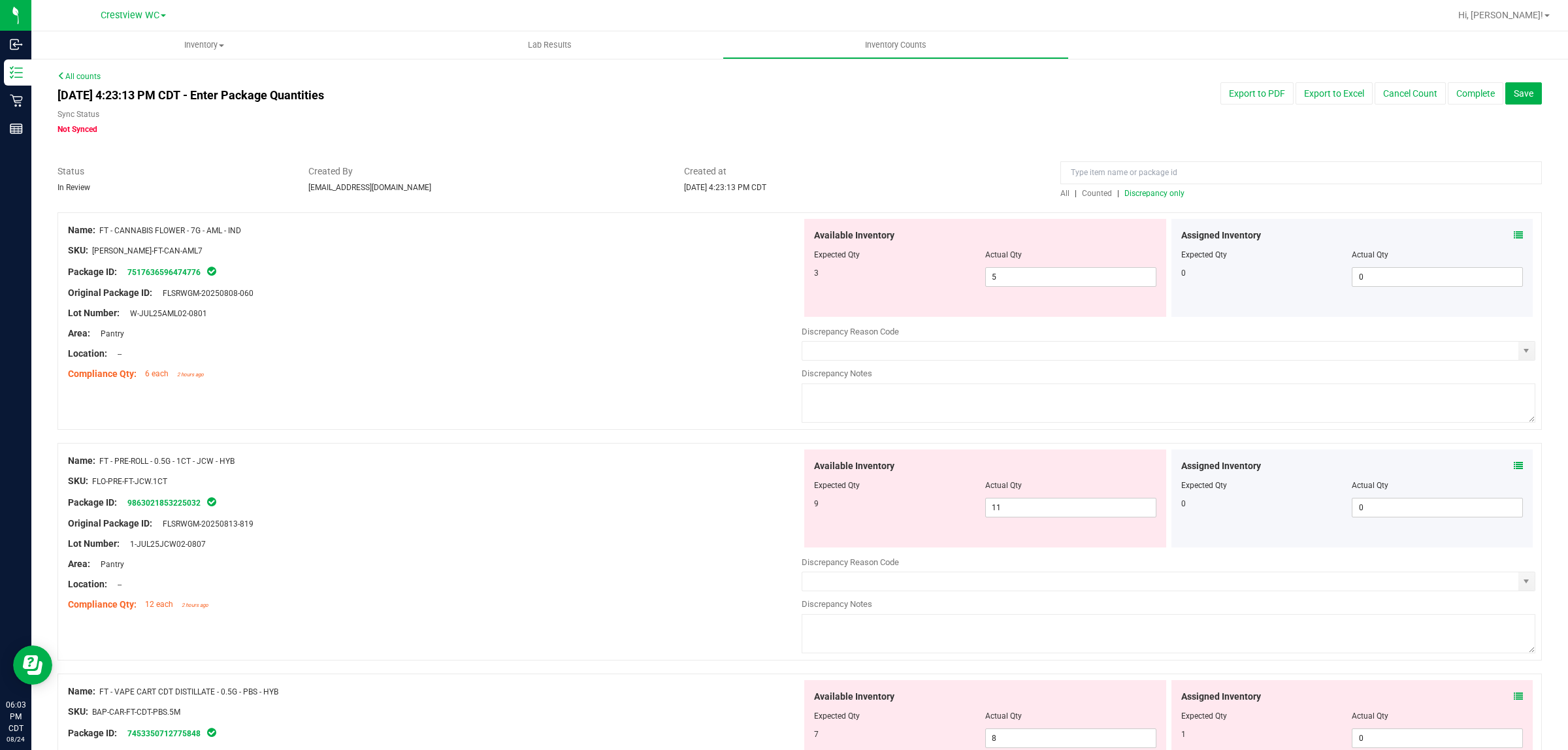
click at [1305, 668] on div at bounding box center [799, 667] width 1485 height 13
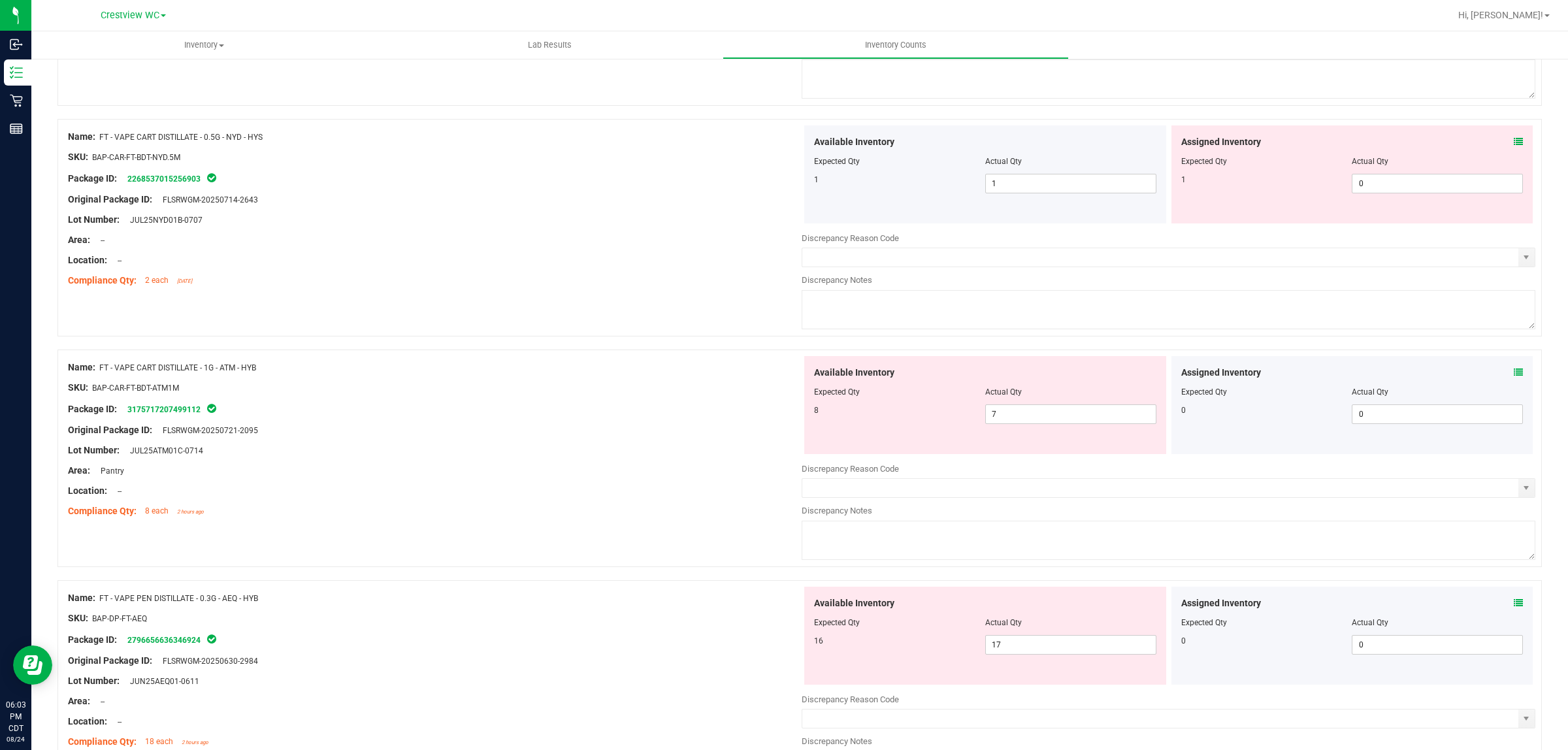
scroll to position [3905, 0]
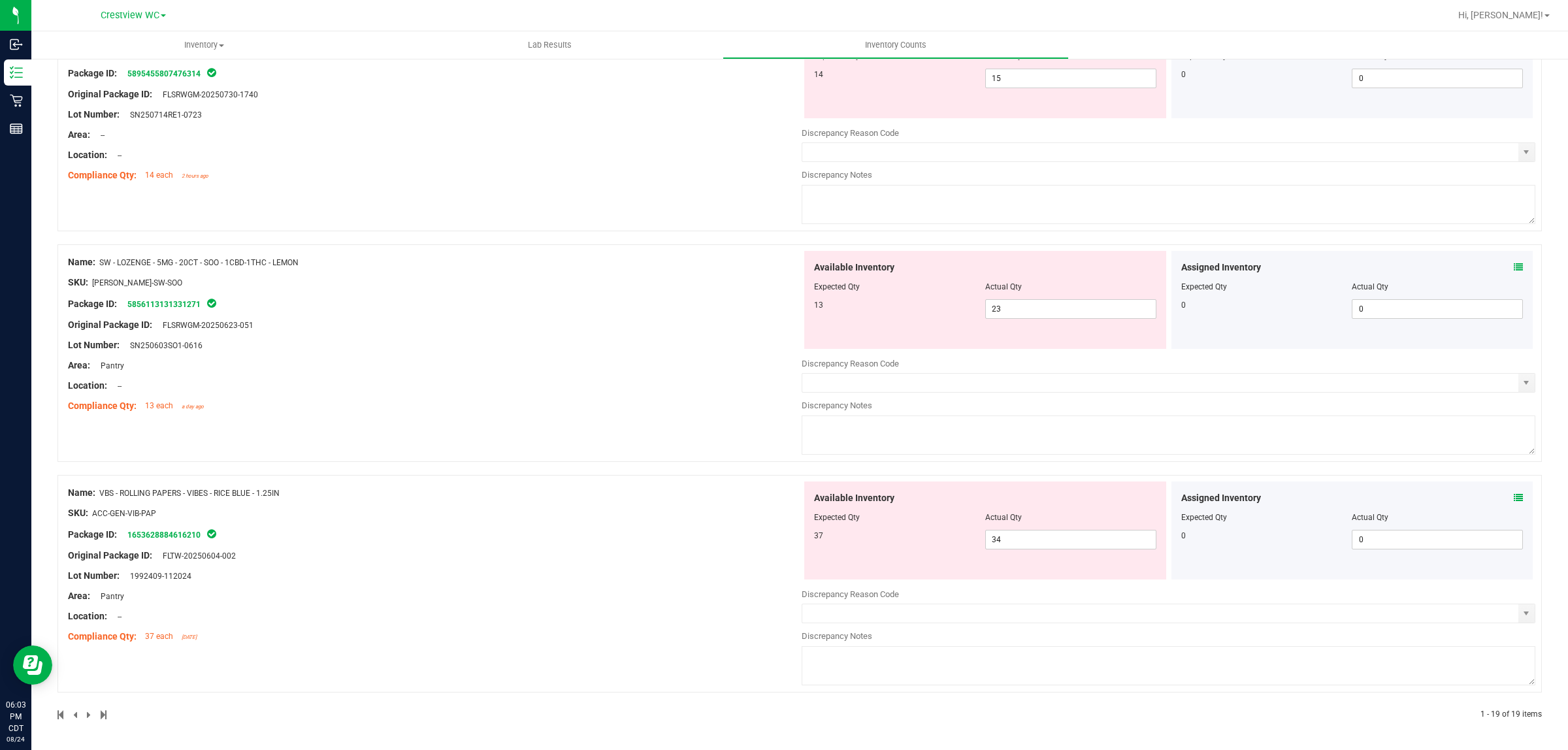
click at [1514, 498] on icon at bounding box center [1518, 497] width 9 height 9
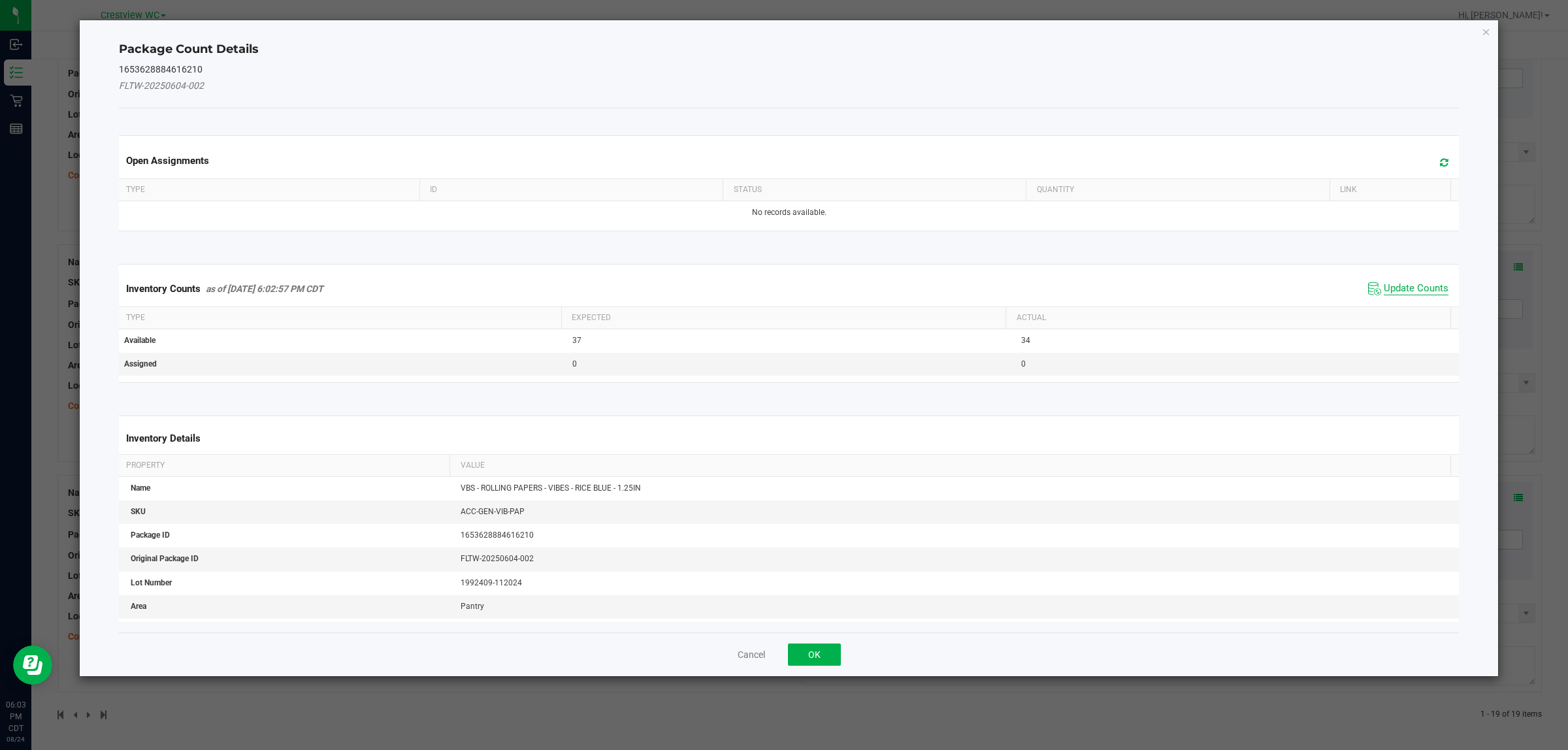
click at [1405, 291] on span "Update Counts" at bounding box center [1416, 288] width 65 height 13
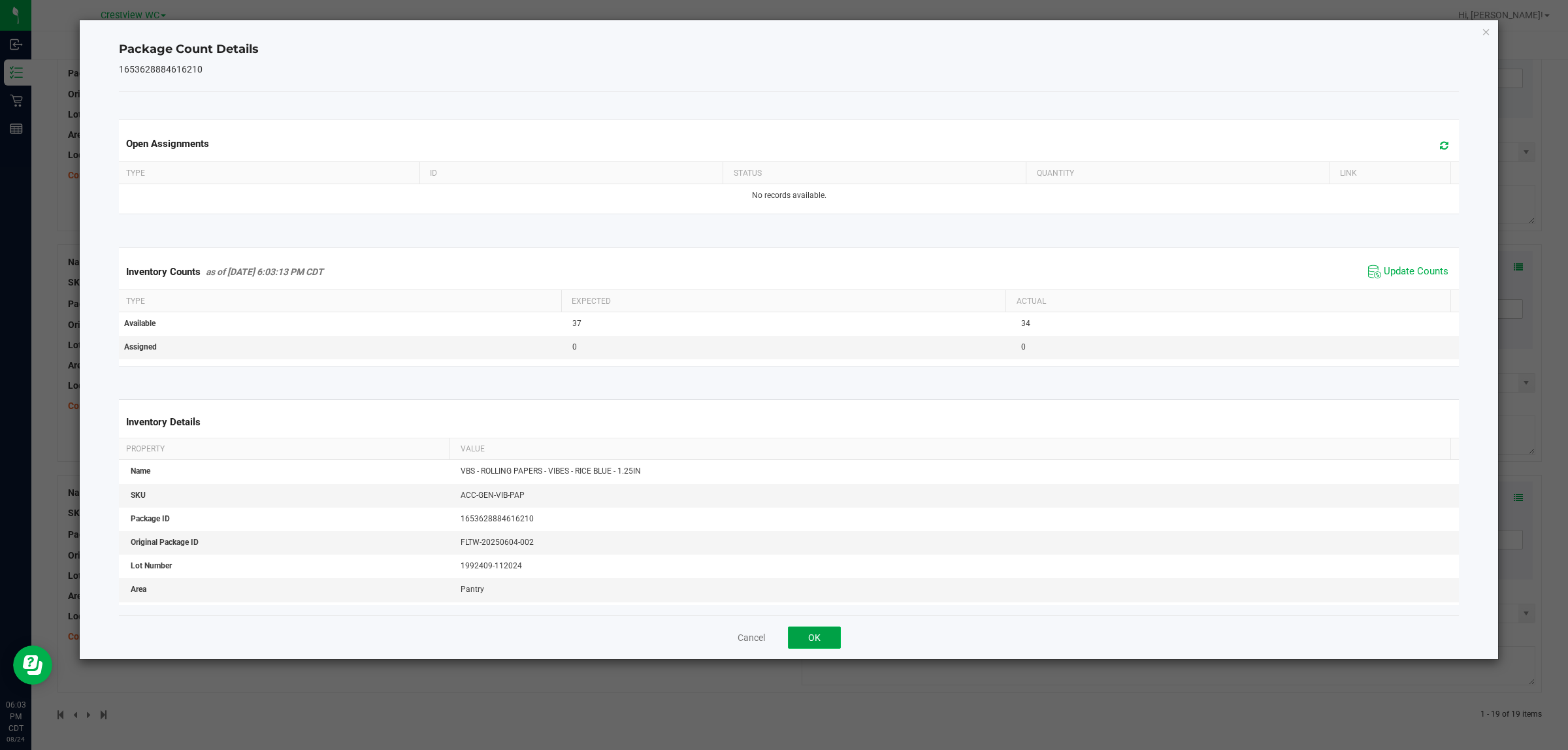
click at [830, 630] on button "OK" at bounding box center [814, 638] width 53 height 22
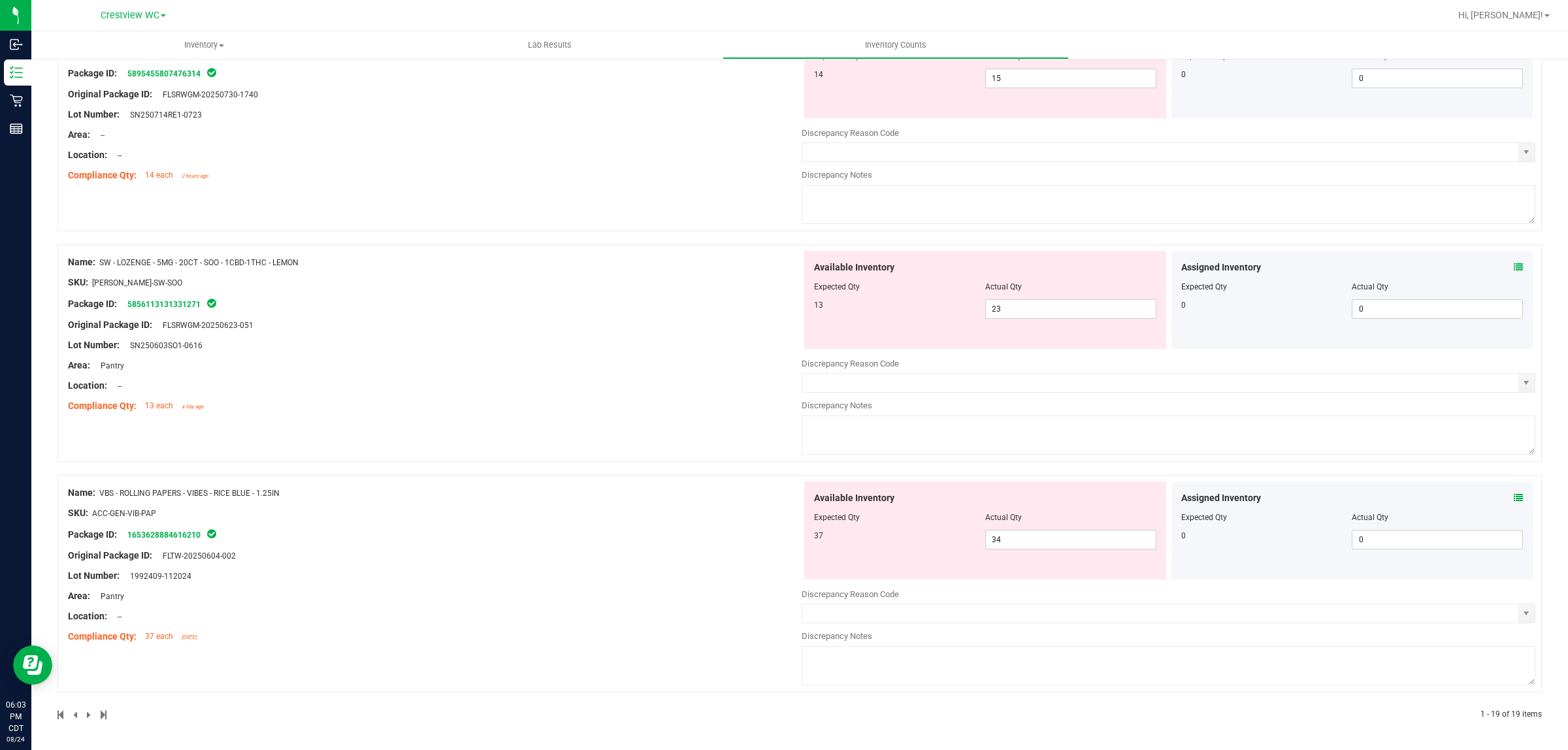
click at [1514, 263] on icon at bounding box center [1518, 267] width 9 height 9
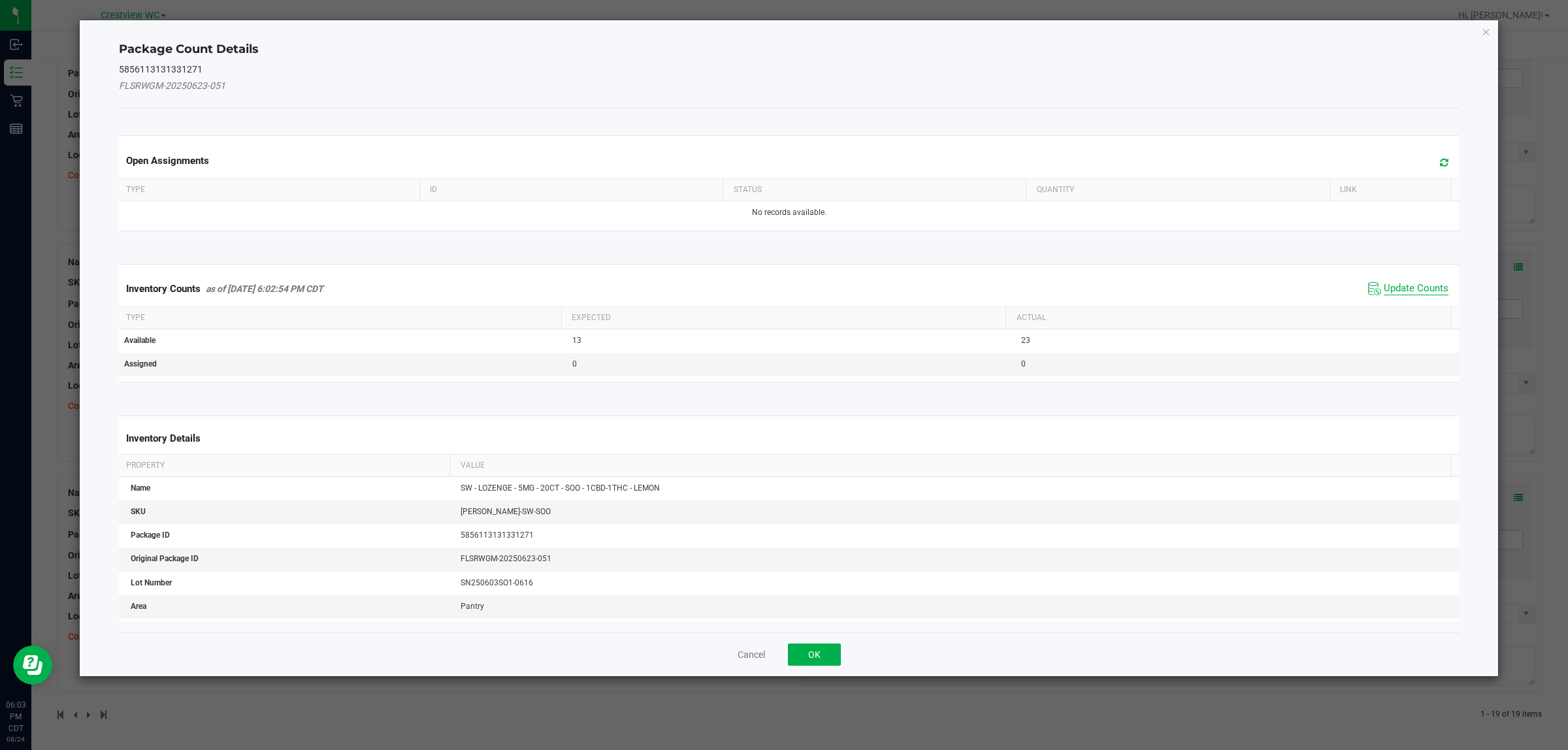
click at [1409, 286] on span "Update Counts" at bounding box center [1416, 288] width 65 height 13
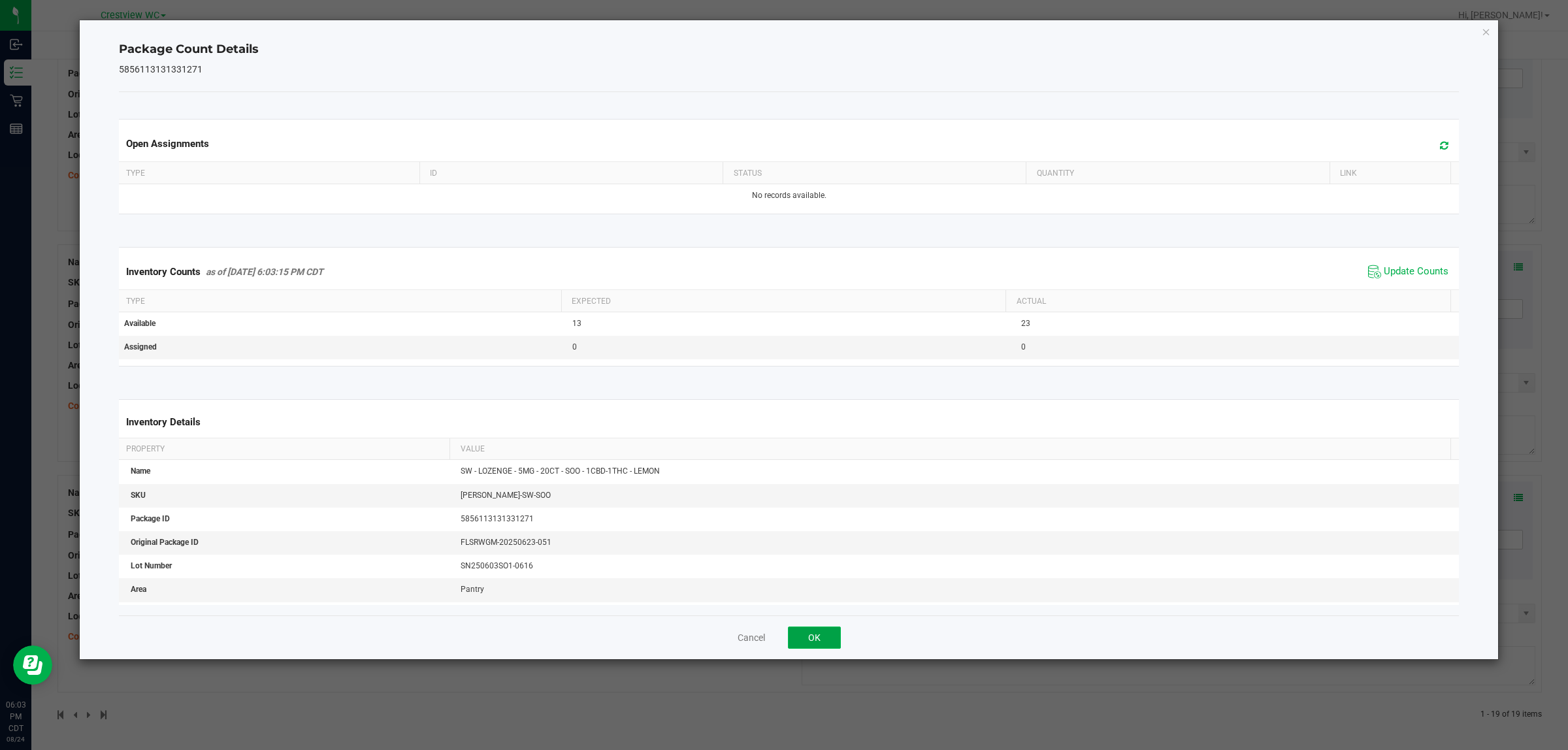
click at [830, 645] on button "OK" at bounding box center [814, 638] width 53 height 22
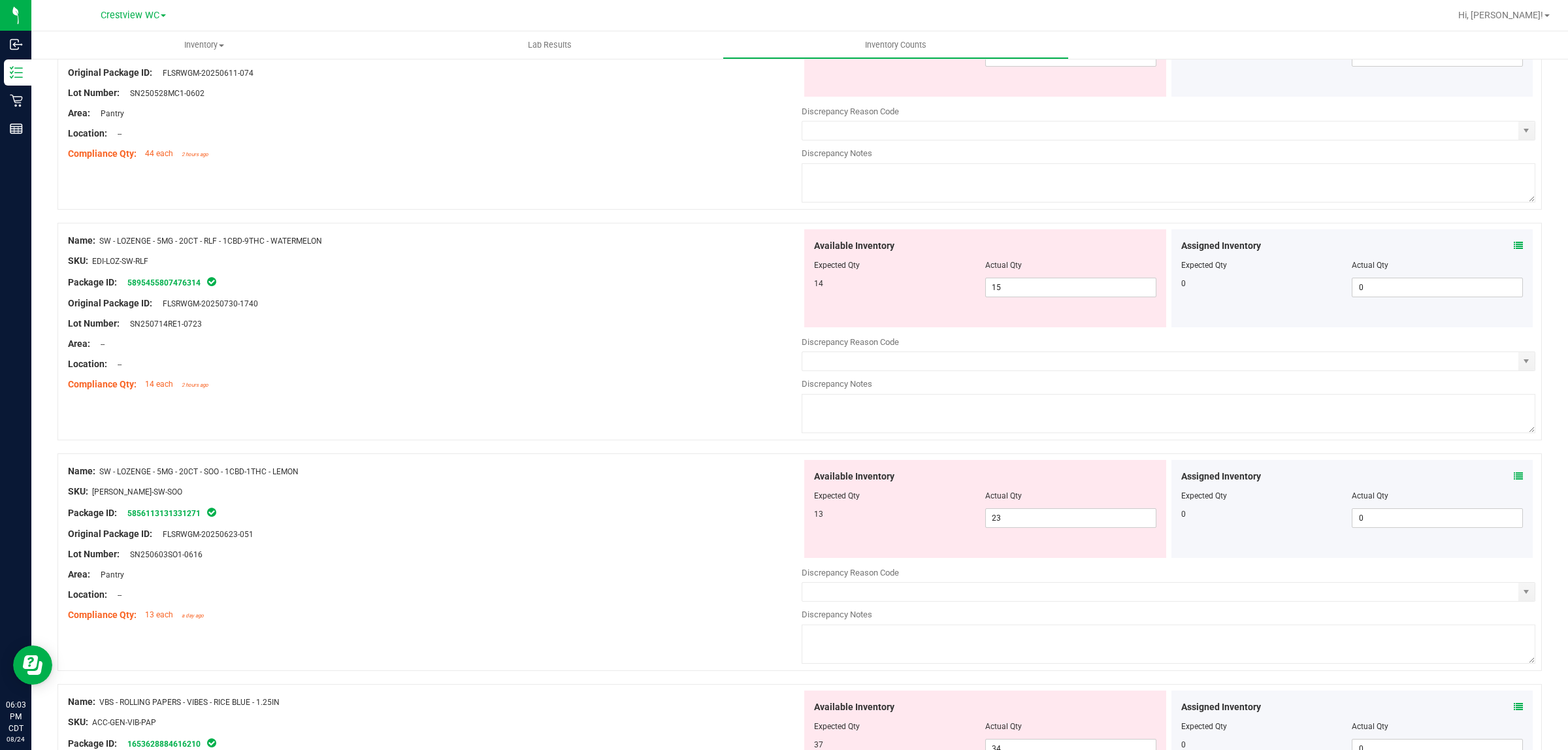
scroll to position [3665, 0]
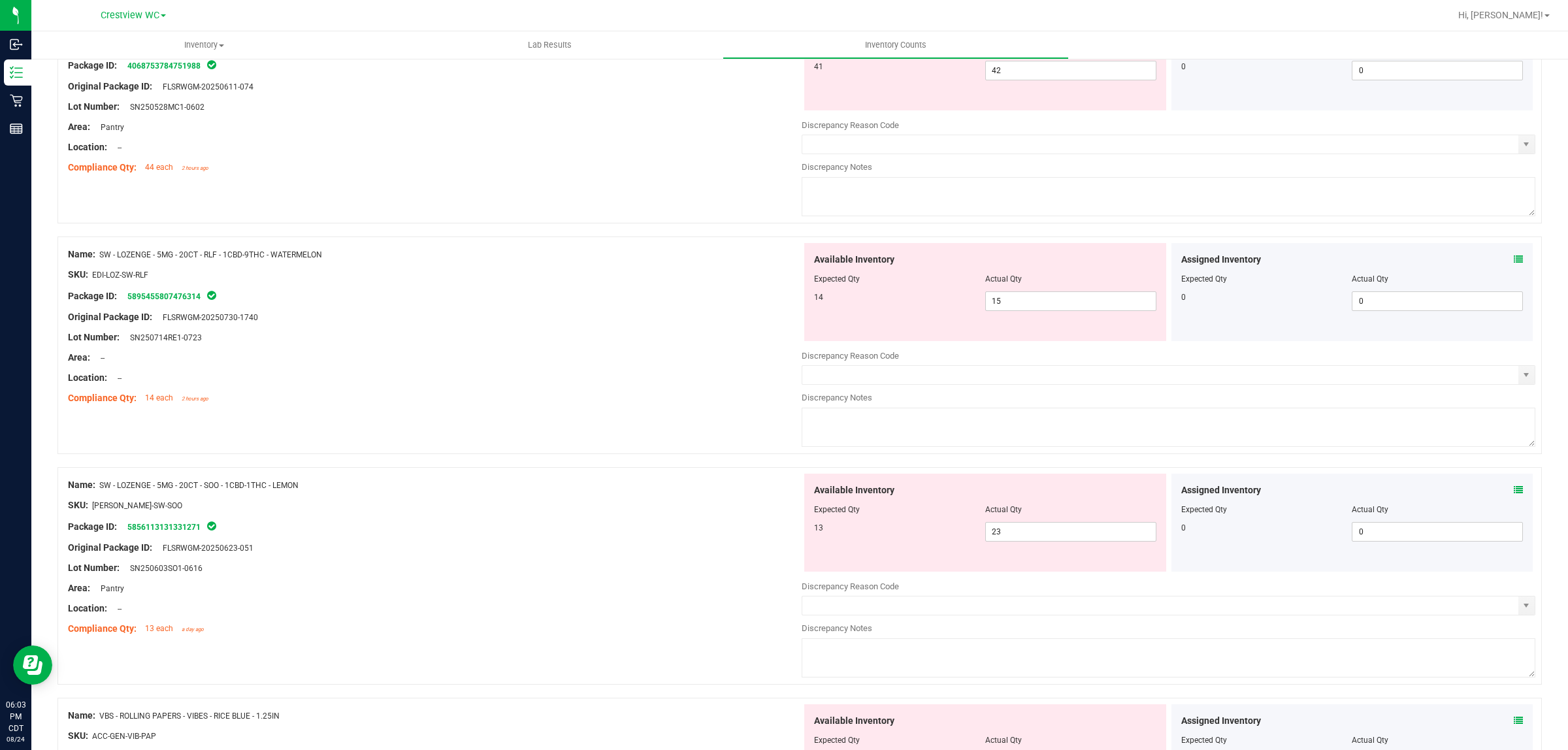
click at [1514, 264] on icon at bounding box center [1518, 259] width 9 height 9
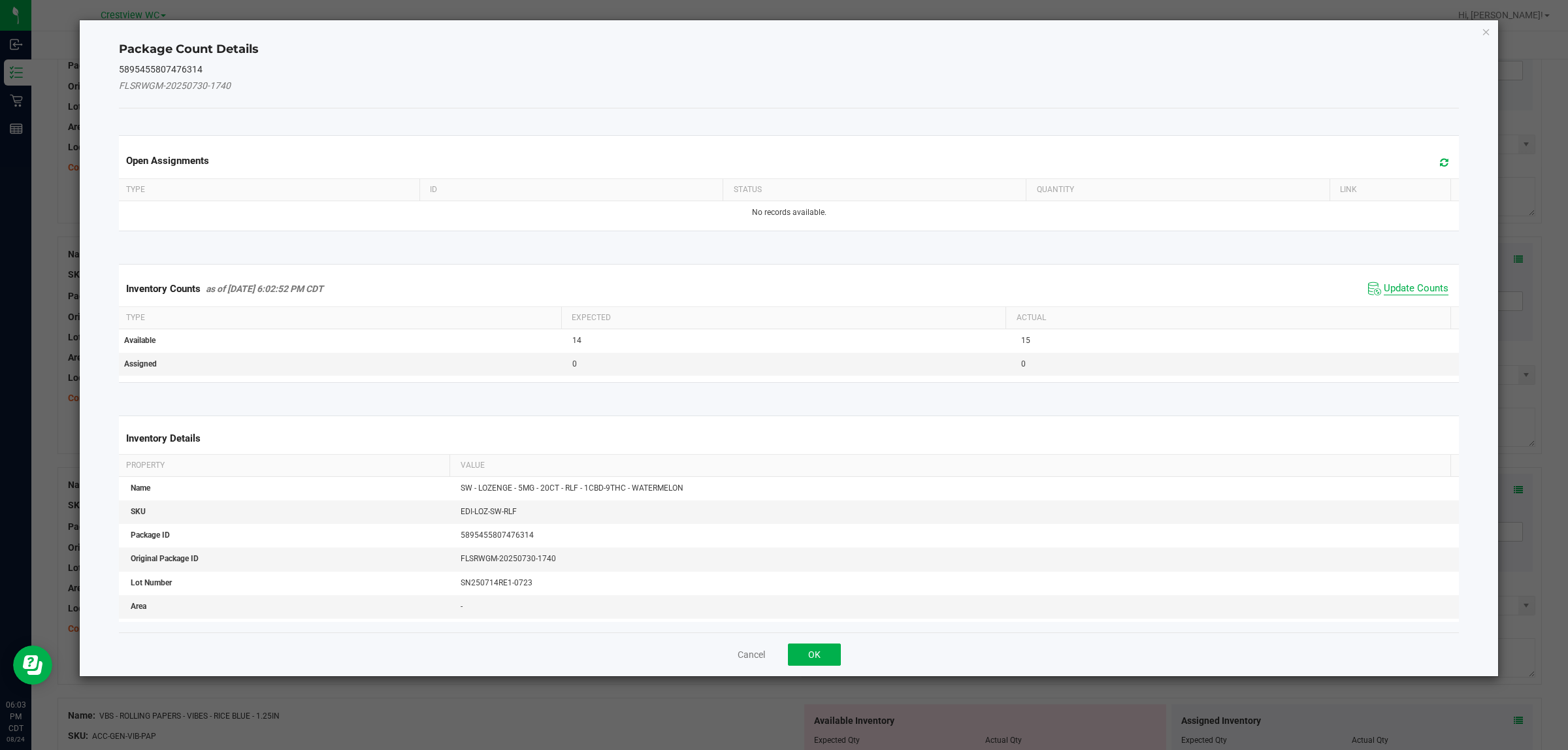
click at [1415, 288] on span "Update Counts" at bounding box center [1416, 288] width 65 height 13
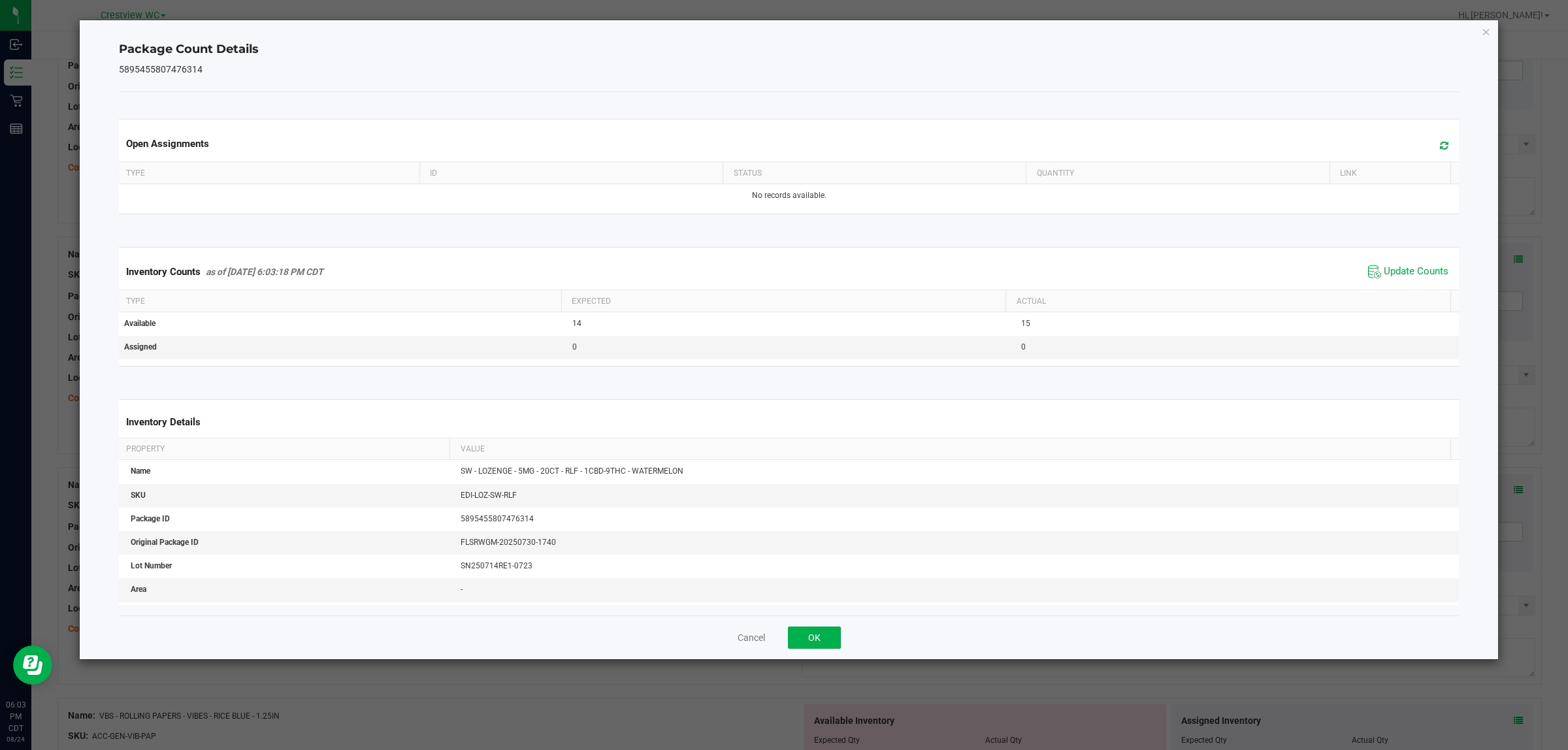
click at [824, 664] on ngb-modal-window "Package Count Details 5895455807476314 Open Assignments Type ID Status Quantity…" at bounding box center [789, 375] width 1578 height 750
click at [814, 638] on button "OK" at bounding box center [814, 638] width 53 height 22
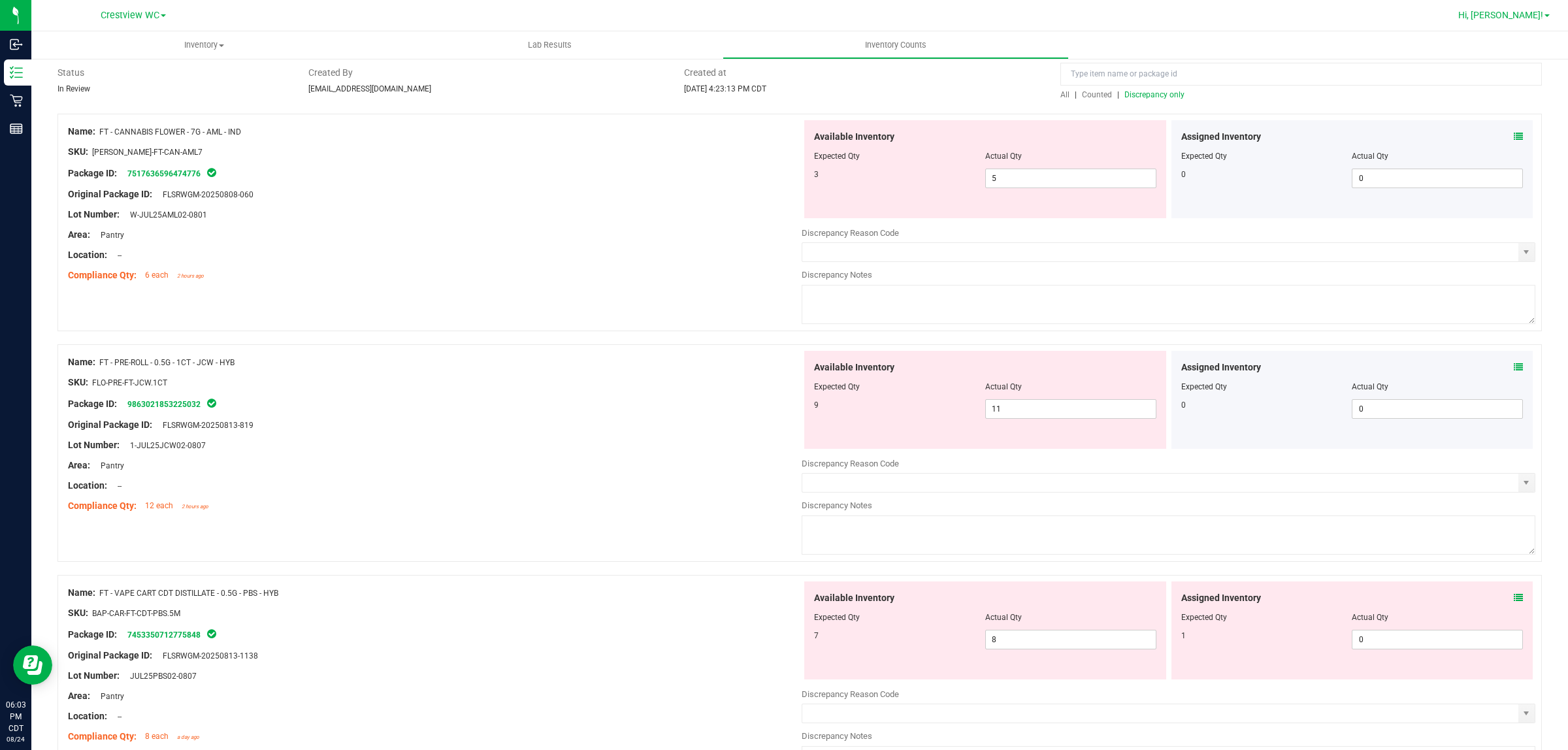
scroll to position [0, 0]
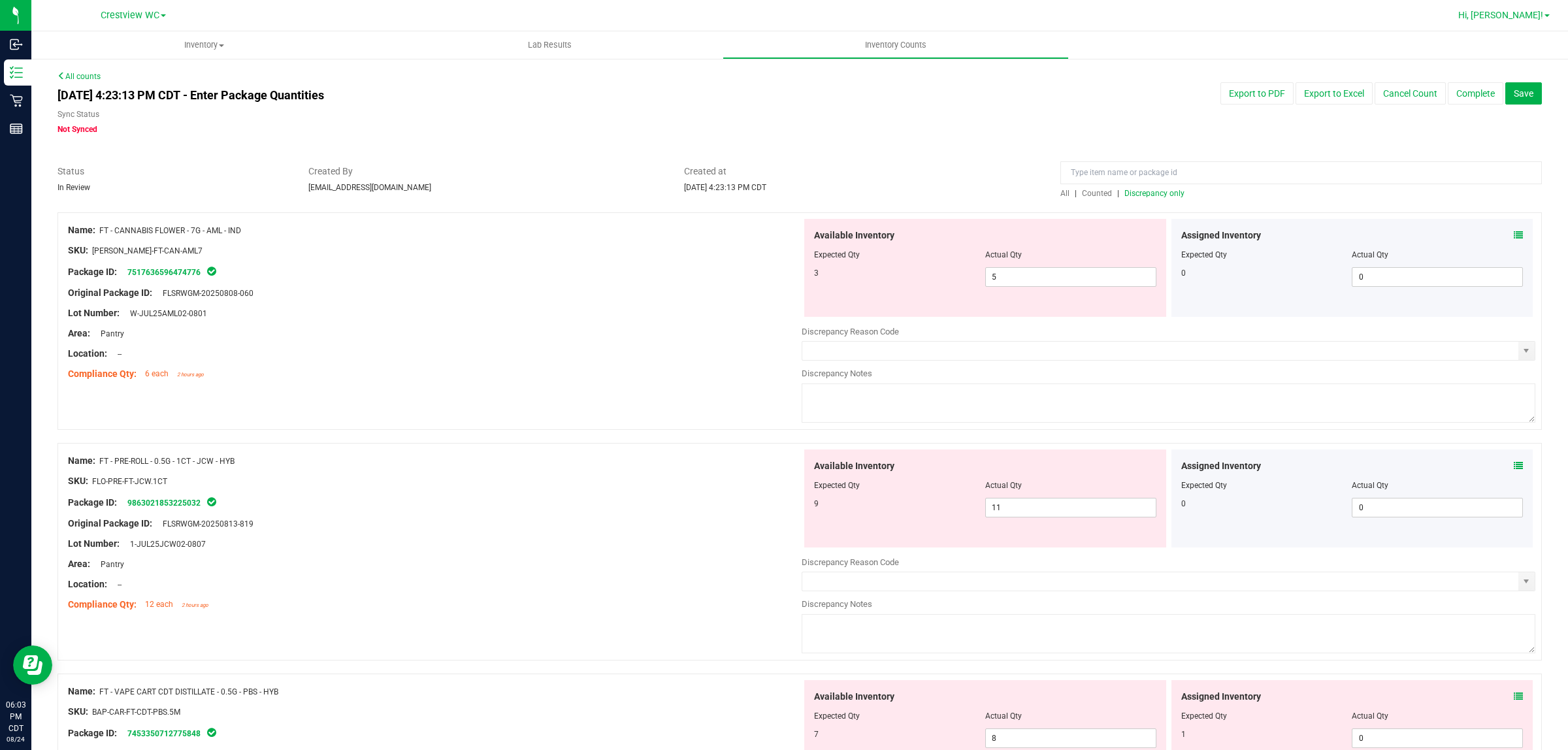
click at [1511, 19] on span "Hi, [PERSON_NAME]!" at bounding box center [1500, 14] width 85 height 10
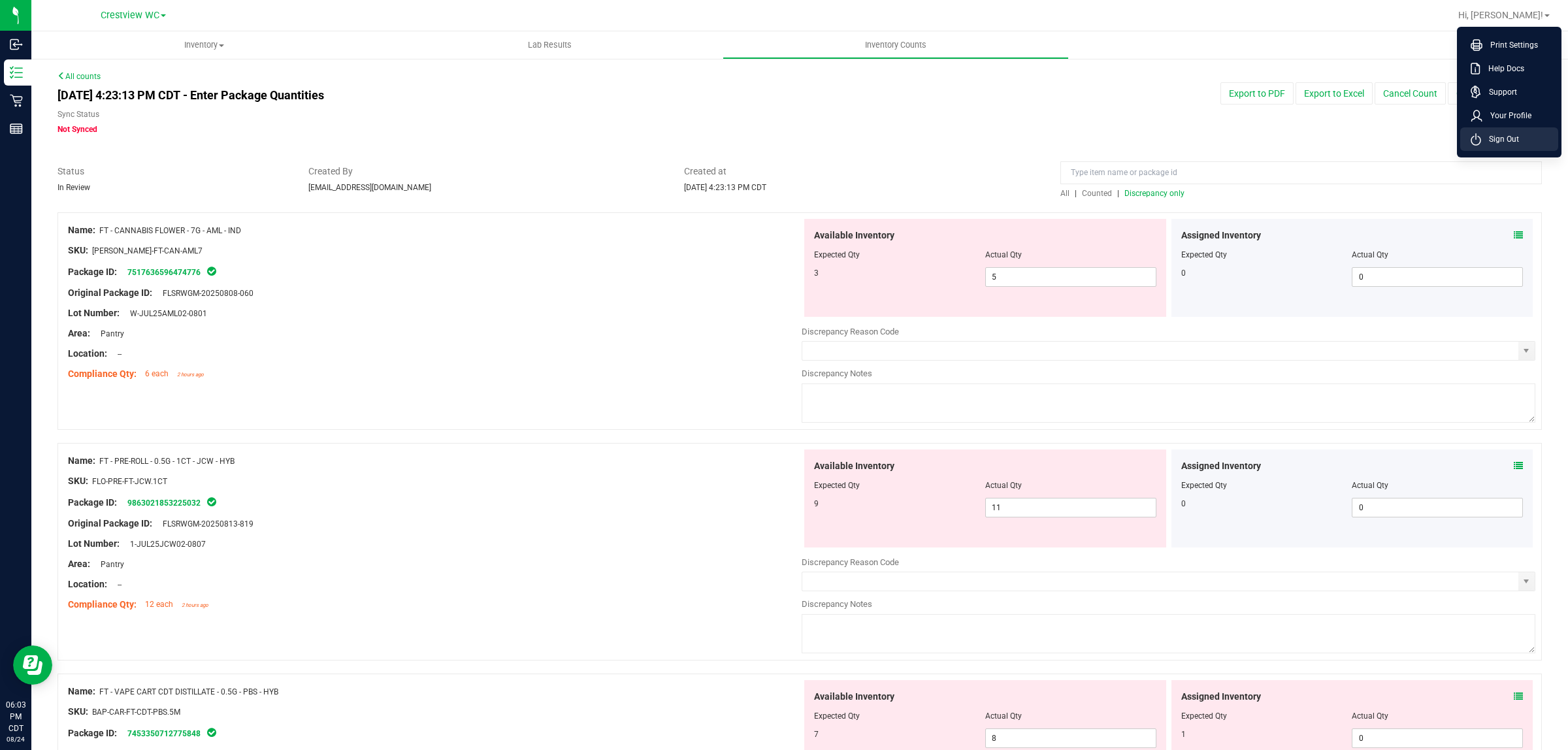
click at [1494, 138] on span "Sign Out" at bounding box center [1500, 139] width 38 height 13
